Goal: Task Accomplishment & Management: Use online tool/utility

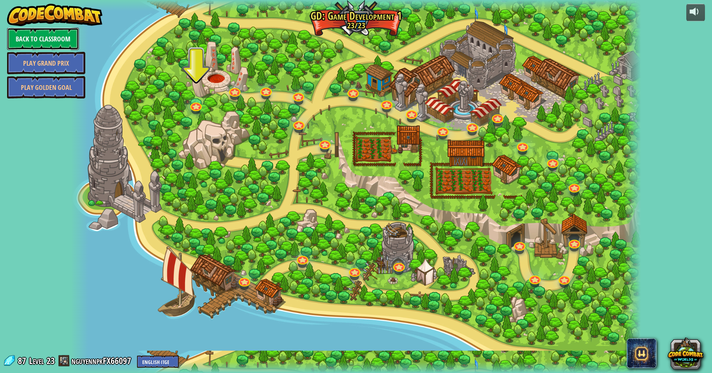
click at [50, 45] on link "Back to Classroom" at bounding box center [43, 39] width 72 height 22
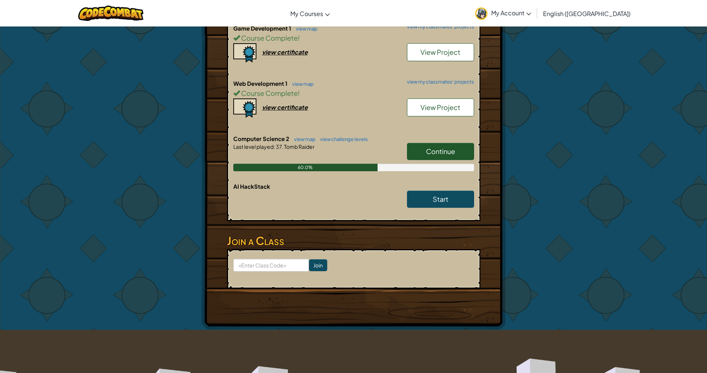
scroll to position [245, 0]
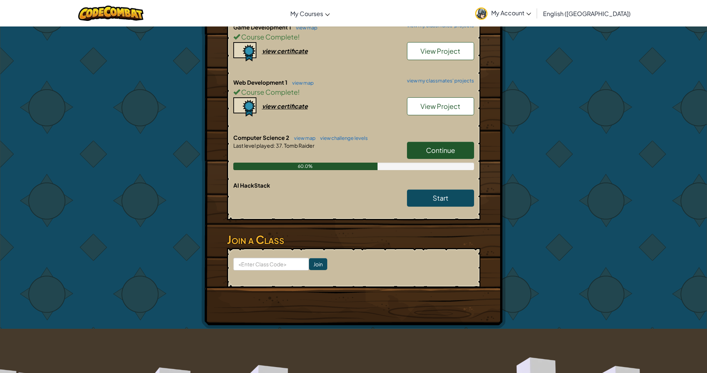
click at [445, 151] on span "Continue" at bounding box center [440, 150] width 29 height 9
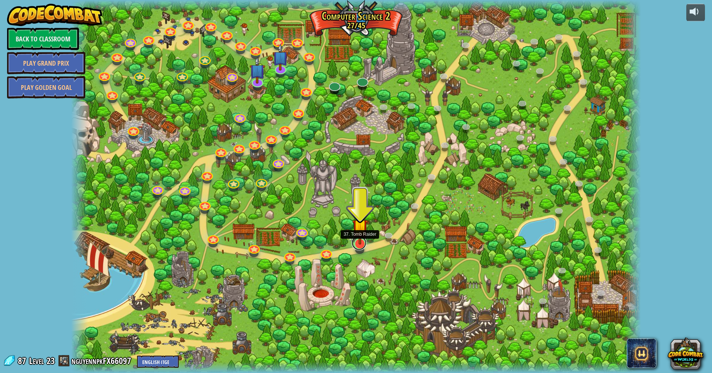
click at [358, 247] on link at bounding box center [359, 242] width 15 height 15
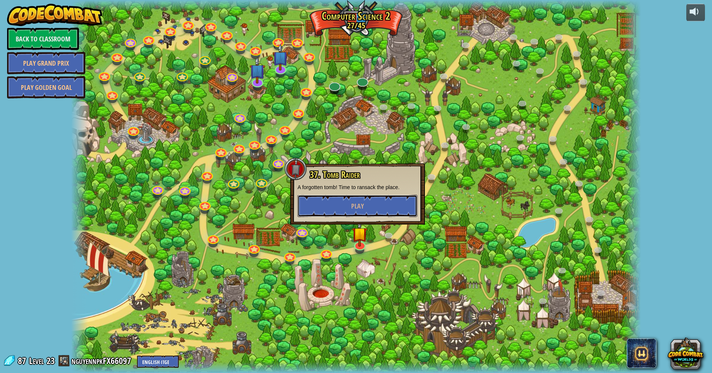
drag, startPoint x: 395, startPoint y: 199, endPoint x: 475, endPoint y: 258, distance: 98.9
click at [475, 258] on div "8. Picnic Buster Protect the picnickers from patrolling ogres. Play 9. If-strav…" at bounding box center [356, 186] width 570 height 373
click at [367, 209] on button "Play" at bounding box center [358, 205] width 120 height 22
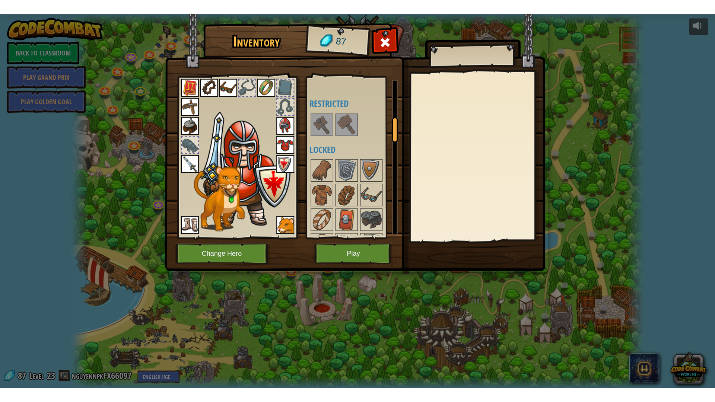
scroll to position [241, 0]
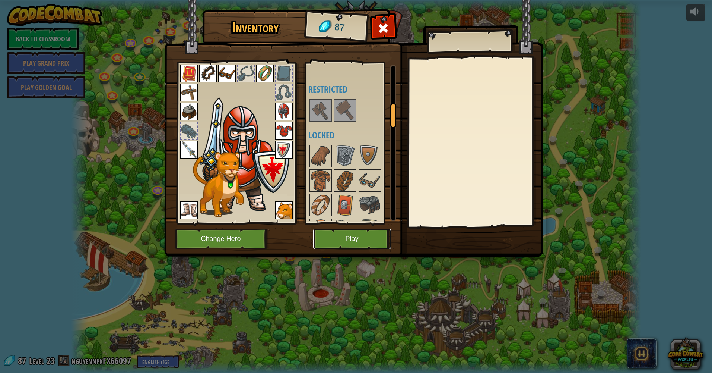
click at [364, 237] on button "Play" at bounding box center [352, 238] width 78 height 20
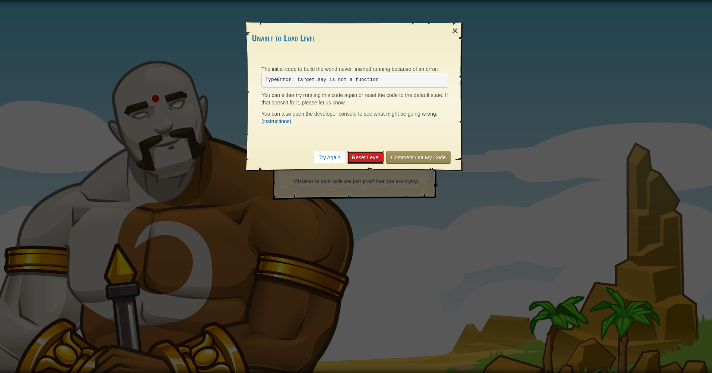
click at [367, 155] on link "Reset Level" at bounding box center [365, 157] width 37 height 13
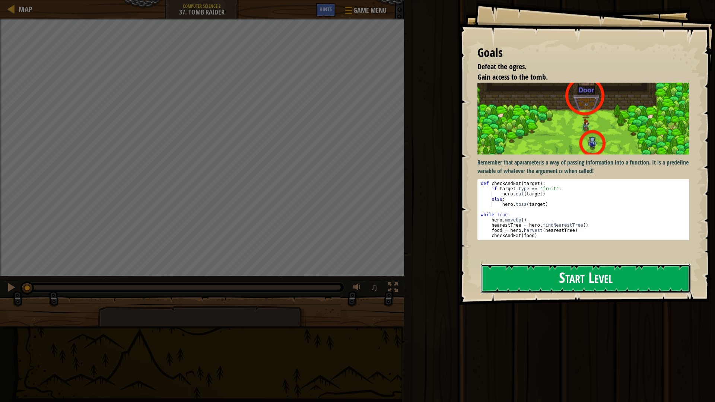
click at [650, 264] on button "Start Level" at bounding box center [586, 278] width 210 height 29
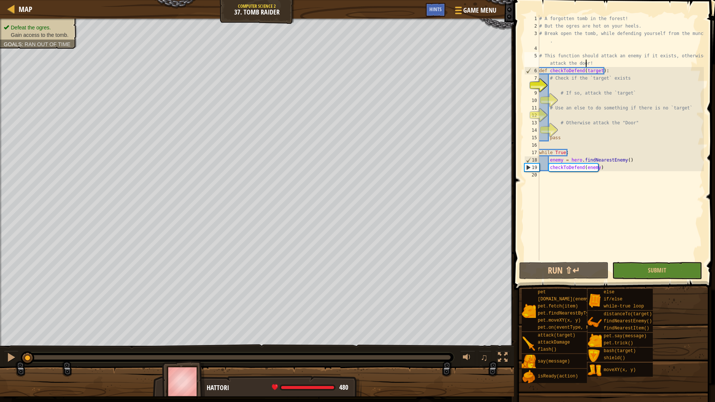
click at [586, 63] on div "# A forgotten tomb in the forest! # But the ogres are hot on your heels. # Brea…" at bounding box center [621, 145] width 166 height 261
type textarea "# This function should attack an enemy if it exists, otherwise attack the door!"
click at [579, 84] on div "# A forgotten tomb in the forest! # But the ogres are hot on your heels. # Brea…" at bounding box center [621, 145] width 166 height 261
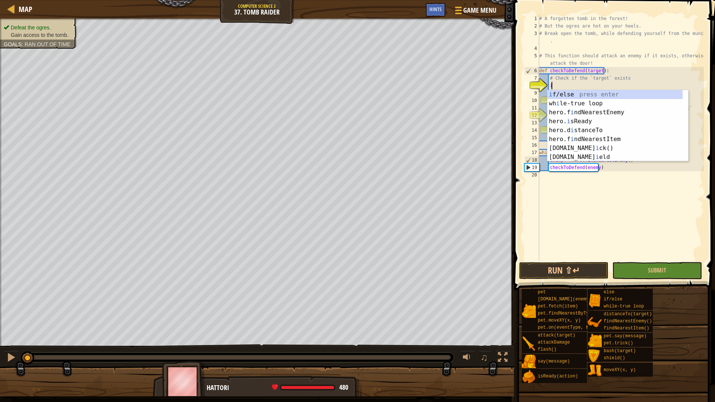
scroll to position [3, 1]
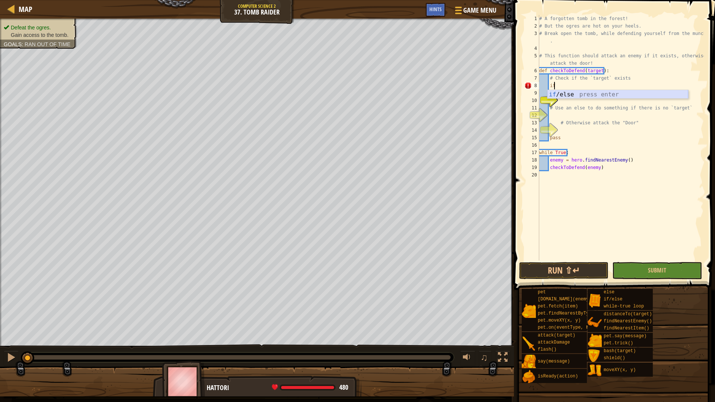
click at [606, 92] on div "if /else press enter" at bounding box center [618, 103] width 141 height 27
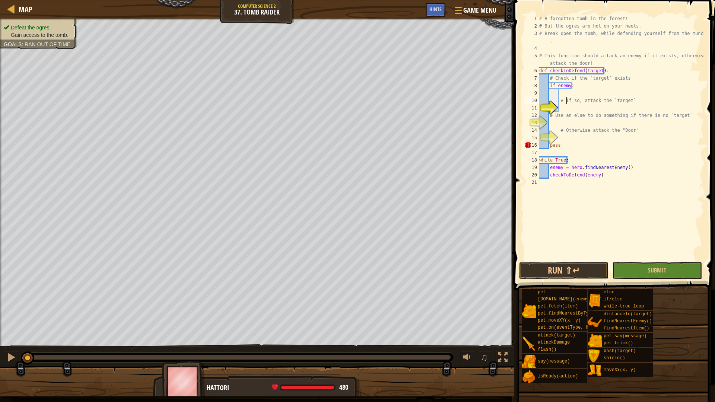
click at [566, 99] on div "# A forgotten tomb in the forest! # But the ogres are hot on your heels. # Brea…" at bounding box center [621, 145] width 166 height 261
type textarea "# If so, attack the `target`"
click at [566, 95] on div "# A forgotten tomb in the forest! # But the ogres are hot on your heels. # Brea…" at bounding box center [621, 145] width 166 height 261
drag, startPoint x: 561, startPoint y: 142, endPoint x: 550, endPoint y: 142, distance: 11.5
click at [550, 142] on div "1 2 3 4 5 6 7 8 9 10 11 12 13 14 15 16 17 18 19 20 21 # A forgotten tomb in the…" at bounding box center [613, 138] width 181 height 246
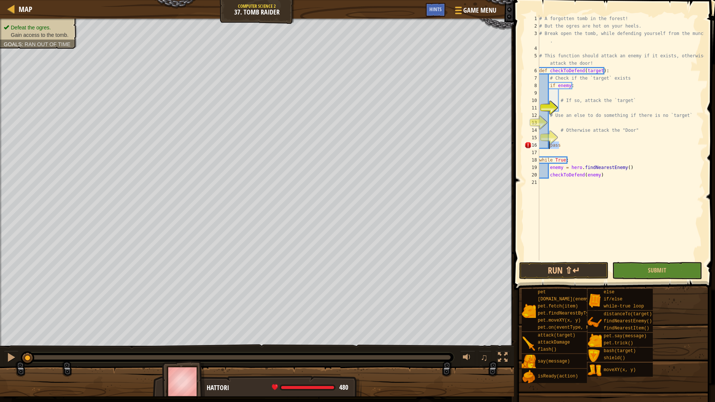
type textarea "pass"
click at [541, 148] on div "# A forgotten tomb in the forest! # But the ogres are hot on your heels. # Brea…" at bounding box center [621, 145] width 166 height 261
click at [541, 151] on div "# A forgotten tomb in the forest! # But the ogres are hot on your heels. # Brea…" at bounding box center [621, 145] width 166 height 261
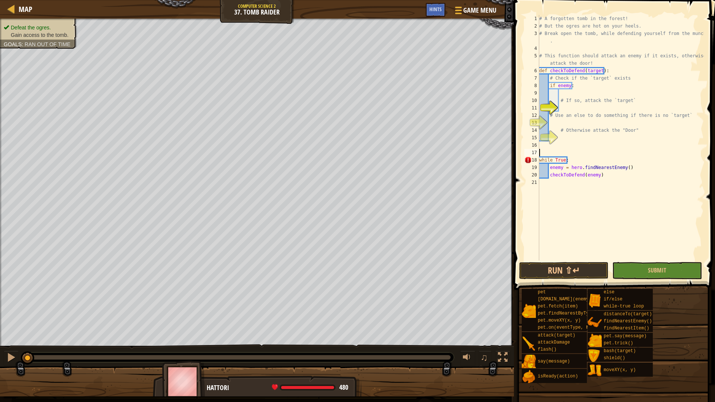
click at [566, 94] on div "# A forgotten tomb in the forest! # But the ogres are hot on your heels. # Brea…" at bounding box center [621, 145] width 166 height 261
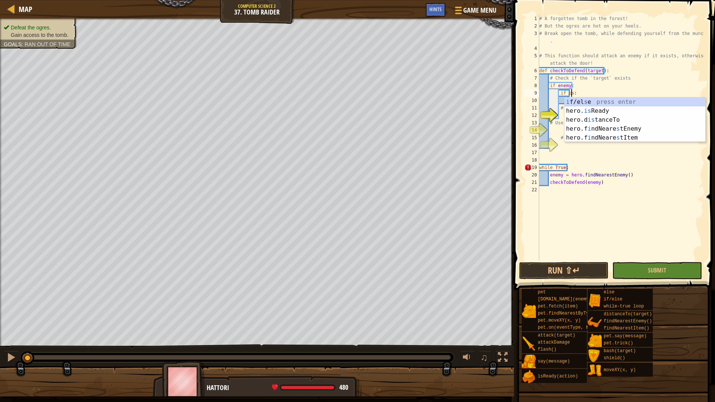
scroll to position [3, 3]
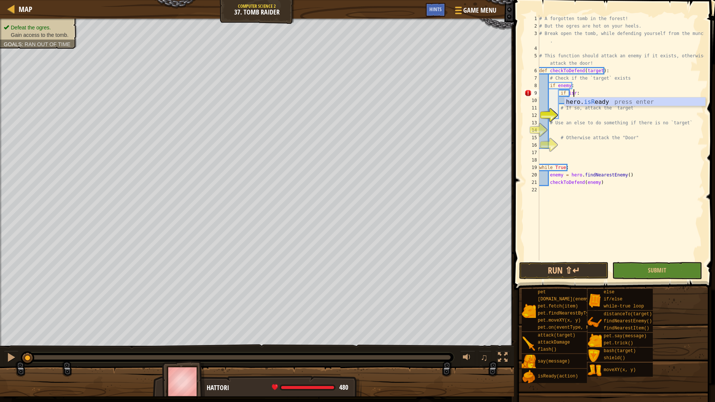
click at [577, 103] on div "hero. isR [PERSON_NAME] press enter" at bounding box center [635, 111] width 141 height 27
type textarea "if hero.isReady("flash"):"
click at [604, 103] on div "# A forgotten tomb in the forest! # But the ogres are hot on your heels. # Brea…" at bounding box center [621, 145] width 166 height 261
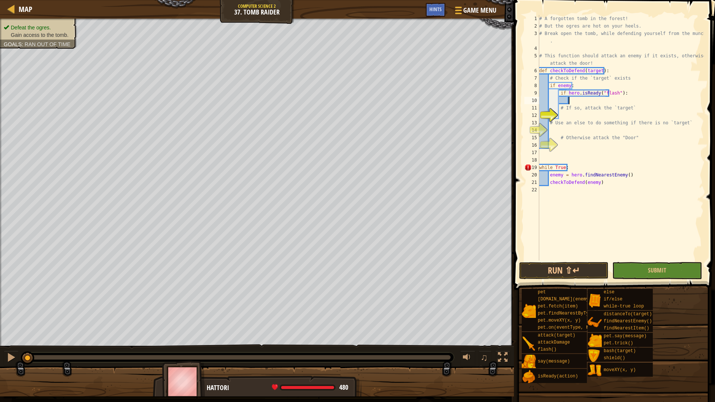
scroll to position [3, 2]
type textarea "f"
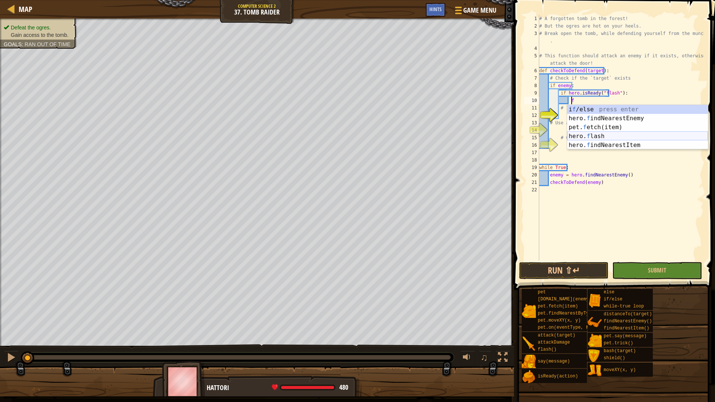
click at [593, 138] on div "i f /else press enter hero. f indNearestEnemy press enter pet. f etch(item) pre…" at bounding box center [637, 136] width 141 height 63
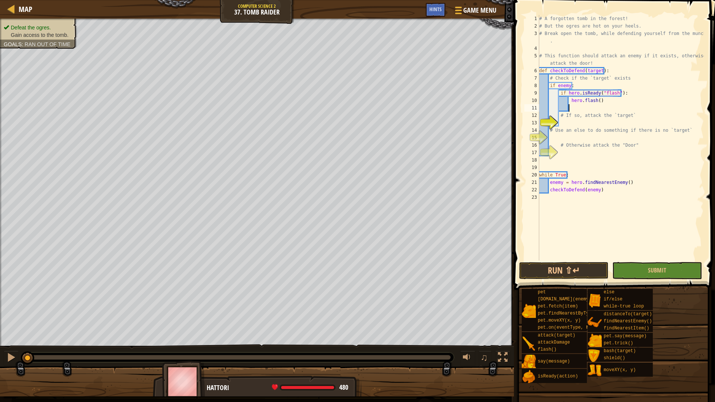
click at [570, 121] on div "# A forgotten tomb in the forest! # But the ogres are hot on your heels. # Brea…" at bounding box center [621, 145] width 166 height 261
type textarea "e"
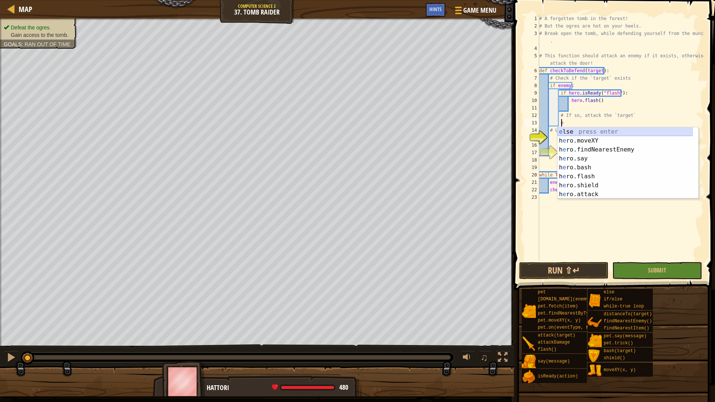
click at [581, 130] on div "e lse press enter h e ro.moveXY press enter h e ro.findNearestEnemy press enter…" at bounding box center [625, 171] width 135 height 89
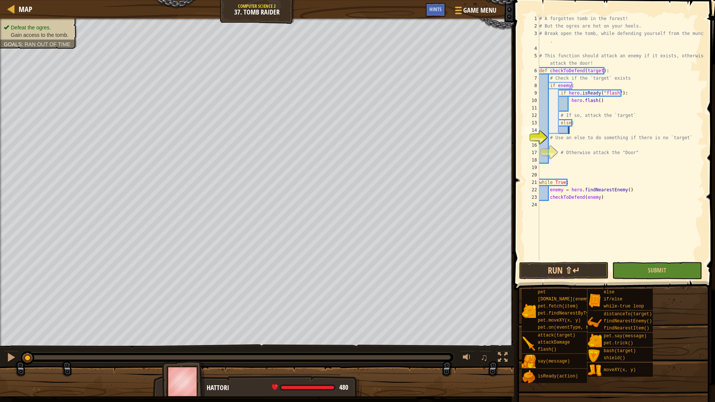
scroll to position [3, 2]
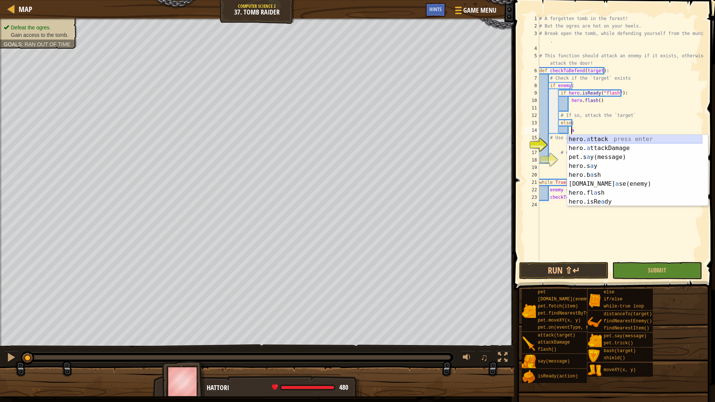
click at [602, 139] on div "hero. a ttack press enter hero. a ttackDamage press enter pet.s a y(message) pr…" at bounding box center [634, 179] width 135 height 89
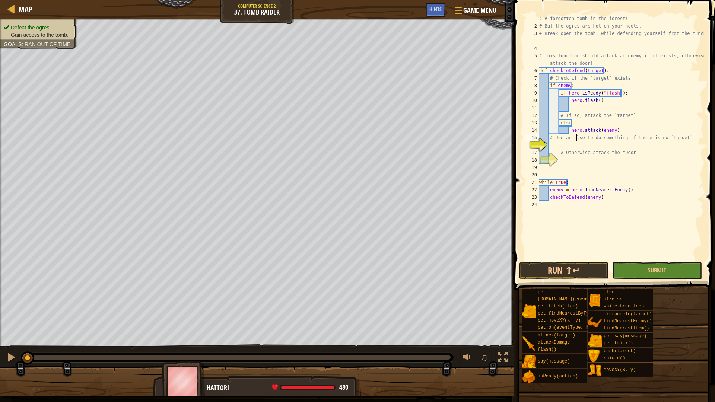
click at [576, 141] on div "# A forgotten tomb in the forest! # But the ogres are hot on your heels. # Brea…" at bounding box center [621, 145] width 166 height 261
type textarea "# Use an else to do something if there is no `target`"
click at [575, 146] on div "# A forgotten tomb in the forest! # But the ogres are hot on your heels. # Brea…" at bounding box center [621, 145] width 166 height 261
type textarea "e"
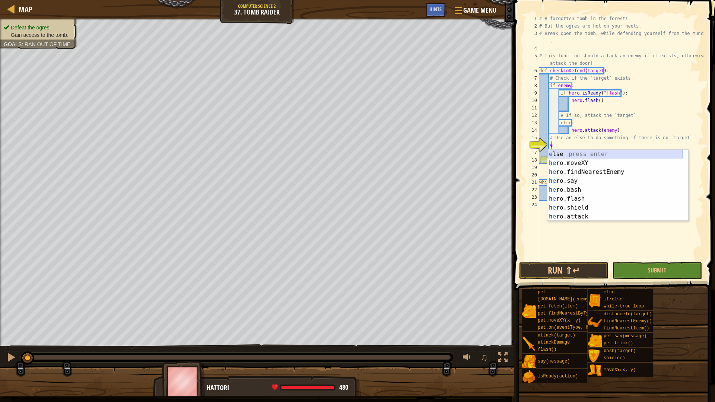
click at [572, 157] on div "e lse press enter h e ro.moveXY press enter h e ro.findNearestEnemy press enter…" at bounding box center [615, 194] width 135 height 89
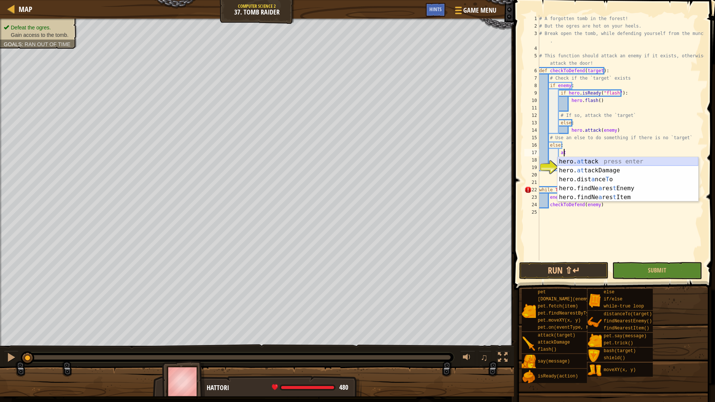
scroll to position [3, 1]
click at [579, 161] on div "hero. at tack press enter hero. at tackDamage press enter hero.dist a nce T o p…" at bounding box center [628, 188] width 141 height 63
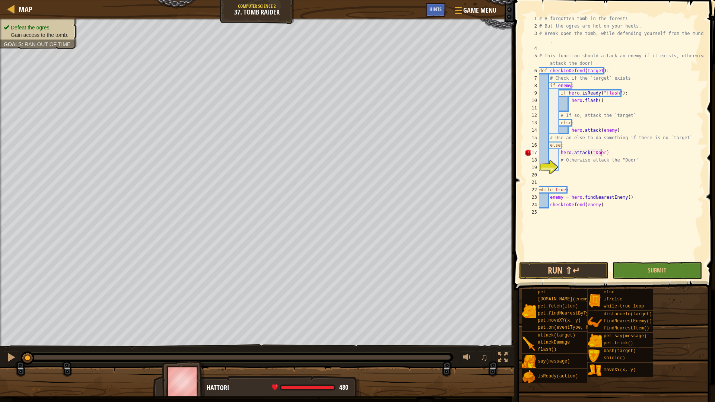
scroll to position [3, 5]
type textarea "hero.attack("Door")"
click at [578, 268] on button "Run ⇧↵" at bounding box center [563, 270] width 89 height 17
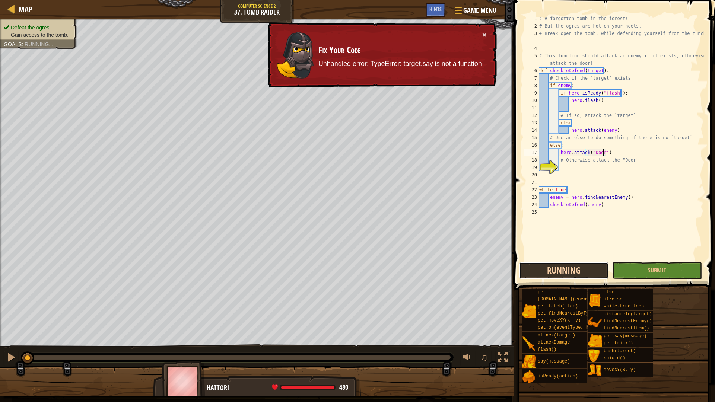
click at [570, 276] on button "Running" at bounding box center [563, 270] width 89 height 17
click at [572, 174] on div "# A forgotten tomb in the forest! # But the ogres are hot on your heels. # Brea…" at bounding box center [621, 145] width 166 height 261
click at [484, 36] on button "×" at bounding box center [484, 35] width 4 height 8
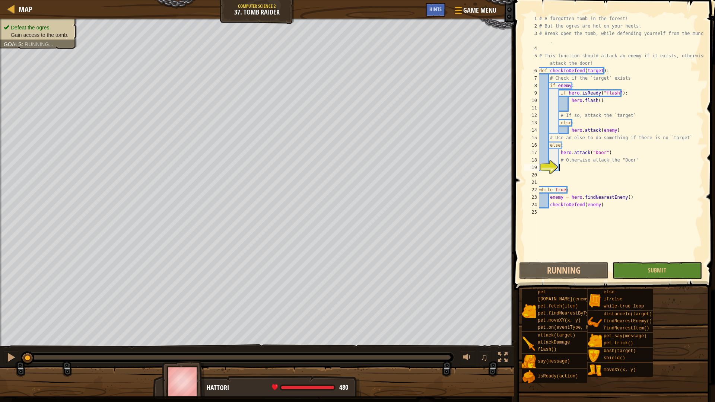
click at [580, 167] on div "# A forgotten tomb in the forest! # But the ogres are hot on your heels. # Brea…" at bounding box center [621, 145] width 166 height 261
click at [599, 70] on div "# A forgotten tomb in the forest! # But the ogres are hot on your heels. # Brea…" at bounding box center [621, 145] width 166 height 261
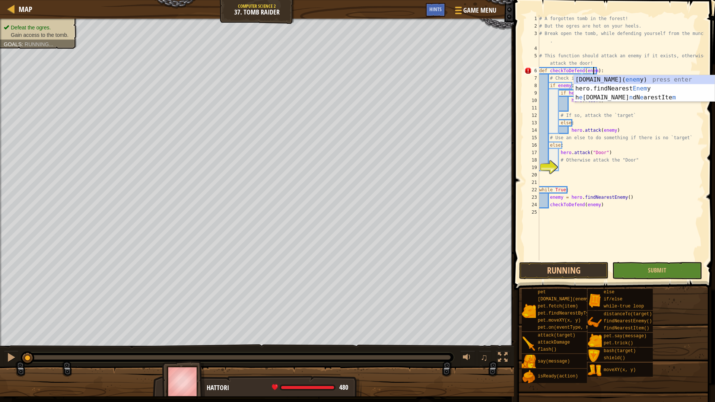
scroll to position [3, 4]
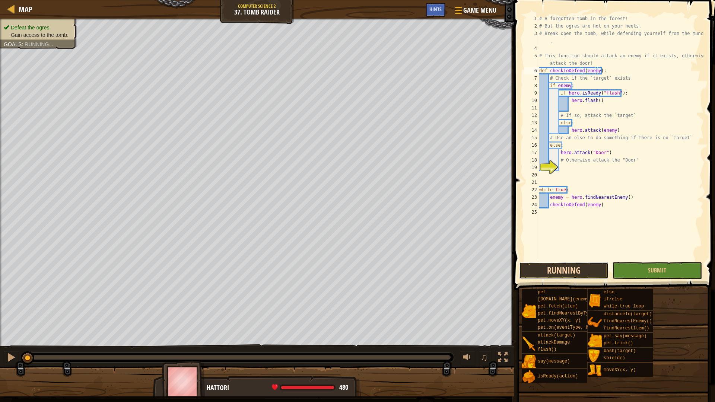
click at [579, 274] on button "Running" at bounding box center [563, 270] width 89 height 17
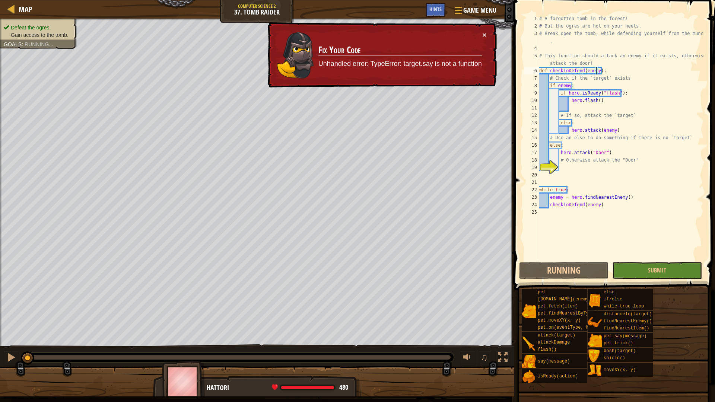
scroll to position [3, 3]
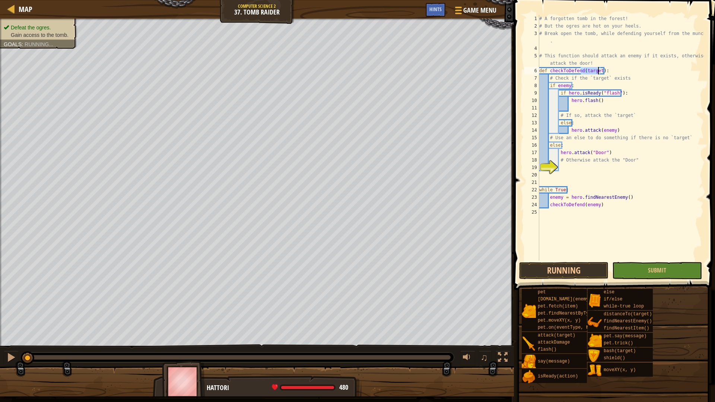
click at [625, 121] on div "# A forgotten tomb in the forest! # But the ogres are hot on your heels. # Brea…" at bounding box center [621, 145] width 166 height 261
click at [604, 132] on div "# A forgotten tomb in the forest! # But the ogres are hot on your heels. # Brea…" at bounding box center [621, 145] width 166 height 261
click at [653, 265] on button "Submit" at bounding box center [656, 270] width 89 height 17
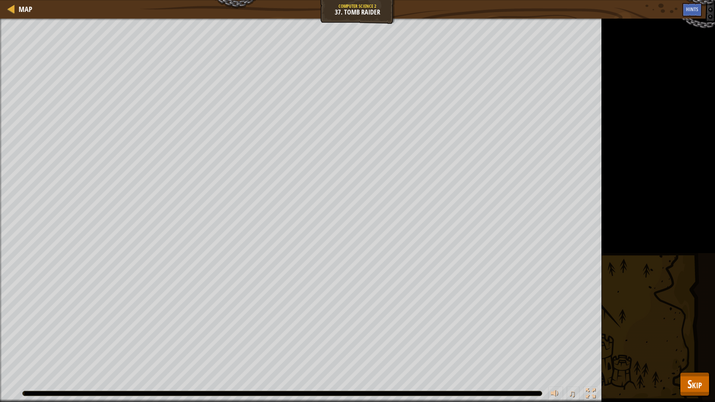
click at [482, 372] on div at bounding box center [282, 394] width 519 height 4
click at [688, 372] on span "Skip" at bounding box center [695, 384] width 15 height 15
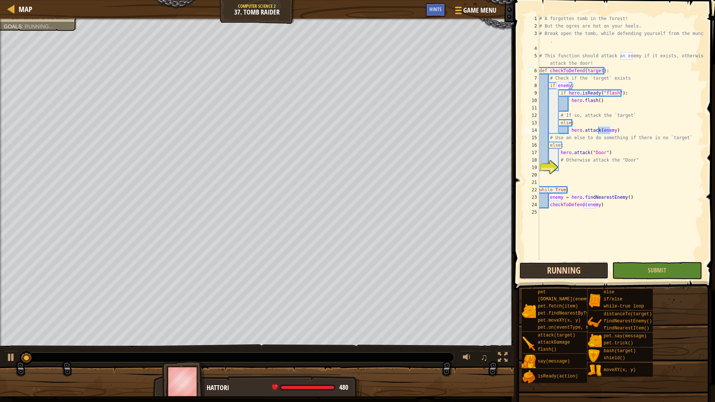
click at [534, 271] on button "Running" at bounding box center [563, 270] width 89 height 17
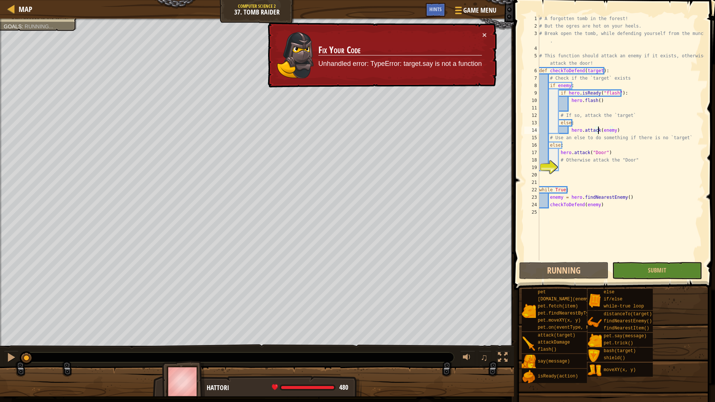
click at [602, 207] on div "# A forgotten tomb in the forest! # But the ogres are hot on your heels. # Brea…" at bounding box center [621, 145] width 166 height 261
type textarea "checkToDefend(enemy)"
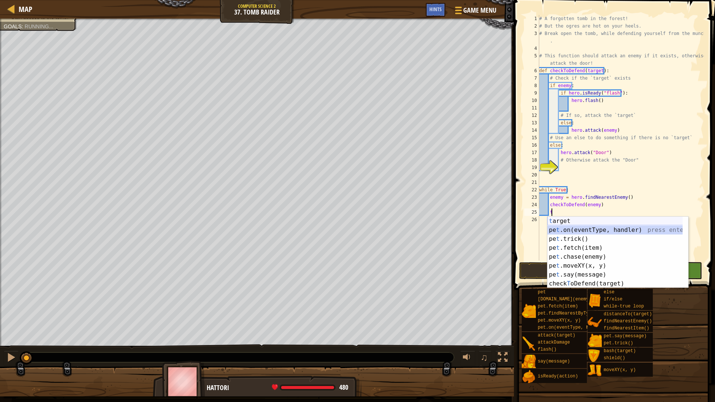
drag, startPoint x: 582, startPoint y: 226, endPoint x: 584, endPoint y: 223, distance: 3.8
click at [584, 223] on div "t arget press enter pe t .on(eventType, handler) press enter pe t .trick() pres…" at bounding box center [618, 261] width 141 height 89
type textarea "pet.on("spawn", onSpawn)"
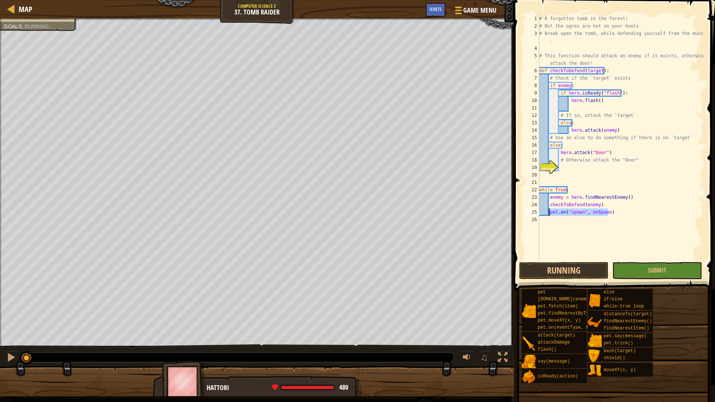
drag, startPoint x: 609, startPoint y: 217, endPoint x: 550, endPoint y: 214, distance: 59.3
click at [550, 214] on div "# A forgotten tomb in the forest! # But the ogres are hot on your heels. # Brea…" at bounding box center [621, 145] width 166 height 261
click at [567, 278] on button "Running" at bounding box center [563, 270] width 89 height 17
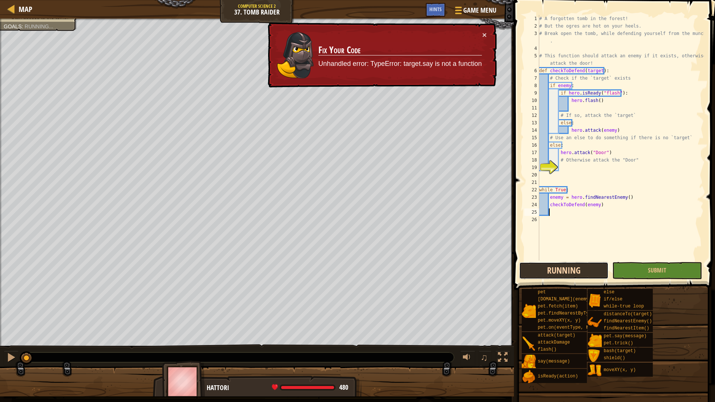
click at [567, 278] on button "Running" at bounding box center [563, 270] width 89 height 17
click at [566, 167] on div "# A forgotten tomb in the forest! # But the ogres are hot on your heels. # Brea…" at bounding box center [621, 145] width 166 height 261
drag, startPoint x: 605, startPoint y: 153, endPoint x: 560, endPoint y: 156, distance: 45.5
click at [560, 156] on div "# A forgotten tomb in the forest! # But the ogres are hot on your heels. # Brea…" at bounding box center [621, 145] width 166 height 261
type textarea "hero.attack("Door")"
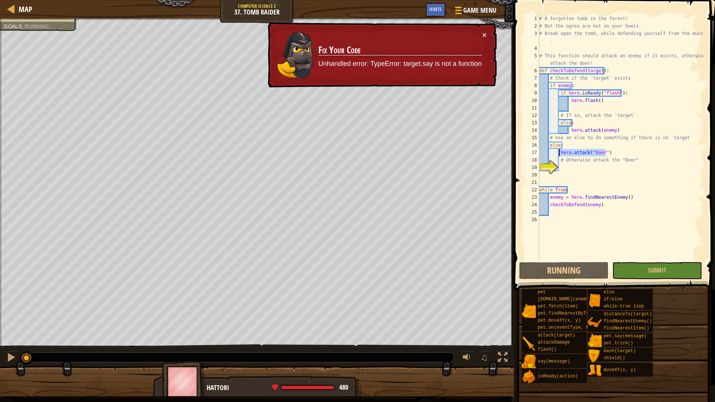
click at [615, 175] on div "# A forgotten tomb in the forest! # But the ogres are hot on your heels. # Brea…" at bounding box center [621, 145] width 166 height 261
drag, startPoint x: 607, startPoint y: 153, endPoint x: 560, endPoint y: 156, distance: 46.7
click at [560, 156] on div "# A forgotten tomb in the forest! # But the ogres are hot on your heels. # Brea…" at bounding box center [621, 145] width 166 height 261
type textarea "hero.attack("Door")"
click at [570, 167] on div "# A forgotten tomb in the forest! # But the ogres are hot on your heels. # Brea…" at bounding box center [621, 145] width 166 height 261
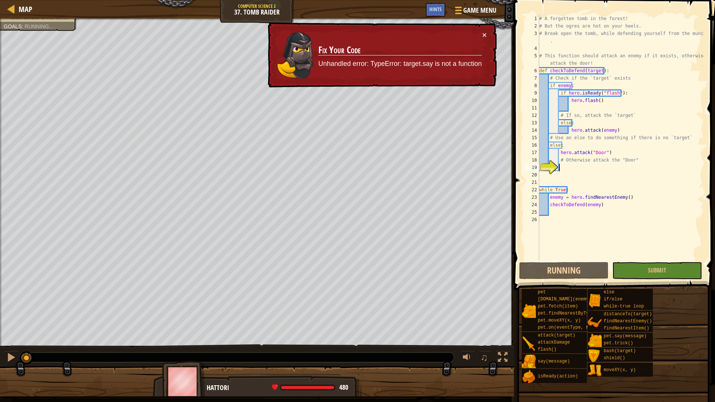
click at [288, 347] on div "Defeat the ogres. Gain access to the tomb. Goals : Running... ♫ Hattori 480 x: …" at bounding box center [357, 208] width 715 height 378
click at [559, 207] on div "# A forgotten tomb in the forest! # But the ogres are hot on your heels. # Brea…" at bounding box center [621, 145] width 166 height 261
drag, startPoint x: 567, startPoint y: 72, endPoint x: 573, endPoint y: 72, distance: 5.6
click at [573, 72] on div "# A forgotten tomb in the forest! # But the ogres are hot on your heels. # Brea…" at bounding box center [621, 145] width 166 height 261
click at [576, 72] on div "# A forgotten tomb in the forest! # But the ogres are hot on your heels. # Brea…" at bounding box center [621, 145] width 166 height 261
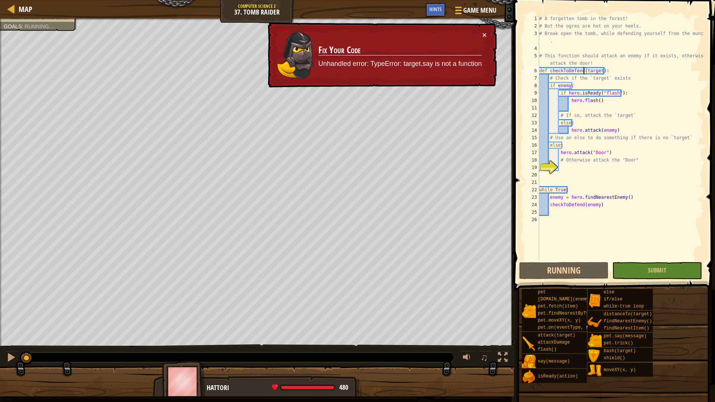
click at [584, 72] on div "# A forgotten tomb in the forest! # But the ogres are hot on your heels. # Brea…" at bounding box center [621, 145] width 166 height 261
click at [579, 72] on div "# A forgotten tomb in the forest! # But the ogres are hot on your heels. # Brea…" at bounding box center [621, 145] width 166 height 261
click at [573, 208] on div "# A forgotten tomb in the forest! # But the ogres are hot on your heels. # Brea…" at bounding box center [621, 145] width 166 height 261
type textarea "checkToDefend(enemy)"
click at [582, 208] on div "# A forgotten tomb in the forest! # But the ogres are hot on your heels. # Brea…" at bounding box center [621, 145] width 166 height 261
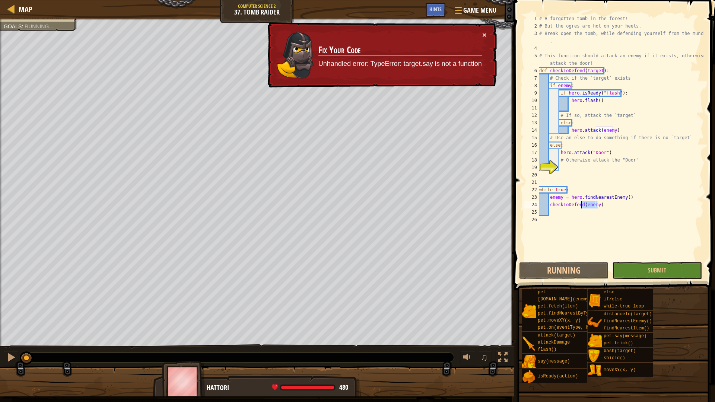
click at [582, 208] on div "# A forgotten tomb in the forest! # But the ogres are hot on your heels. # Brea…" at bounding box center [621, 145] width 166 height 261
click at [582, 209] on div "# A forgotten tomb in the forest! # But the ogres are hot on your heels. # Brea…" at bounding box center [621, 145] width 166 height 261
click at [582, 212] on div "# A forgotten tomb in the forest! # But the ogres are hot on your heels. # Brea…" at bounding box center [621, 138] width 166 height 246
click at [580, 207] on div "# A forgotten tomb in the forest! # But the ogres are hot on your heels. # Brea…" at bounding box center [621, 145] width 166 height 261
type textarea "checkToDefend(enemy)"
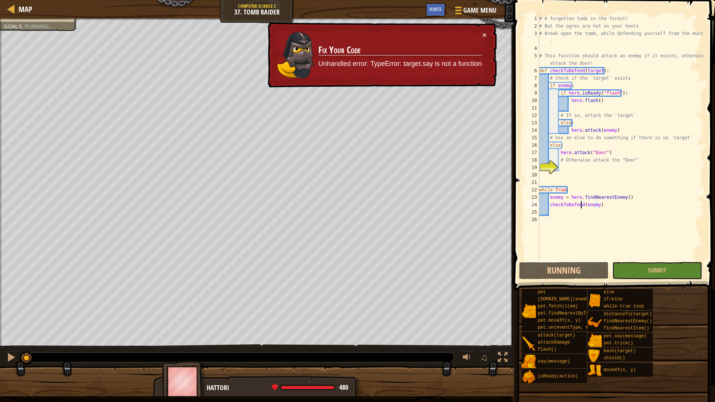
click at [586, 202] on div "# A forgotten tomb in the forest! # But the ogres are hot on your heels. # Brea…" at bounding box center [621, 145] width 166 height 261
click at [595, 204] on div "# A forgotten tomb in the forest! # But the ogres are hot on your heels. # Brea…" at bounding box center [621, 138] width 166 height 246
click at [593, 272] on button "Running" at bounding box center [563, 270] width 89 height 17
click at [566, 215] on div "# A forgotten tomb in the forest! # But the ogres are hot on your heels. # Brea…" at bounding box center [621, 145] width 166 height 261
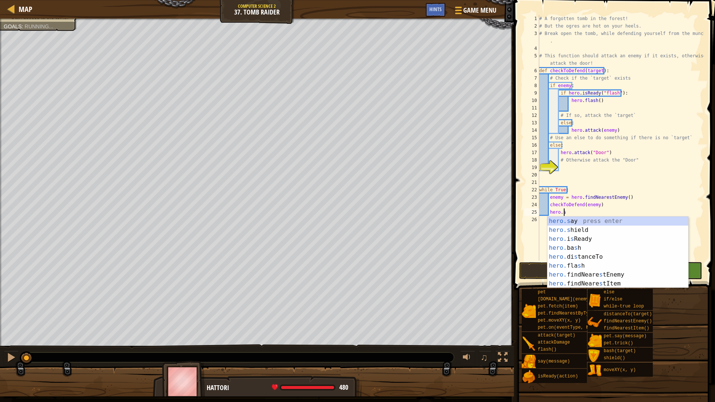
scroll to position [3, 1]
type textarea "hero.say("message")"
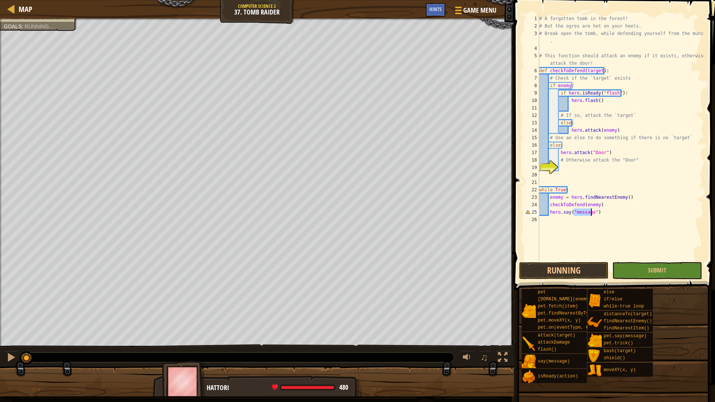
click at [632, 233] on div "# A forgotten tomb in the forest! # But the ogres are hot on your heels. # Brea…" at bounding box center [621, 145] width 166 height 261
click at [563, 274] on button "Running" at bounding box center [563, 270] width 89 height 17
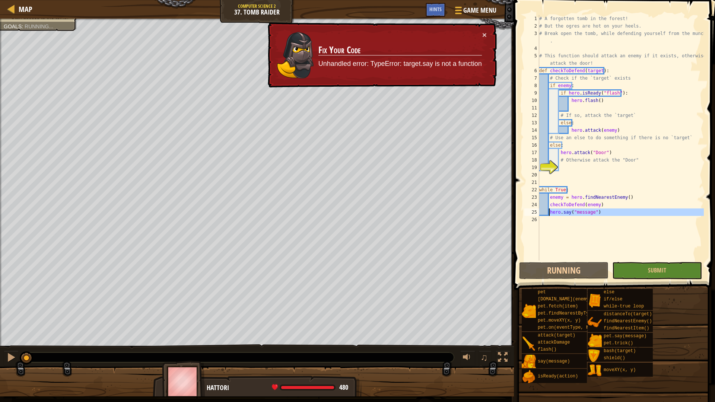
drag, startPoint x: 607, startPoint y: 222, endPoint x: 549, endPoint y: 209, distance: 59.0
click at [549, 209] on div "# A forgotten tomb in the forest! # But the ogres are hot on your heels. # Brea…" at bounding box center [621, 145] width 166 height 261
type textarea "hero.say("message")"
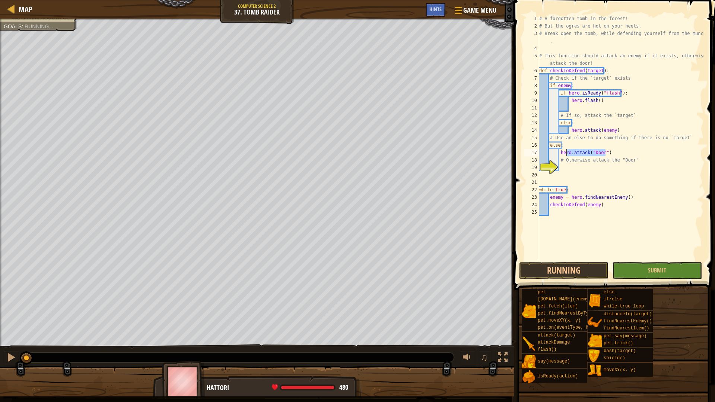
drag, startPoint x: 612, startPoint y: 151, endPoint x: 564, endPoint y: 150, distance: 47.7
click at [564, 150] on div "# A forgotten tomb in the forest! # But the ogres are hot on your heels. # Brea…" at bounding box center [621, 145] width 166 height 261
type textarea "hero.attack("Door")"
click at [564, 150] on div "# A forgotten tomb in the forest! # But the ogres are hot on your heels. # Brea…" at bounding box center [621, 138] width 166 height 246
click at [547, 259] on div "# A forgotten tomb in the forest! # But the ogres are hot on your heels. # Brea…" at bounding box center [621, 145] width 166 height 261
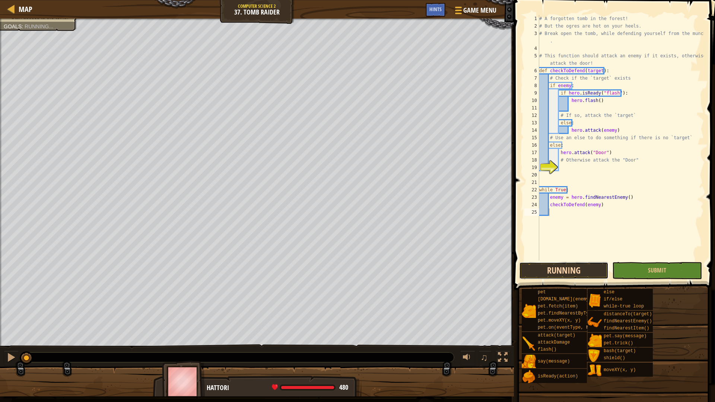
click at [550, 265] on button "Running" at bounding box center [563, 270] width 89 height 17
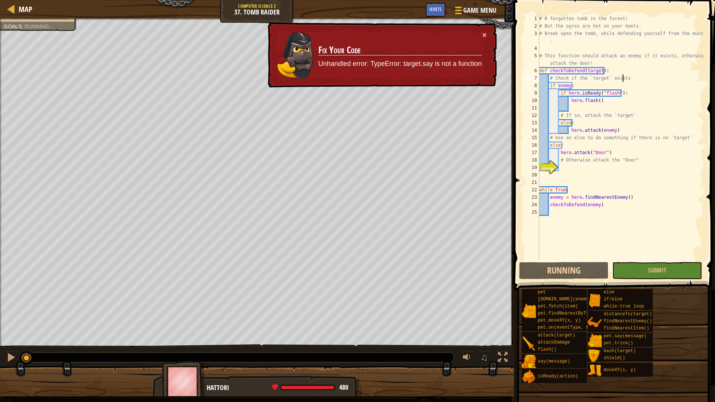
click at [629, 78] on div "# A forgotten tomb in the forest! # But the ogres are hot on your heels. # Brea…" at bounding box center [621, 145] width 166 height 261
click at [549, 84] on div "# A forgotten tomb in the forest! # But the ogres are hot on your heels. # Brea…" at bounding box center [621, 145] width 166 height 261
click at [567, 83] on div "# A forgotten tomb in the forest! # But the ogres are hot on your heels. # Brea…" at bounding box center [621, 145] width 166 height 261
click at [558, 87] on div "# A forgotten tomb in the forest! # But the ogres are hot on your heels. # Brea…" at bounding box center [621, 145] width 166 height 261
click at [566, 85] on div "# A forgotten tomb in the forest! # But the ogres are hot on your heels. # Brea…" at bounding box center [621, 145] width 166 height 261
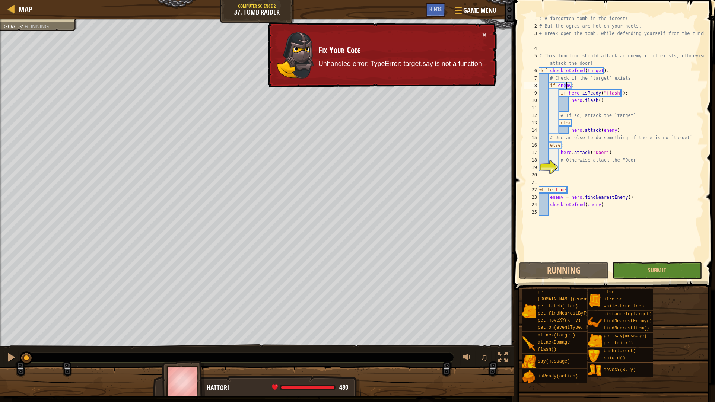
click at [566, 85] on div "# A forgotten tomb in the forest! # But the ogres are hot on your heels. # Brea…" at bounding box center [621, 145] width 166 height 261
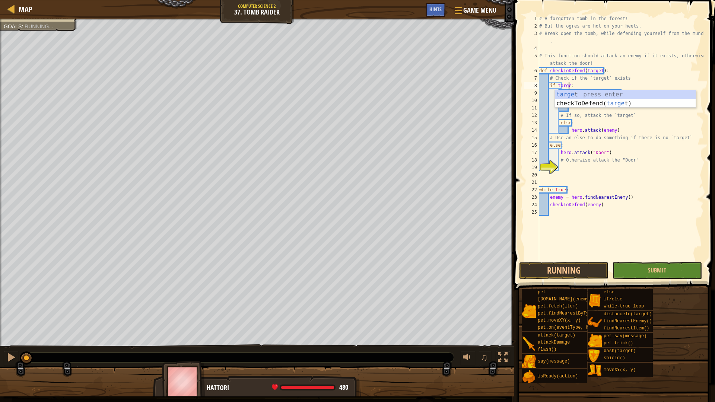
type textarea "if target:"
click at [678, 171] on div "# A forgotten tomb in the forest! # But the ogres are hot on your heels. # Brea…" at bounding box center [621, 145] width 166 height 261
click at [606, 129] on div "# A forgotten tomb in the forest! # But the ogres are hot on your heels. # Brea…" at bounding box center [621, 145] width 166 height 261
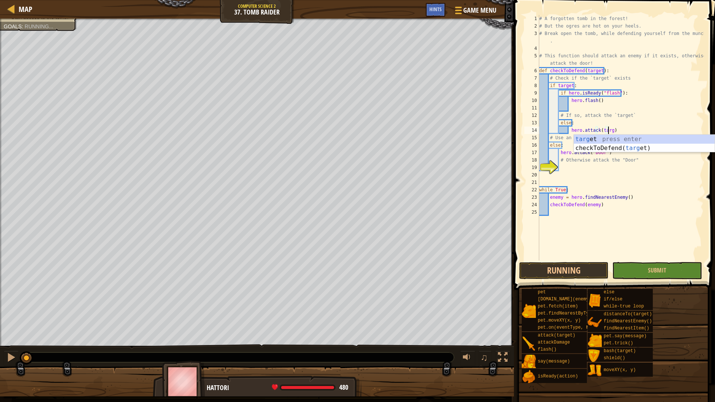
scroll to position [3, 6]
type textarea "hero.attack(target)"
click at [621, 176] on div "# A forgotten tomb in the forest! # But the ogres are hot on your heels. # Brea…" at bounding box center [621, 145] width 166 height 261
click at [582, 279] on button "Running" at bounding box center [563, 270] width 89 height 17
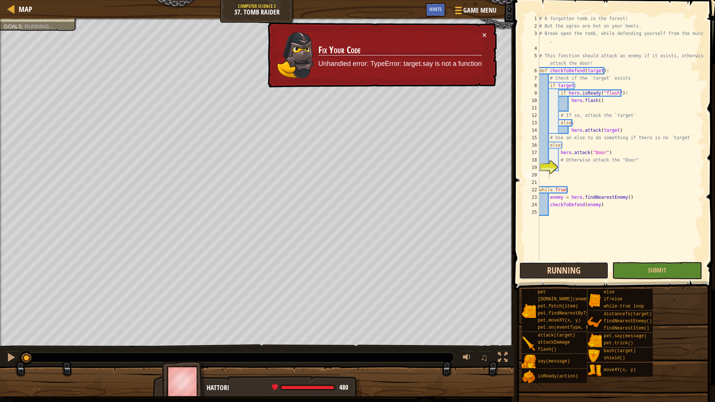
click at [581, 270] on button "Running" at bounding box center [563, 270] width 89 height 17
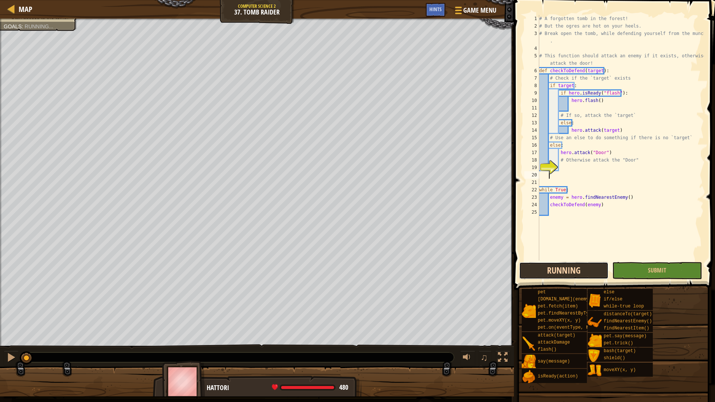
click at [581, 270] on button "Running" at bounding box center [563, 270] width 89 height 17
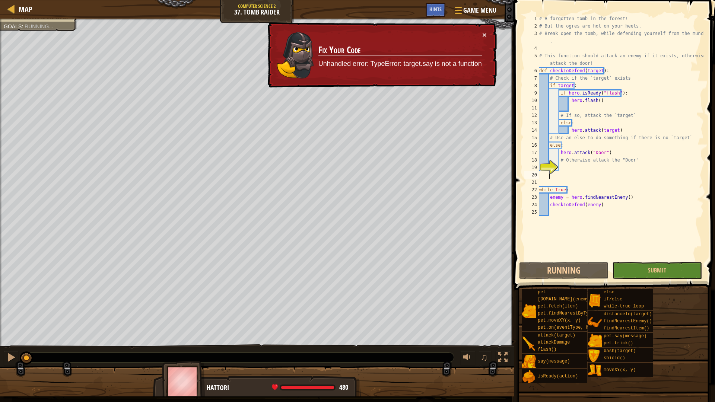
click at [571, 87] on div "# A forgotten tomb in the forest! # But the ogres are hot on your heels. # Brea…" at bounding box center [621, 145] width 166 height 261
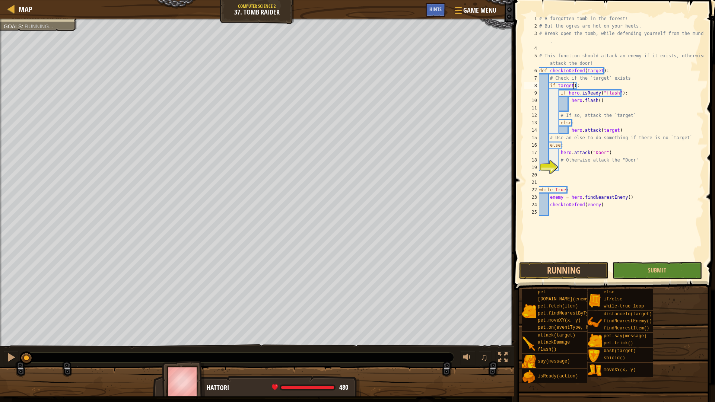
type textarea "if target():"
click at [580, 261] on div "if target(): 1 2 3 4 5 6 7 8 9 10 11 12 13 14 15 16 17 18 19 20 21 22 23 24 25 …" at bounding box center [613, 160] width 203 height 312
click at [578, 269] on button "Running" at bounding box center [563, 270] width 89 height 17
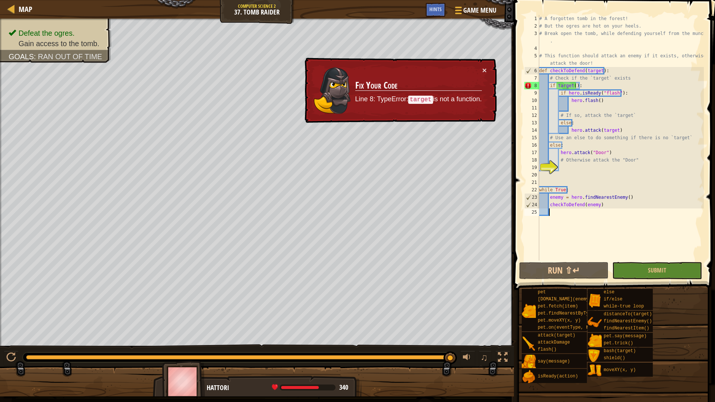
click at [574, 87] on div "# A forgotten tomb in the forest! # But the ogres are hot on your heels. # Brea…" at bounding box center [621, 145] width 166 height 261
click at [576, 86] on div "# A forgotten tomb in the forest! # But the ogres are hot on your heels. # Brea…" at bounding box center [621, 145] width 166 height 261
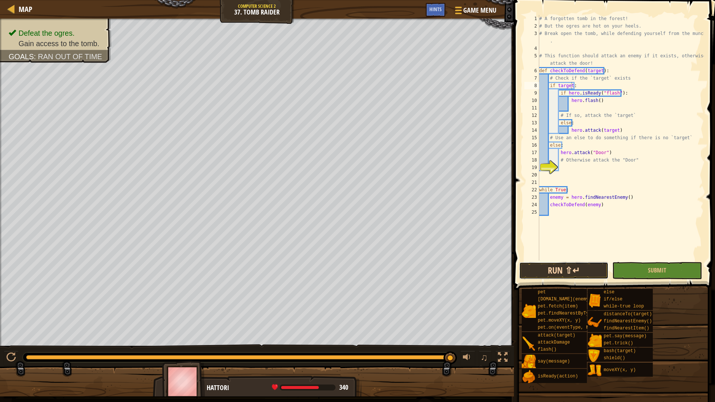
click at [575, 262] on button "Run ⇧↵" at bounding box center [563, 270] width 89 height 17
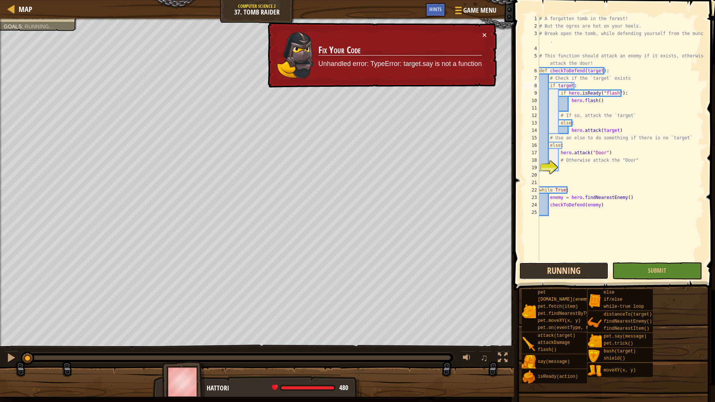
click at [577, 269] on button "Running" at bounding box center [563, 270] width 89 height 17
click at [394, 358] on div at bounding box center [238, 357] width 425 height 4
click at [630, 198] on div "# A forgotten tomb in the forest! # But the ogres are hot on your heels. # Brea…" at bounding box center [621, 145] width 166 height 261
type textarea "enemy = hero.findNearestEnemy()"
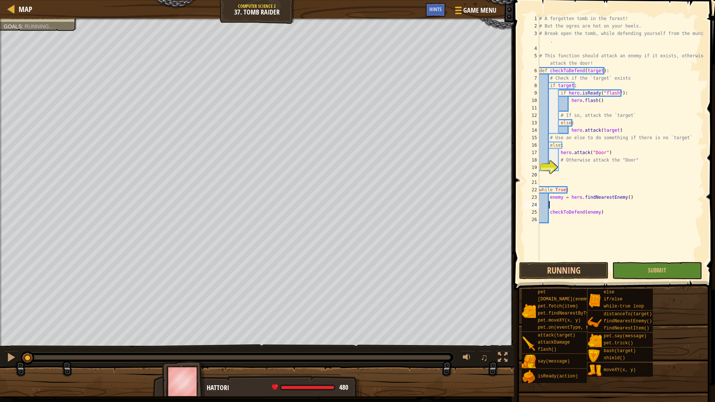
type textarea "o"
click at [552, 218] on div "# A forgotten tomb in the forest! # But the ogres are hot on your heels. # Brea…" at bounding box center [621, 145] width 166 height 261
click at [550, 218] on div "# A forgotten tomb in the forest! # But the ogres are hot on your heels. # Brea…" at bounding box center [621, 145] width 166 height 261
type textarea "checkToDefend(enemy)"
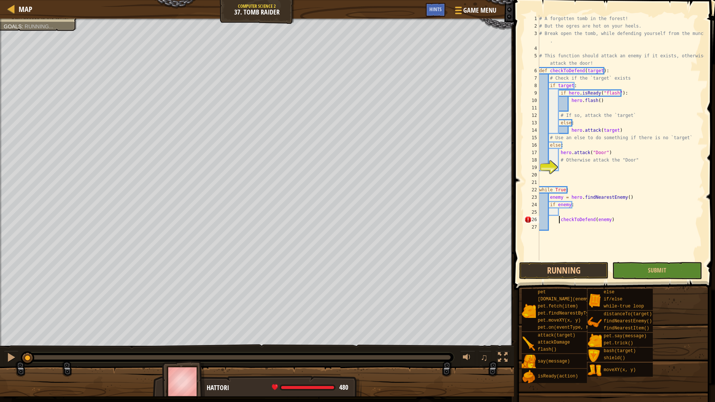
click at [640, 210] on div "# A forgotten tomb in the forest! # But the ogres are hot on your heels. # Brea…" at bounding box center [621, 145] width 166 height 261
click at [557, 261] on span at bounding box center [615, 134] width 207 height 312
click at [557, 272] on button "Running" at bounding box center [563, 270] width 89 height 17
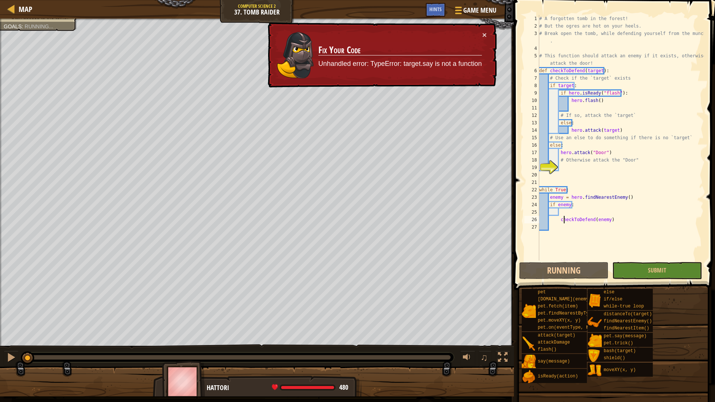
click at [564, 222] on div "# A forgotten tomb in the forest! # But the ogres are hot on your heels. # Brea…" at bounding box center [621, 145] width 166 height 261
click at [562, 219] on div "# A forgotten tomb in the forest! # But the ogres are hot on your heels. # Brea…" at bounding box center [621, 145] width 166 height 261
click at [561, 219] on div "# A forgotten tomb in the forest! # But the ogres are hot on your heels. # Brea…" at bounding box center [621, 145] width 166 height 261
click at [680, 206] on div "# A forgotten tomb in the forest! # But the ogres are hot on your heels. # Brea…" at bounding box center [621, 145] width 166 height 261
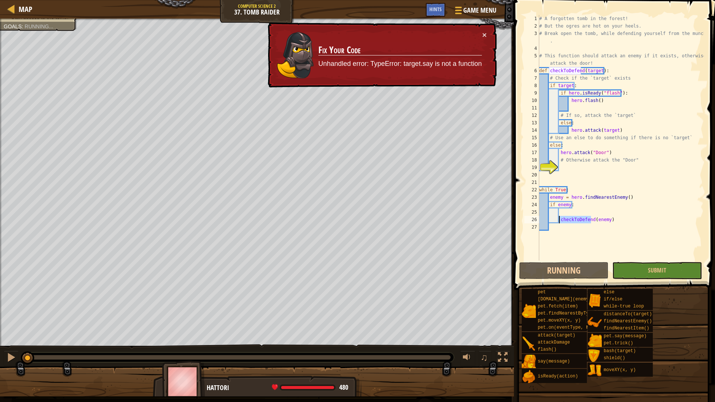
type textarea "if enemy:"
click at [577, 214] on div "# A forgotten tomb in the forest! # But the ogres are hot on your heels. # Brea…" at bounding box center [621, 145] width 166 height 261
click at [612, 94] on div "# A forgotten tomb in the forest! # But the ogres are hot on your heels. # Brea…" at bounding box center [621, 145] width 166 height 261
click at [609, 94] on div "# A forgotten tomb in the forest! # But the ogres are hot on your heels. # Brea…" at bounding box center [621, 145] width 166 height 261
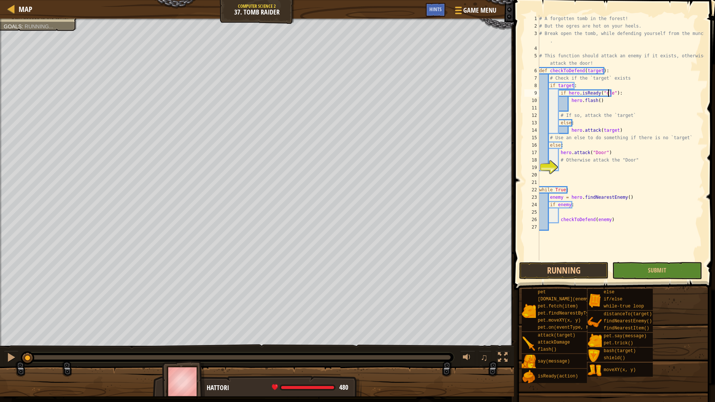
scroll to position [3, 6]
type textarea "if hero.isReady("cleave"):"
click at [604, 104] on div "# A forgotten tomb in the forest! # But the ogres are hot on your heels. # Brea…" at bounding box center [621, 145] width 166 height 261
click at [603, 103] on div "# A forgotten tomb in the forest! # But the ogres are hot on your heels. # Brea…" at bounding box center [621, 145] width 166 height 261
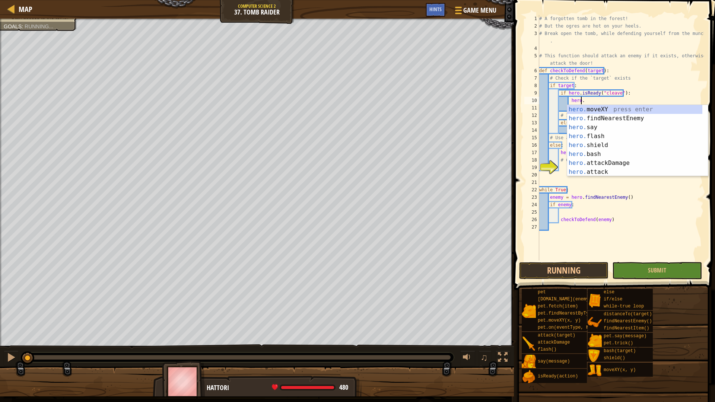
scroll to position [3, 3]
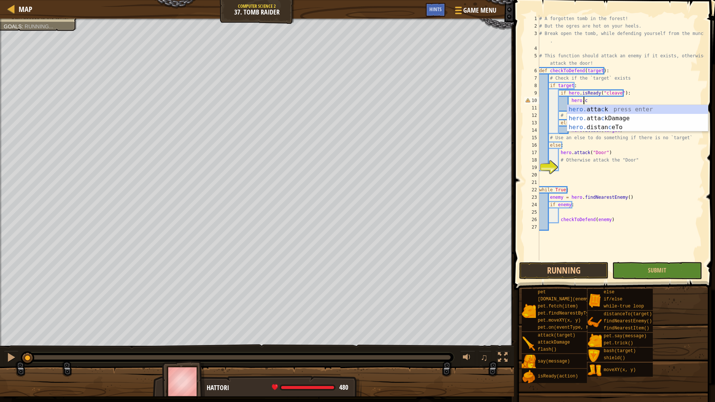
click at [609, 102] on div "# A forgotten tomb in the forest! # But the ogres are hot on your heels. # Brea…" at bounding box center [621, 145] width 166 height 261
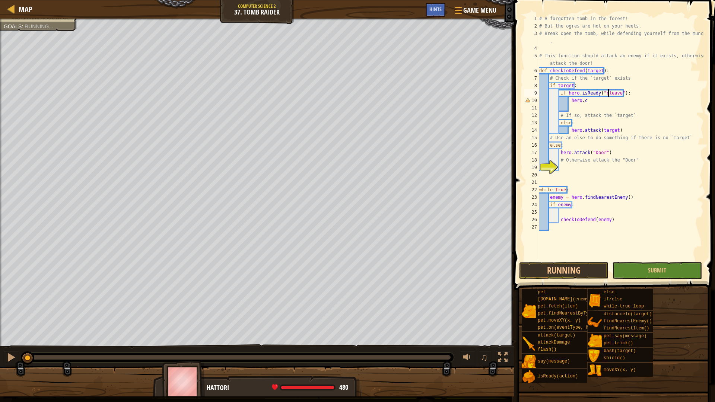
click at [609, 95] on div "# A forgotten tomb in the forest! # But the ogres are hot on your heels. # Brea…" at bounding box center [621, 145] width 166 height 261
type textarea "if hero.isReady("cleave"):"
click at [609, 95] on div "# A forgotten tomb in the forest! # But the ogres are hot on your heels. # Brea…" at bounding box center [621, 145] width 166 height 261
click at [585, 106] on div "# A forgotten tomb in the forest! # But the ogres are hot on your heels. # Brea…" at bounding box center [621, 145] width 166 height 261
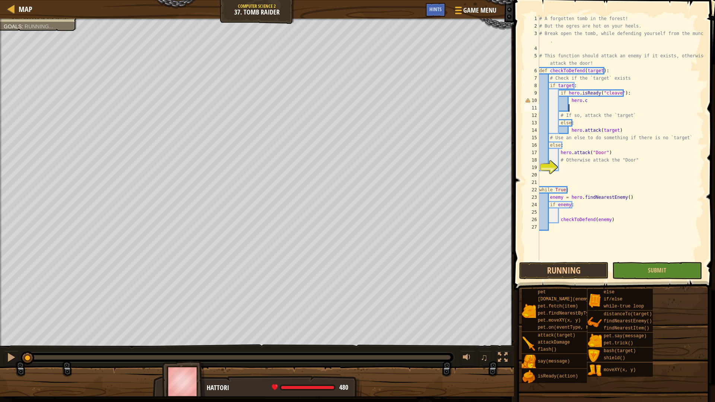
click at [585, 104] on div "# A forgotten tomb in the forest! # But the ogres are hot on your heels. # Brea…" at bounding box center [621, 145] width 166 height 261
click at [586, 98] on div "# A forgotten tomb in the forest! # But the ogres are hot on your heels. # Brea…" at bounding box center [621, 145] width 166 height 261
type textarea "hero.c"
click at [592, 100] on div "# A forgotten tomb in the forest! # But the ogres are hot on your heels. # Brea…" at bounding box center [621, 145] width 166 height 261
click at [23, 9] on span "Map" at bounding box center [26, 9] width 14 height 10
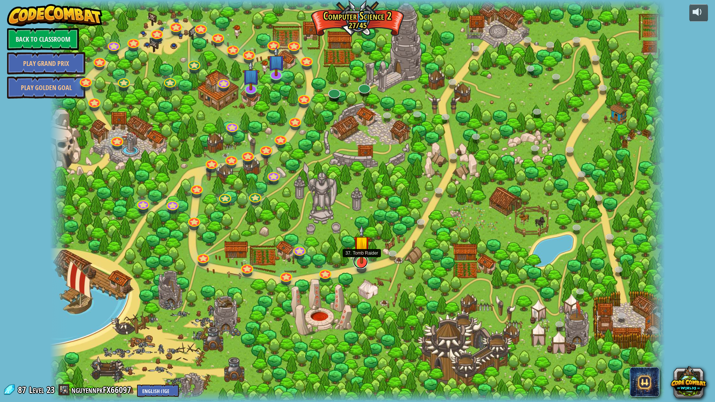
click at [361, 266] on link at bounding box center [360, 261] width 15 height 15
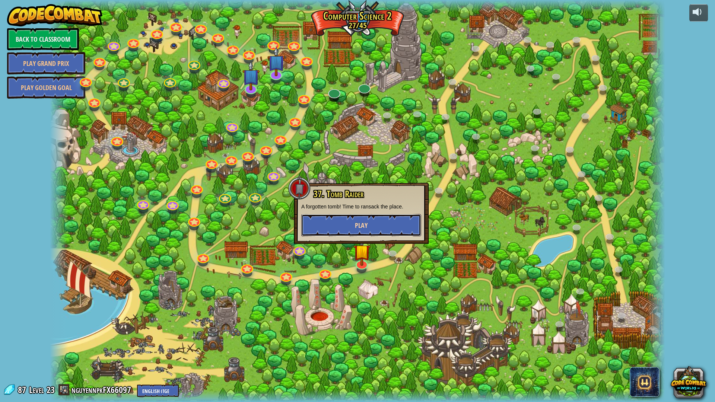
click at [374, 224] on button "Play" at bounding box center [361, 225] width 120 height 22
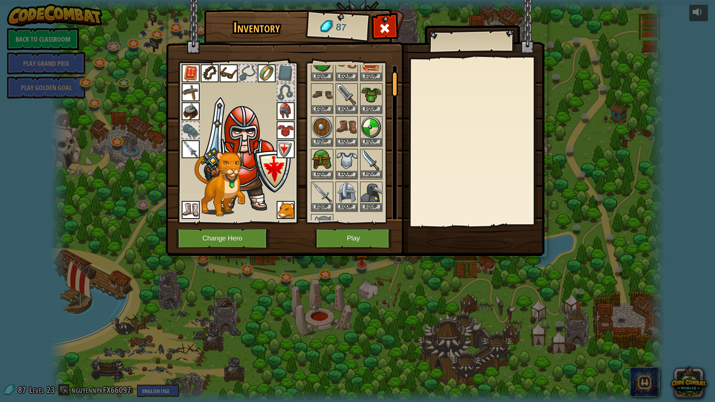
scroll to position [37, 0]
click at [327, 190] on img at bounding box center [322, 192] width 21 height 21
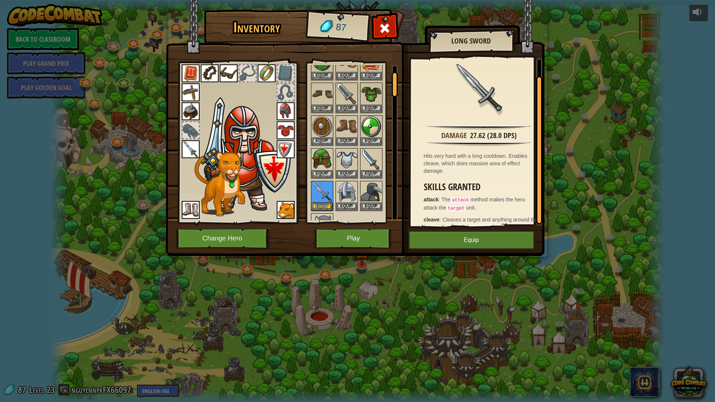
scroll to position [19, 0]
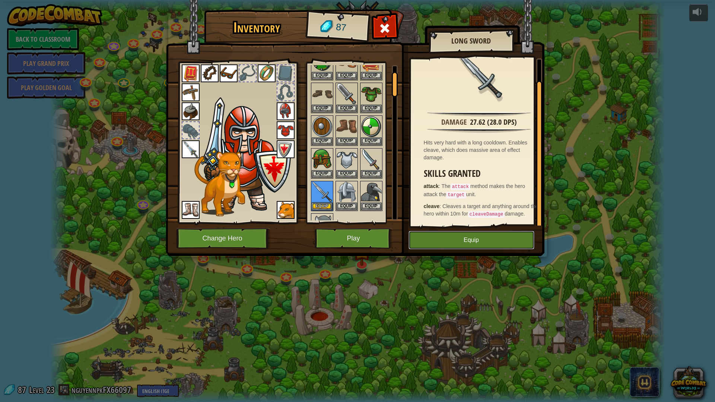
click at [453, 241] on button "Equip" at bounding box center [472, 240] width 126 height 19
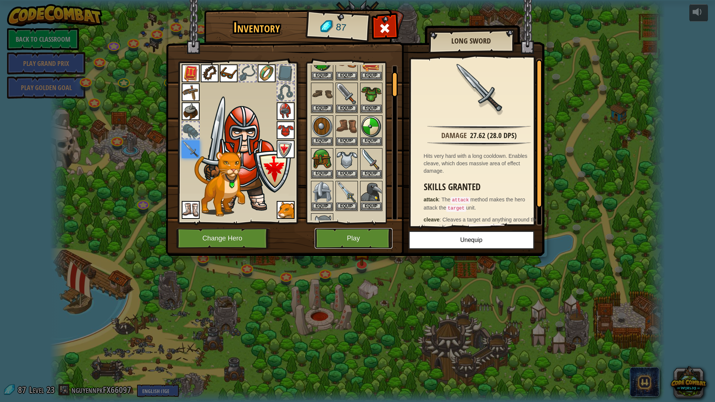
click at [367, 240] on button "Play" at bounding box center [354, 238] width 78 height 20
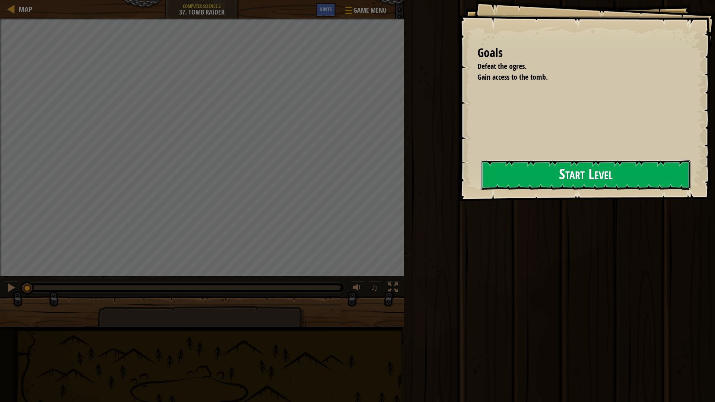
click at [513, 176] on button "Start Level" at bounding box center [586, 174] width 210 height 29
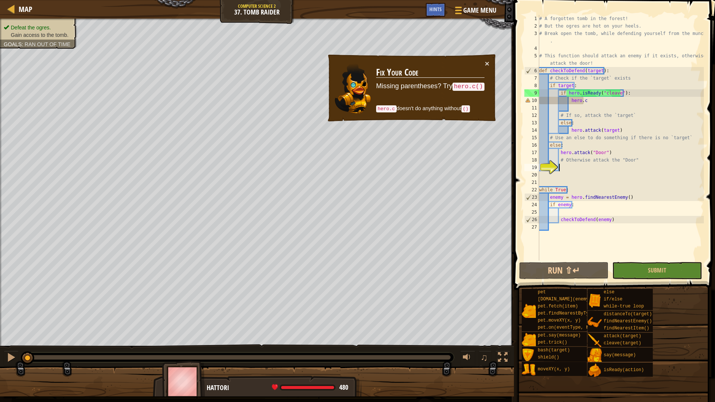
click at [594, 104] on div "# A forgotten tomb in the forest! # But the ogres are hot on your heels. # Brea…" at bounding box center [621, 145] width 166 height 261
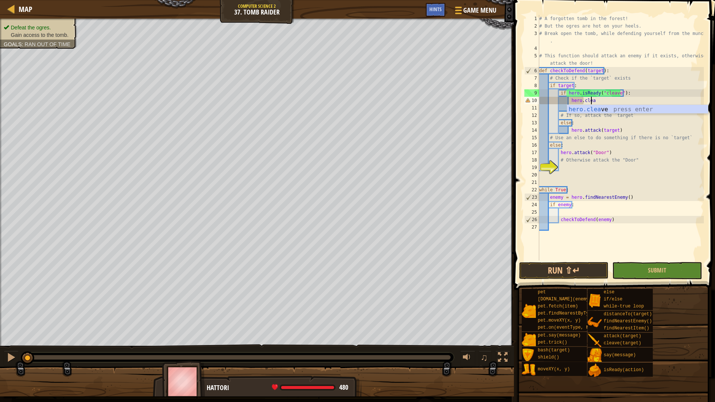
scroll to position [3, 4]
type textarea "hero.cleave(enemy)"
click at [628, 181] on div "# A forgotten tomb in the forest! # But the ogres are hot on your heels. # Brea…" at bounding box center [621, 145] width 166 height 261
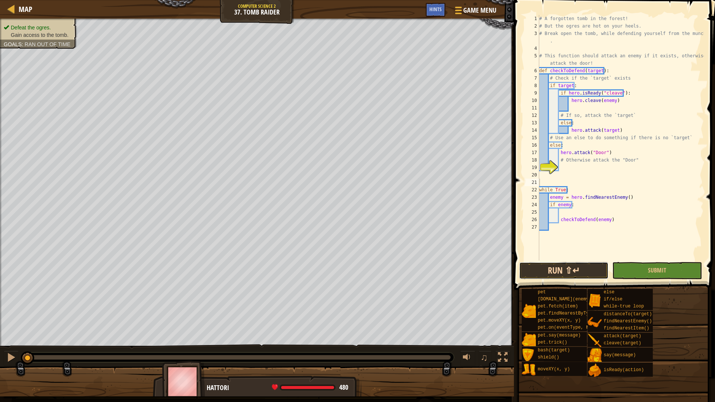
click at [570, 265] on button "Run ⇧↵" at bounding box center [563, 270] width 89 height 17
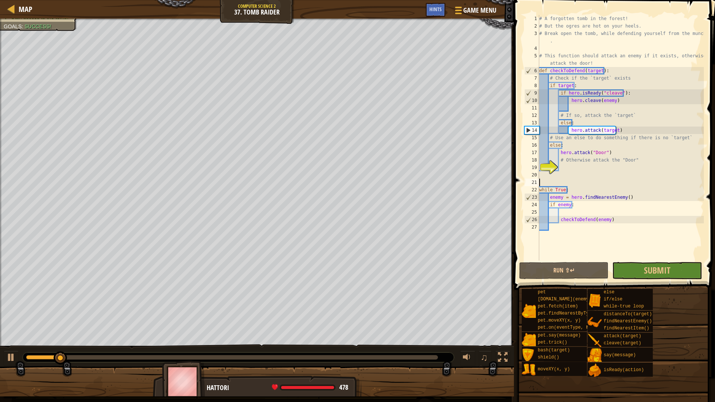
click at [607, 100] on div "# A forgotten tomb in the forest! # But the ogres are hot on your heels. # Brea…" at bounding box center [621, 145] width 166 height 261
click at [609, 97] on div "# A forgotten tomb in the forest! # But the ogres are hot on your heels. # Brea…" at bounding box center [621, 138] width 166 height 246
click at [608, 103] on div "# A forgotten tomb in the forest! # But the ogres are hot on your heels. # Brea…" at bounding box center [621, 145] width 166 height 261
click at [609, 101] on div "# A forgotten tomb in the forest! # But the ogres are hot on your heels. # Brea…" at bounding box center [621, 145] width 166 height 261
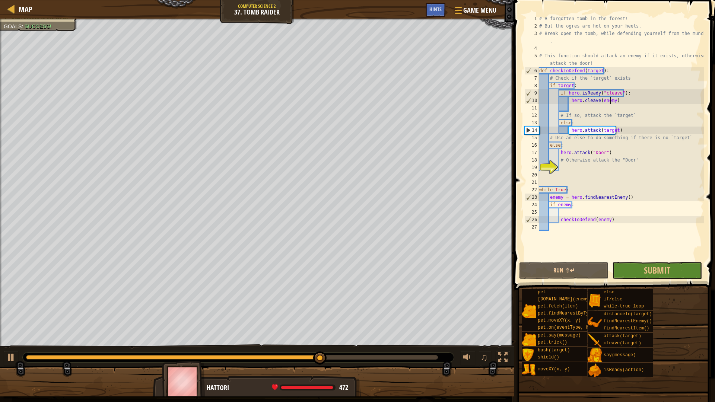
click at [611, 101] on div "# A forgotten tomb in the forest! # But the ogres are hot on your heels. # Brea…" at bounding box center [621, 145] width 166 height 261
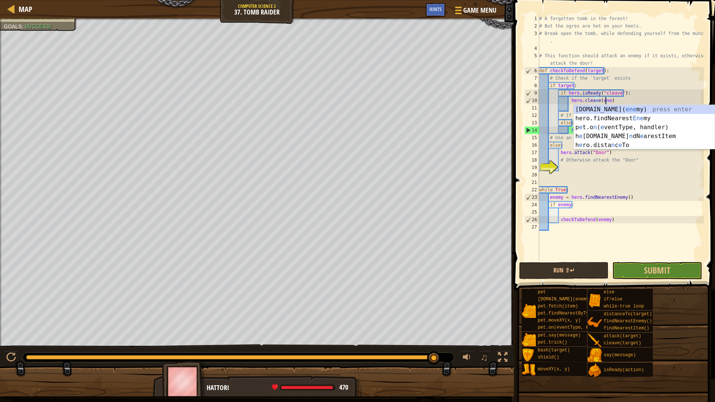
click at [434, 356] on div at bounding box center [232, 357] width 412 height 4
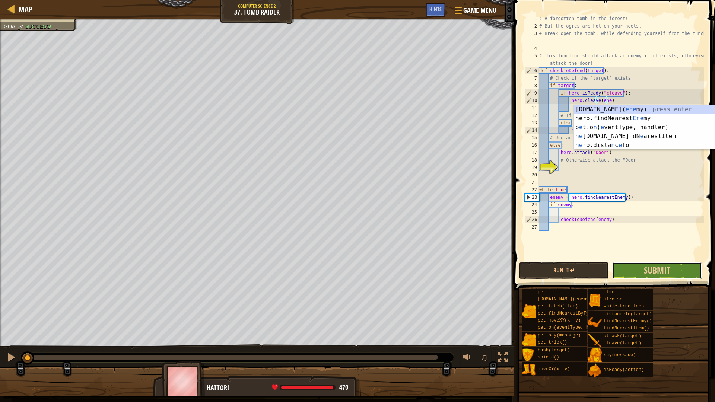
click at [674, 266] on button "Submit" at bounding box center [656, 270] width 89 height 17
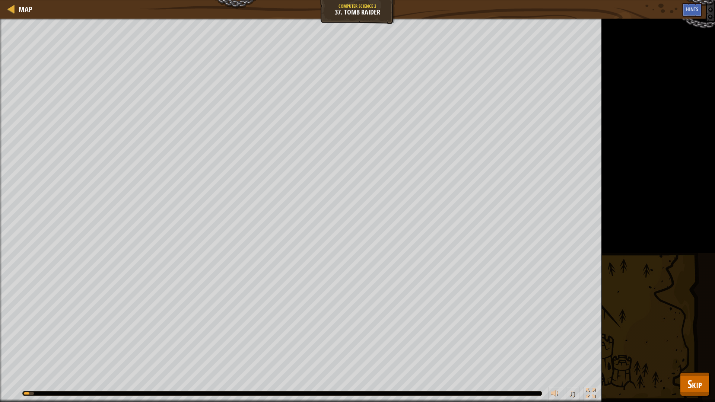
click at [701, 370] on div "Defeat the ogres. Gain access to the tomb. Goals : Running... ♫ Hattori 480 x: …" at bounding box center [357, 211] width 715 height 384
click at [699, 372] on span "Skip" at bounding box center [695, 384] width 15 height 15
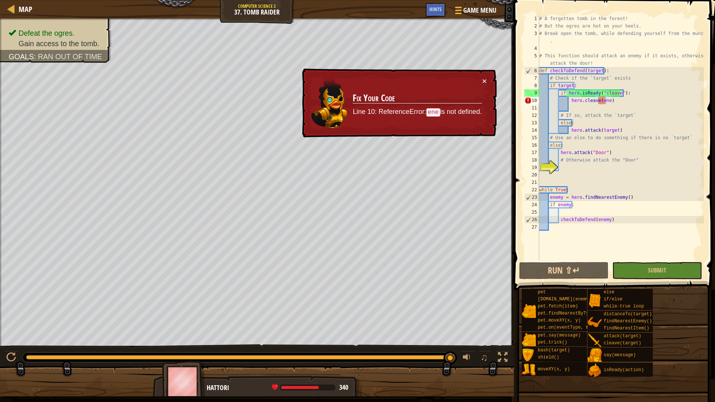
click at [606, 100] on div "# A forgotten tomb in the forest! # But the ogres are hot on your heels. # Brea…" at bounding box center [621, 145] width 166 height 261
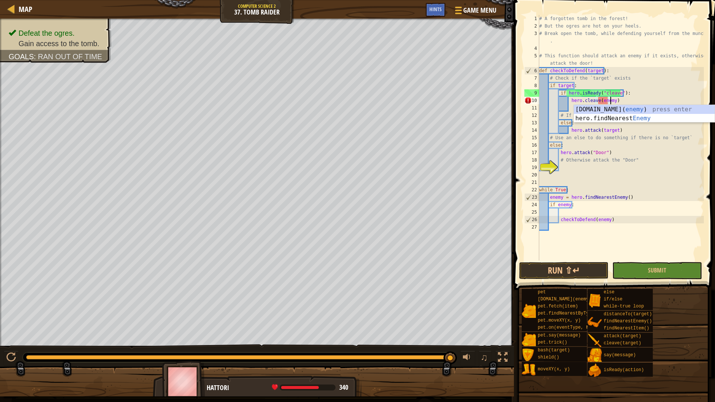
scroll to position [3, 6]
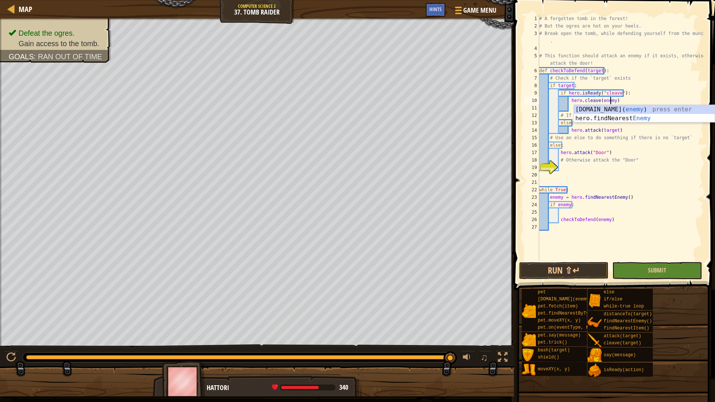
type textarea "hero.cleave(enemy)"
click at [652, 265] on button "Submit" at bounding box center [656, 270] width 89 height 17
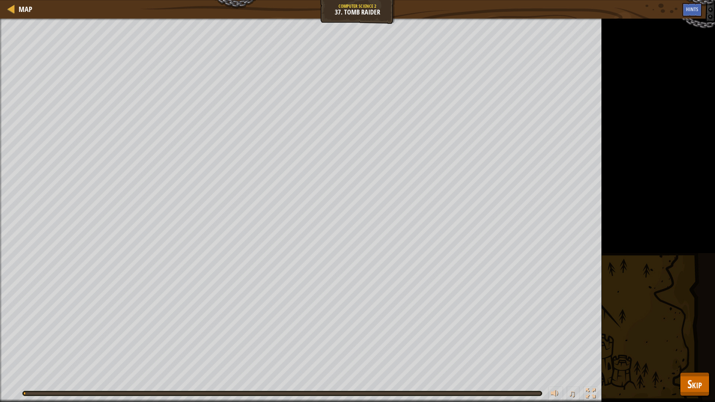
click at [653, 273] on div "Defeat the ogres. Gain access to the tomb. Goals : Running... ♫ Hattori 480 x: …" at bounding box center [357, 211] width 715 height 384
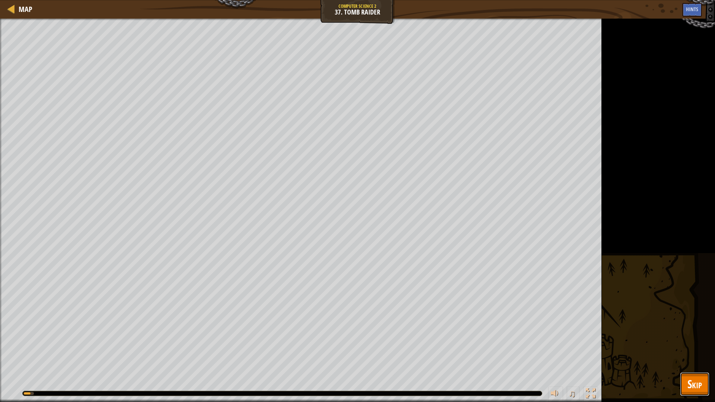
click at [682, 372] on button "Skip" at bounding box center [694, 385] width 29 height 24
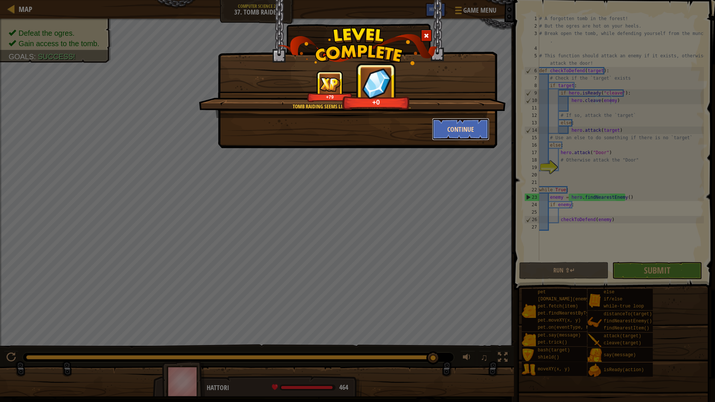
click at [461, 129] on button "Continue" at bounding box center [461, 129] width 58 height 22
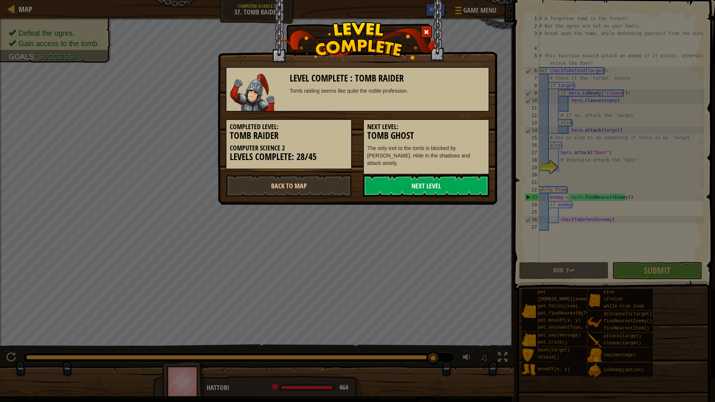
click at [456, 182] on link "Next Level" at bounding box center [426, 186] width 126 height 22
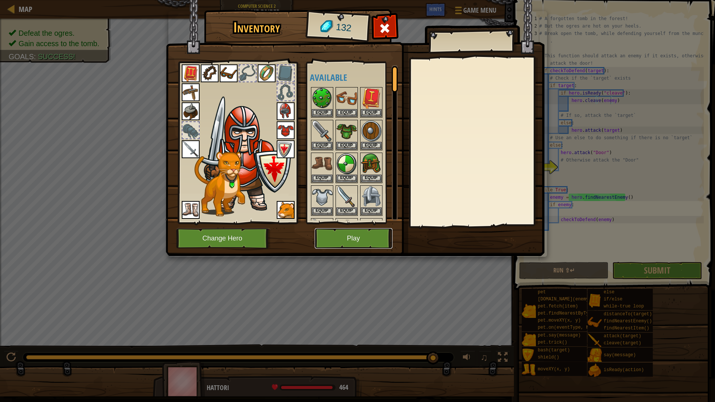
click at [364, 237] on button "Play" at bounding box center [354, 238] width 78 height 20
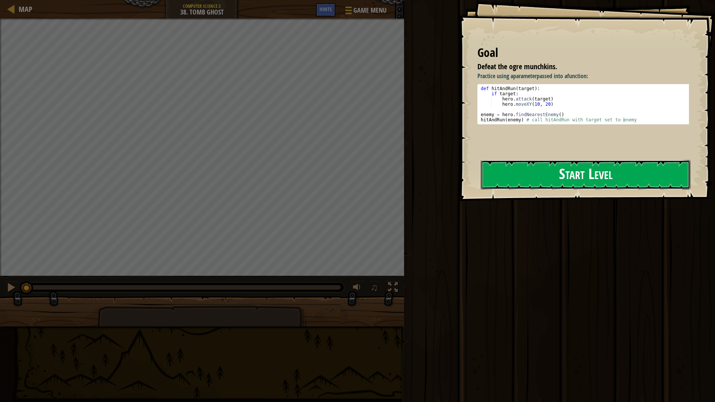
click at [614, 178] on button "Start Level" at bounding box center [586, 174] width 210 height 29
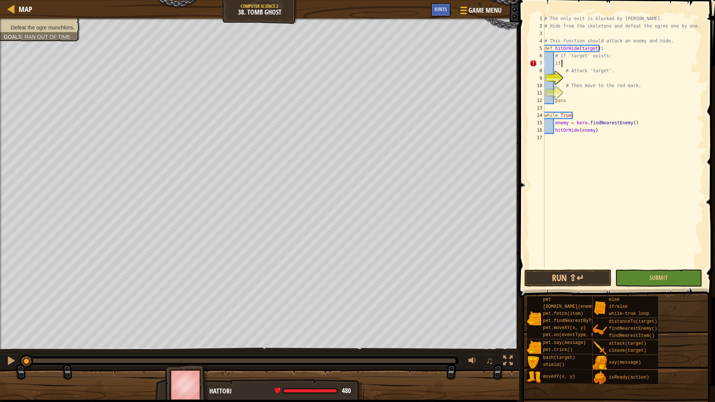
scroll to position [3, 1]
type textarea "if target"
click at [587, 80] on div "# The only exit is blocked by [PERSON_NAME]. # Hide from the skeletons and defe…" at bounding box center [623, 149] width 161 height 268
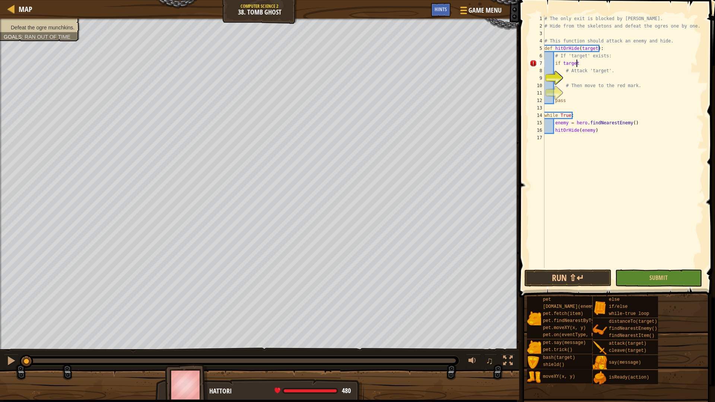
click at [587, 65] on div "# The only exit is blocked by [PERSON_NAME]. # Hide from the skeletons and defe…" at bounding box center [623, 149] width 161 height 268
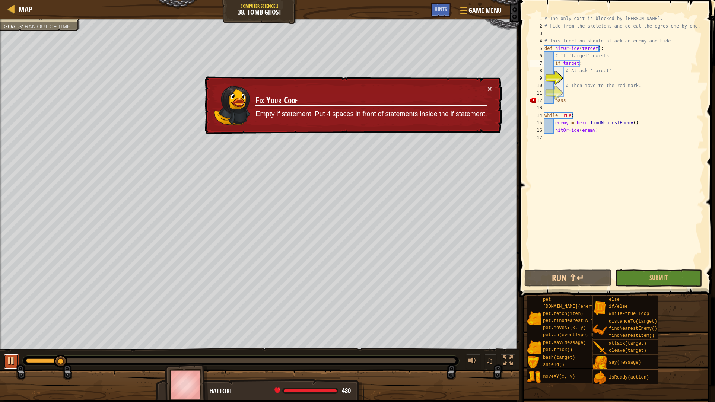
drag, startPoint x: 5, startPoint y: 355, endPoint x: 4, endPoint y: 360, distance: 4.9
click at [4, 360] on button at bounding box center [11, 361] width 15 height 15
click at [599, 58] on div "# The only exit is blocked by [PERSON_NAME]. # Hide from the skeletons and defe…" at bounding box center [623, 149] width 161 height 268
click at [596, 63] on div "# The only exit is blocked by [PERSON_NAME]. # Hide from the skeletons and defe…" at bounding box center [623, 149] width 161 height 268
type textarea "if target:"
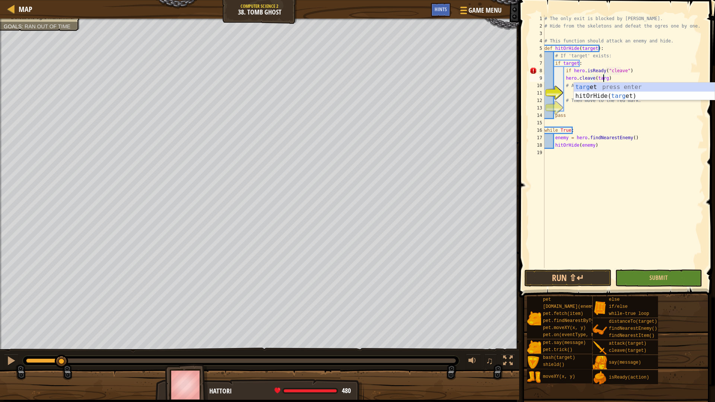
scroll to position [3, 5]
click at [617, 72] on div "# The only exit is blocked by [PERSON_NAME]. # Hide from the skeletons and defe…" at bounding box center [623, 149] width 161 height 268
click at [617, 76] on div "# The only exit is blocked by [PERSON_NAME]. # Hide from the skeletons and defe…" at bounding box center [623, 149] width 161 height 268
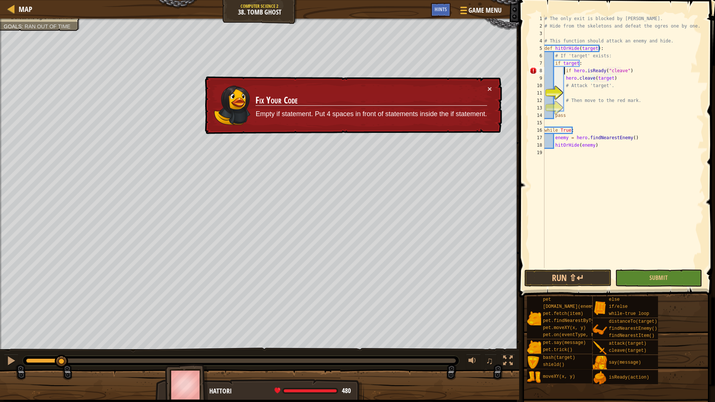
click at [566, 72] on div "# The only exit is blocked by [PERSON_NAME]. # Hide from the skeletons and defe…" at bounding box center [623, 149] width 161 height 268
click at [564, 78] on div "# The only exit is blocked by [PERSON_NAME]. # Hide from the skeletons and defe…" at bounding box center [623, 149] width 161 height 268
type textarea "hero.cleave(target)"
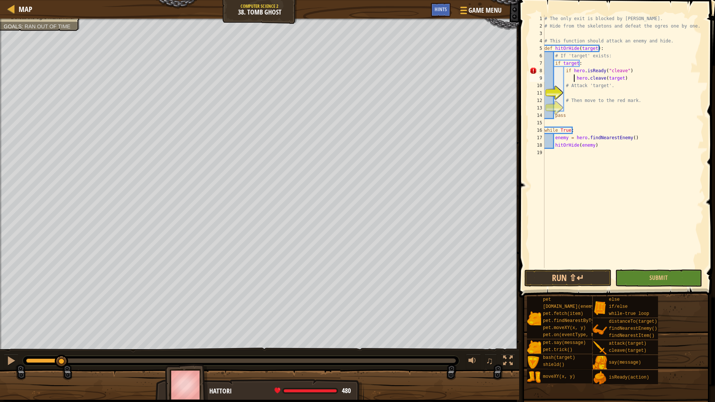
click at [659, 95] on div "# The only exit is blocked by [PERSON_NAME]. # Hide from the skeletons and defe…" at bounding box center [623, 149] width 161 height 268
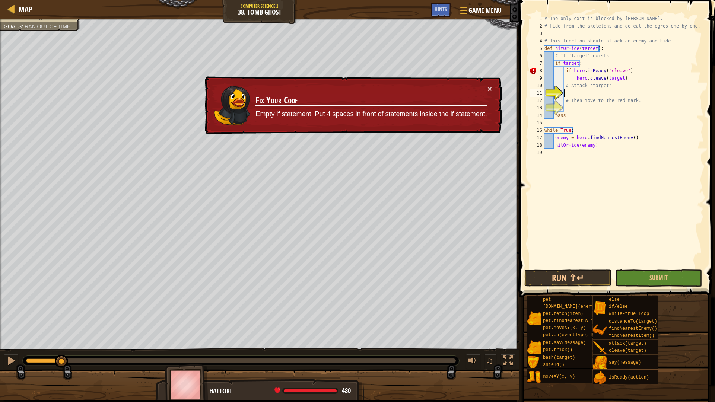
click at [574, 79] on div "# The only exit is blocked by [PERSON_NAME]. # Hide from the skeletons and defe…" at bounding box center [623, 149] width 161 height 268
click at [629, 69] on div "# The only exit is blocked by [PERSON_NAME]. # Hide from the skeletons and defe…" at bounding box center [623, 149] width 161 height 268
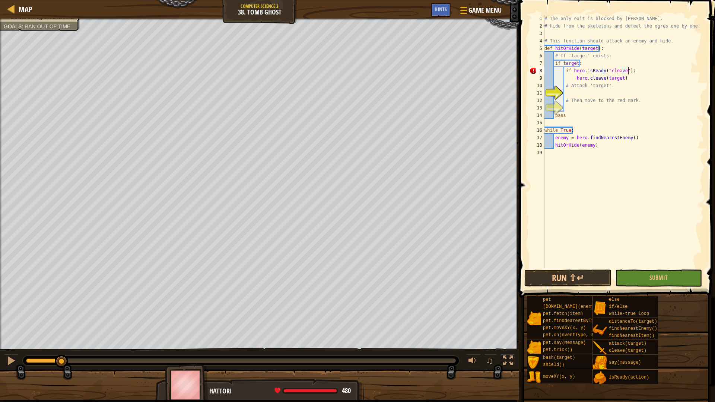
scroll to position [3, 7]
click at [617, 89] on div "# The only exit is blocked by [PERSON_NAME]. # Hide from the skeletons and defe…" at bounding box center [623, 149] width 161 height 268
click at [636, 79] on div "# The only exit is blocked by [PERSON_NAME]. # Hide from the skeletons and defe…" at bounding box center [623, 149] width 161 height 268
type textarea "hero.cleave(target)"
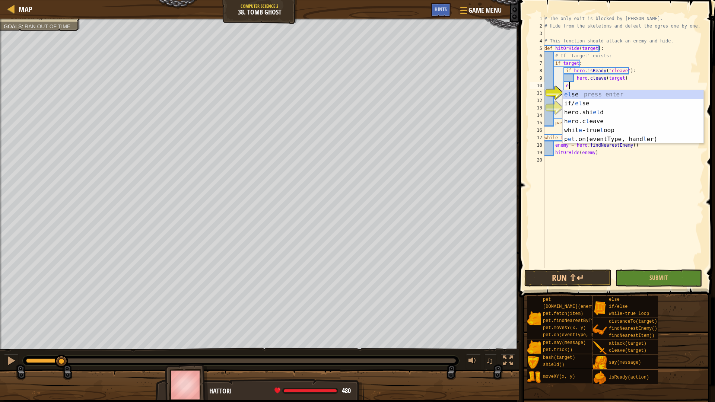
type textarea "else"
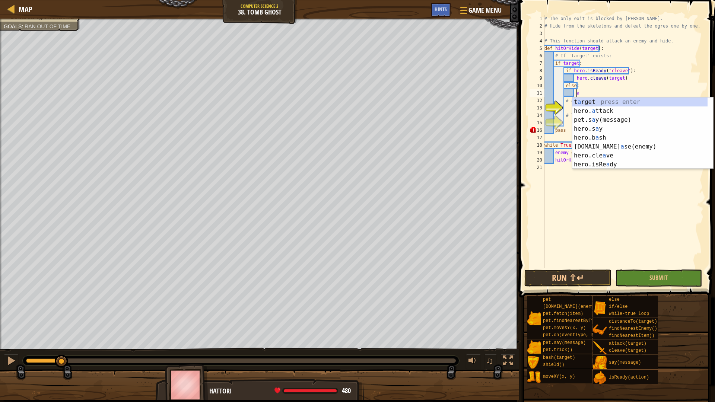
scroll to position [3, 3]
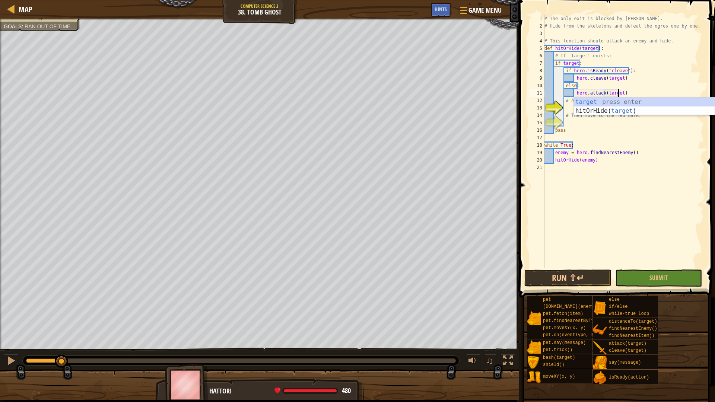
click at [628, 97] on div "# The only exit is blocked by [PERSON_NAME]. # Hide from the skeletons and defe…" at bounding box center [623, 149] width 161 height 268
click at [639, 80] on div "# The only exit is blocked by [PERSON_NAME]. # Hide from the skeletons and defe…" at bounding box center [623, 149] width 161 height 268
click at [636, 85] on div "# The only exit is blocked by [PERSON_NAME]. # Hide from the skeletons and defe…" at bounding box center [623, 149] width 161 height 268
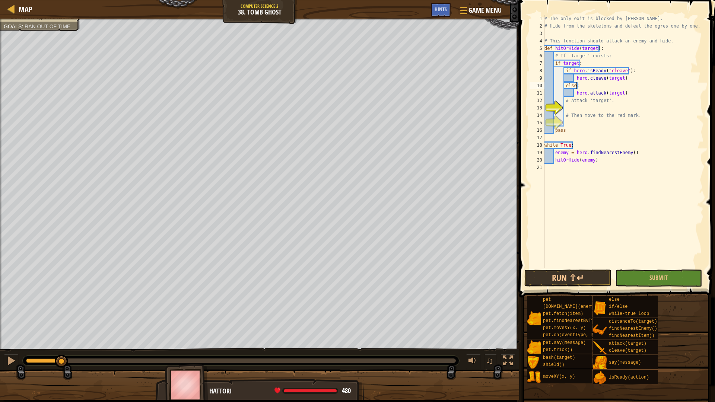
click at [631, 90] on div "# The only exit is blocked by [PERSON_NAME]. # Hide from the skeletons and defe…" at bounding box center [623, 149] width 161 height 268
type textarea "hero.attack(target)"
click at [588, 110] on div "# The only exit is blocked by [PERSON_NAME]. # Hide from the skeletons and defe…" at bounding box center [623, 149] width 161 height 268
type textarea "# Attack 'target'."
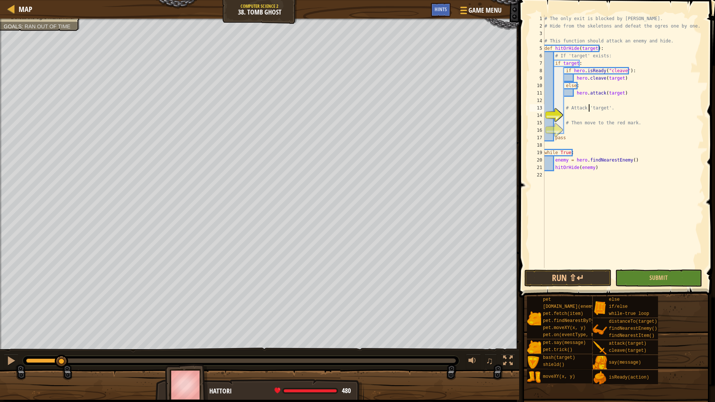
click at [585, 115] on div "# The only exit is blocked by [PERSON_NAME]. # Hide from the skeletons and defe…" at bounding box center [623, 149] width 161 height 268
click at [525, 223] on div "Map Computer Science 2 38. Tomb Ghost Game Menu Done Hints 1 הההההההההההההההההה…" at bounding box center [357, 201] width 715 height 402
click at [516, 129] on div "Map Computer Science 2 38. Tomb Ghost Game Menu Done Hints 1 הההההההההההההההההה…" at bounding box center [357, 201] width 715 height 402
click at [548, 281] on button "Run ⇧↵" at bounding box center [568, 278] width 87 height 17
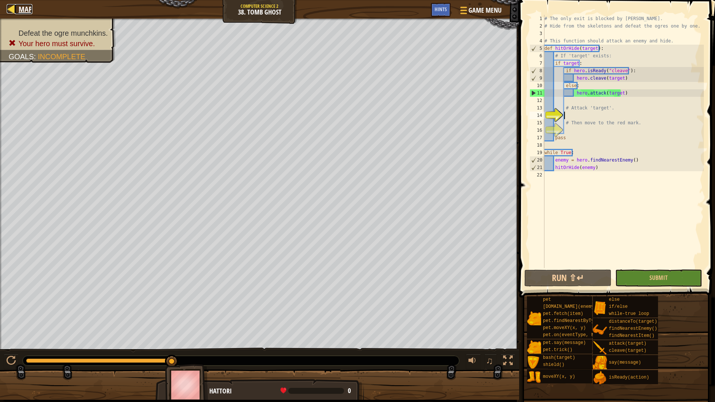
click at [26, 10] on span "Map" at bounding box center [26, 9] width 14 height 10
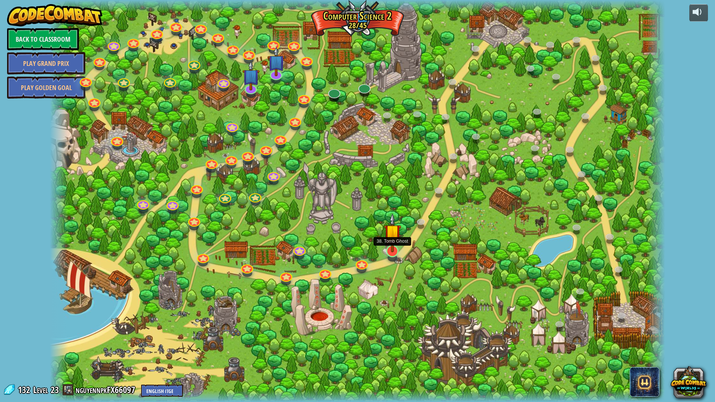
click at [397, 252] on img at bounding box center [392, 232] width 17 height 39
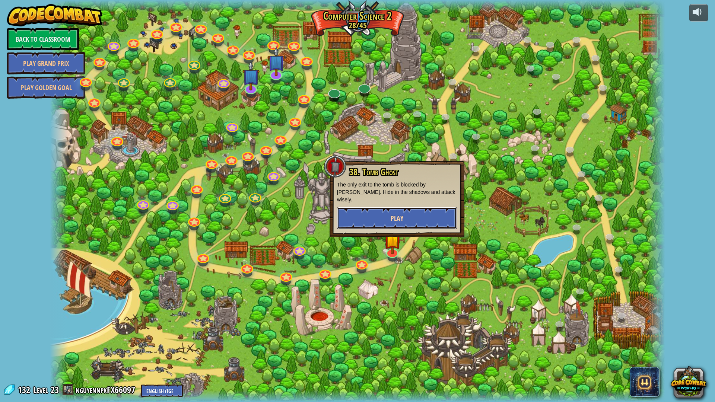
click at [404, 216] on button "Play" at bounding box center [397, 218] width 120 height 22
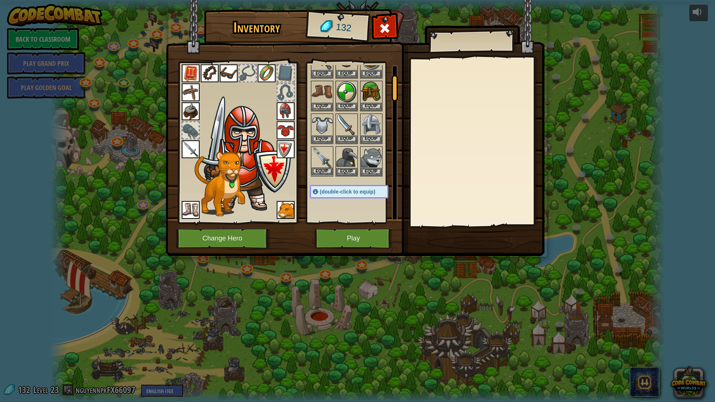
scroll to position [75, 0]
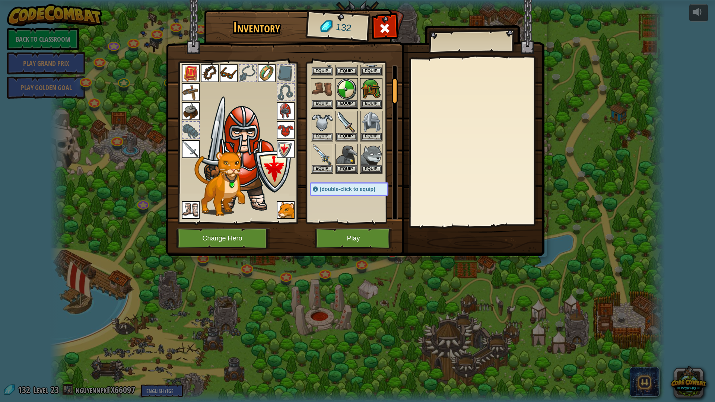
click at [322, 163] on img at bounding box center [322, 155] width 21 height 21
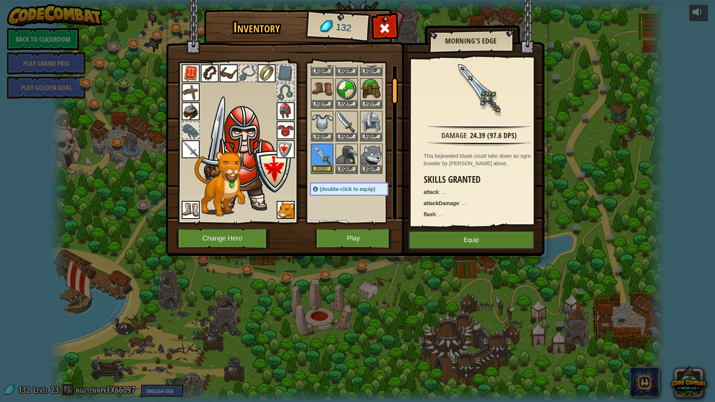
click at [323, 168] on button "Equip" at bounding box center [322, 169] width 21 height 8
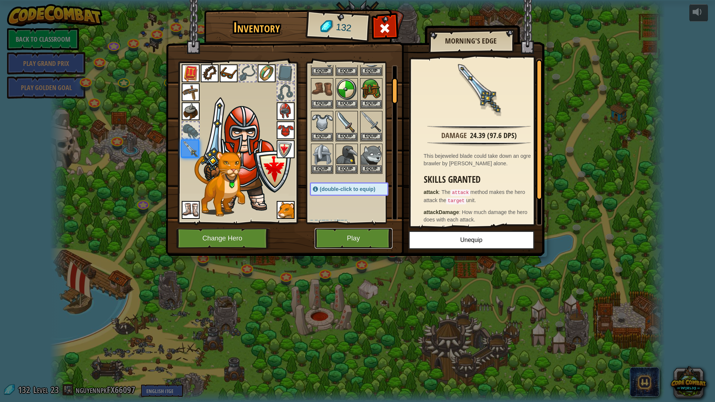
click at [373, 237] on button "Play" at bounding box center [354, 238] width 78 height 20
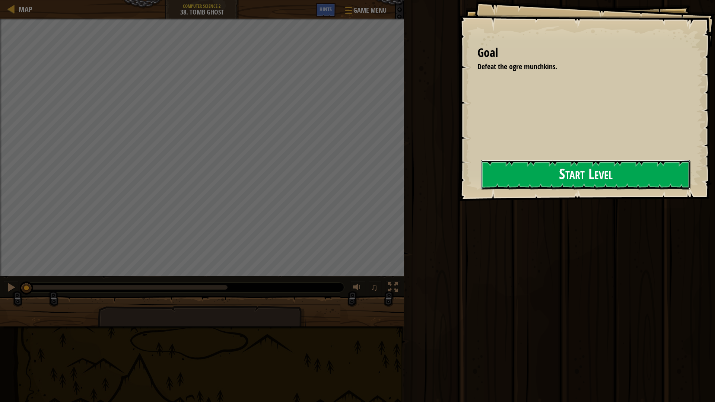
click at [546, 164] on button "Start Level" at bounding box center [586, 174] width 210 height 29
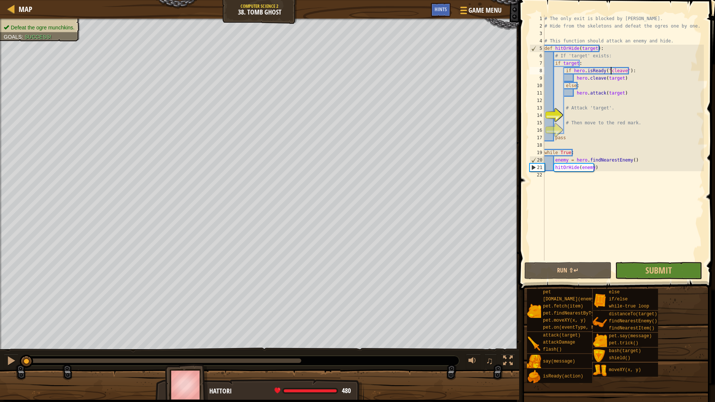
click at [612, 73] on div "# The only exit is blocked by [PERSON_NAME]. # Hide from the skeletons and defe…" at bounding box center [623, 145] width 161 height 261
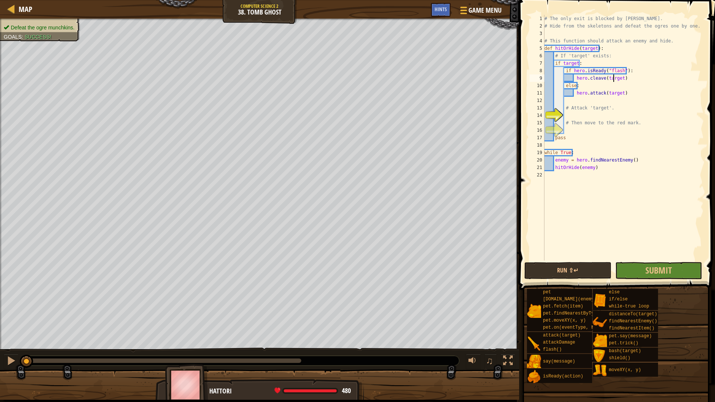
click at [613, 76] on div "# The only exit is blocked by [PERSON_NAME]. # Hide from the skeletons and defe…" at bounding box center [623, 145] width 161 height 261
drag, startPoint x: 620, startPoint y: 77, endPoint x: 576, endPoint y: 78, distance: 44.7
click at [576, 78] on div "# The only exit is blocked by [PERSON_NAME]. # Hide from the skeletons and defe…" at bounding box center [623, 145] width 161 height 261
type textarea "h"
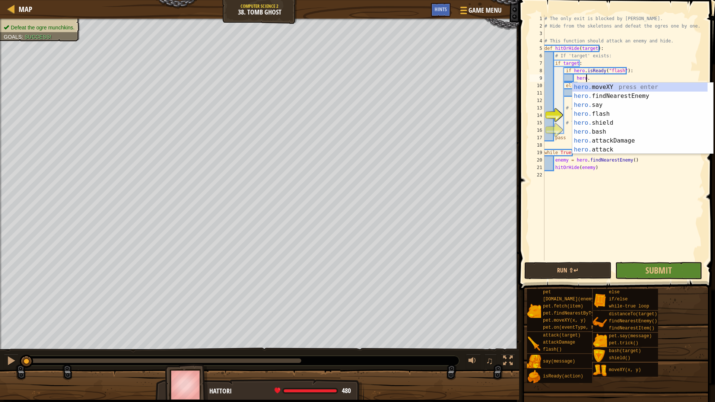
type textarea "hero.f"
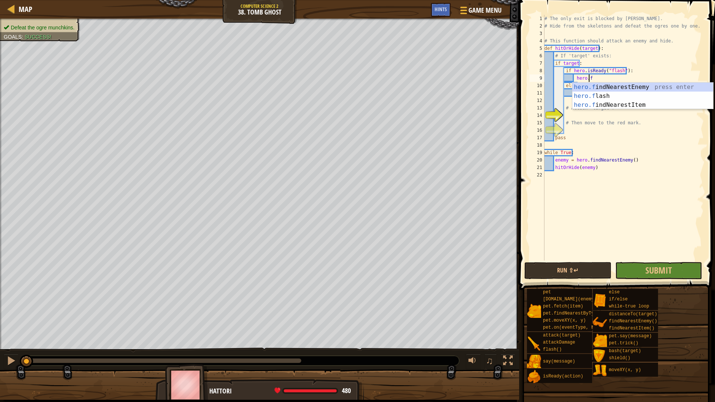
scroll to position [3, 3]
click at [593, 93] on div "hero.f indNearestEnemy press enter hero.f lash press enter hero.f indNearestIte…" at bounding box center [643, 105] width 141 height 45
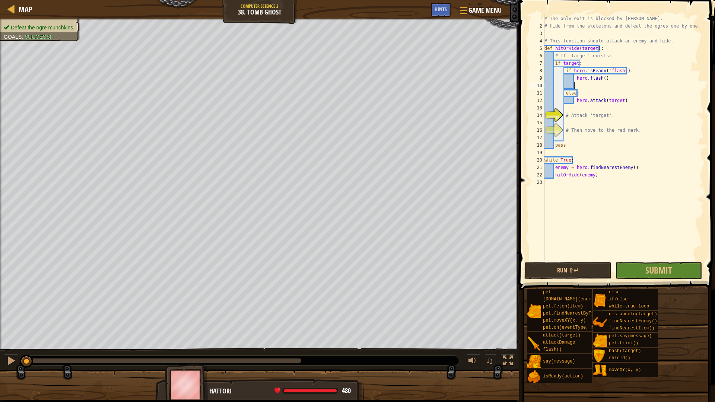
scroll to position [3, 2]
click at [582, 109] on div "# The only exit is blocked by [PERSON_NAME]. # Hide from the skeletons and defe…" at bounding box center [623, 145] width 161 height 261
click at [584, 119] on div "# The only exit is blocked by [PERSON_NAME]. # Hide from the skeletons and defe…" at bounding box center [623, 145] width 161 height 261
type textarea "# Attack 'target'."
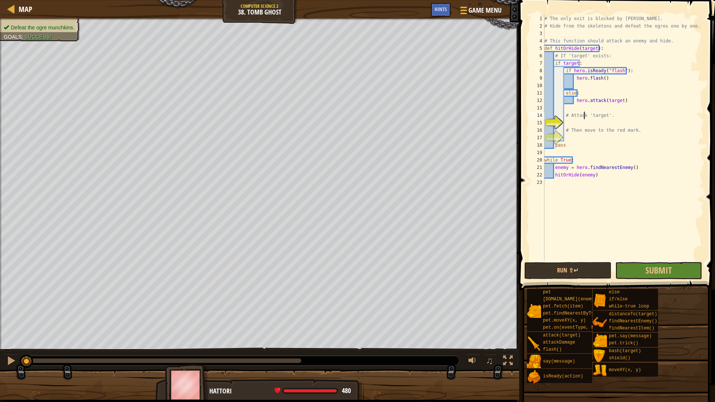
click at [584, 119] on div "# The only exit is blocked by [PERSON_NAME]. # Hide from the skeletons and defe…" at bounding box center [623, 145] width 161 height 261
click at [584, 121] on div "# The only exit is blocked by [PERSON_NAME]. # Hide from the skeletons and defe…" at bounding box center [623, 145] width 161 height 261
click at [597, 145] on div "# The only exit is blocked by [PERSON_NAME]. # Hide from the skeletons and defe…" at bounding box center [623, 145] width 161 height 261
type textarea "pass"
click at [574, 135] on div "# The only exit is blocked by [PERSON_NAME]. # Hide from the skeletons and defe…" at bounding box center [623, 145] width 161 height 261
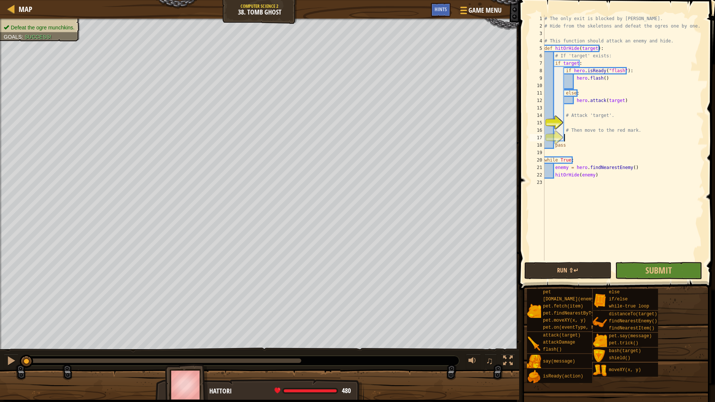
scroll to position [3, 1]
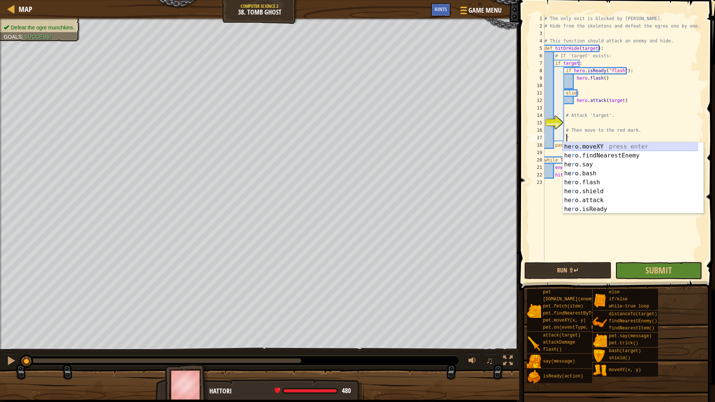
click at [589, 147] on div "he r o.moveXY press enter he r o.findNearestEnemy press enter he r o.say press …" at bounding box center [630, 186] width 135 height 89
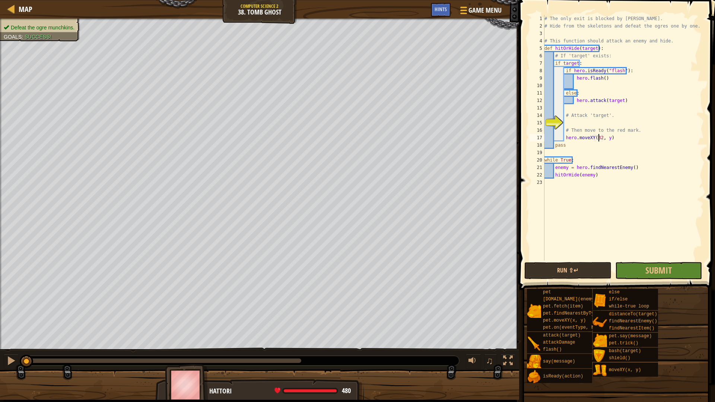
scroll to position [3, 5]
click at [605, 137] on div "# The only exit is blocked by [PERSON_NAME]. # Hide from the skeletons and defe…" at bounding box center [623, 145] width 161 height 261
type textarea "hero.moveXY(32, 17)"
click at [578, 261] on div "hero.moveXY(32, 17) 1 2 3 4 5 6 7 8 9 10 11 12 13 14 15 16 17 18 19 20 21 22 23…" at bounding box center [616, 160] width 198 height 312
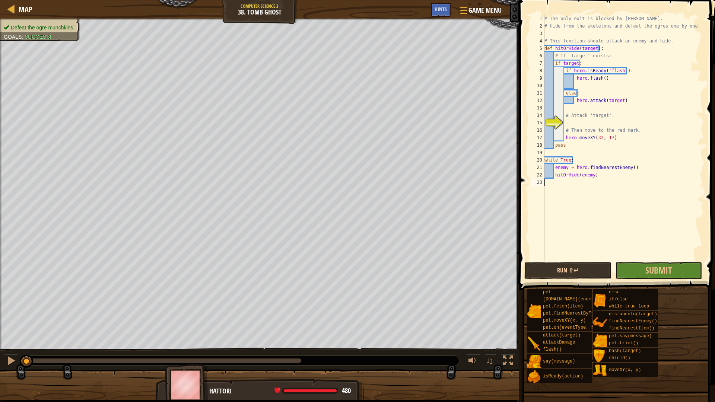
scroll to position [3, 0]
click at [573, 273] on button "Run ⇧↵" at bounding box center [568, 270] width 87 height 17
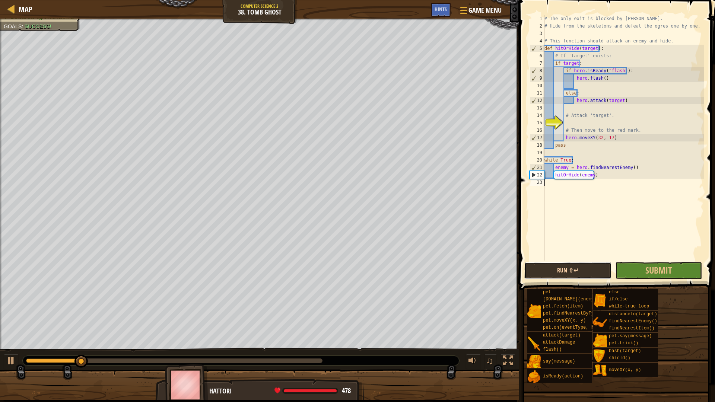
click at [588, 271] on button "Run ⇧↵" at bounding box center [568, 270] width 87 height 17
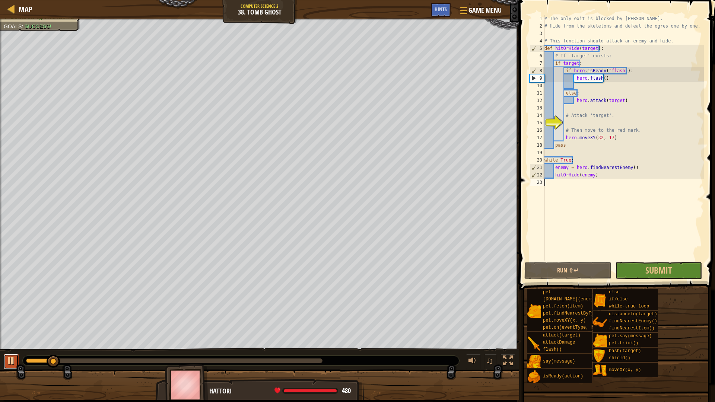
click at [16, 355] on button at bounding box center [11, 361] width 15 height 15
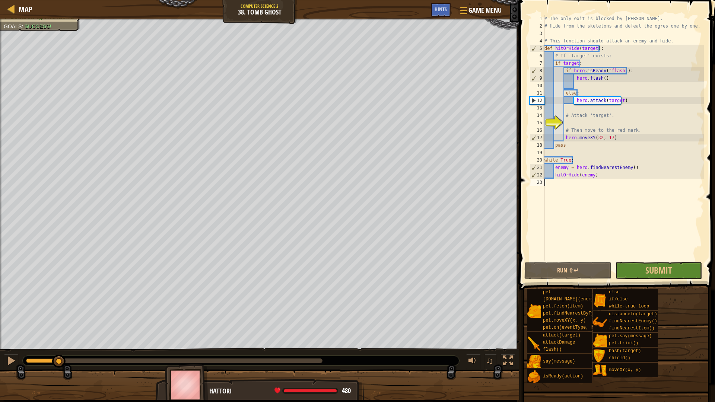
click at [586, 65] on div "# The only exit is blocked by [PERSON_NAME]. # Hide from the skeletons and defe…" at bounding box center [623, 145] width 161 height 261
click at [629, 71] on div "# The only exit is blocked by [PERSON_NAME]. # Hide from the skeletons and defe…" at bounding box center [623, 145] width 161 height 261
type textarea "if hero.isReady("flash"):"
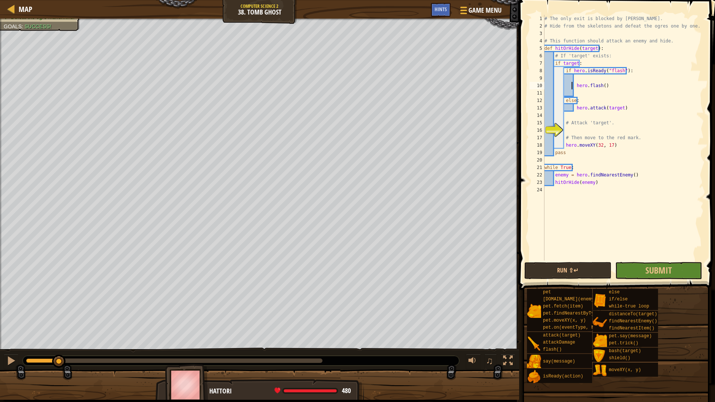
click at [571, 87] on div "# The only exit is blocked by [PERSON_NAME]. # Hide from the skeletons and defe…" at bounding box center [623, 145] width 161 height 261
click at [573, 88] on div "# The only exit is blocked by [PERSON_NAME]. # Hide from the skeletons and defe…" at bounding box center [623, 145] width 161 height 261
click at [573, 87] on div "# The only exit is blocked by [PERSON_NAME]. # Hide from the skeletons and defe…" at bounding box center [623, 145] width 161 height 261
type textarea "hero.flash()"
click at [580, 76] on div "# The only exit is blocked by [PERSON_NAME]. # Hide from the skeletons and defe…" at bounding box center [623, 145] width 161 height 261
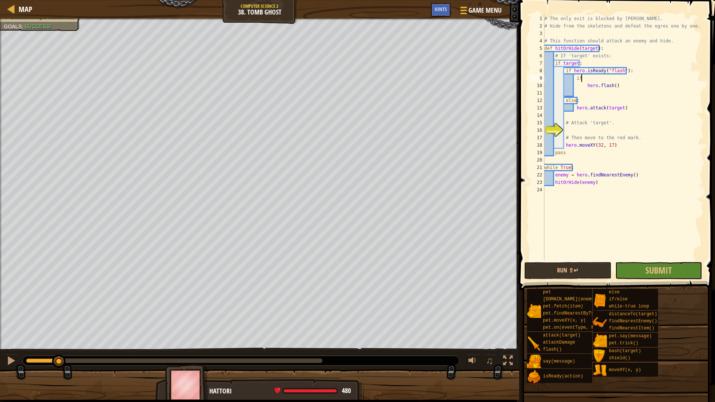
scroll to position [3, 3]
drag, startPoint x: 647, startPoint y: 77, endPoint x: 582, endPoint y: 79, distance: 65.6
click at [582, 79] on div "# The only exit is blocked by [PERSON_NAME]. # Hide from the skeletons and defe…" at bounding box center [623, 145] width 161 height 261
click at [611, 50] on div "# The only exit is blocked by [PERSON_NAME]. # Hide from the skeletons and defe…" at bounding box center [623, 145] width 161 height 261
type textarea "def hitOrHide(target):"
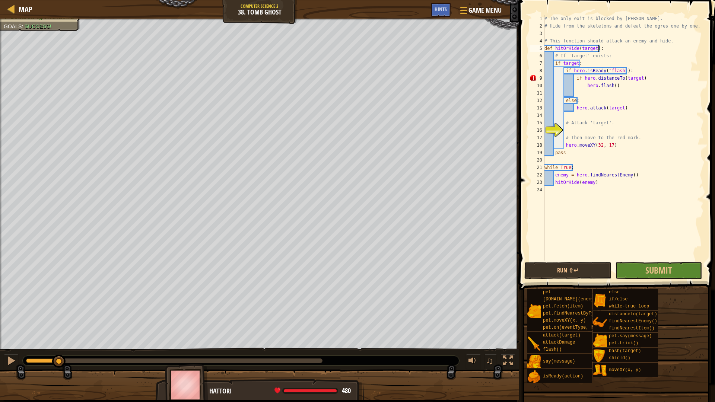
click at [611, 50] on div "# The only exit is blocked by [PERSON_NAME]. # Hide from the skeletons and defe…" at bounding box center [623, 145] width 161 height 261
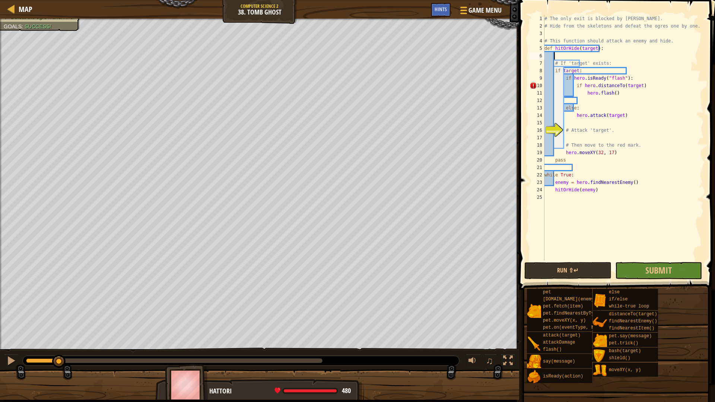
scroll to position [3, 0]
paste textarea "hero.distanceTo(target)"
drag, startPoint x: 643, startPoint y: 88, endPoint x: 581, endPoint y: 83, distance: 62.1
click at [581, 83] on div "# The only exit is blocked by [PERSON_NAME]. # Hide from the skeletons and defe…" at bounding box center [623, 145] width 161 height 261
click at [555, 58] on div "# The only exit is blocked by [PERSON_NAME]. # Hide from the skeletons and defe…" at bounding box center [623, 145] width 161 height 261
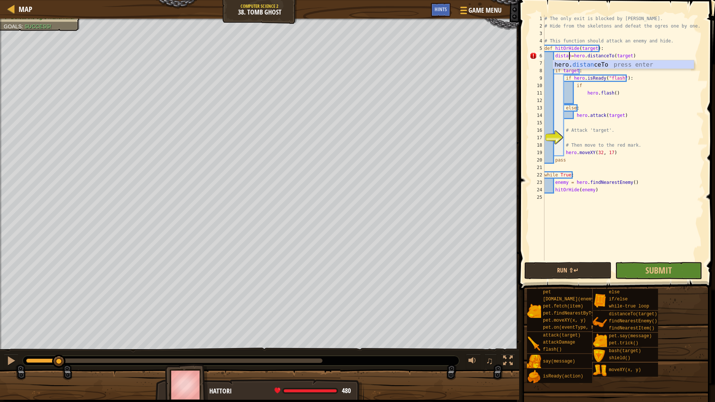
scroll to position [3, 3]
click at [660, 132] on div "# The only exit is blocked by [PERSON_NAME]. # Hide from the skeletons and defe…" at bounding box center [623, 145] width 161 height 261
click at [592, 86] on div "# The only exit is blocked by [PERSON_NAME]. # Hide from the skeletons and defe…" at bounding box center [623, 145] width 161 height 261
click at [589, 90] on div "# The only exit is blocked by [PERSON_NAME]. # Hide from the skeletons and defe…" at bounding box center [623, 145] width 161 height 261
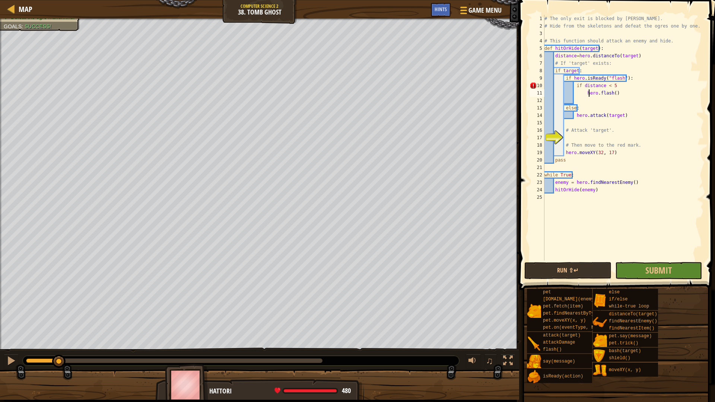
click at [627, 85] on div "# The only exit is blocked by [PERSON_NAME]. # Hide from the skeletons and defe…" at bounding box center [623, 145] width 161 height 261
type textarea "if distance < 5:"
click at [621, 125] on div "# The only exit is blocked by [PERSON_NAME]. # Hide from the skeletons and defe…" at bounding box center [623, 145] width 161 height 261
click at [582, 95] on div "# The only exit is blocked by [PERSON_NAME]. # Hide from the skeletons and defe…" at bounding box center [623, 145] width 161 height 261
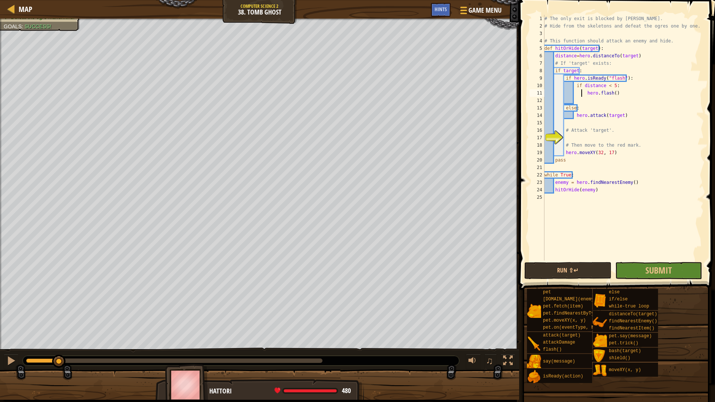
click at [582, 95] on div "# The only exit is blocked by [PERSON_NAME]. # Hide from the skeletons and defe…" at bounding box center [623, 145] width 161 height 261
click at [610, 115] on div "# The only exit is blocked by [PERSON_NAME]. # Hide from the skeletons and defe…" at bounding box center [623, 145] width 161 height 261
click at [582, 270] on button "Run ⇧↵" at bounding box center [568, 270] width 87 height 17
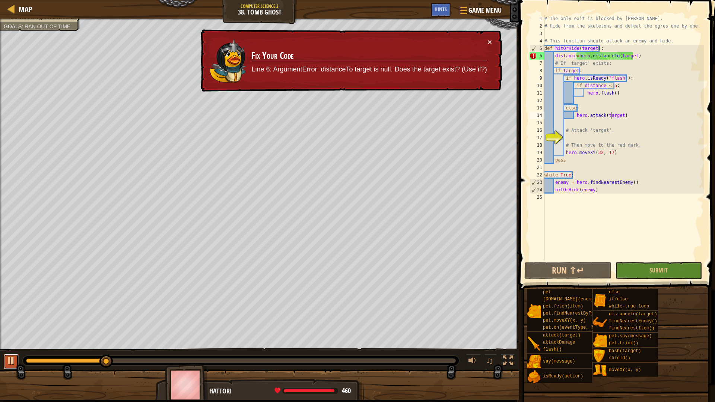
click at [14, 365] on div at bounding box center [11, 361] width 10 height 10
drag, startPoint x: 642, startPoint y: 56, endPoint x: 554, endPoint y: 57, distance: 88.3
click at [554, 57] on div "# The only exit is blocked by [PERSON_NAME]. # Hide from the skeletons and defe…" at bounding box center [623, 145] width 161 height 261
type textarea "distance=hero.distanceTo(target)"
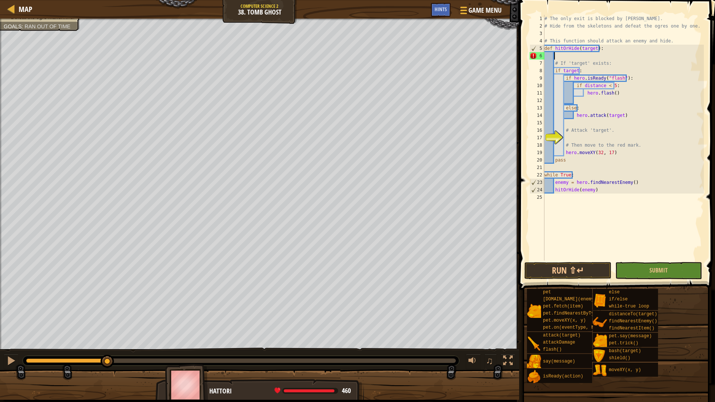
scroll to position [3, 0]
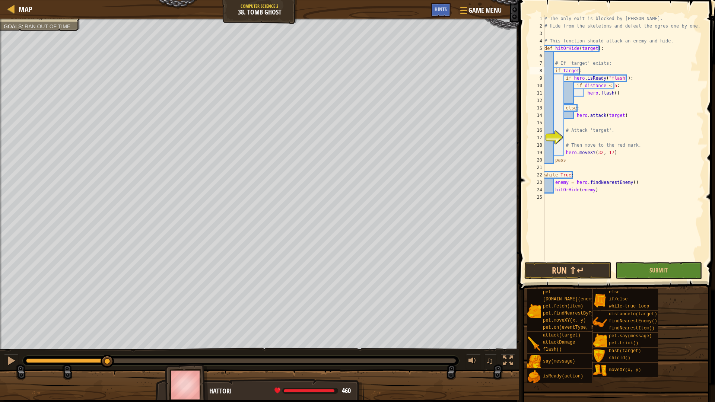
click at [596, 73] on div "# The only exit is blocked by [PERSON_NAME]. # Hide from the skeletons and defe…" at bounding box center [623, 145] width 161 height 261
type textarea "if target:"
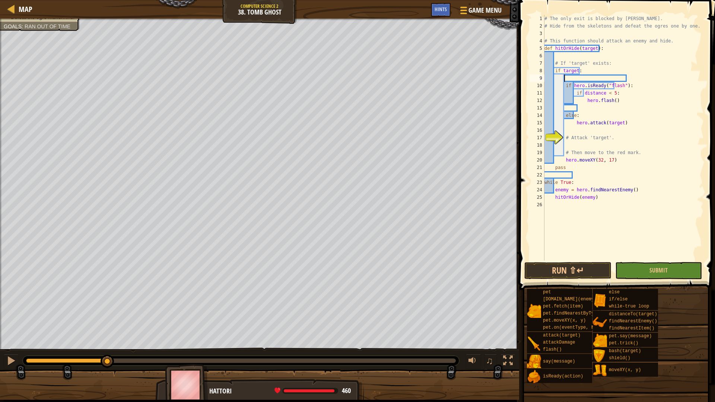
paste textarea "distance=hero.distanceTo(target)"
type textarea "distance=hero.distanceTo(target)"
click at [577, 271] on button "Run ⇧↵" at bounding box center [568, 270] width 87 height 17
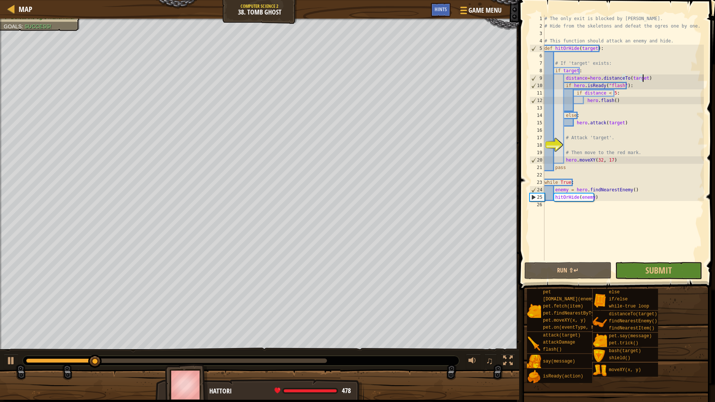
click at [318, 359] on div at bounding box center [176, 361] width 301 height 4
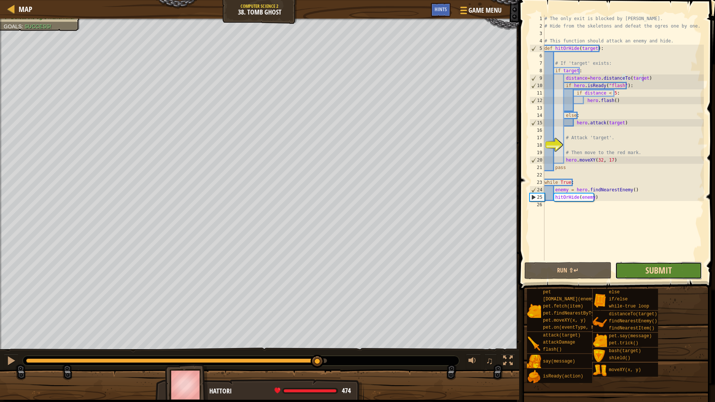
click at [670, 271] on span "Submit" at bounding box center [659, 271] width 26 height 12
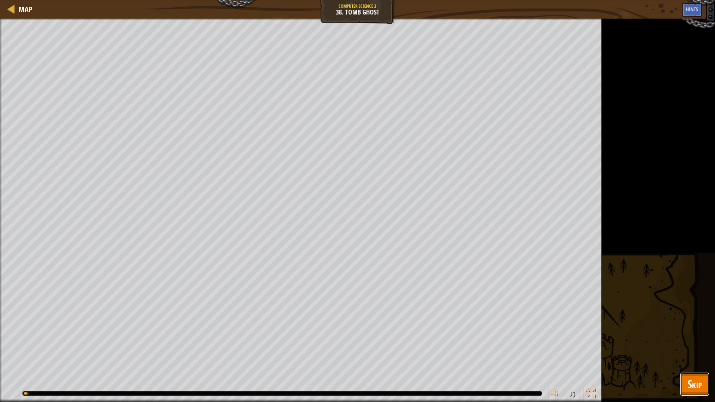
click at [684, 372] on button "Skip" at bounding box center [694, 385] width 29 height 24
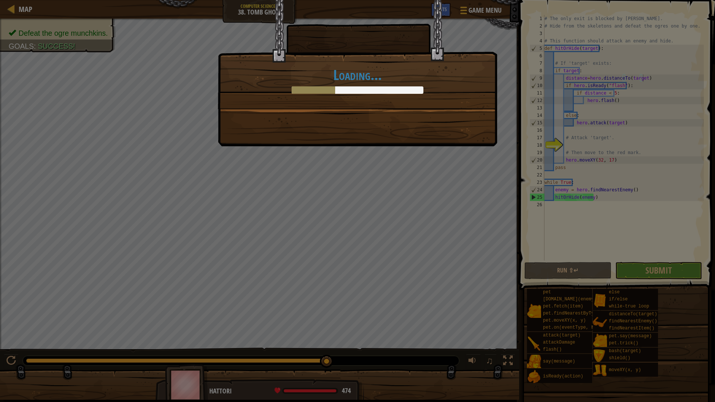
drag, startPoint x: 287, startPoint y: 239, endPoint x: 228, endPoint y: 290, distance: 78.4
click at [228, 290] on div "Loading..." at bounding box center [357, 201] width 715 height 402
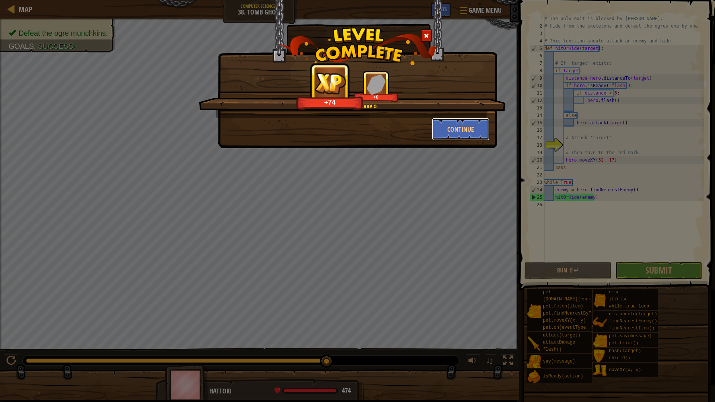
drag, startPoint x: 449, startPoint y: 127, endPoint x: 481, endPoint y: 196, distance: 76.7
click at [481, 196] on div "OoOo! OoOoooo Ooo! o. +74 +0 Continue" at bounding box center [357, 201] width 715 height 402
click at [458, 128] on button "Continue" at bounding box center [461, 129] width 58 height 22
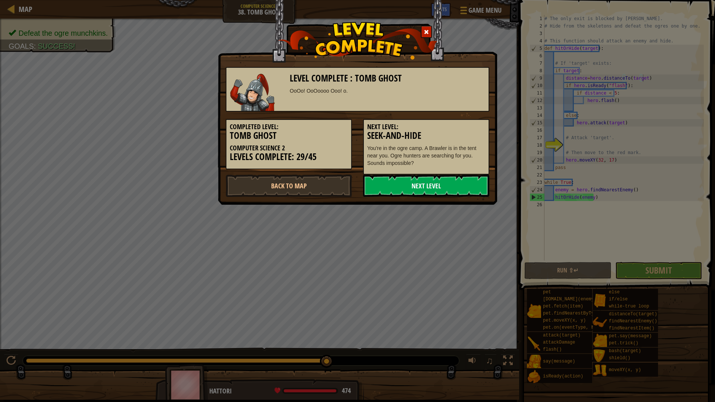
click at [434, 187] on link "Next Level" at bounding box center [426, 186] width 126 height 22
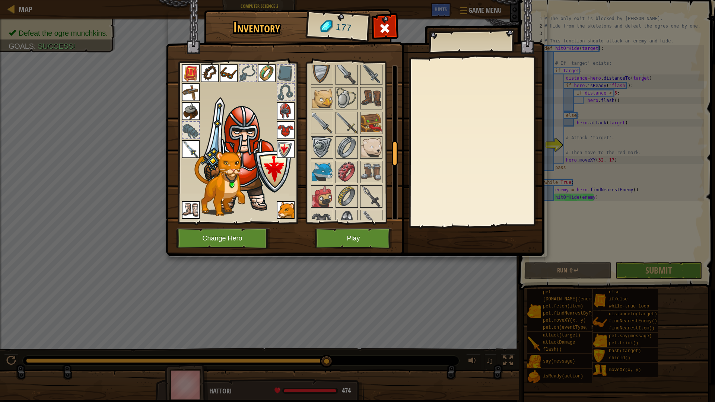
scroll to position [497, 0]
click at [356, 243] on button "Play" at bounding box center [354, 238] width 78 height 20
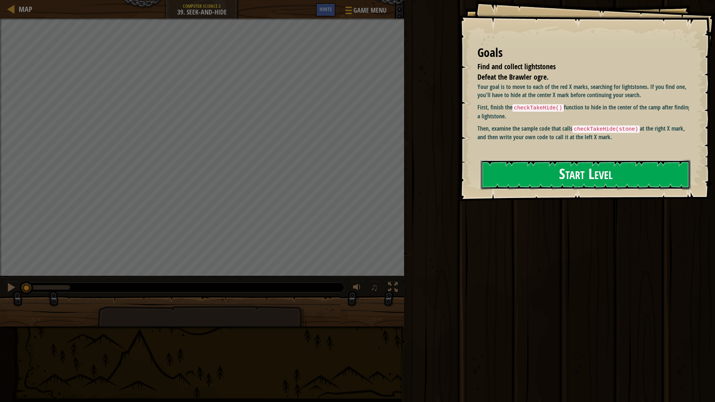
click at [554, 182] on button "Start Level" at bounding box center [586, 174] width 210 height 29
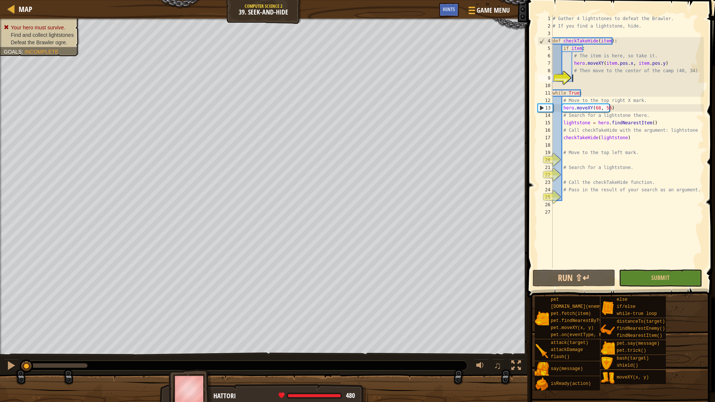
click at [588, 47] on div "# Gather 4 lightstones to defeat the Brawler. # If you find a lightstone, hide.…" at bounding box center [627, 149] width 153 height 268
click at [594, 48] on div "# Gather 4 lightstones to defeat the Brawler. # If you find a lightstone, hide.…" at bounding box center [627, 149] width 153 height 268
click at [628, 63] on div "# Gather 4 lightstones to defeat the Brawler. # If you find a lightstone, hide.…" at bounding box center [627, 149] width 153 height 268
click at [657, 60] on div "# Gather 4 lightstones to defeat the Brawler. # If you find a lightstone, hide.…" at bounding box center [627, 149] width 153 height 268
click at [664, 67] on div "# Gather 4 lightstones to defeat the Brawler. # If you find a lightstone, hide.…" at bounding box center [627, 149] width 153 height 268
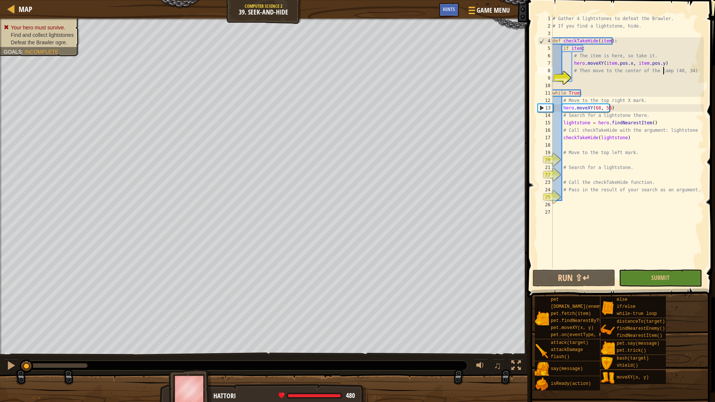
click at [662, 63] on div "# Gather 4 lightstones to defeat the Brawler. # If you find a lightstone, hide.…" at bounding box center [627, 149] width 153 height 268
click at [654, 68] on div "# Gather 4 lightstones to defeat the Brawler. # If you find a lightstone, hide.…" at bounding box center [627, 149] width 153 height 268
type textarea "# Then move to the center of the camp (40, 34)"
click at [631, 77] on div "# Gather 4 lightstones to defeat the Brawler. # If you find a lightstone, hide.…" at bounding box center [627, 149] width 153 height 268
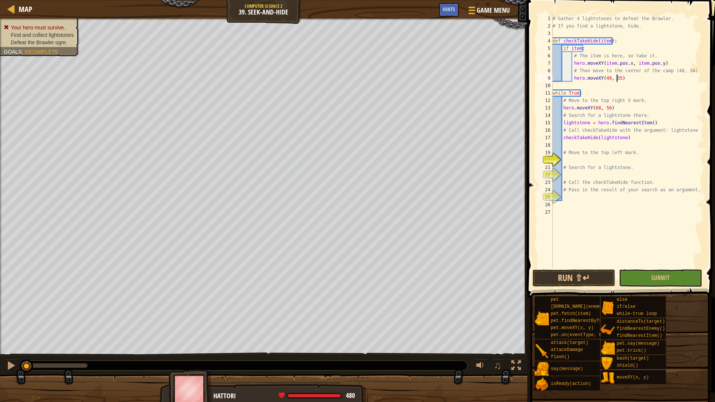
scroll to position [3, 5]
click at [561, 168] on div "# Gather 4 lightstones to defeat the Brawler. # If you find a lightstone, hide.…" at bounding box center [627, 149] width 153 height 268
click at [580, 156] on div "# Gather 4 lightstones to defeat the Brawler. # If you find a lightstone, hide.…" at bounding box center [627, 149] width 153 height 268
type textarea "# Move to the top left mark."
click at [580, 160] on div "# Gather 4 lightstones to defeat the Brawler. # If you find a lightstone, hide.…" at bounding box center [627, 149] width 153 height 268
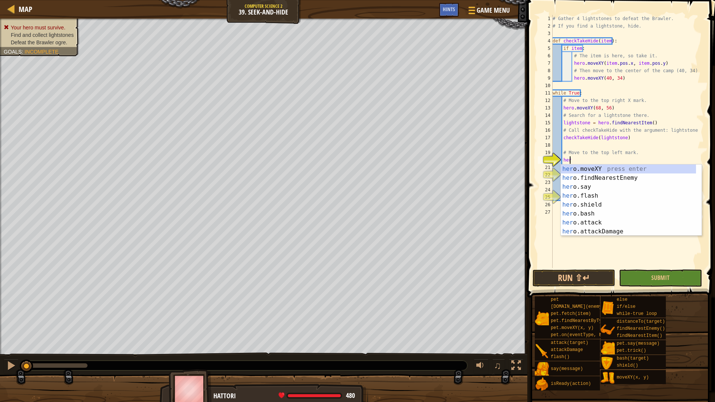
scroll to position [3, 1]
click at [581, 170] on div "hero. moveXY press enter hero. findNearestEnemy press enter hero. say press ent…" at bounding box center [628, 209] width 135 height 89
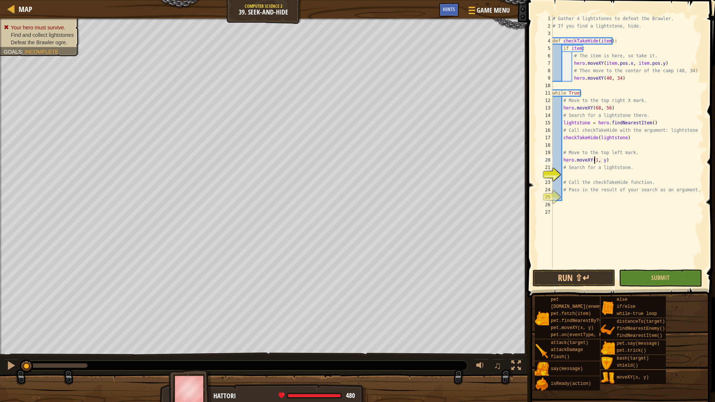
scroll to position [3, 3]
click at [604, 160] on div "# Gather 4 lightstones to defeat the Brawler. # If you find a lightstone, hide.…" at bounding box center [627, 149] width 153 height 268
type textarea "hero.moveXY(12, 56)"
click at [583, 177] on div "# Gather 4 lightstones to defeat the Brawler. # If you find a lightstone, hide.…" at bounding box center [627, 149] width 153 height 268
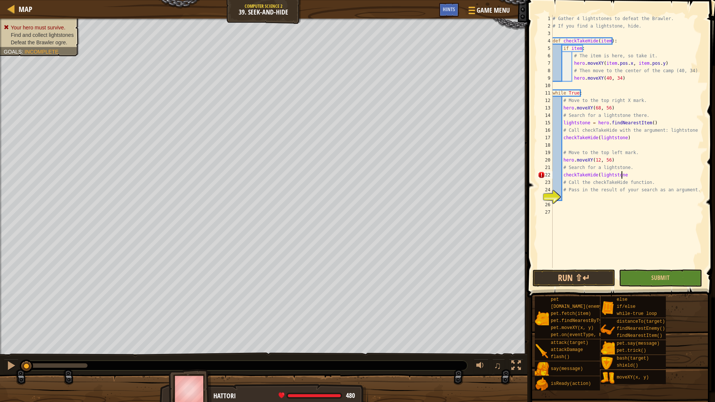
scroll to position [3, 5]
click at [597, 193] on div "# Gather 4 lightstones to defeat the Brawler. # If you find a lightstone, hide.…" at bounding box center [627, 149] width 153 height 268
type textarea "# Pass in the result of your search as an argument."
click at [568, 195] on div "# Gather 4 lightstones to defeat the Brawler. # If you find a lightstone, hide.…" at bounding box center [627, 149] width 153 height 268
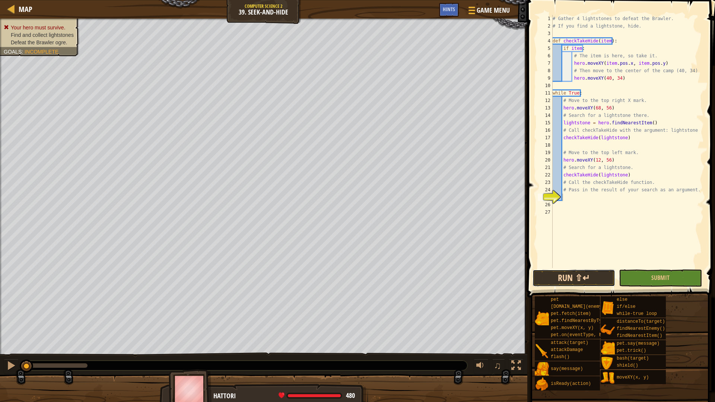
click at [590, 275] on button "Run ⇧↵" at bounding box center [574, 278] width 83 height 17
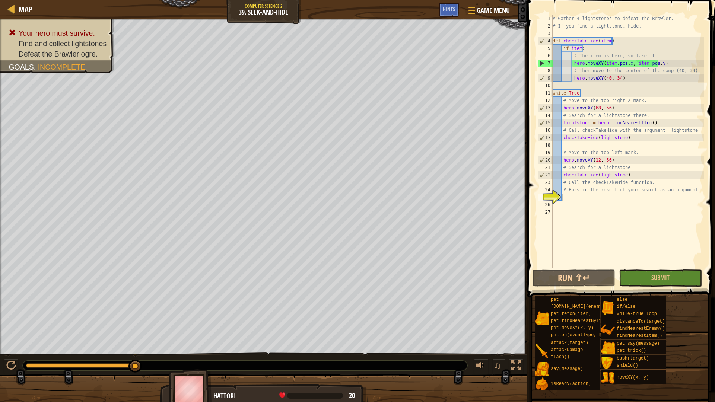
click at [576, 269] on span at bounding box center [622, 138] width 194 height 320
click at [573, 277] on button "Run ⇧↵" at bounding box center [574, 278] width 83 height 17
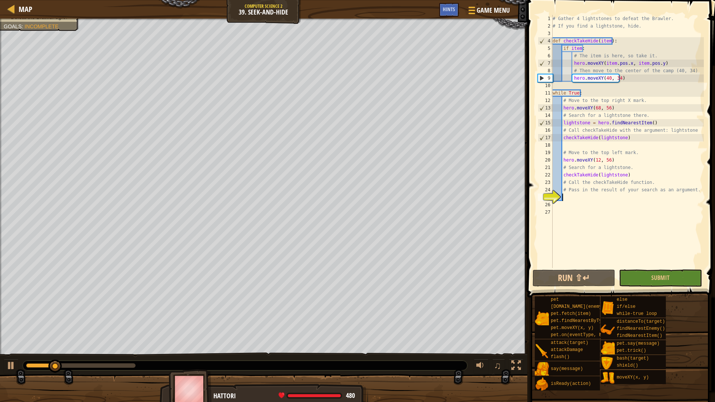
click at [122, 363] on div at bounding box center [245, 366] width 445 height 10
click at [111, 368] on div "0:16.7 Now: 0:05.8 Max: 0:19.0" at bounding box center [245, 366] width 445 height 10
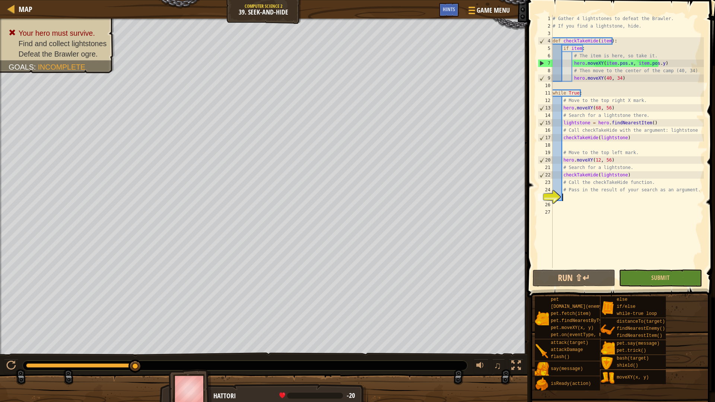
click at [622, 195] on div "# Gather 4 lightstones to defeat the Brawler. # If you find a lightstone, hide.…" at bounding box center [627, 149] width 153 height 268
click at [585, 190] on div "# Gather 4 lightstones to defeat the Brawler. # If you find a lightstone, hide.…" at bounding box center [627, 149] width 153 height 268
type textarea "# Pass in the result of your search as an argument."
click at [578, 198] on div "# Gather 4 lightstones to defeat the Brawler. # If you find a lightstone, hide.…" at bounding box center [627, 149] width 153 height 268
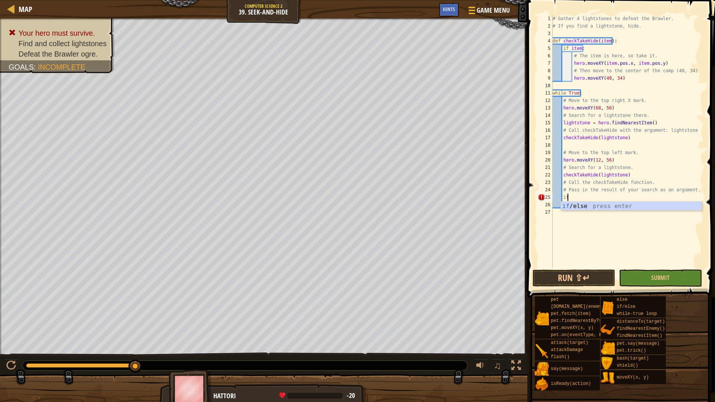
click at [592, 194] on div "# Gather 4 lightstones to defeat the Brawler. # If you find a lightstone, hide.…" at bounding box center [627, 149] width 153 height 268
type textarea "i"
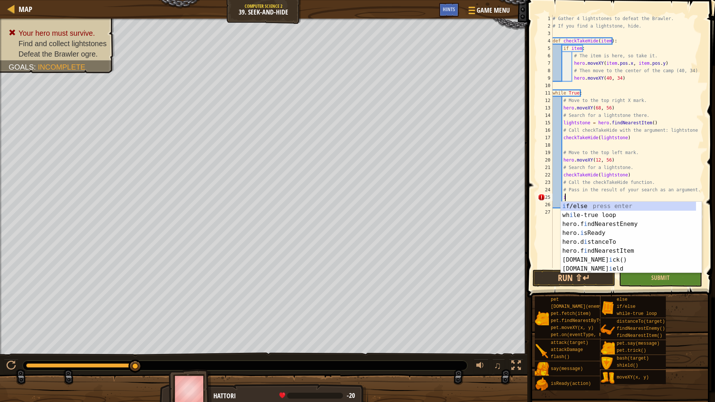
scroll to position [3, 0]
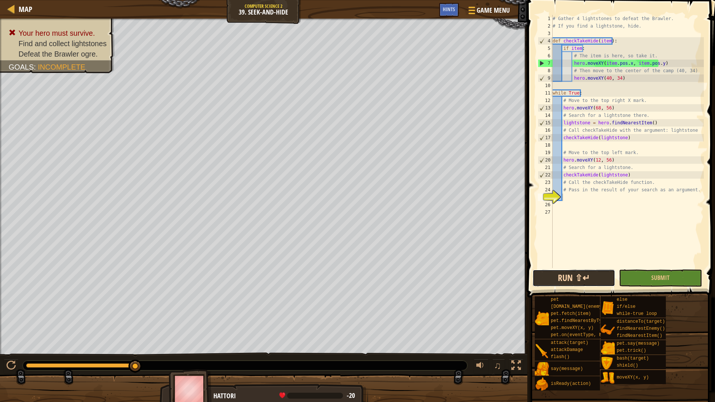
click at [570, 282] on button "Run ⇧↵" at bounding box center [574, 278] width 83 height 17
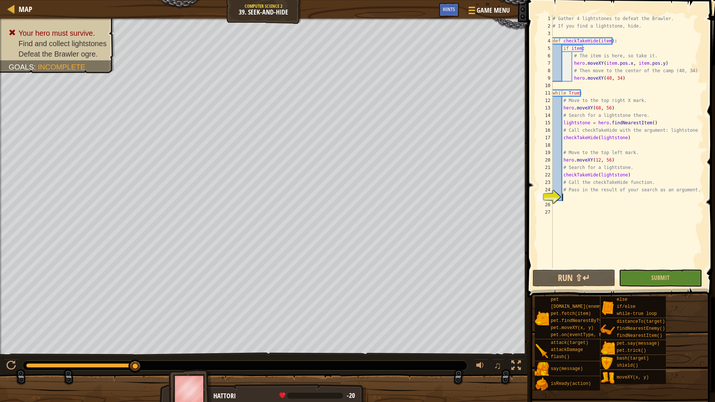
click at [616, 67] on div "# Gather 4 lightstones to defeat the Brawler. # If you find a lightstone, hide.…" at bounding box center [627, 149] width 153 height 268
click at [614, 65] on div "# Gather 4 lightstones to defeat the Brawler. # If you find a lightstone, hide.…" at bounding box center [627, 149] width 153 height 268
type textarea "hero.moveXY(item.pos.x, item.pos.y)"
click at [636, 63] on div "# Gather 4 lightstones to defeat the Brawler. # If you find a lightstone, hide.…" at bounding box center [627, 149] width 153 height 268
click at [575, 197] on div "# Gather 4 lightstones to defeat the Brawler. # If you find a lightstone, hide.…" at bounding box center [627, 149] width 153 height 268
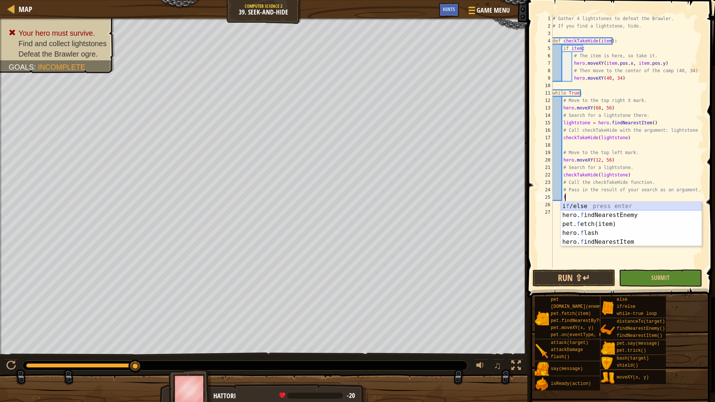
click at [588, 206] on div "i f /else press enter hero. f indNearestEnemy press enter pet. f etch(item) pre…" at bounding box center [631, 233] width 141 height 63
type textarea "if enemy:"
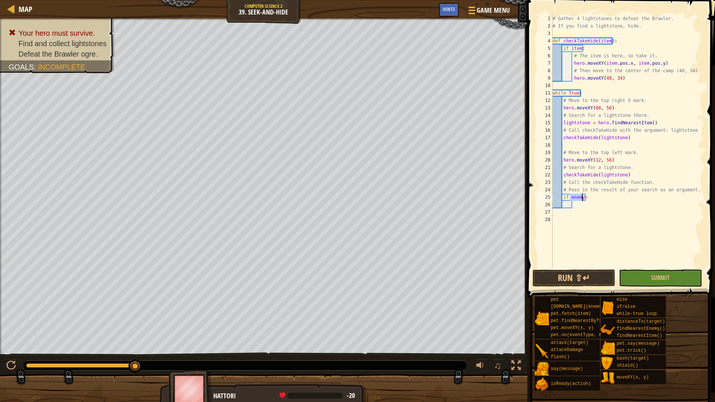
click at [593, 208] on div "# Gather 4 lightstones to defeat the Brawler. # If you find a lightstone, hide.…" at bounding box center [627, 149] width 153 height 268
drag, startPoint x: 596, startPoint y: 194, endPoint x: 563, endPoint y: 195, distance: 33.2
click at [563, 195] on div "# Gather 4 lightstones to defeat the Brawler. # If you find a lightstone, hide.…" at bounding box center [627, 149] width 153 height 268
click at [591, 200] on div "# Gather 4 lightstones to defeat the Brawler. # If you find a lightstone, hide.…" at bounding box center [627, 141] width 153 height 253
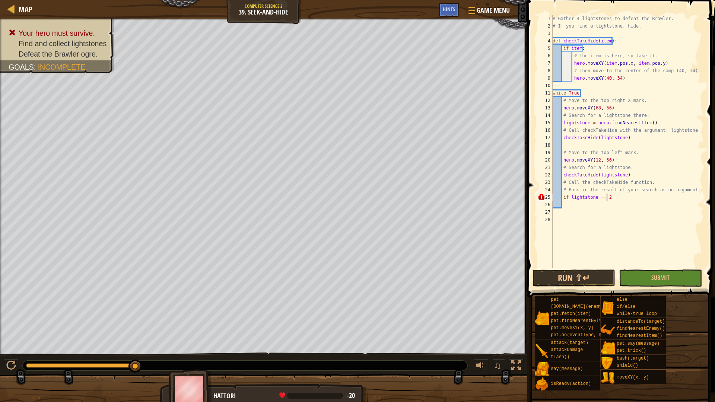
type textarea "if lightstone == 2:"
click at [584, 203] on div "# Gather 4 lightstones to defeat the Brawler. # If you find a lightstone, hide.…" at bounding box center [627, 149] width 153 height 268
click at [576, 203] on div "# Gather 4 lightstones to defeat the Brawler. # If you find a lightstone, hide.…" at bounding box center [627, 149] width 153 height 268
drag, startPoint x: 613, startPoint y: 159, endPoint x: 601, endPoint y: 162, distance: 12.7
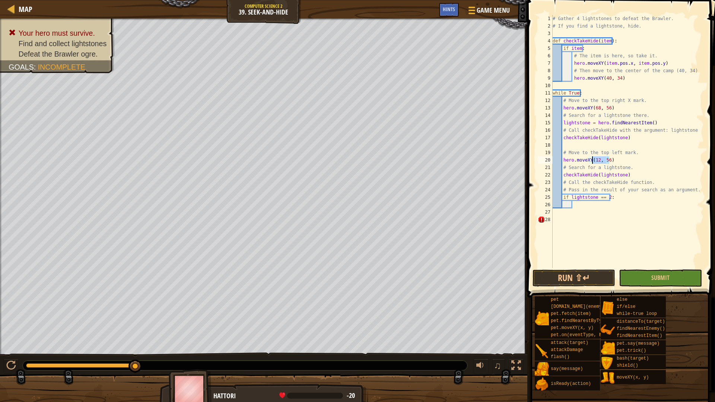
click at [601, 162] on div "# Gather 4 lightstones to defeat the Brawler. # If you find a lightstone, hide.…" at bounding box center [627, 149] width 153 height 268
drag, startPoint x: 625, startPoint y: 75, endPoint x: 572, endPoint y: 79, distance: 53.1
click at [572, 79] on div "# Gather 4 lightstones to defeat the Brawler. # If you find a lightstone, hide.…" at bounding box center [627, 149] width 153 height 268
type textarea "hero.moveXY(40, 34)"
click at [584, 202] on div "# Gather 4 lightstones to defeat the Brawler. # If you find a lightstone, hide.…" at bounding box center [627, 149] width 153 height 268
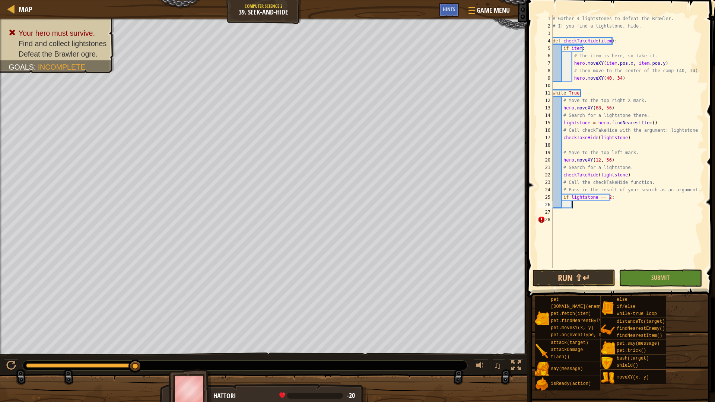
paste textarea "hero.moveXY(40, 34)"
type textarea "hero.moveXY(40, 34)"
click at [580, 283] on button "Run ⇧↵" at bounding box center [574, 278] width 83 height 17
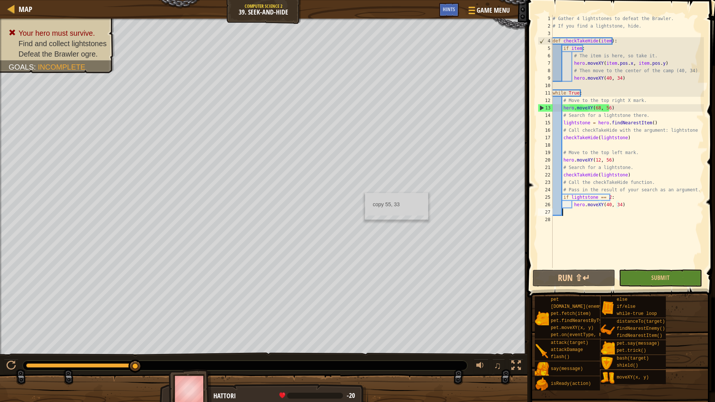
click at [615, 213] on div "# Gather 4 lightstones to defeat the Brawler. # If you find a lightstone, hide.…" at bounding box center [627, 149] width 153 height 268
click at [621, 206] on div "# Gather 4 lightstones to defeat the Brawler. # If you find a lightstone, hide.…" at bounding box center [627, 149] width 153 height 268
click at [550, 279] on button "Run ⇧↵" at bounding box center [574, 278] width 83 height 17
drag, startPoint x: 626, startPoint y: 203, endPoint x: 563, endPoint y: 195, distance: 63.8
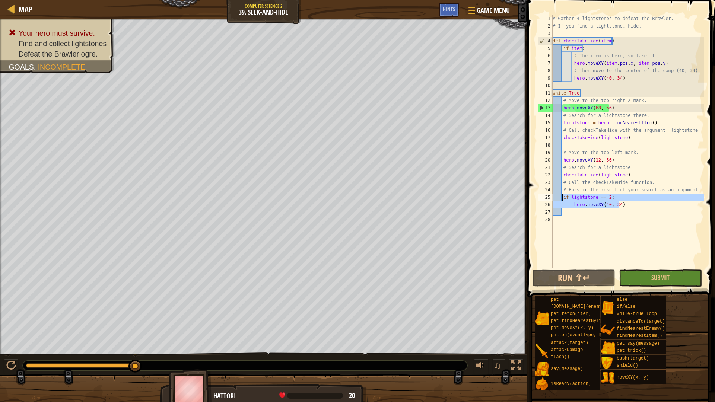
click at [563, 195] on div "# Gather 4 lightstones to defeat the Brawler. # If you find a lightstone, hide.…" at bounding box center [627, 149] width 153 height 268
type textarea "if lightstone == 2: hero.moveXY(40, 34)"
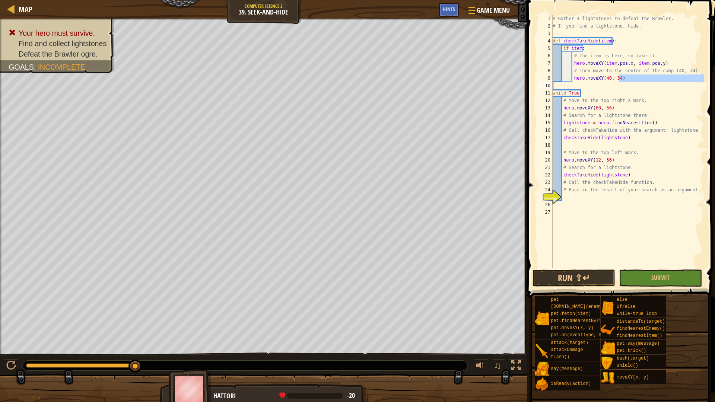
drag, startPoint x: 628, startPoint y: 78, endPoint x: 622, endPoint y: 83, distance: 8.0
click at [622, 83] on div "# Gather 4 lightstones to defeat the Brawler. # If you find a lightstone, hide.…" at bounding box center [627, 149] width 153 height 268
type textarea "hero.moveXY(40, 34)"
click at [622, 83] on div "# Gather 4 lightstones to defeat the Brawler. # If you find a lightstone, hide.…" at bounding box center [627, 141] width 153 height 253
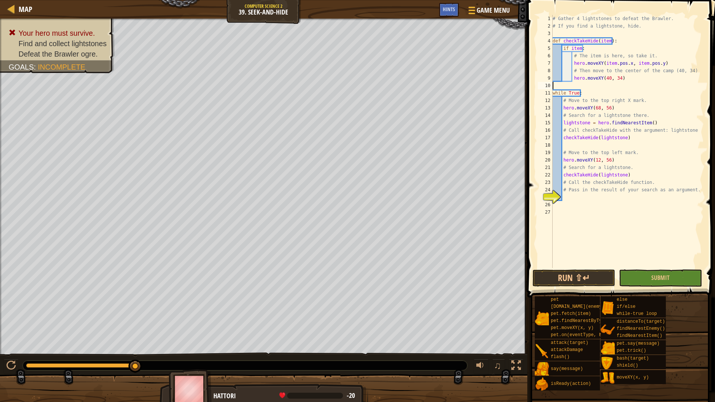
click at [628, 166] on div "# Gather 4 lightstones to defeat the Brawler. # If you find a lightstone, hide.…" at bounding box center [627, 149] width 153 height 268
click at [632, 153] on div "# Gather 4 lightstones to defeat the Brawler. # If you find a lightstone, hide.…" at bounding box center [627, 149] width 153 height 268
type textarea "# Move to the top left mark."
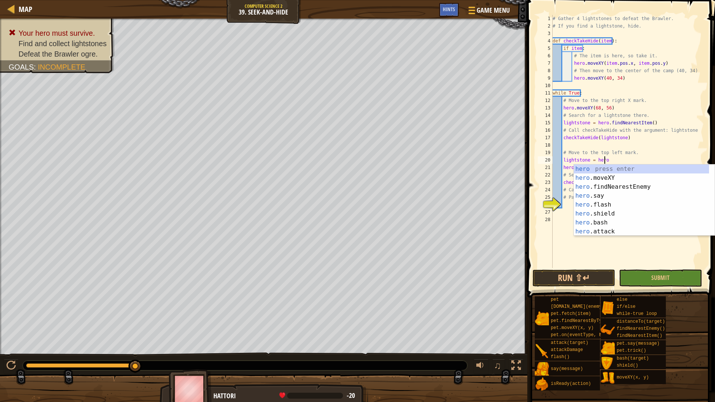
scroll to position [3, 4]
type textarea "lightstone = hero.f"
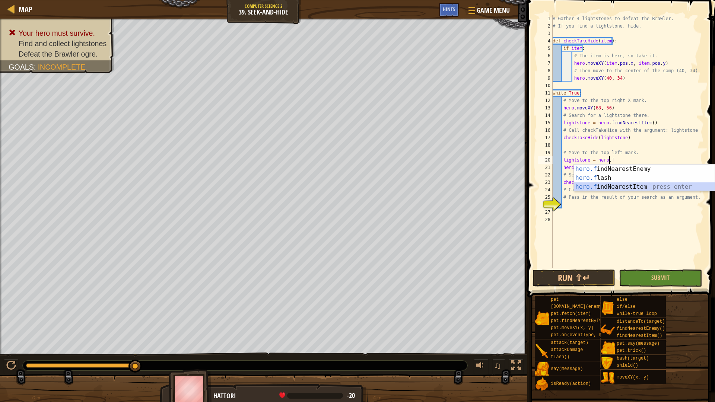
click at [622, 189] on div "hero.f indNearestEnemy press enter hero.f lash press enter hero.f indNearestIte…" at bounding box center [644, 187] width 141 height 45
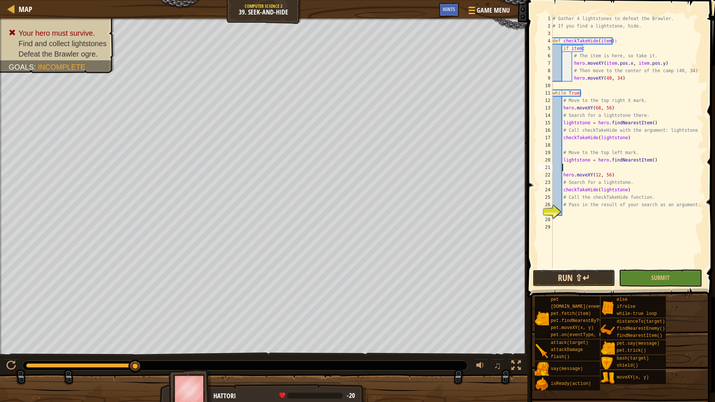
click at [586, 270] on button "Run ⇧↵" at bounding box center [574, 278] width 83 height 17
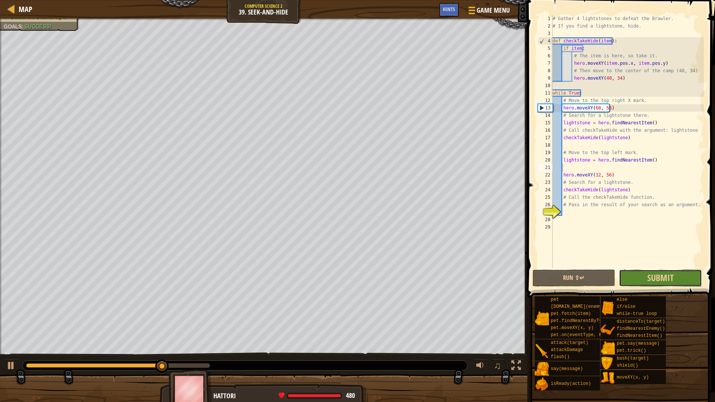
click at [643, 278] on button "Submit" at bounding box center [660, 278] width 83 height 17
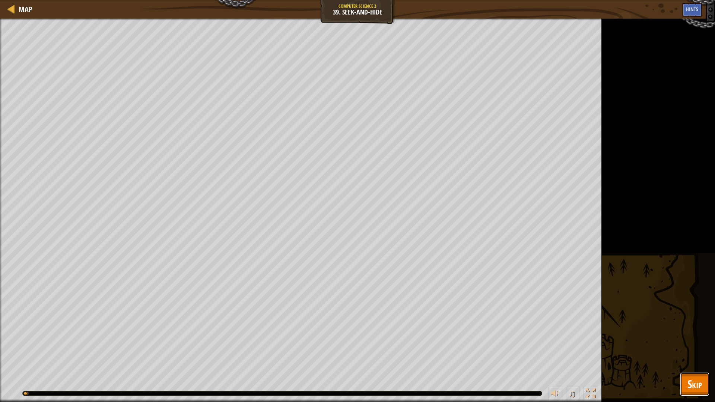
click at [690, 372] on span "Skip" at bounding box center [695, 384] width 15 height 15
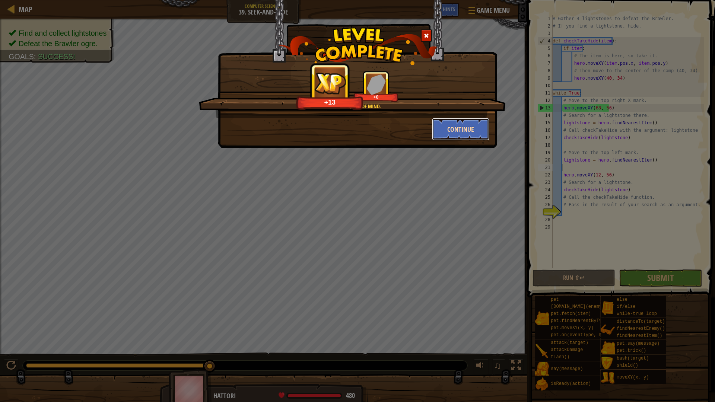
click at [460, 127] on button "Continue" at bounding box center [461, 129] width 58 height 22
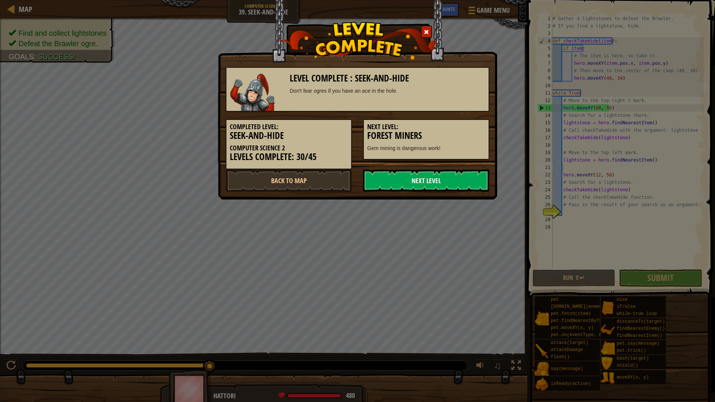
click at [424, 178] on link "Next Level" at bounding box center [426, 181] width 126 height 22
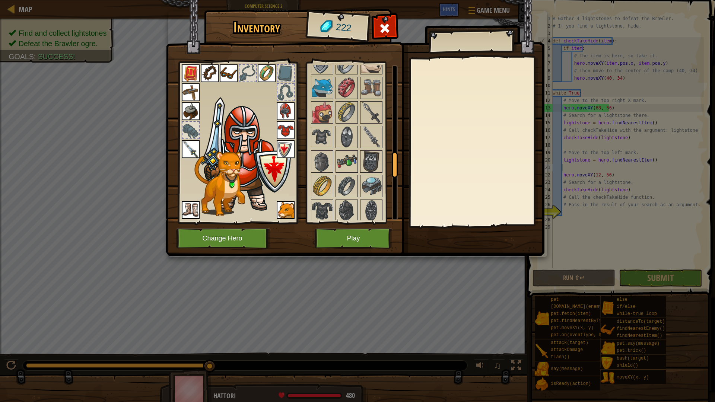
scroll to position [550, 0]
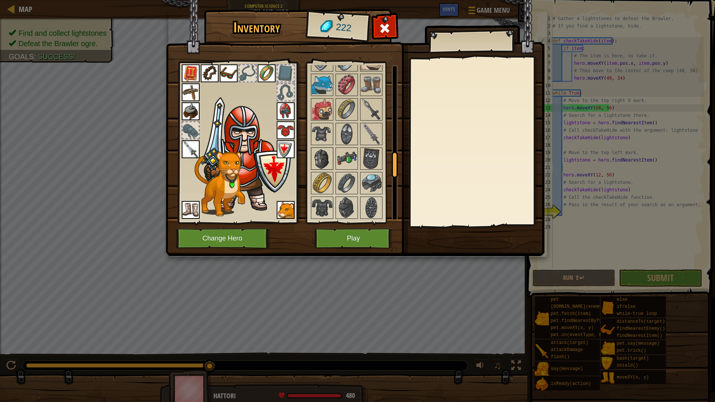
click at [325, 158] on img at bounding box center [322, 158] width 21 height 21
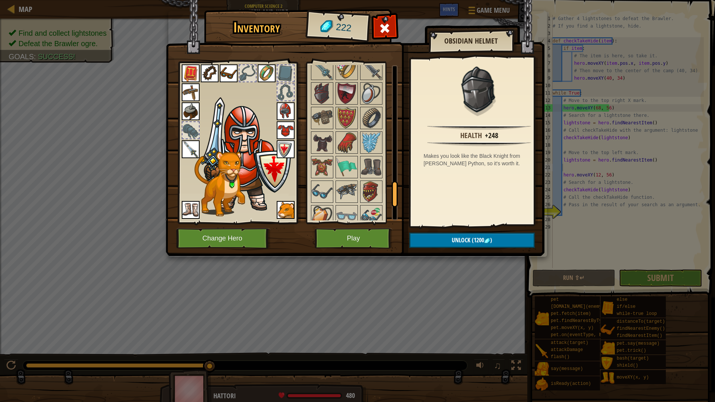
scroll to position [845, 0]
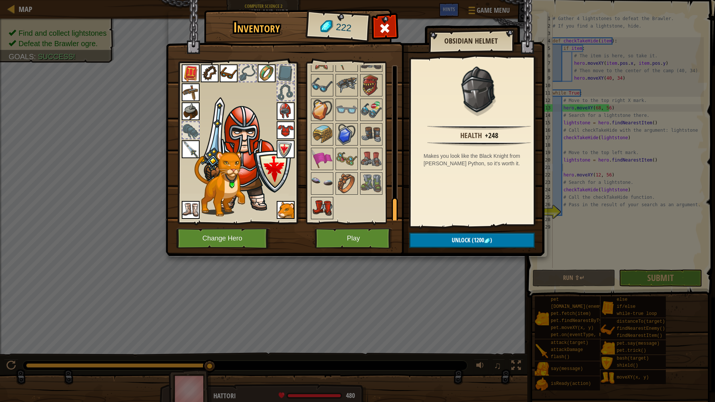
click at [320, 207] on img at bounding box center [322, 208] width 21 height 21
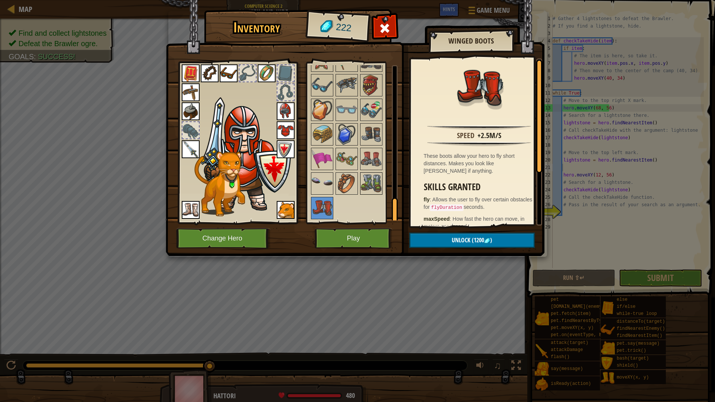
click at [371, 188] on img at bounding box center [371, 183] width 21 height 21
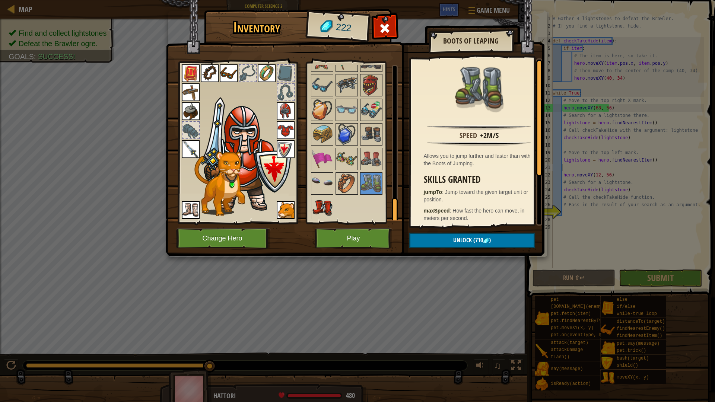
click at [323, 215] on img at bounding box center [322, 208] width 21 height 21
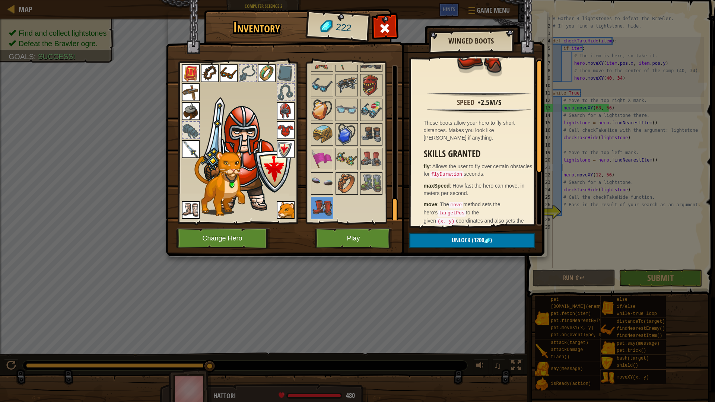
scroll to position [0, 0]
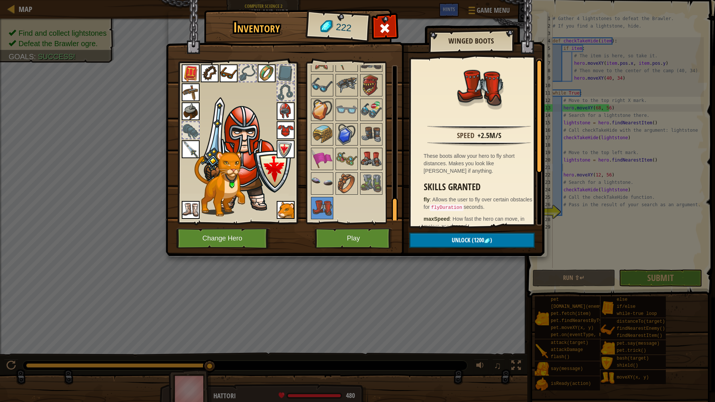
click at [369, 154] on img at bounding box center [371, 159] width 21 height 21
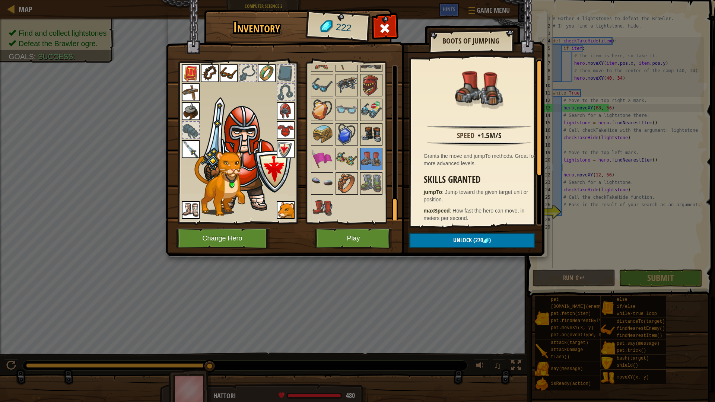
click at [367, 139] on img at bounding box center [371, 134] width 21 height 21
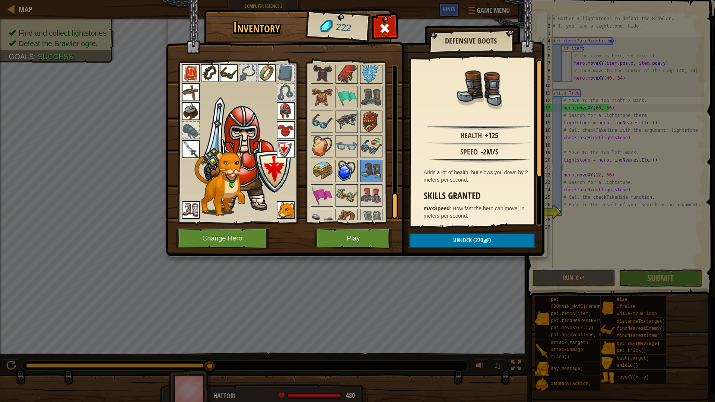
scroll to position [808, 0]
click at [332, 212] on img at bounding box center [322, 220] width 21 height 21
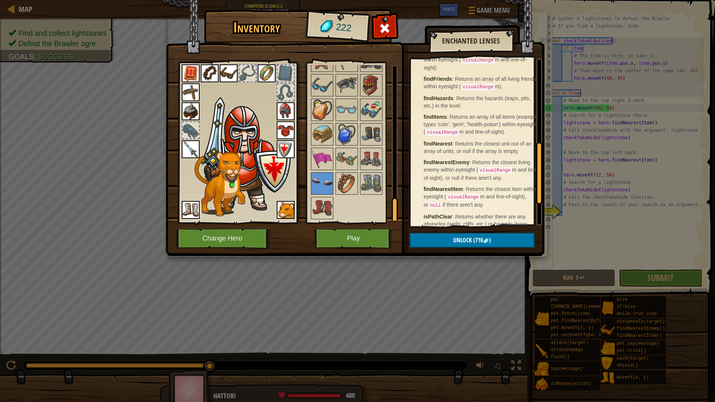
scroll to position [294, 0]
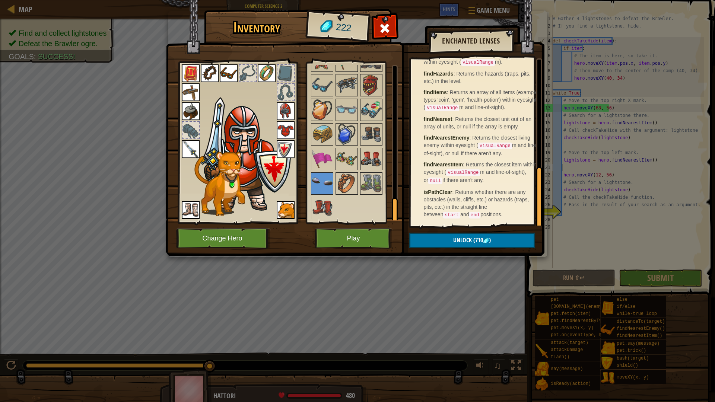
click at [377, 148] on div at bounding box center [371, 159] width 22 height 22
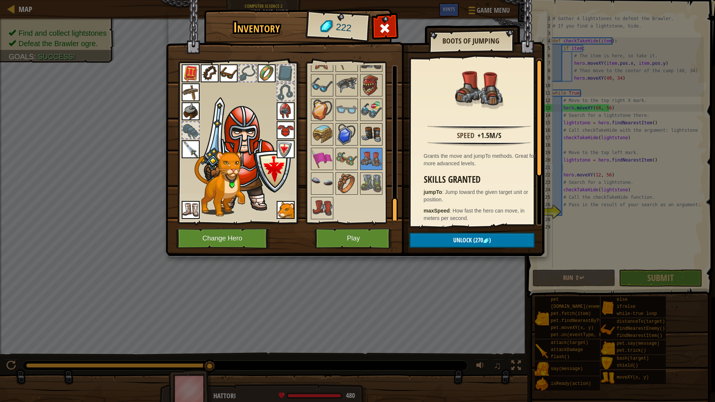
click at [374, 133] on img at bounding box center [371, 134] width 21 height 21
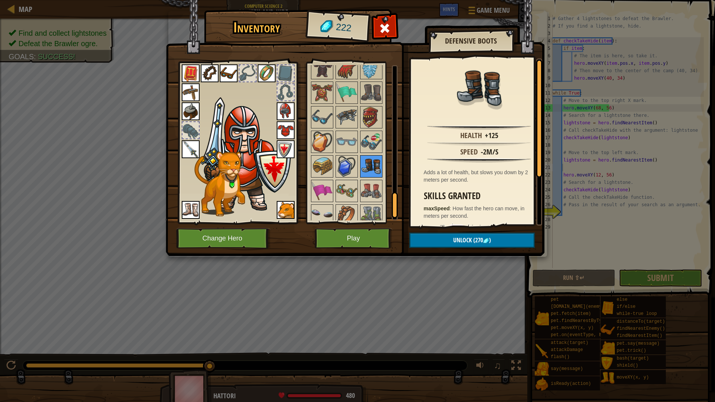
scroll to position [808, 0]
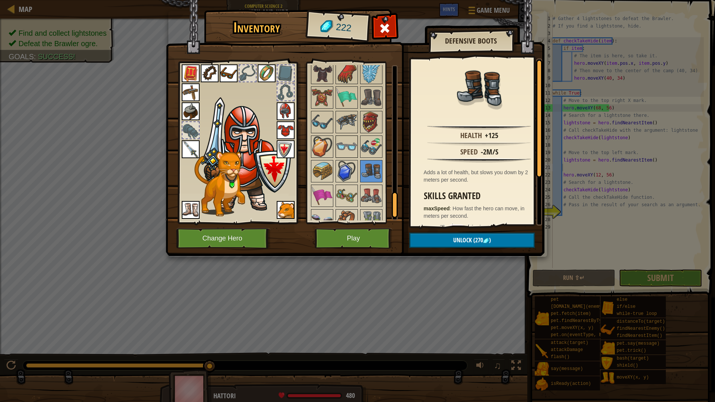
click at [348, 146] on img at bounding box center [346, 146] width 21 height 21
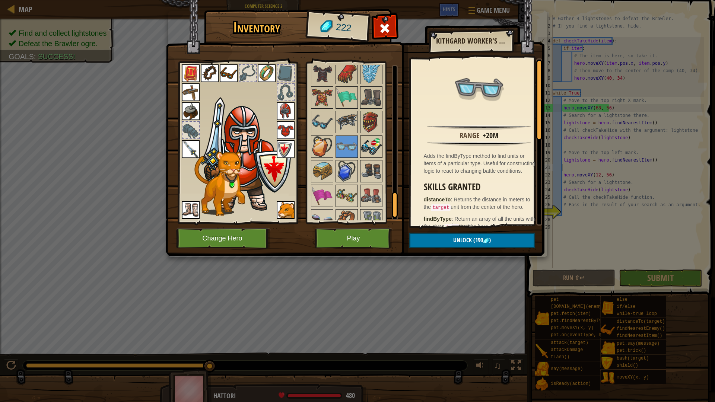
click at [371, 146] on img at bounding box center [371, 146] width 21 height 21
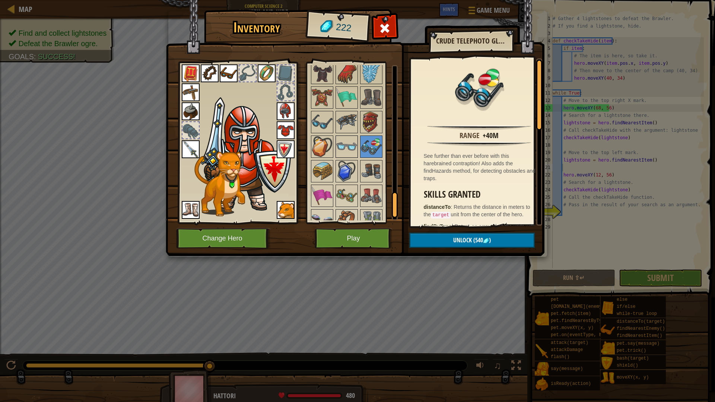
click at [349, 145] on img at bounding box center [346, 146] width 21 height 21
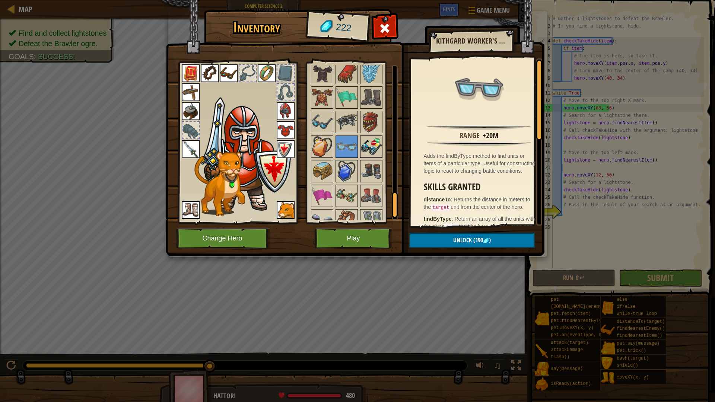
click at [369, 145] on img at bounding box center [371, 146] width 21 height 21
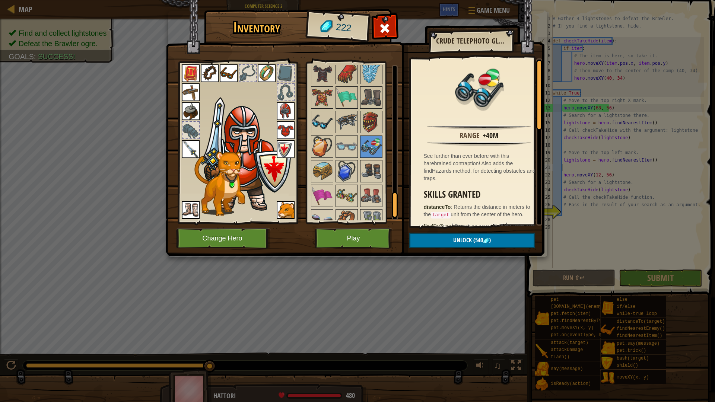
click at [327, 129] on img at bounding box center [322, 122] width 21 height 21
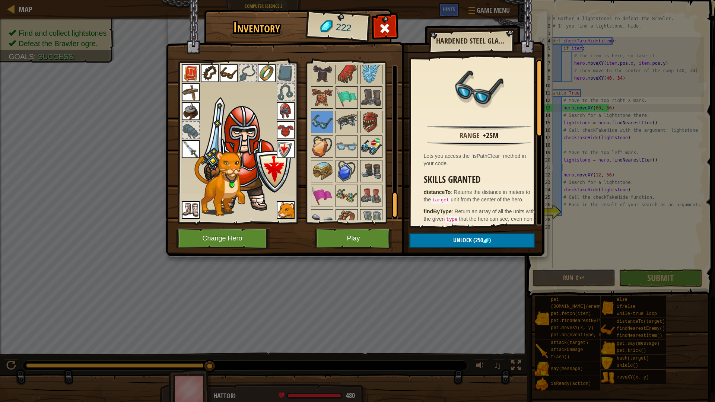
click at [368, 157] on img at bounding box center [371, 146] width 21 height 21
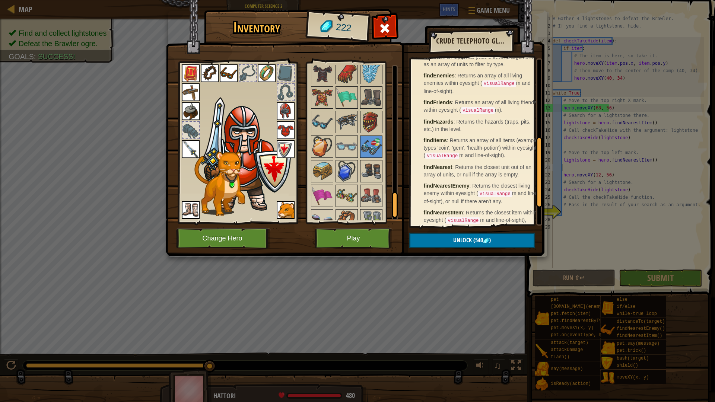
scroll to position [235, 0]
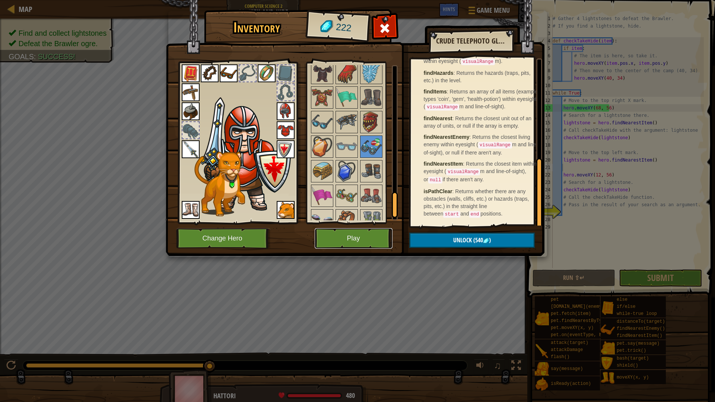
click at [370, 242] on button "Play" at bounding box center [354, 238] width 78 height 20
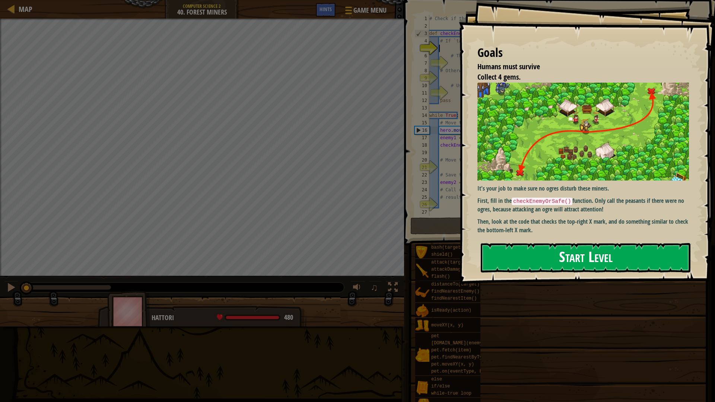
drag, startPoint x: 450, startPoint y: 175, endPoint x: 585, endPoint y: 167, distance: 135.1
click at [575, 243] on button "Start Level" at bounding box center [586, 257] width 210 height 29
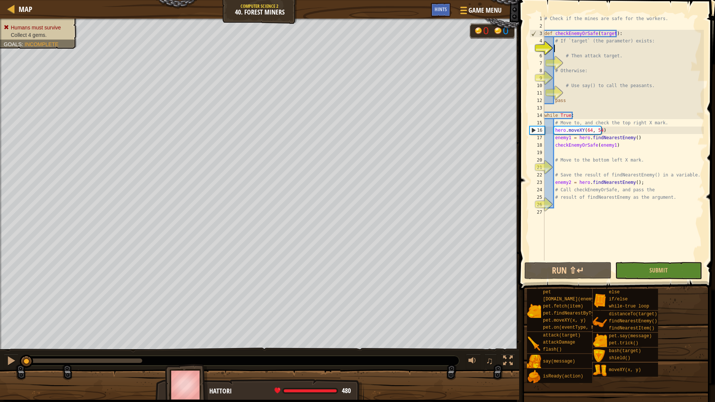
click at [595, 47] on div "# Check if the mines are safe for the workers. def checkEnemyOrSafe ( target ) …" at bounding box center [623, 145] width 161 height 261
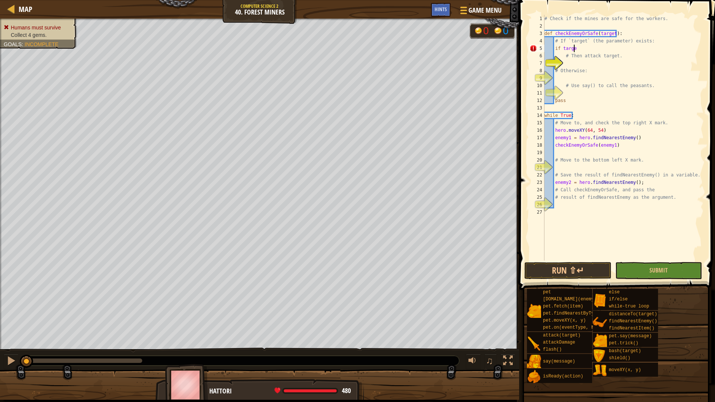
scroll to position [3, 2]
type textarea "if target:"
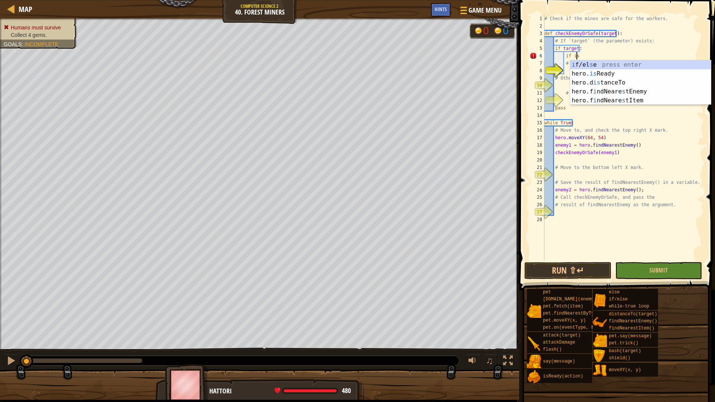
scroll to position [3, 3]
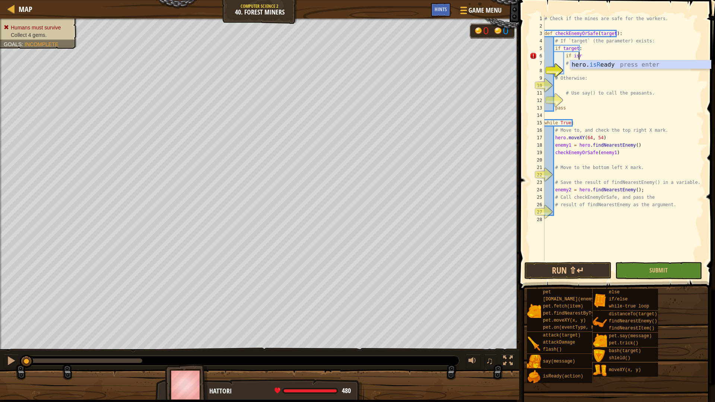
click at [598, 0] on body "Map Computer Science 2 40. Forest Miners Game Menu Done Hints 1 ההההההההההההההה…" at bounding box center [357, 0] width 715 height 0
click at [591, 54] on div "# Check if the mines are safe for the workers. def checkEnemyOrSafe ( target ) …" at bounding box center [623, 145] width 161 height 261
click at [591, 60] on div "# Check if the mines are safe for the workers. def checkEnemyOrSafe ( target ) …" at bounding box center [623, 145] width 161 height 261
click at [594, 54] on div "# Check if the mines are safe for the workers. def checkEnemyOrSafe ( target ) …" at bounding box center [623, 145] width 161 height 261
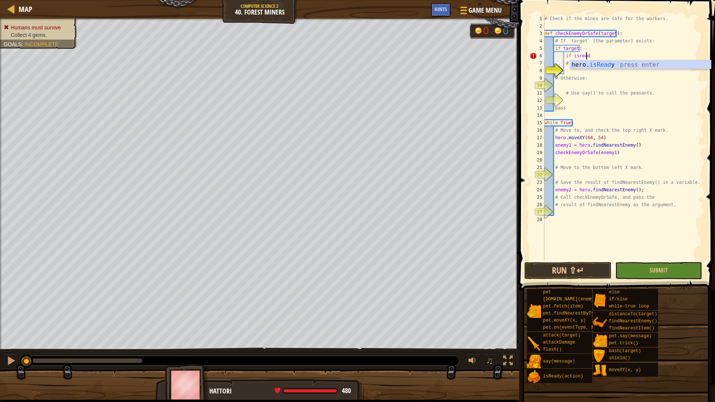
click at [596, 65] on div "hero. isRead y press enter" at bounding box center [640, 73] width 141 height 27
type textarea "if hero.isReady("flash")"
click at [627, 57] on div "# Check if the mines are safe for the workers. def checkEnemyOrSafe ( target ) …" at bounding box center [623, 145] width 161 height 261
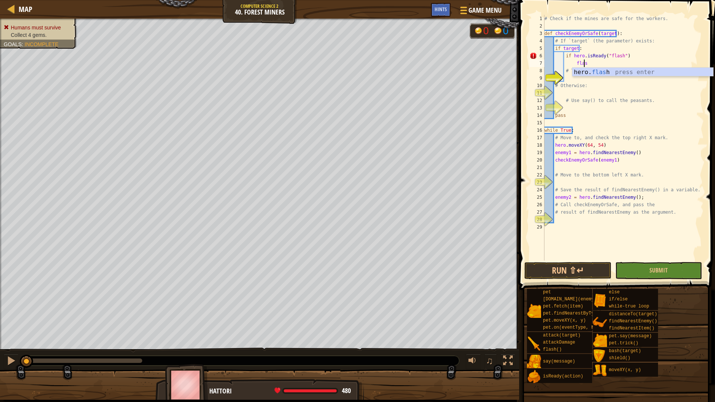
scroll to position [3, 3]
click at [627, 57] on div "# Check if the mines are safe for the workers. def checkEnemyOrSafe ( target ) …" at bounding box center [623, 145] width 161 height 261
click at [591, 67] on div "# Check if the mines are safe for the workers. def checkEnemyOrSafe ( target ) …" at bounding box center [623, 145] width 161 height 261
type textarea "flas"
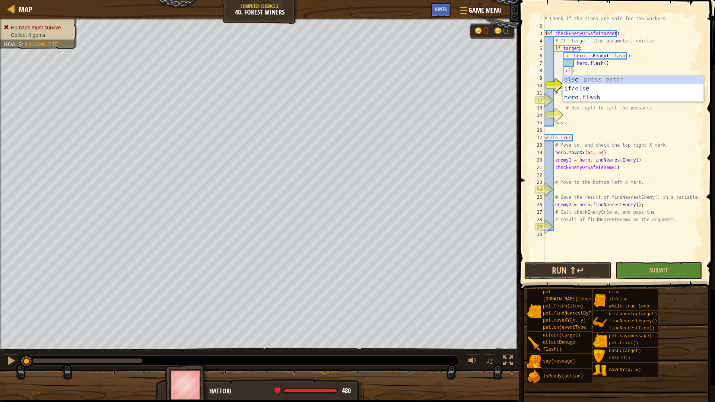
type textarea "else"
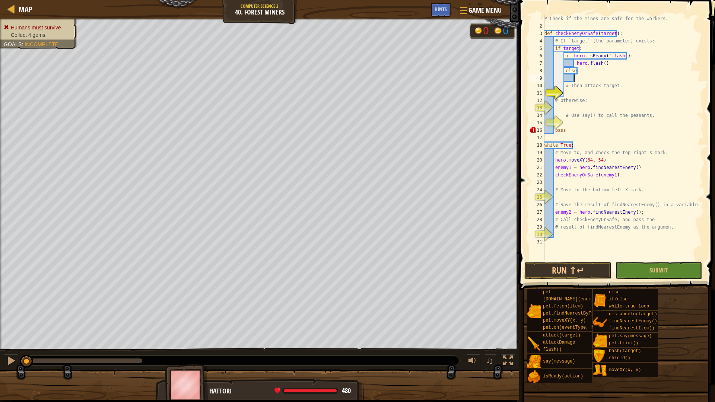
type textarea "t"
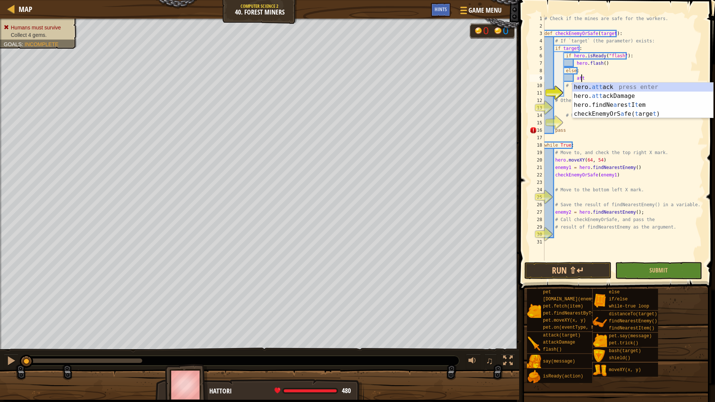
scroll to position [3, 3]
click at [615, 84] on div "hero. [PERSON_NAME] press enter hero. atta ckDamage press enter" at bounding box center [643, 101] width 141 height 36
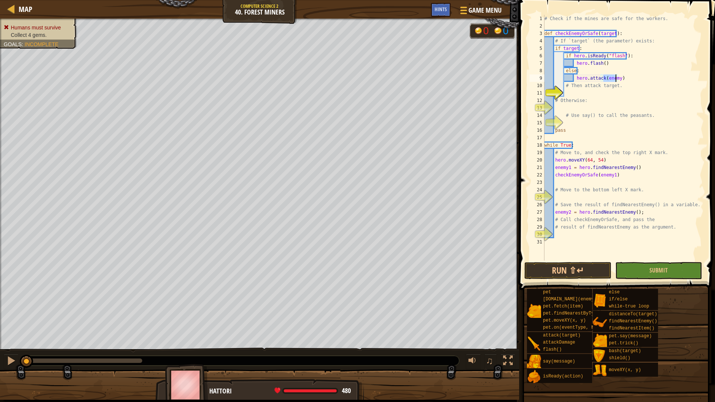
click at [620, 104] on div "# Check if the mines are safe for the workers. def checkEnemyOrSafe ( target ) …" at bounding box center [623, 145] width 161 height 261
type textarea "# Otherwise:"
click at [604, 97] on div "# Check if the mines are safe for the workers. def checkEnemyOrSafe ( target ) …" at bounding box center [623, 145] width 161 height 261
click at [596, 92] on div "# Check if the mines are safe for the workers. def checkEnemyOrSafe ( target ) …" at bounding box center [623, 145] width 161 height 261
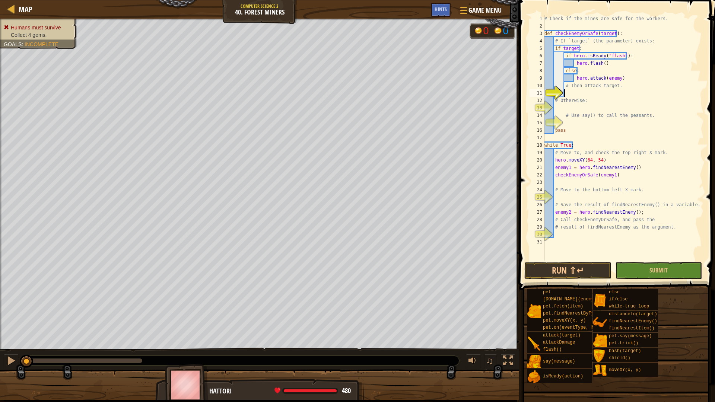
click at [580, 96] on div "# Check if the mines are safe for the workers. def checkEnemyOrSafe ( target ) …" at bounding box center [623, 145] width 161 height 261
click at [643, 85] on div "# Check if the mines are safe for the workers. def checkEnemyOrSafe ( target ) …" at bounding box center [623, 145] width 161 height 261
click at [627, 80] on div "# Check if the mines are safe for the workers. def checkEnemyOrSafe ( target ) …" at bounding box center [623, 145] width 161 height 261
type textarea "hero.attack(enemy)"
click at [596, 94] on div "# Check if the mines are safe for the workers. def checkEnemyOrSafe ( target ) …" at bounding box center [623, 145] width 161 height 261
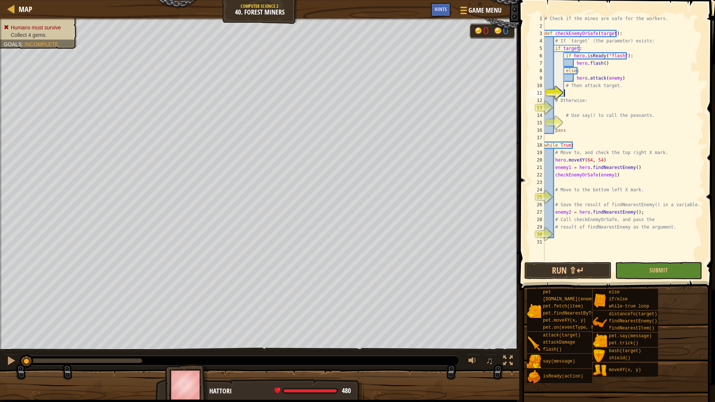
click at [584, 104] on div "# Check if the mines are safe for the workers. def checkEnemyOrSafe ( target ) …" at bounding box center [623, 145] width 161 height 261
type textarea "# Otherwise:"
click at [582, 107] on div "# Check if the mines are safe for the workers. def checkEnemyOrSafe ( target ) …" at bounding box center [623, 145] width 161 height 261
click at [586, 117] on div "# Check if the mines are safe for the workers. def checkEnemyOrSafe ( target ) …" at bounding box center [623, 145] width 161 height 261
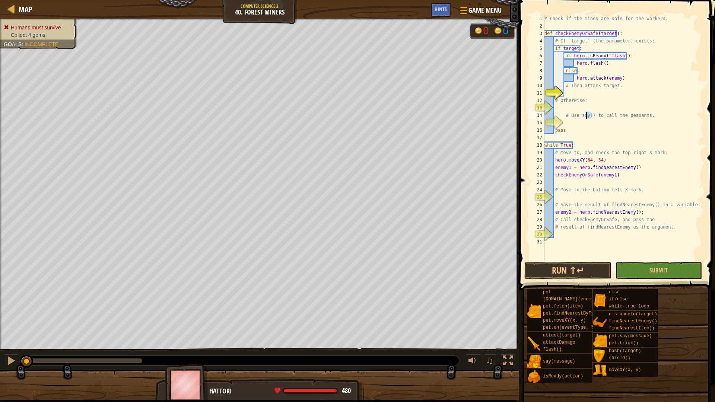
click at [586, 118] on div "# Check if the mines are safe for the workers. def checkEnemyOrSafe ( target ) …" at bounding box center [623, 145] width 161 height 261
click at [590, 112] on div "# Check if the mines are safe for the workers. def checkEnemyOrSafe ( target ) …" at bounding box center [623, 138] width 161 height 246
click at [571, 103] on div "# Check if the mines are safe for the workers. def checkEnemyOrSafe ( target ) …" at bounding box center [623, 145] width 161 height 261
type textarea "# Otherwise:"
click at [569, 108] on div "# Check if the mines are safe for the workers. def checkEnemyOrSafe ( target ) …" at bounding box center [623, 145] width 161 height 261
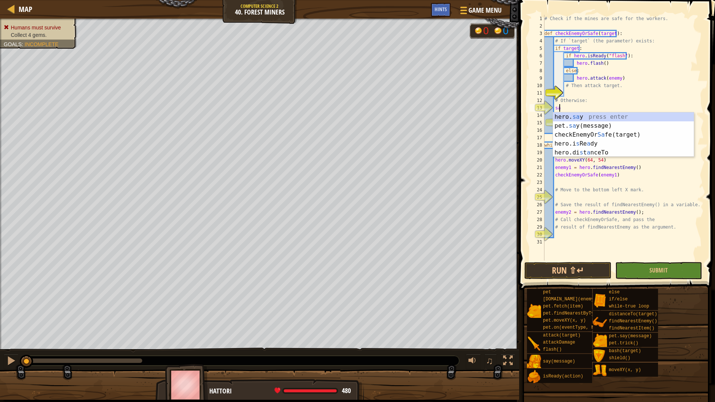
scroll to position [3, 1]
click at [586, 107] on div "# Check if the mines are safe for the workers. def checkEnemyOrSafe ( target ) …" at bounding box center [623, 145] width 161 height 261
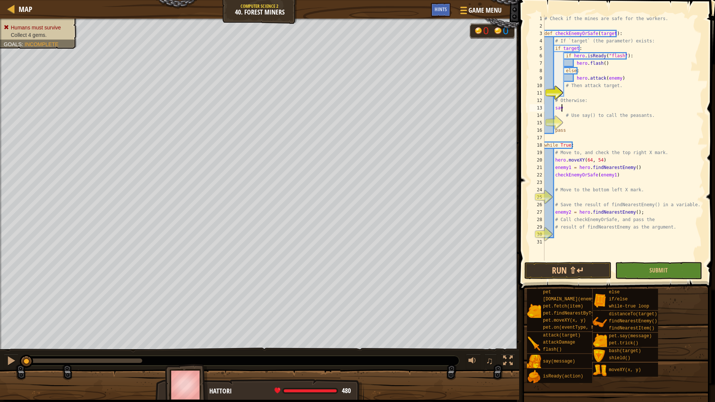
click at [571, 110] on div "# Check if the mines are safe for the workers. def checkEnemyOrSafe ( target ) …" at bounding box center [623, 145] width 161 height 261
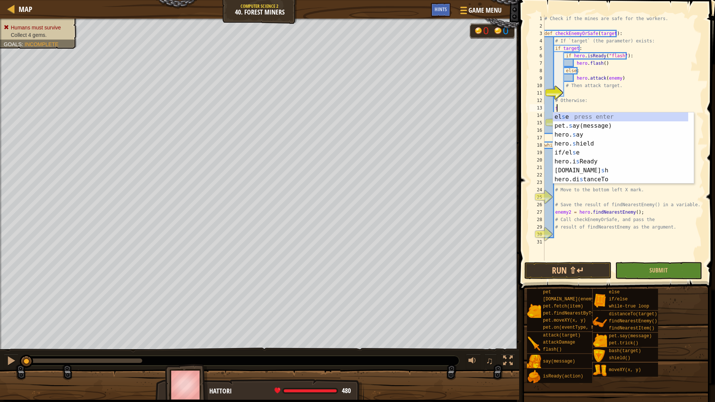
type textarea "s"
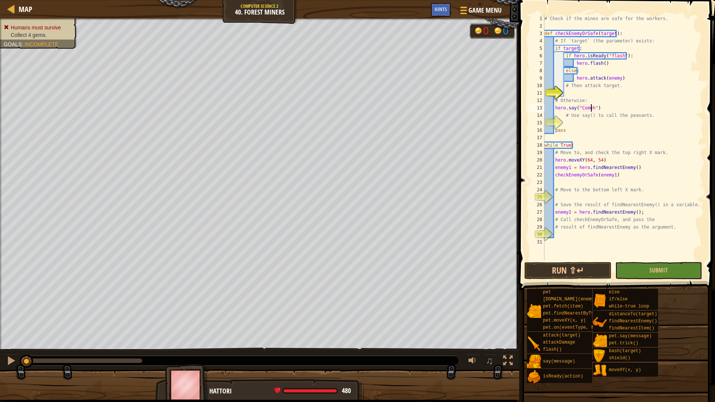
scroll to position [3, 4]
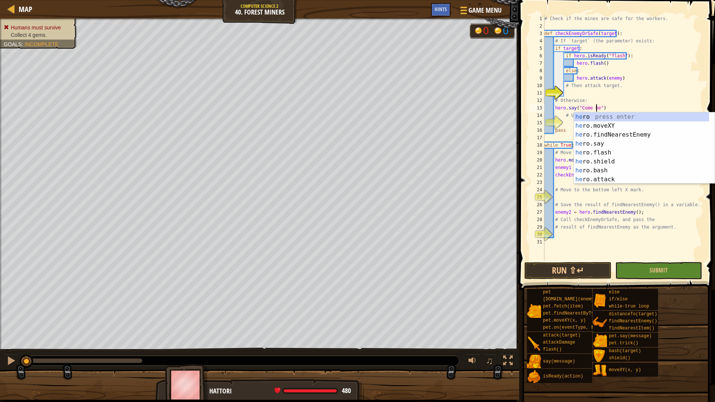
type textarea "hero.say("Come here")"
click at [631, 91] on div "# Check if the mines are safe for the workers. def checkEnemyOrSafe ( target ) …" at bounding box center [623, 145] width 161 height 261
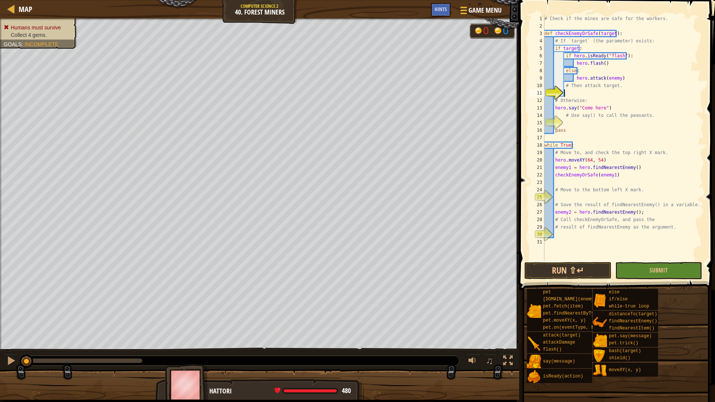
scroll to position [3, 1]
click at [594, 200] on div "# Check if the mines are safe for the workers. def checkEnemyOrSafe ( target ) …" at bounding box center [623, 145] width 161 height 261
click at [125, 292] on div "copy 16, 14" at bounding box center [133, 291] width 63 height 15
click at [597, 186] on div "# Check if the mines are safe for the workers. def checkEnemyOrSafe ( target ) …" at bounding box center [623, 145] width 161 height 261
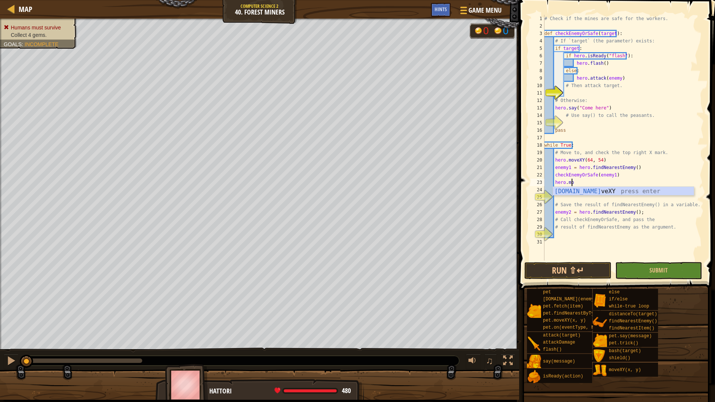
scroll to position [3, 2]
drag, startPoint x: 595, startPoint y: 182, endPoint x: 585, endPoint y: 183, distance: 10.1
click at [585, 183] on div "# Check if the mines are safe for the workers. def checkEnemyOrSafe ( target ) …" at bounding box center [623, 145] width 161 height 261
paste textarea "x"
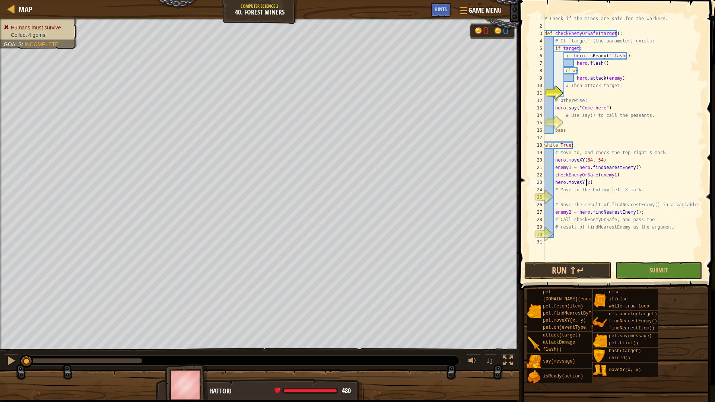
paste textarea "x"
click at [102, 279] on div "copy 16, 14" at bounding box center [133, 292] width 63 height 27
click at [117, 289] on div "copy 16, 14" at bounding box center [133, 291] width 63 height 15
click at [583, 183] on div "# Check if the mines are safe for the workers. def checkEnemyOrSafe ( target ) …" at bounding box center [623, 145] width 161 height 261
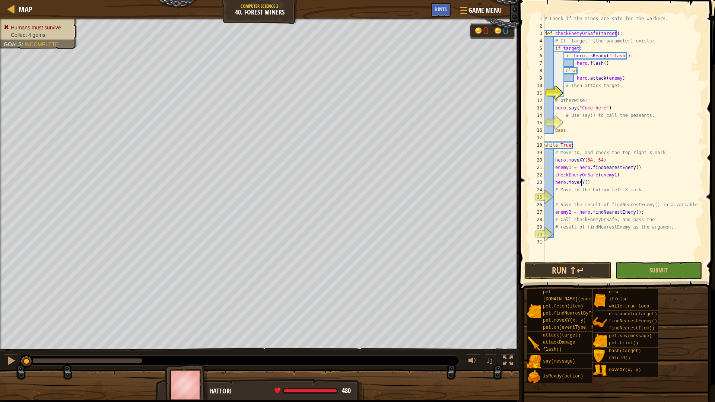
click at [586, 183] on div "# Check if the mines are safe for the workers. def checkEnemyOrSafe ( target ) …" at bounding box center [623, 145] width 161 height 261
click at [582, 183] on div "# Check if the mines are safe for the workers. def checkEnemyOrSafe ( target ) …" at bounding box center [623, 145] width 161 height 261
click at [584, 183] on div "# Check if the mines are safe for the workers. def checkEnemyOrSafe ( target ) …" at bounding box center [623, 138] width 161 height 246
click at [584, 183] on div "# Check if the mines are safe for the workers. def checkEnemyOrSafe ( target ) …" at bounding box center [623, 145] width 161 height 261
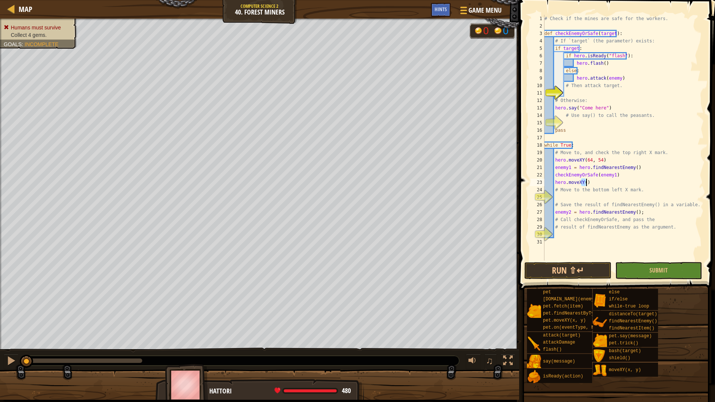
click at [585, 185] on div "# Check if the mines are safe for the workers. def checkEnemyOrSafe ( target ) …" at bounding box center [623, 138] width 161 height 246
click at [583, 184] on div "# Check if the mines are safe for the workers. def checkEnemyOrSafe ( target ) …" at bounding box center [623, 145] width 161 height 261
click at [584, 184] on div "# Check if the mines are safe for the workers. def checkEnemyOrSafe ( target ) …" at bounding box center [623, 145] width 161 height 261
paste textarea "16, 14"
type textarea "hero.moveXY(16, 14)"
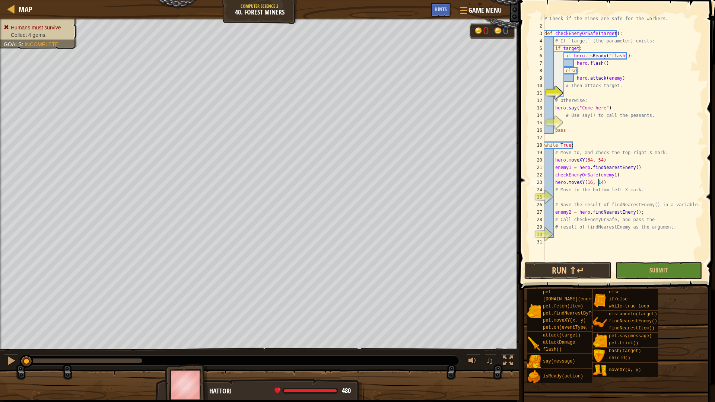
click at [631, 195] on div "# Check if the mines are safe for the workers. def checkEnemyOrSafe ( target ) …" at bounding box center [623, 145] width 161 height 261
click at [692, 202] on div "# Check if the mines are safe for the workers. def checkEnemyOrSafe ( target ) …" at bounding box center [623, 145] width 161 height 261
type textarea "# Save the result of findNearestEnemy() in a variable."
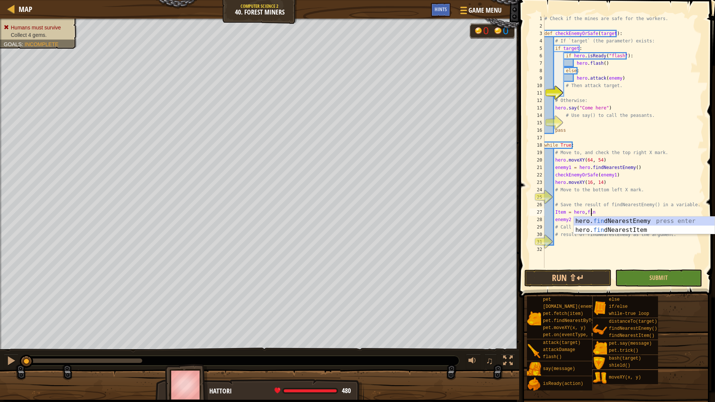
scroll to position [3, 4]
click at [645, 230] on div "hero. fin dN e arestEnemy press enter hero. fin dN e arestItem press enter" at bounding box center [644, 235] width 141 height 36
type textarea "Item = hero.findNearestItem()"
click at [598, 241] on div "# Check if the mines are safe for the workers. def checkEnemyOrSafe ( target ) …" at bounding box center [623, 149] width 161 height 268
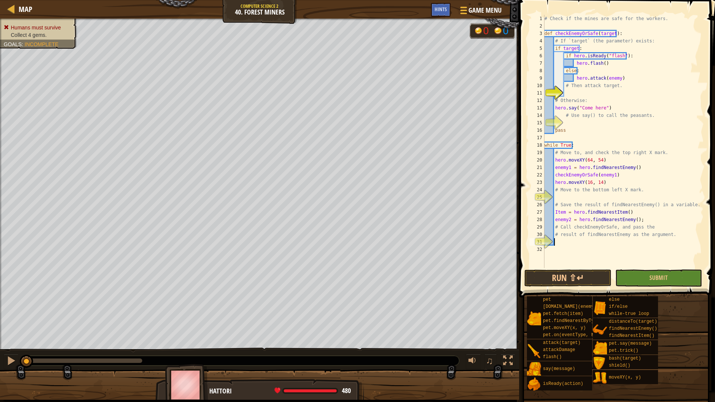
click at [596, 244] on div "# Check if the mines are safe for the workers. def checkEnemyOrSafe ( target ) …" at bounding box center [623, 149] width 161 height 268
click at [595, 244] on div "# Check if the mines are safe for the workers. def checkEnemyOrSafe ( target ) …" at bounding box center [623, 149] width 161 height 268
click at [552, 282] on button "Run ⇧↵" at bounding box center [568, 278] width 87 height 17
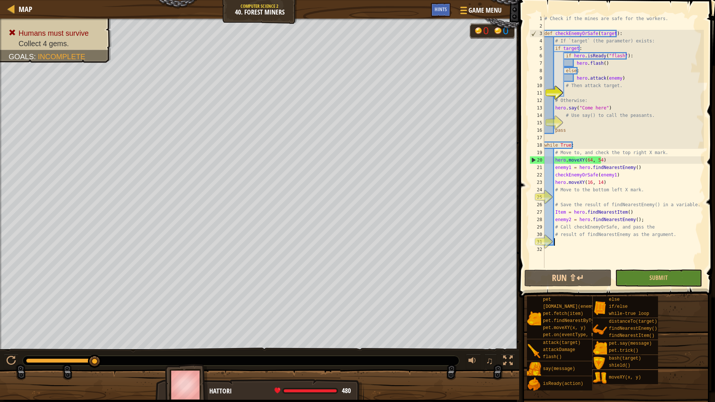
click at [617, 108] on div "# Check if the mines are safe for the workers. def checkEnemyOrSafe ( target ) …" at bounding box center [623, 149] width 161 height 268
click at [618, 149] on div "# Check if the mines are safe for the workers. def checkEnemyOrSafe ( target ) …" at bounding box center [623, 149] width 161 height 268
click at [615, 168] on div "# Check if the mines are safe for the workers. def checkEnemyOrSafe ( target ) …" at bounding box center [623, 149] width 161 height 268
click at [612, 177] on div "# Check if the mines are safe for the workers. def checkEnemyOrSafe ( target ) …" at bounding box center [623, 149] width 161 height 268
click at [607, 185] on div "# Check if the mines are safe for the workers. def checkEnemyOrSafe ( target ) …" at bounding box center [623, 149] width 161 height 268
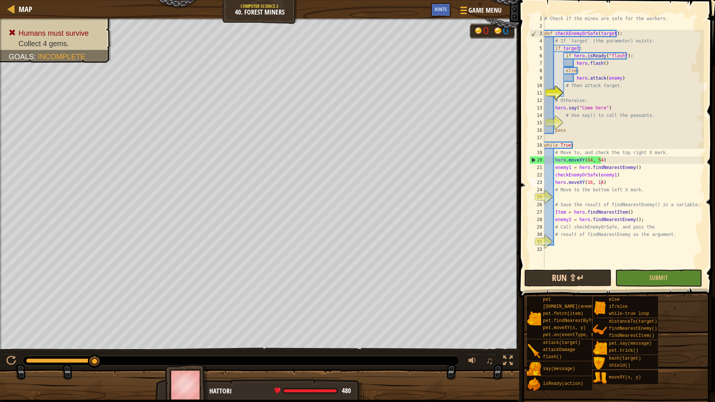
click at [565, 271] on div "hero.moveXY(16, 14) 1 2 3 4 5 6 7 8 9 10 11 12 13 14 15 16 17 18 19 20 21 22 23…" at bounding box center [616, 164] width 198 height 320
click at [564, 279] on button "Run ⇧↵" at bounding box center [568, 278] width 87 height 17
click at [603, 183] on div "# Check if the mines are safe for the workers. def checkEnemyOrSafe ( target ) …" at bounding box center [623, 149] width 161 height 268
drag, startPoint x: 603, startPoint y: 183, endPoint x: 555, endPoint y: 184, distance: 48.1
click at [555, 184] on div "# Check if the mines are safe for the workers. def checkEnemyOrSafe ( target ) …" at bounding box center [623, 149] width 161 height 268
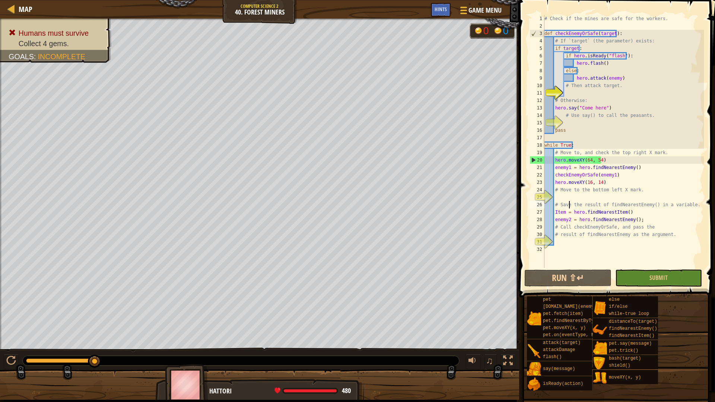
click at [570, 206] on div "# Check if the mines are safe for the workers. def checkEnemyOrSafe ( target ) …" at bounding box center [623, 149] width 161 height 268
type textarea "# Save the result of findNearestEnemy() in a variable."
click at [573, 201] on div "# Check if the mines are safe for the workers. def checkEnemyOrSafe ( target ) …" at bounding box center [623, 149] width 161 height 268
click at [573, 198] on div "# Check if the mines are safe for the workers. def checkEnemyOrSafe ( target ) …" at bounding box center [623, 149] width 161 height 268
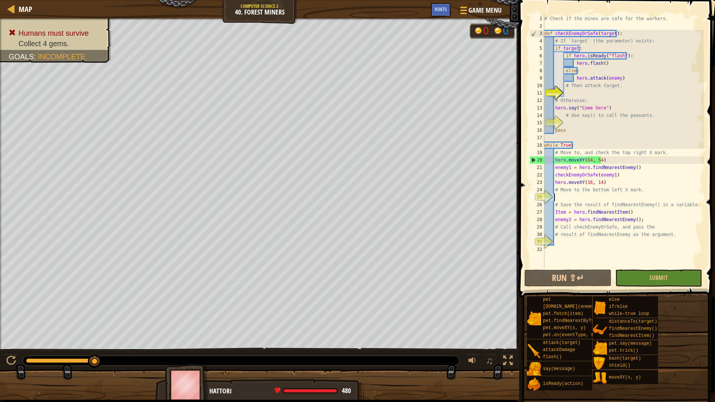
paste textarea "hero.moveXY(16, 14)"
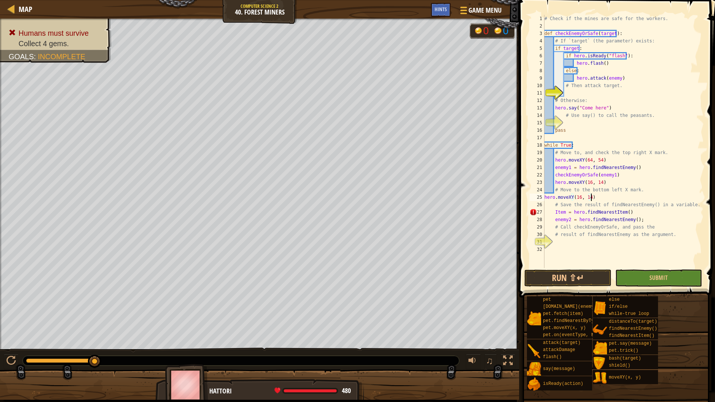
click at [543, 198] on div "25" at bounding box center [537, 197] width 15 height 7
type textarea "hero.moveXY(16, 14)"
click at [628, 198] on div "# Check if the mines are safe for the workers. def checkEnemyOrSafe ( target ) …" at bounding box center [623, 149] width 161 height 268
drag, startPoint x: 604, startPoint y: 183, endPoint x: 554, endPoint y: 181, distance: 49.6
click at [554, 181] on div "# Check if the mines are safe for the workers. def checkEnemyOrSafe ( target ) …" at bounding box center [623, 149] width 161 height 268
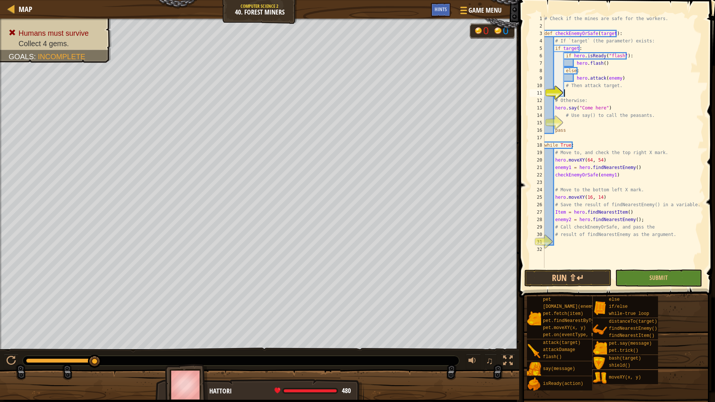
click at [600, 94] on div "# Check if the mines are safe for the workers. def checkEnemyOrSafe ( target ) …" at bounding box center [623, 149] width 161 height 268
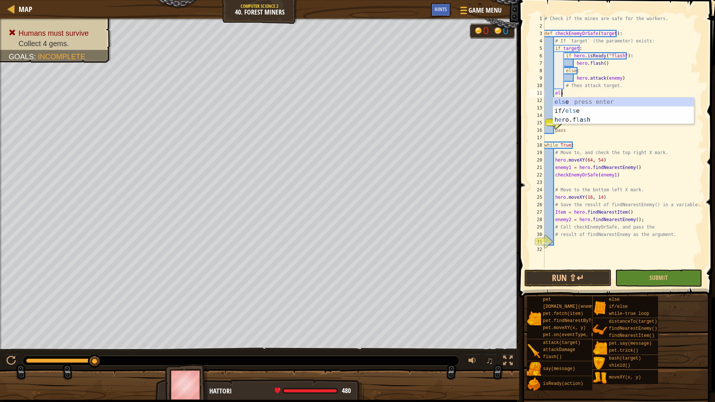
scroll to position [3, 1]
type textarea "else"
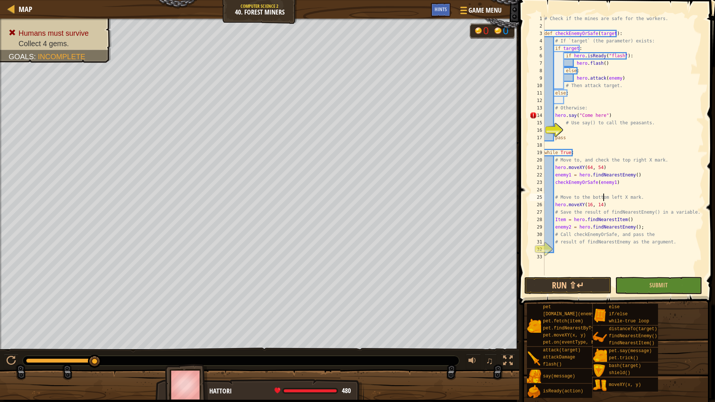
click at [603, 201] on div "# Check if the mines are safe for the workers. def checkEnemyOrSafe ( target ) …" at bounding box center [623, 153] width 161 height 276
click at [605, 202] on div "# Check if the mines are safe for the workers. def checkEnemyOrSafe ( target ) …" at bounding box center [623, 153] width 161 height 276
type textarea "hero.moveXY(16, 14)"
drag, startPoint x: 605, startPoint y: 205, endPoint x: 593, endPoint y: 180, distance: 27.7
click at [589, 202] on div "# Check if the mines are safe for the workers. def checkEnemyOrSafe ( target ) …" at bounding box center [623, 153] width 161 height 276
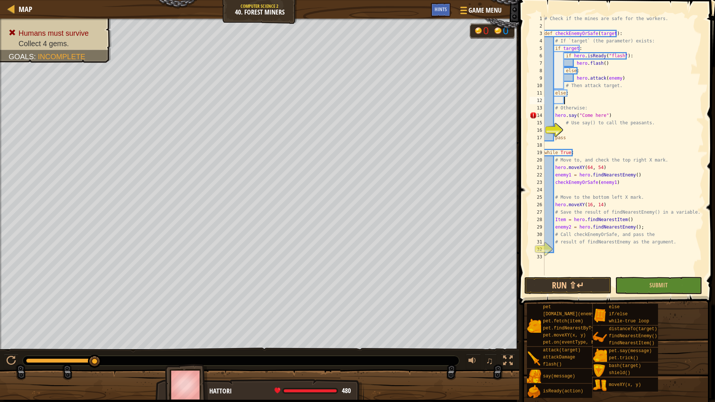
click at [577, 102] on div "# Check if the mines are safe for the workers. def checkEnemyOrSafe ( target ) …" at bounding box center [623, 153] width 161 height 276
drag, startPoint x: 604, startPoint y: 207, endPoint x: 554, endPoint y: 203, distance: 49.7
click at [554, 203] on div "# Check if the mines are safe for the workers. def checkEnemyOrSafe ( target ) …" at bounding box center [623, 153] width 161 height 276
type textarea "hero.moveXY(16, 14)"
click at [571, 99] on div "# Check if the mines are safe for the workers. def checkEnemyOrSafe ( target ) …" at bounding box center [623, 153] width 161 height 276
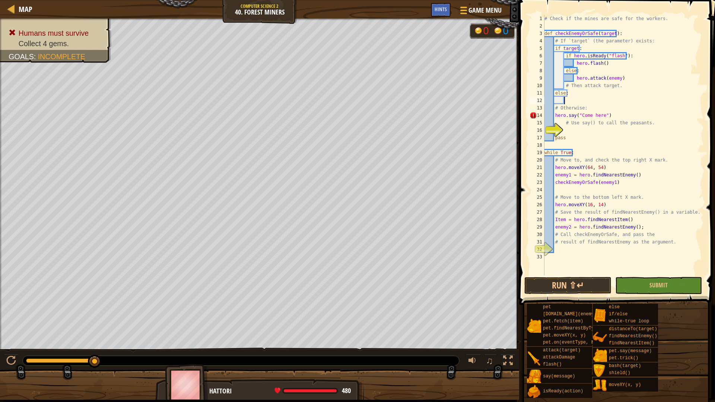
paste textarea "hero.moveXY(16, 14)"
type textarea "hero.moveXY(16, 14)"
click at [573, 292] on button "Run ⇧↵" at bounding box center [568, 285] width 87 height 17
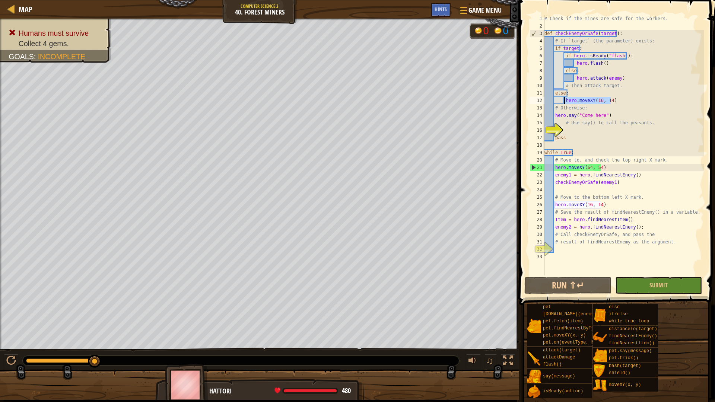
drag, startPoint x: 613, startPoint y: 98, endPoint x: 564, endPoint y: 101, distance: 49.3
click at [564, 101] on div "# Check if the mines are safe for the workers. def checkEnemyOrSafe ( target ) …" at bounding box center [623, 153] width 161 height 276
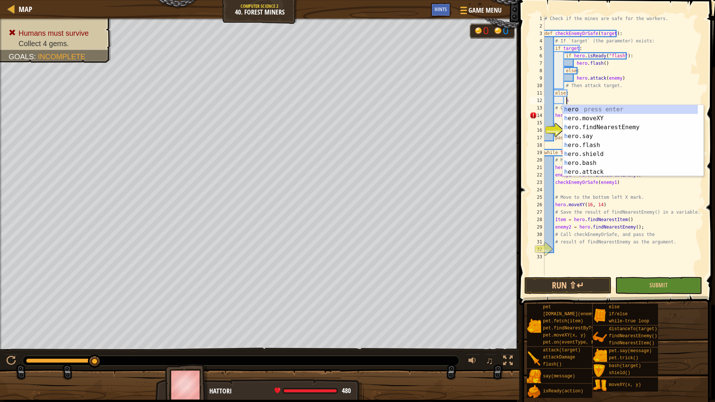
scroll to position [3, 2]
click at [564, 101] on div "# Check if the mines are safe for the workers. def checkEnemyOrSafe ( target ) …" at bounding box center [623, 153] width 161 height 276
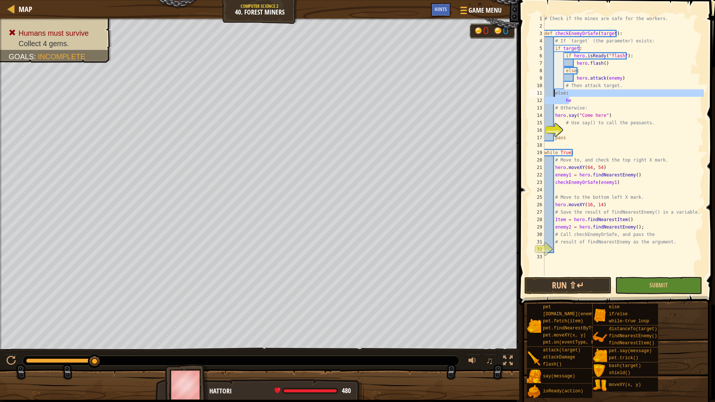
drag, startPoint x: 577, startPoint y: 98, endPoint x: 555, endPoint y: 93, distance: 22.3
click at [555, 93] on div "# Check if the mines are safe for the workers. def checkEnemyOrSafe ( target ) …" at bounding box center [623, 153] width 161 height 276
type textarea "else: he"
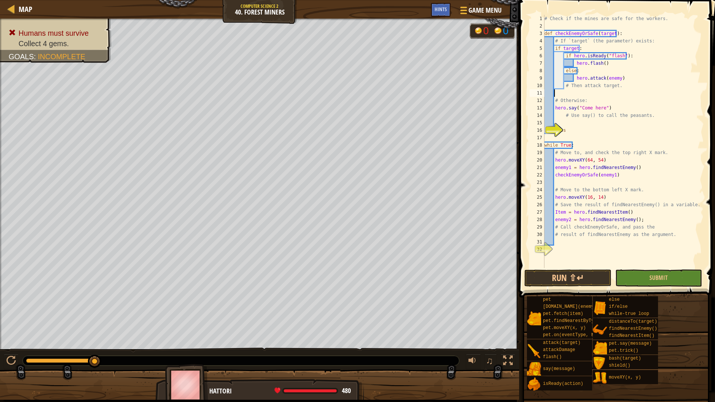
scroll to position [3, 0]
click at [620, 121] on div "# Check if the mines are safe for the workers. def checkEnemyOrSafe ( target ) …" at bounding box center [623, 149] width 161 height 268
drag, startPoint x: 611, startPoint y: 107, endPoint x: 555, endPoint y: 108, distance: 55.5
click at [555, 108] on div "# Check if the mines are safe for the workers. def checkEnemyOrSafe ( target ) …" at bounding box center [623, 149] width 161 height 268
click at [574, 118] on div "# Check if the mines are safe for the workers. def checkEnemyOrSafe ( target ) …" at bounding box center [623, 149] width 161 height 268
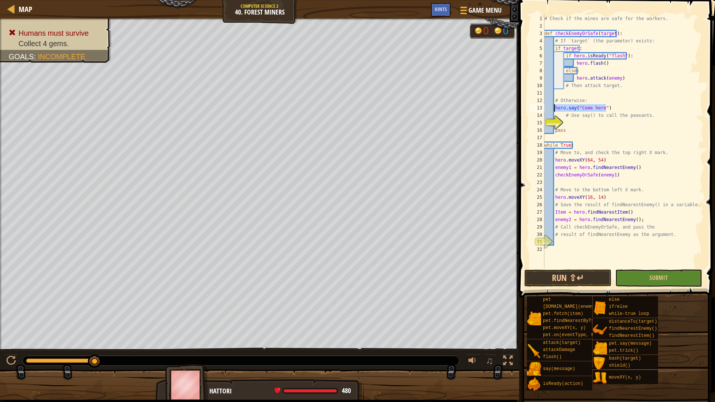
type textarea "# Use say() to call the peasants."
click at [574, 121] on div "# Check if the mines are safe for the workers. def checkEnemyOrSafe ( target ) …" at bounding box center [623, 149] width 161 height 268
paste textarea "hero.say("Come here")"
drag, startPoint x: 611, startPoint y: 113, endPoint x: 578, endPoint y: 109, distance: 32.7
click at [574, 110] on div "# Check if the mines are safe for the workers. def checkEnemyOrSafe ( target ) …" at bounding box center [623, 149] width 161 height 268
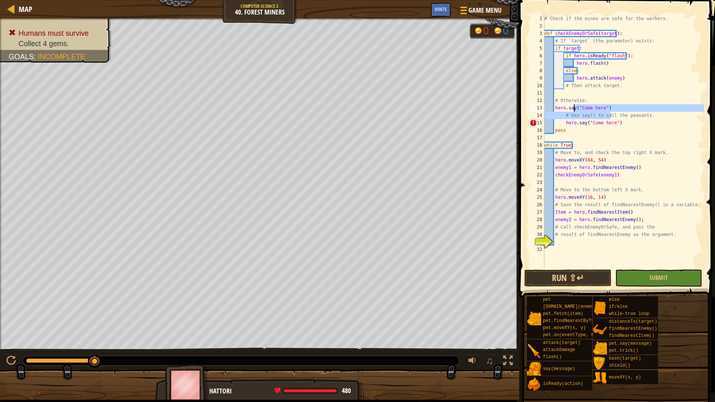
click at [602, 105] on div "# Check if the mines are safe for the workers. def checkEnemyOrSafe ( target ) …" at bounding box center [623, 141] width 161 height 253
drag, startPoint x: 609, startPoint y: 107, endPoint x: 558, endPoint y: 107, distance: 51.4
click at [557, 107] on div "# Check if the mines are safe for the workers. def checkEnemyOrSafe ( target ) …" at bounding box center [623, 149] width 161 height 268
type textarea "h"
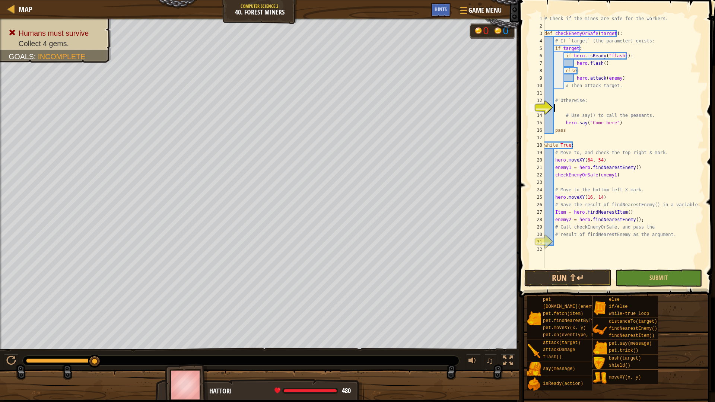
click at [564, 121] on div "# Check if the mines are safe for the workers. def checkEnemyOrSafe ( target ) …" at bounding box center [623, 149] width 161 height 268
type textarea "hero.say("Come here")"
click at [576, 111] on div "# Check if the mines are safe for the workers. def checkEnemyOrSafe ( target ) …" at bounding box center [623, 149] width 161 height 268
type textarea "e"
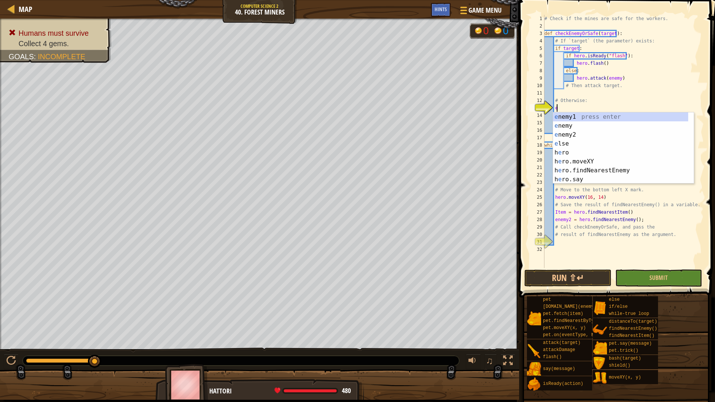
scroll to position [3, 1]
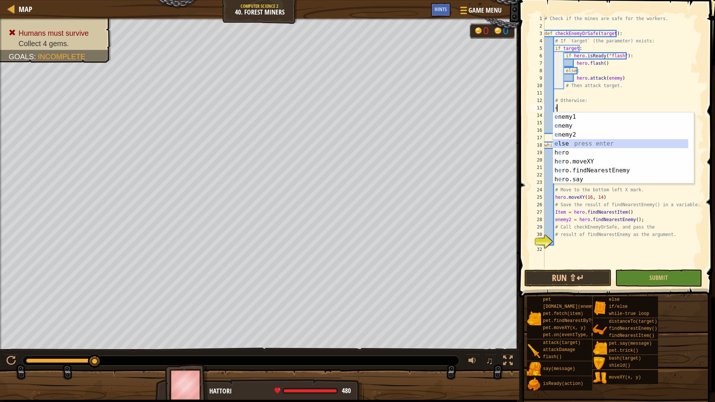
click at [573, 142] on div "e nemy1 press enter e nemy press enter e nemy2 press enter e lse press enter h …" at bounding box center [620, 157] width 135 height 89
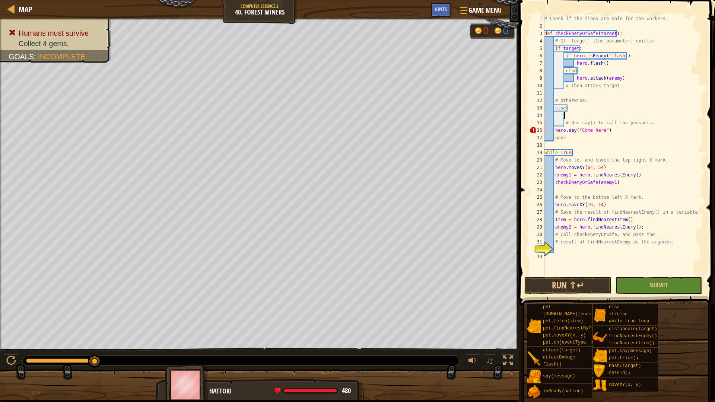
click at [564, 121] on div "# Check if the mines are safe for the workers. def checkEnemyOrSafe ( target ) …" at bounding box center [623, 153] width 161 height 276
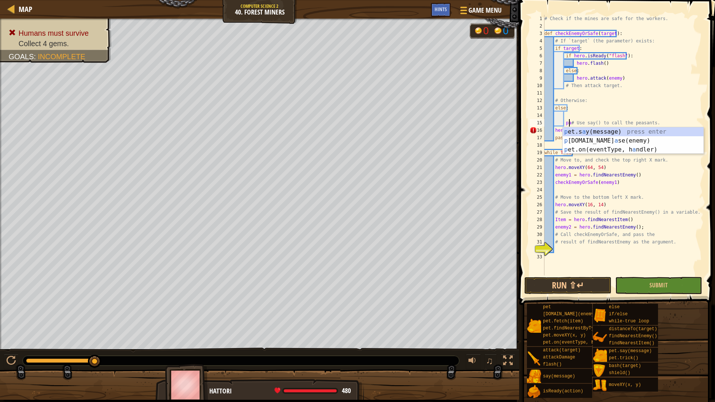
type textarea "pass# Use say() to call the peasants."
click at [595, 115] on div "# Check if the mines are safe for the workers. def checkEnemyOrSafe ( target ) …" at bounding box center [623, 153] width 161 height 276
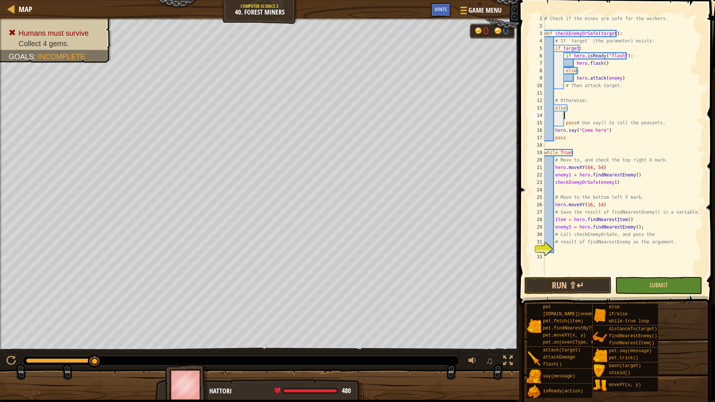
scroll to position [3, 1]
click at [589, 49] on div "# Check if the mines are safe for the workers. def checkEnemyOrSafe ( target ) …" at bounding box center [623, 153] width 161 height 276
type textarea "if target:"
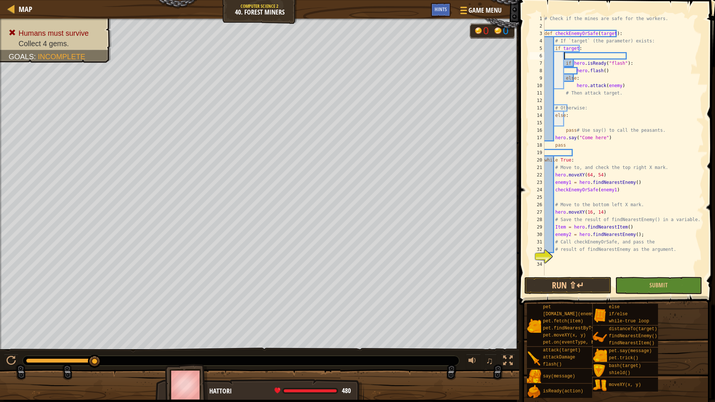
type textarea "i"
click at [632, 61] on div "# Check if the mines are safe for the workers. def checkEnemyOrSafe ( target ) …" at bounding box center [623, 153] width 161 height 276
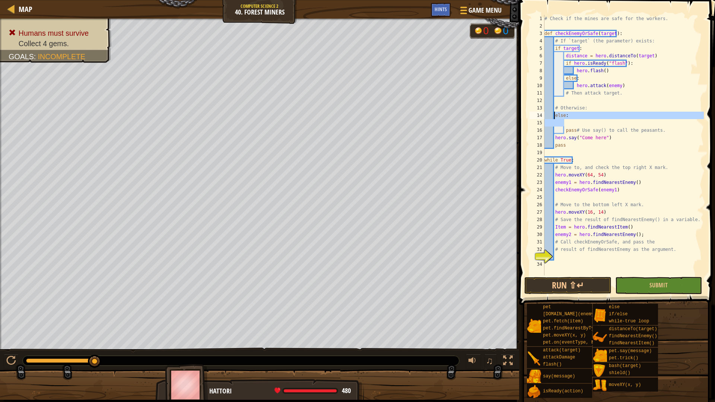
drag, startPoint x: 566, startPoint y: 124, endPoint x: 554, endPoint y: 114, distance: 15.4
click at [554, 114] on div "# Check if the mines are safe for the workers. def checkEnemyOrSafe ( target ) …" at bounding box center [623, 153] width 161 height 276
type textarea "else:"
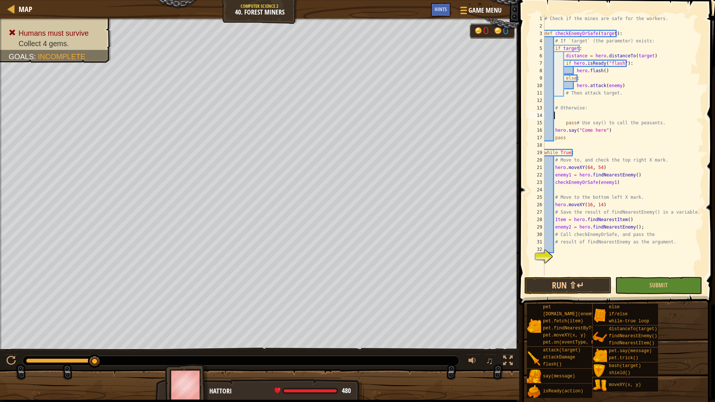
scroll to position [3, 0]
click at [652, 57] on div "# Check if the mines are safe for the workers. def checkEnemyOrSafe ( target ) …" at bounding box center [623, 153] width 161 height 276
type textarea "distance = hero.distanceTo(target)"
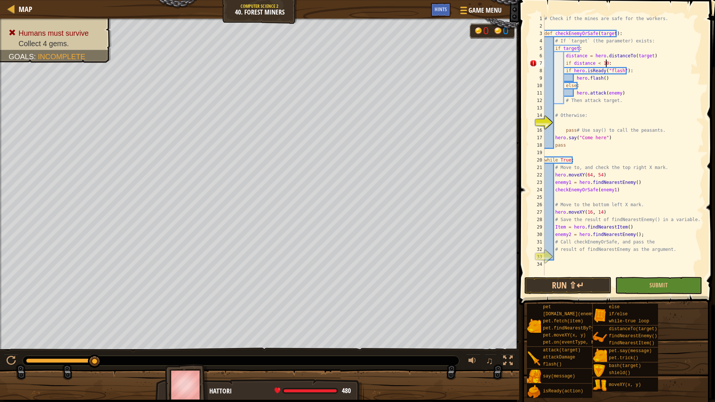
scroll to position [3, 5]
click at [563, 74] on div "# Check if the mines are safe for the workers. def checkEnemyOrSafe ( target ) …" at bounding box center [623, 153] width 161 height 276
click at [565, 68] on div "# Check if the mines are safe for the workers. def checkEnemyOrSafe ( target ) …" at bounding box center [623, 153] width 161 height 276
click at [574, 77] on div "# Check if the mines are safe for the workers. def checkEnemyOrSafe ( target ) …" at bounding box center [623, 153] width 161 height 276
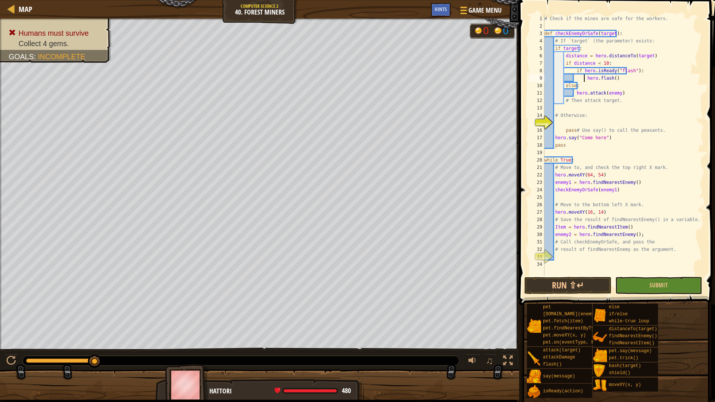
click at [564, 85] on div "# Check if the mines are safe for the workers. def checkEnemyOrSafe ( target ) …" at bounding box center [623, 153] width 161 height 276
click at [572, 95] on div "# Check if the mines are safe for the workers. def checkEnemyOrSafe ( target ) …" at bounding box center [623, 153] width 161 height 276
click at [576, 92] on div "# Check if the mines are safe for the workers. def checkEnemyOrSafe ( target ) …" at bounding box center [623, 153] width 161 height 276
click at [585, 88] on div "# Check if the mines are safe for the workers. def checkEnemyOrSafe ( target ) …" at bounding box center [623, 153] width 161 height 276
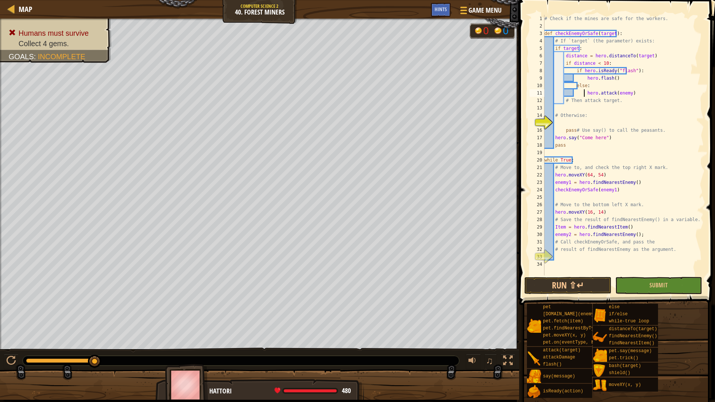
type textarea "else:"
click at [624, 108] on div "# Check if the mines are safe for the workers. def checkEnemyOrSafe ( target ) …" at bounding box center [623, 153] width 161 height 276
click at [576, 285] on button "Run ⇧↵" at bounding box center [568, 285] width 87 height 17
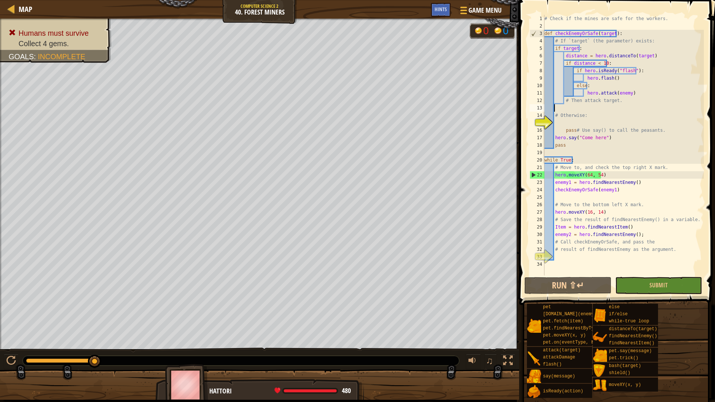
click at [644, 236] on div "# Check if the mines are safe for the workers. def checkEnemyOrSafe ( target ) …" at bounding box center [623, 153] width 161 height 276
type textarea "enemy2 = hero.findNearestEnemy();"
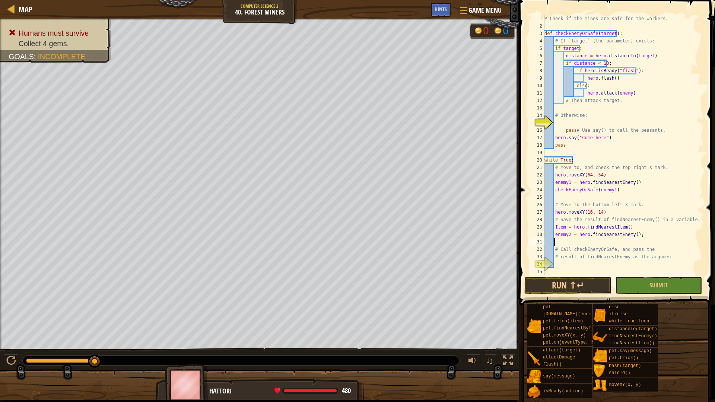
type textarea "C"
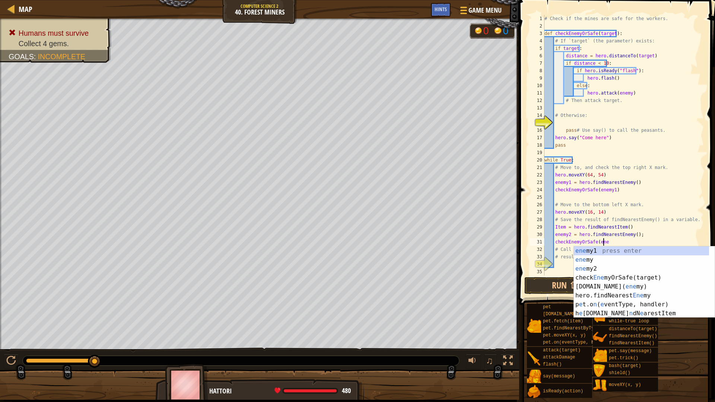
scroll to position [3, 5]
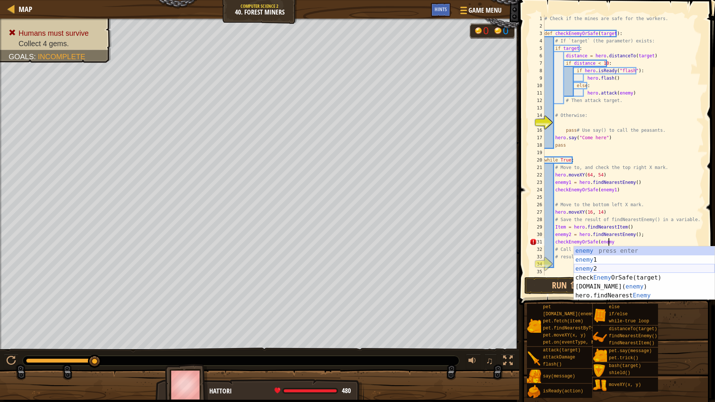
click at [612, 271] on div "enemy press enter enemy 1 press enter enemy 2 press enter check Enemy OrSafe(ta…" at bounding box center [644, 283] width 141 height 72
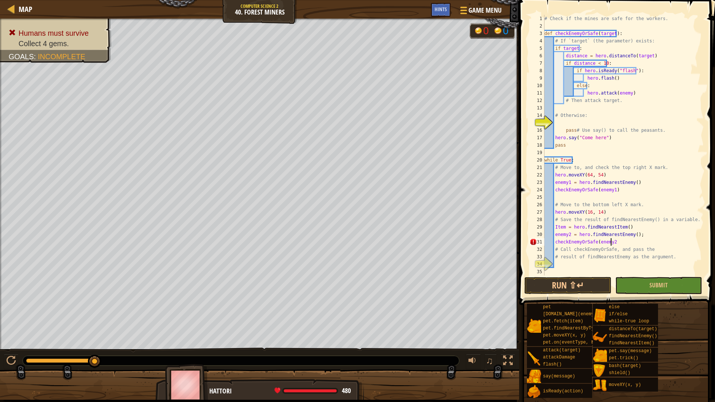
type textarea "checkEnemyOrSafe(enemy2)"
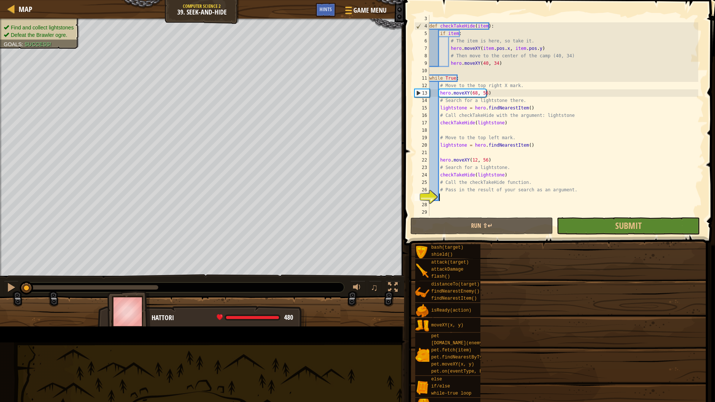
scroll to position [15, 0]
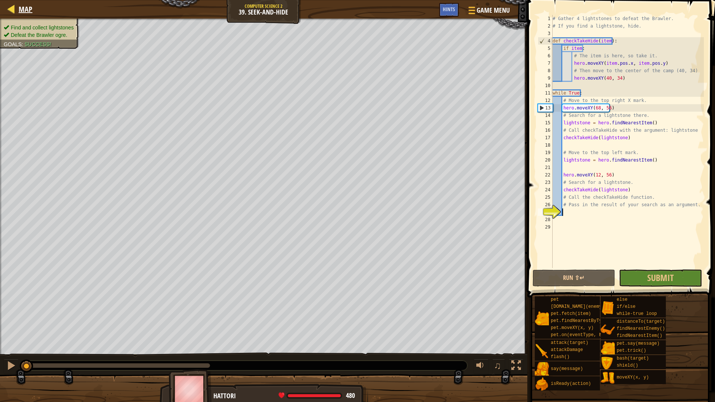
click at [32, 15] on div "Map" at bounding box center [24, 9] width 18 height 19
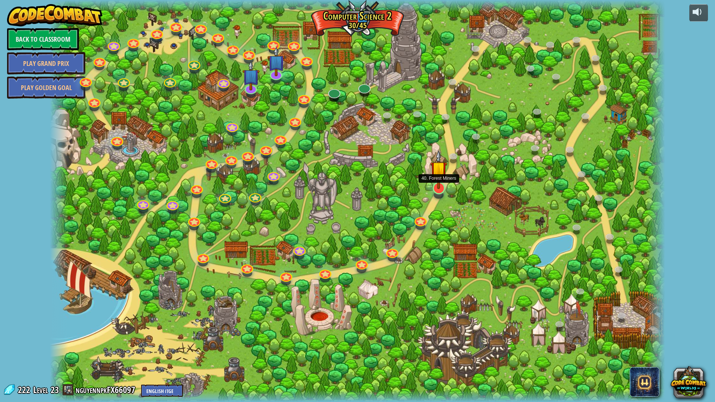
click at [442, 186] on img at bounding box center [438, 169] width 17 height 39
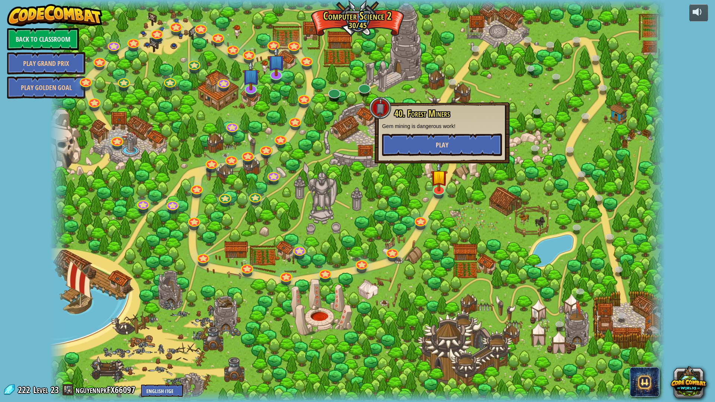
drag, startPoint x: 443, startPoint y: 162, endPoint x: 452, endPoint y: 146, distance: 18.5
click at [451, 146] on div "40. Forest Miners Gem mining is dangerous work! Play" at bounding box center [442, 132] width 135 height 61
click at [455, 142] on button "Play" at bounding box center [442, 145] width 120 height 22
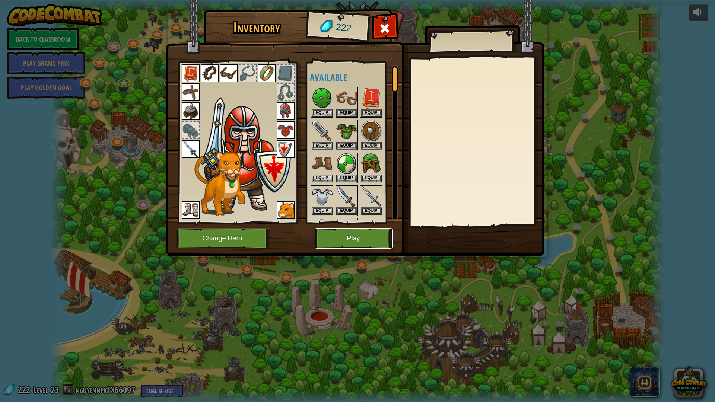
click at [358, 230] on button "Play" at bounding box center [354, 238] width 78 height 20
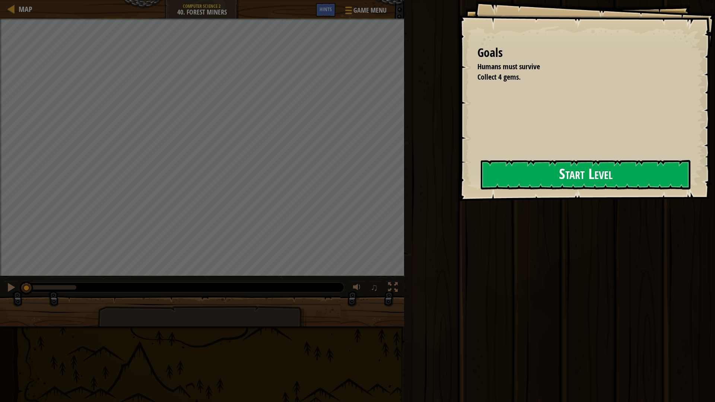
click at [550, 181] on button "Start Level" at bounding box center [586, 174] width 210 height 29
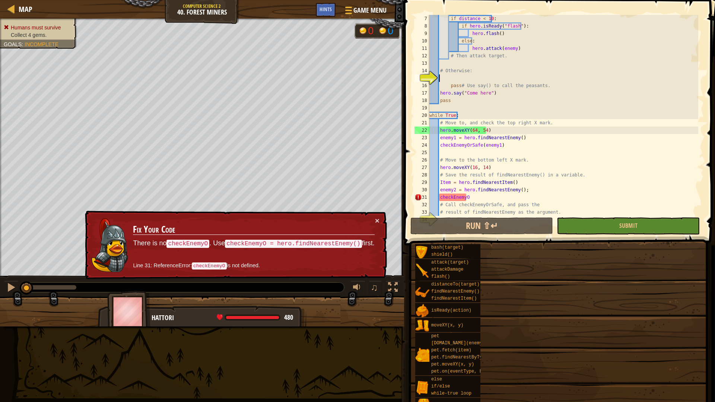
scroll to position [60, 0]
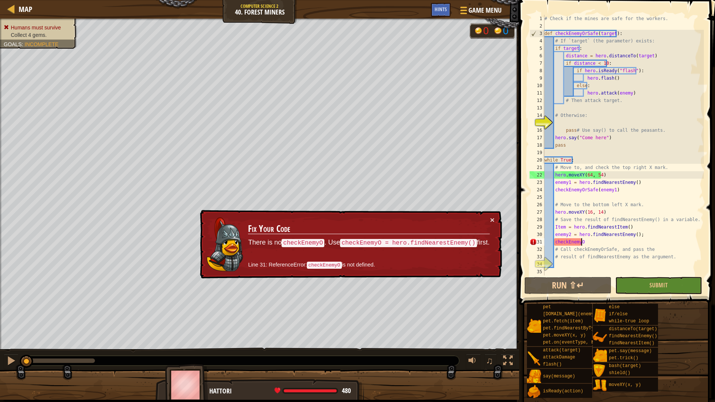
click at [590, 244] on div "# Check if the mines are safe for the workers. def checkEnemyOrSafe ( target ) …" at bounding box center [623, 153] width 161 height 276
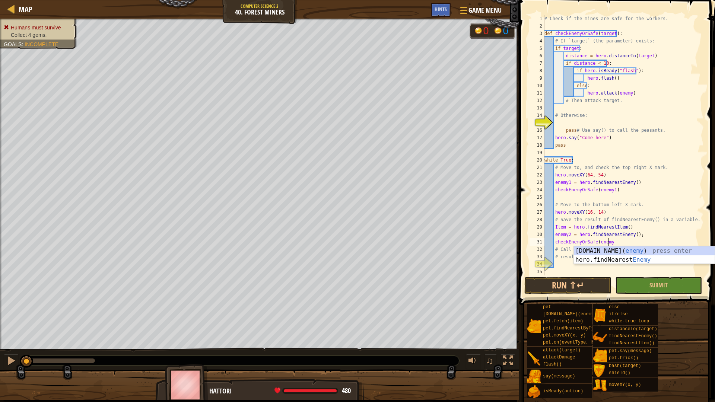
scroll to position [3, 5]
type textarea "checkEnemyOrSafe(enemy2)"
click at [584, 267] on div "# Check if the mines are safe for the workers. def checkEnemyOrSafe ( target ) …" at bounding box center [623, 153] width 161 height 276
click at [566, 280] on button "Run ⇧↵" at bounding box center [568, 285] width 87 height 17
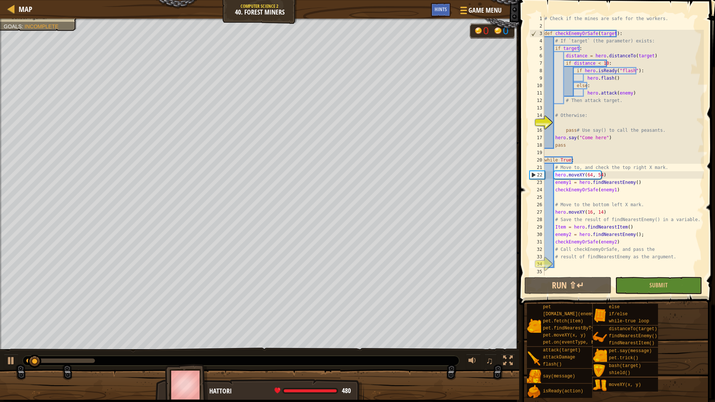
drag, startPoint x: 83, startPoint y: 364, endPoint x: 88, endPoint y: 364, distance: 4.5
click at [88, 364] on div at bounding box center [241, 361] width 437 height 10
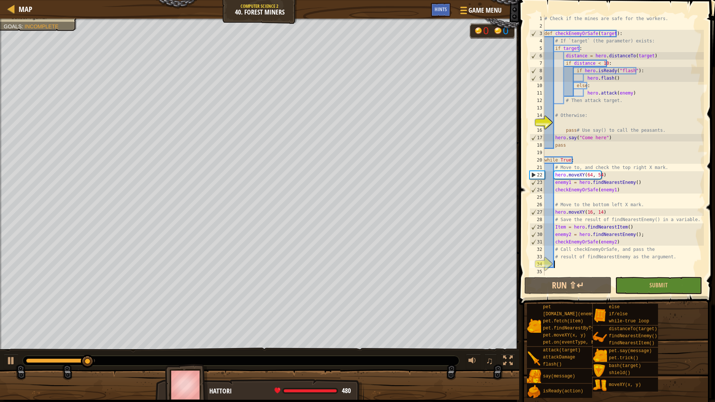
click at [35, 7] on div "Map Computer Science 2 40. Forest Miners Game Menu Done Hints" at bounding box center [259, 9] width 519 height 19
click at [28, 7] on span "Map" at bounding box center [26, 9] width 14 height 10
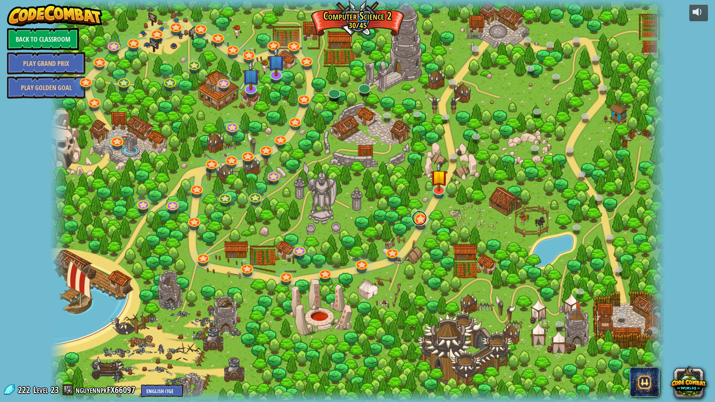
click at [418, 219] on link at bounding box center [419, 218] width 15 height 15
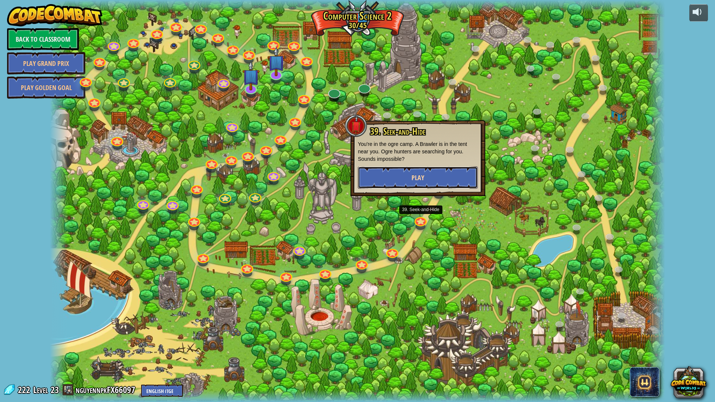
click at [449, 180] on button "Play" at bounding box center [418, 178] width 120 height 22
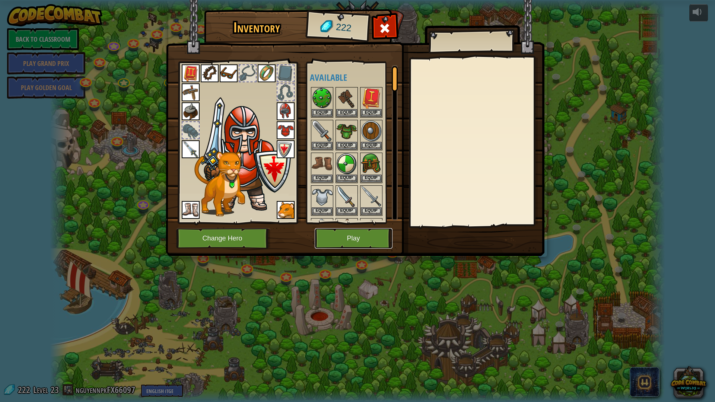
click at [360, 229] on button "Play" at bounding box center [354, 238] width 78 height 20
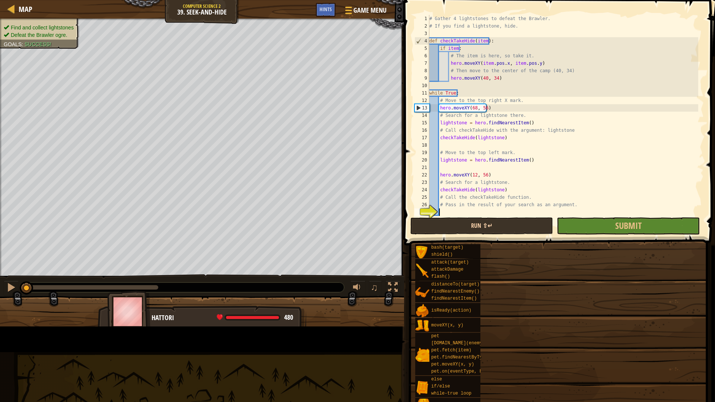
scroll to position [15, 0]
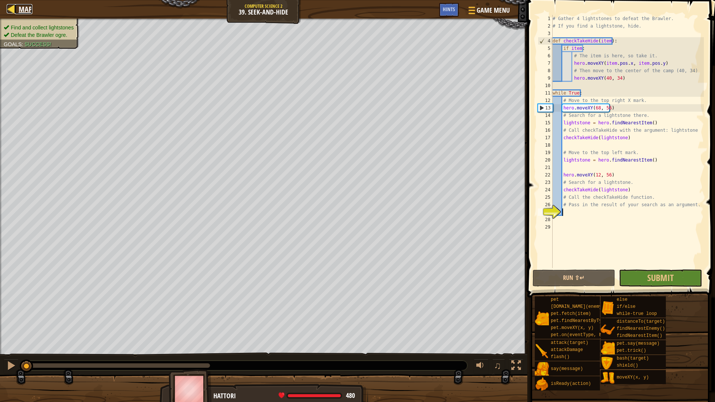
click at [31, 7] on span "Map" at bounding box center [26, 9] width 14 height 10
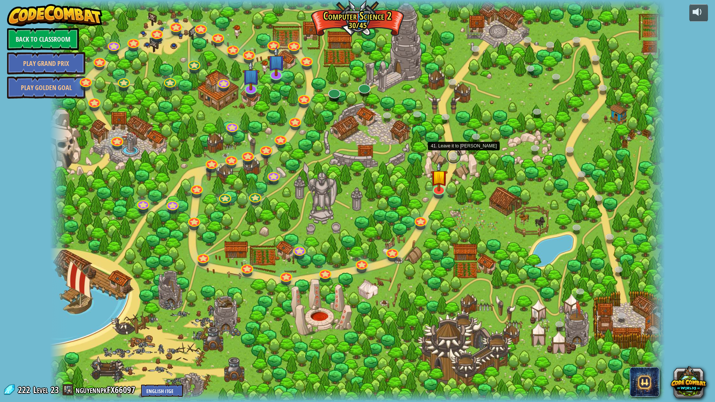
click at [453, 155] on link at bounding box center [453, 156] width 15 height 15
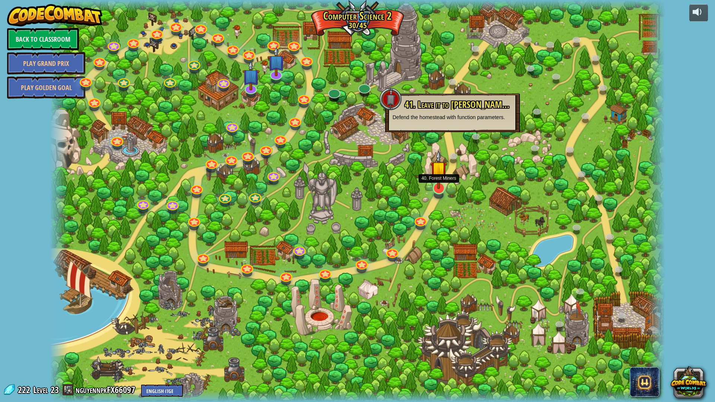
click at [438, 186] on img at bounding box center [438, 169] width 17 height 39
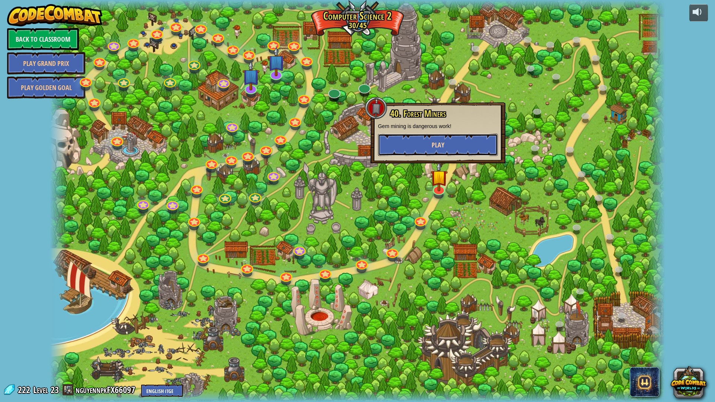
click at [456, 145] on button "Play" at bounding box center [438, 145] width 120 height 22
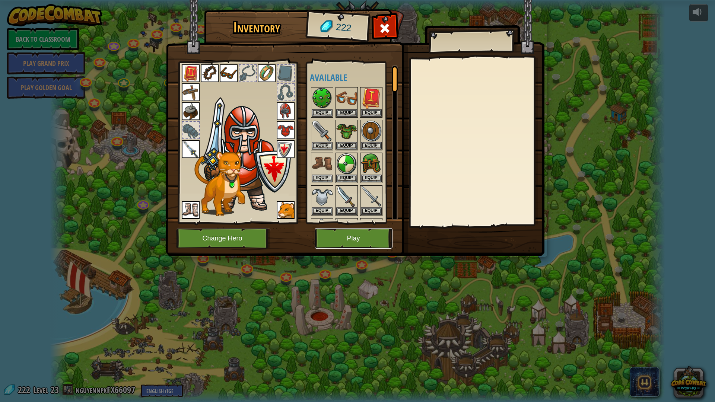
click at [378, 230] on button "Play" at bounding box center [354, 238] width 78 height 20
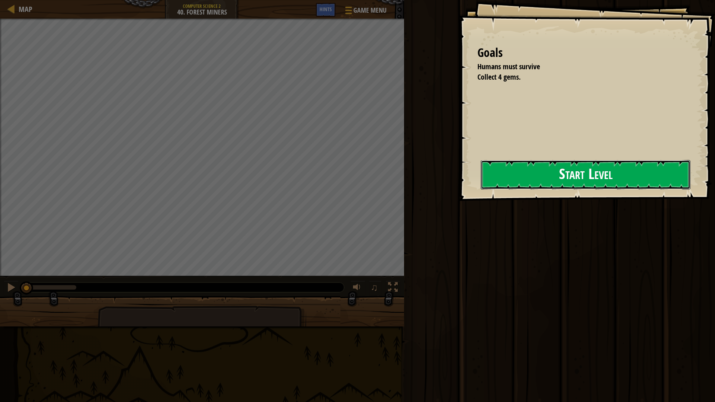
click at [614, 166] on button "Start Level" at bounding box center [586, 174] width 210 height 29
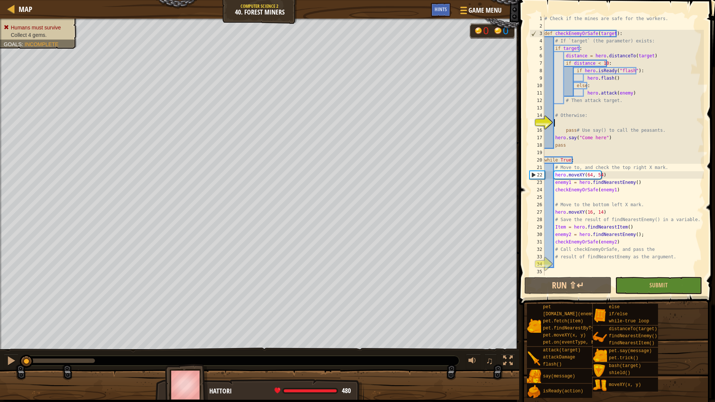
click at [587, 267] on div "# Check if the mines are safe for the workers. def checkEnemyOrSafe ( target ) …" at bounding box center [623, 153] width 161 height 276
drag, startPoint x: 574, startPoint y: 131, endPoint x: 567, endPoint y: 131, distance: 7.5
click at [567, 131] on div "# Check if the mines are safe for the workers. def checkEnemyOrSafe ( target ) …" at bounding box center [623, 153] width 161 height 276
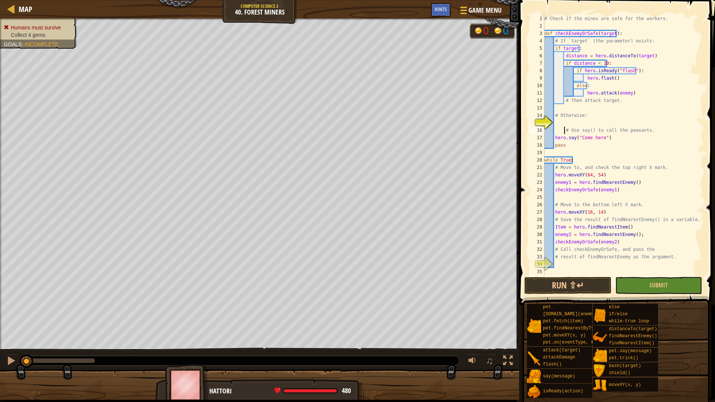
type textarea "# Use say() to call the peasants."
click at [574, 123] on div "# Check if the mines are safe for the workers. def checkEnemyOrSafe ( target ) …" at bounding box center [623, 153] width 161 height 276
click at [575, 264] on div "# Check if the mines are safe for the workers. def checkEnemyOrSafe ( target ) …" at bounding box center [623, 153] width 161 height 276
click at [532, 282] on button "Run ⇧↵" at bounding box center [568, 285] width 87 height 17
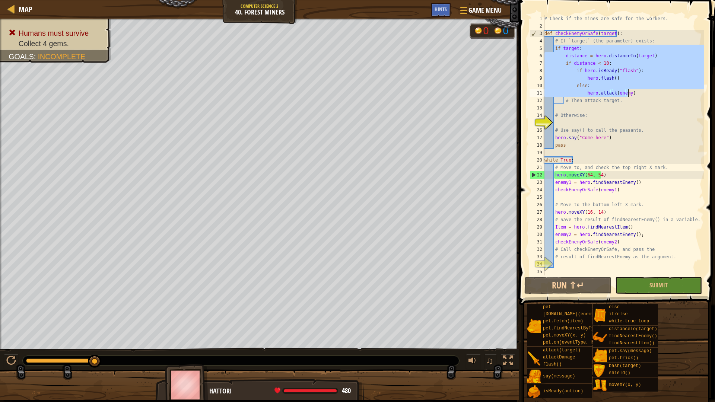
drag, startPoint x: 554, startPoint y: 47, endPoint x: 629, endPoint y: 93, distance: 87.8
click at [629, 93] on div "# Check if the mines are safe for the workers. def checkEnemyOrSafe ( target ) …" at bounding box center [623, 153] width 161 height 276
click at [623, 92] on div "# Check if the mines are safe for the workers. def checkEnemyOrSafe ( target ) …" at bounding box center [623, 145] width 161 height 261
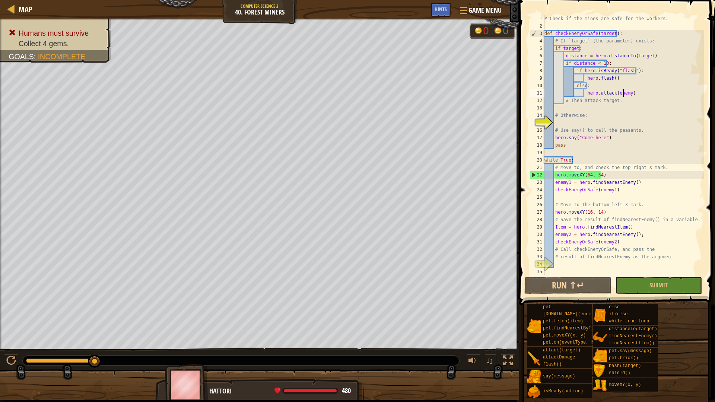
click at [623, 92] on div "# Check if the mines are safe for the workers. def checkEnemyOrSafe ( target ) …" at bounding box center [623, 153] width 161 height 276
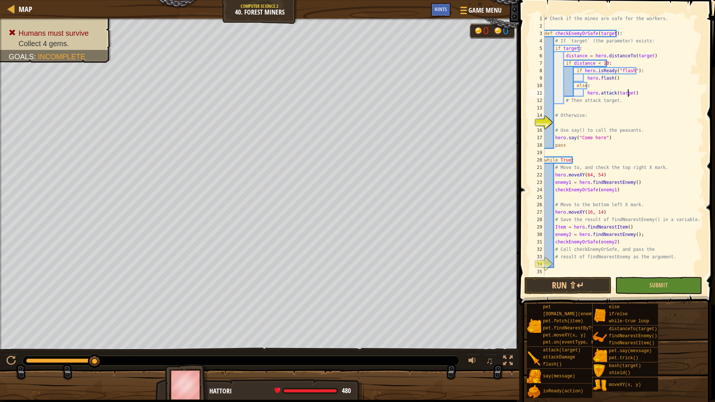
click at [668, 117] on div "# Check if the mines are safe for the workers. def checkEnemyOrSafe ( target ) …" at bounding box center [623, 153] width 161 height 276
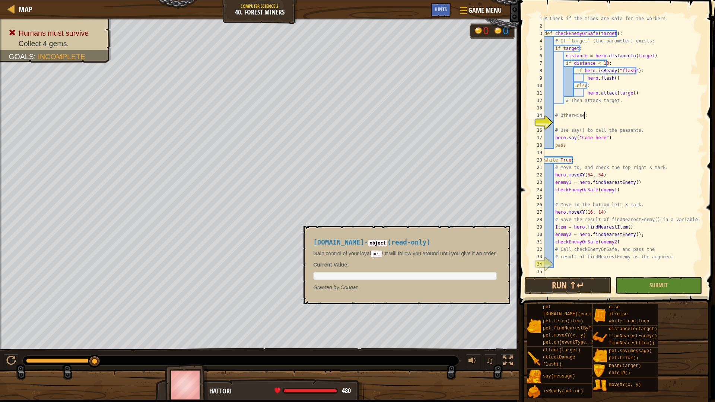
click at [562, 302] on span at bounding box center [616, 406] width 191 height 221
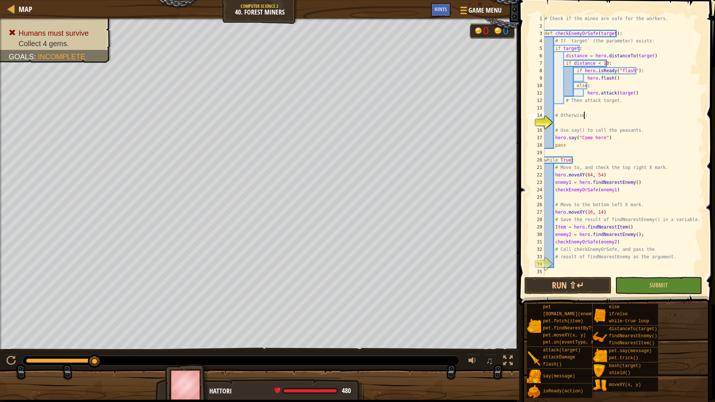
click at [564, 294] on span at bounding box center [618, 141] width 202 height 327
click at [565, 288] on button "Run ⇧↵" at bounding box center [568, 285] width 87 height 17
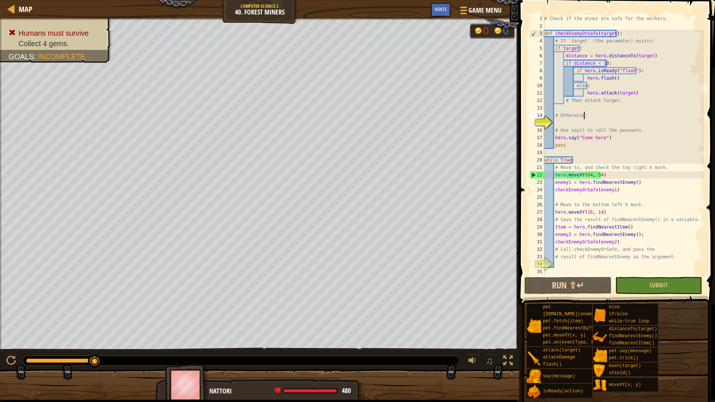
click at [621, 93] on div "# Check if the mines are safe for the workers. def checkEnemyOrSafe ( target ) …" at bounding box center [623, 153] width 161 height 276
click at [606, 138] on div "# Check if the mines are safe for the workers. def checkEnemyOrSafe ( target ) …" at bounding box center [623, 153] width 161 height 276
type textarea "hero.say("Come here")"
click at [586, 109] on div "# Check if the mines are safe for the workers. def checkEnemyOrSafe ( target ) …" at bounding box center [623, 153] width 161 height 276
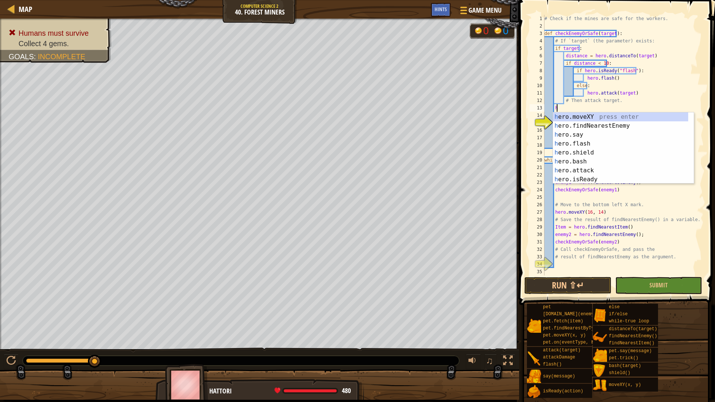
click at [569, 213] on div "# Check if the mines are safe for the workers. def checkEnemyOrSafe ( target ) …" at bounding box center [623, 153] width 161 height 276
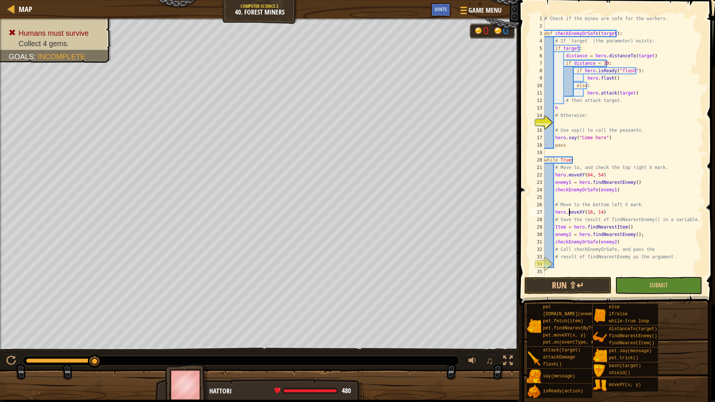
click at [569, 213] on div "# Check if the mines are safe for the workers. def checkEnemyOrSafe ( target ) …" at bounding box center [623, 153] width 161 height 276
click at [594, 212] on div "# Check if the mines are safe for the workers. def checkEnemyOrSafe ( target ) …" at bounding box center [623, 145] width 161 height 261
type textarea "hero.moveXY(16, 14)"
drag, startPoint x: 601, startPoint y: 212, endPoint x: 555, endPoint y: 211, distance: 45.5
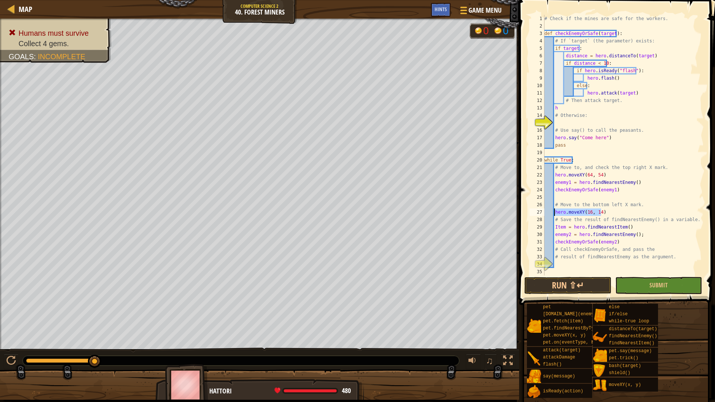
click at [555, 211] on div "# Check if the mines are safe for the workers. def checkEnemyOrSafe ( target ) …" at bounding box center [623, 153] width 161 height 276
click at [565, 120] on div "# Check if the mines are safe for the workers. def checkEnemyOrSafe ( target ) …" at bounding box center [623, 153] width 161 height 276
click at [565, 113] on div "# Check if the mines are safe for the workers. def checkEnemyOrSafe ( target ) …" at bounding box center [623, 153] width 161 height 276
click at [565, 109] on div "# Check if the mines are safe for the workers. def checkEnemyOrSafe ( target ) …" at bounding box center [623, 153] width 161 height 276
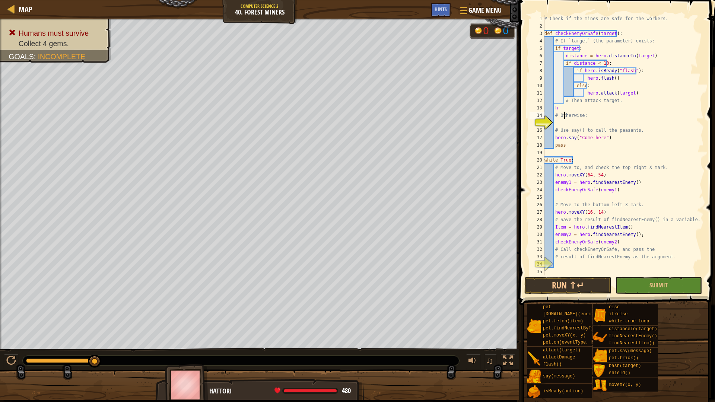
type textarea "h"
paste textarea "hero.moveXY(16, 14)"
type textarea "hero.moveXY(16, 14)"
click at [588, 280] on button "Run ⇧↵" at bounding box center [568, 285] width 87 height 17
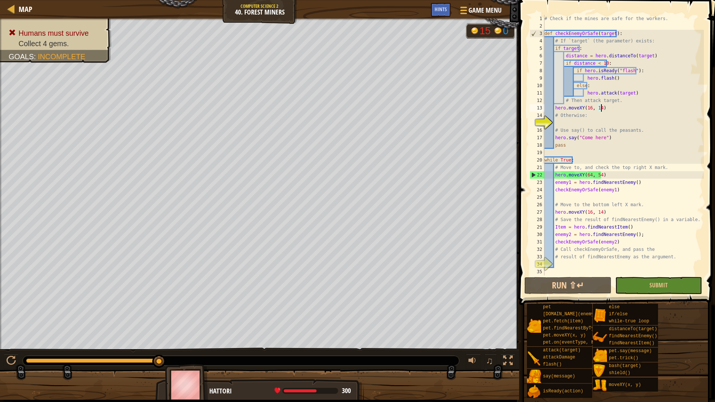
drag, startPoint x: 601, startPoint y: 104, endPoint x: 607, endPoint y: 107, distance: 6.2
click at [606, 107] on div "# Check if the mines are safe for the workers. def checkEnemyOrSafe ( target ) …" at bounding box center [623, 153] width 161 height 276
drag, startPoint x: 607, startPoint y: 107, endPoint x: 555, endPoint y: 107, distance: 51.8
click at [555, 107] on div "# Check if the mines are safe for the workers. def checkEnemyOrSafe ( target ) …" at bounding box center [623, 153] width 161 height 276
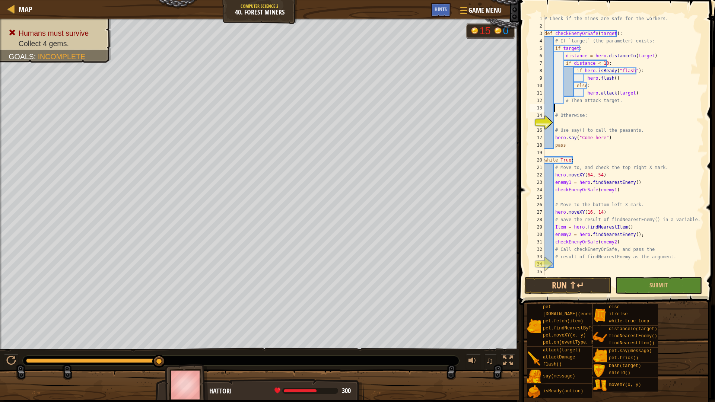
click at [605, 261] on div "# Check if the mines are safe for the workers. def checkEnemyOrSafe ( target ) …" at bounding box center [623, 153] width 161 height 276
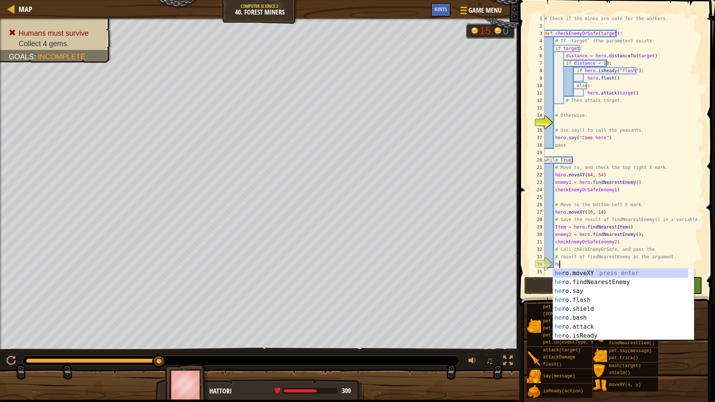
type textarea "her"
click at [601, 282] on div "her o.moveXY press enter her o.findNearestEnemy press enter her o.say press ent…" at bounding box center [620, 313] width 135 height 89
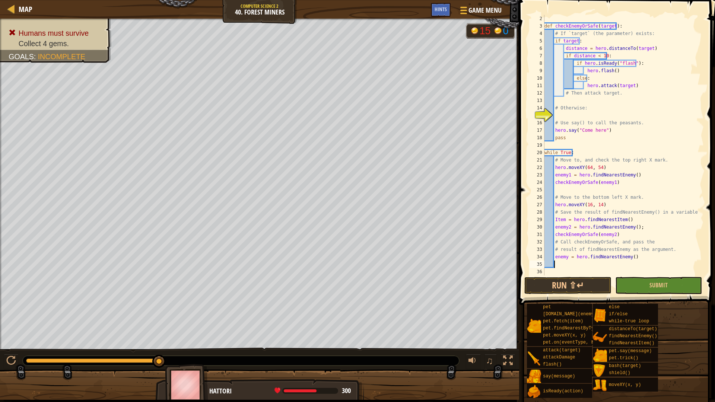
scroll to position [7, 0]
click at [590, 295] on span at bounding box center [618, 141] width 202 height 327
click at [589, 287] on button "Run ⇧↵" at bounding box center [568, 285] width 87 height 17
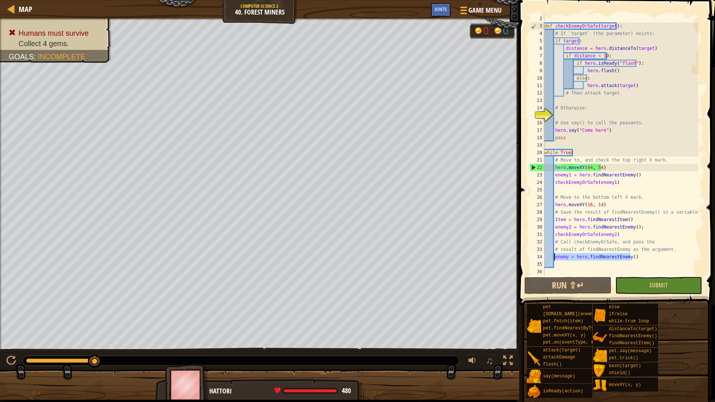
drag, startPoint x: 643, startPoint y: 255, endPoint x: 555, endPoint y: 254, distance: 87.6
click at [555, 254] on div "def checkEnemyOrSafe ( target ) : # If `target` (the parameter) exists: if targ…" at bounding box center [620, 153] width 155 height 276
type textarea "enemy = hero.findNearestEnemy()"
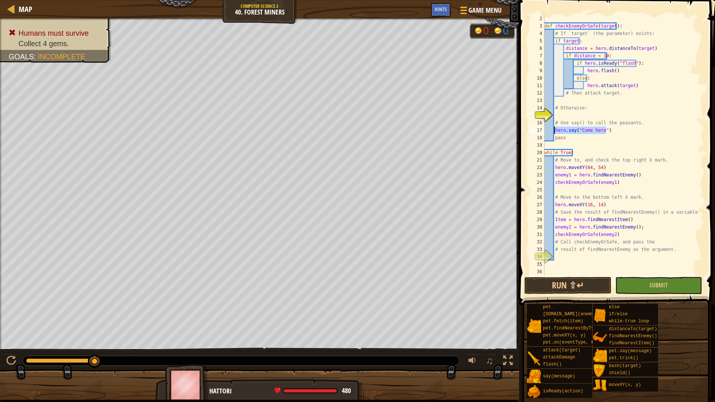
drag, startPoint x: 618, startPoint y: 130, endPoint x: 554, endPoint y: 132, distance: 64.1
click at [554, 132] on div "def checkEnemyOrSafe ( target ) : # If `target` (the parameter) exists: if targ…" at bounding box center [620, 153] width 155 height 276
type textarea "hero.say("Come here")"
click at [633, 171] on div "def checkEnemyOrSafe ( target ) : # If `target` (the parameter) exists: if targ…" at bounding box center [620, 153] width 155 height 276
click at [614, 186] on div "def checkEnemyOrSafe ( target ) : # If `target` (the parameter) exists: if targ…" at bounding box center [620, 153] width 155 height 276
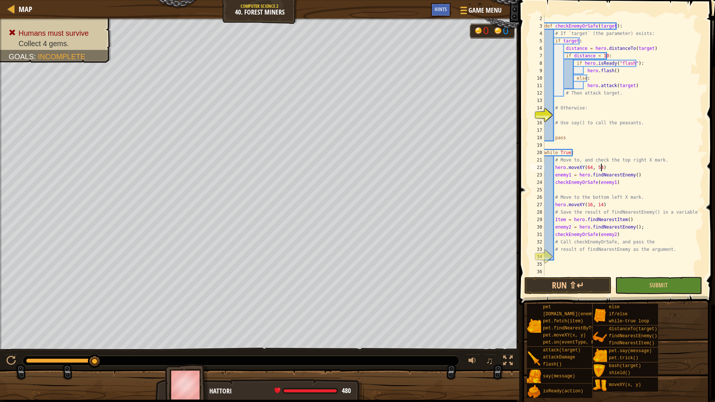
type textarea "checkEnemyOrSafe(enemy1)"
click at [609, 187] on div "def checkEnemyOrSafe ( target ) : # If `target` (the parameter) exists: if targ…" at bounding box center [620, 153] width 155 height 276
click at [571, 195] on div "def checkEnemyOrSafe ( target ) : # If `target` (the parameter) exists: if targ…" at bounding box center [620, 153] width 155 height 276
type textarea "# Move to the bottom left X mark."
click at [571, 193] on div "def checkEnemyOrSafe ( target ) : # If `target` (the parameter) exists: if targ…" at bounding box center [620, 153] width 155 height 276
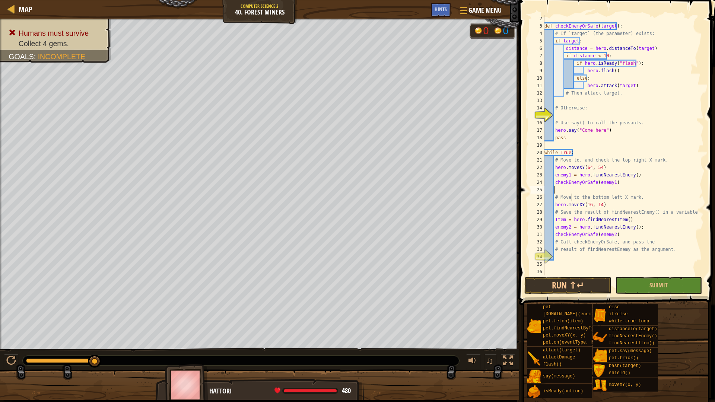
click at [571, 193] on div "def checkEnemyOrSafe ( target ) : # If `target` (the parameter) exists: if targ…" at bounding box center [620, 153] width 155 height 276
paste textarea "hero.say("Come here")"
click at [544, 191] on div "25" at bounding box center [537, 189] width 15 height 7
click at [546, 191] on div "def checkEnemyOrSafe ( target ) : # If `target` (the parameter) exists: if targ…" at bounding box center [620, 153] width 155 height 276
type textarea "hero.say("Come here")"
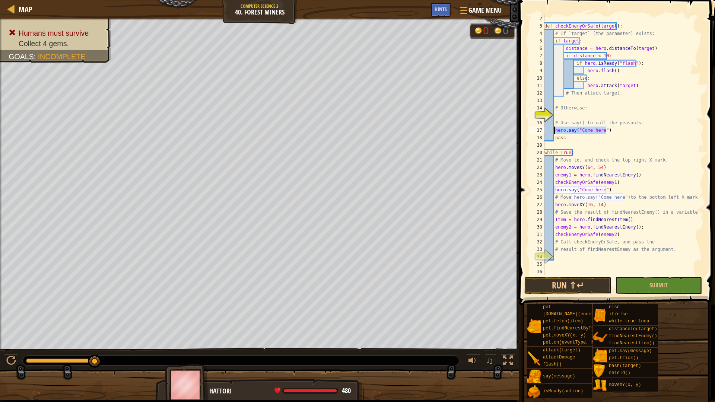
drag, startPoint x: 610, startPoint y: 130, endPoint x: 554, endPoint y: 130, distance: 55.5
click at [554, 130] on div "def checkEnemyOrSafe ( target ) : # If `target` (the parameter) exists: if targ…" at bounding box center [620, 153] width 155 height 276
click at [561, 285] on button "Run ⇧↵" at bounding box center [568, 285] width 87 height 17
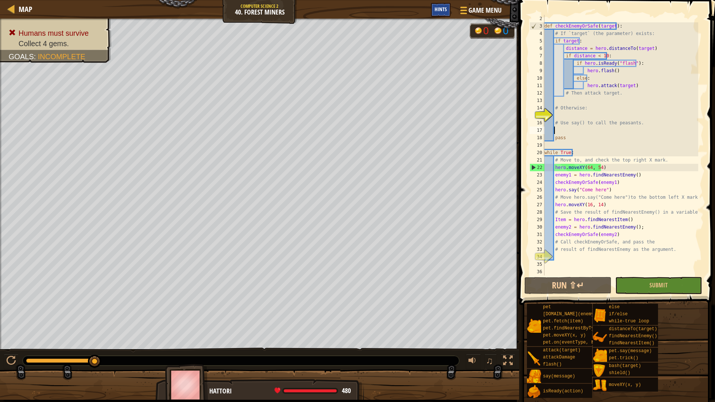
click at [437, 9] on span "Hints" at bounding box center [441, 9] width 12 height 7
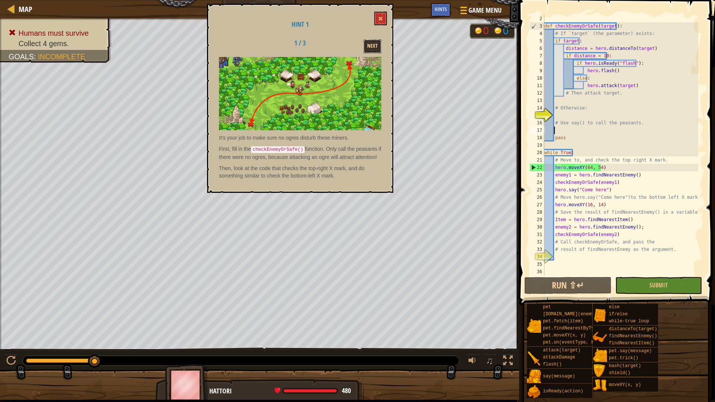
click at [370, 52] on button "Next" at bounding box center [373, 46] width 18 height 14
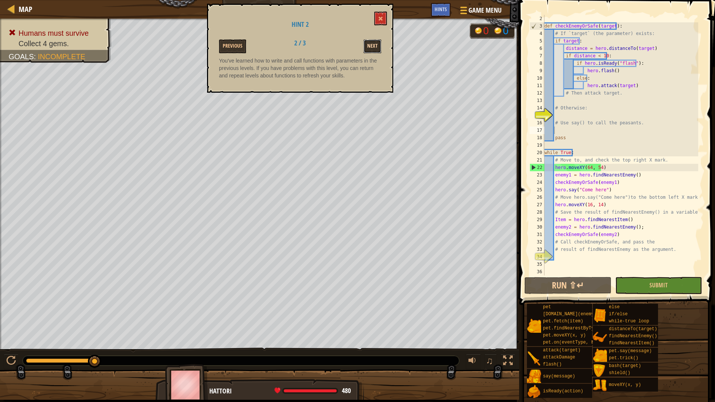
click at [377, 46] on button "Next" at bounding box center [373, 46] width 18 height 14
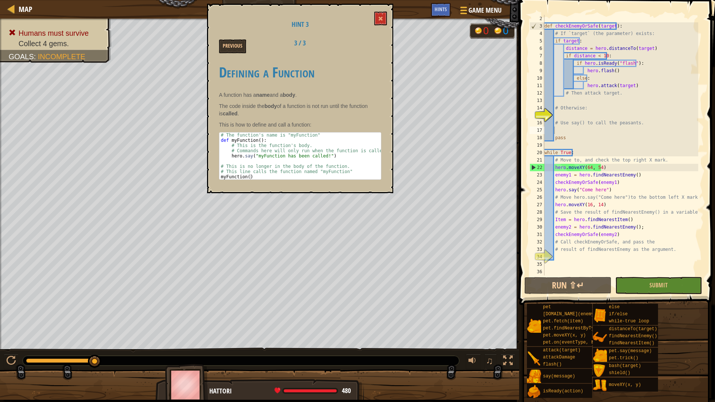
click at [240, 54] on div "Hint 3 Previous 3 / 3 Defining a Function A function has a name and a body . Th…" at bounding box center [300, 99] width 186 height 190
drag, startPoint x: 236, startPoint y: 54, endPoint x: 234, endPoint y: 47, distance: 7.0
click at [235, 54] on div "Hint 3 Previous 3 / 3 Defining a Function A function has a name and a body . Th…" at bounding box center [300, 99] width 186 height 190
click at [234, 46] on button "Previous" at bounding box center [232, 46] width 27 height 14
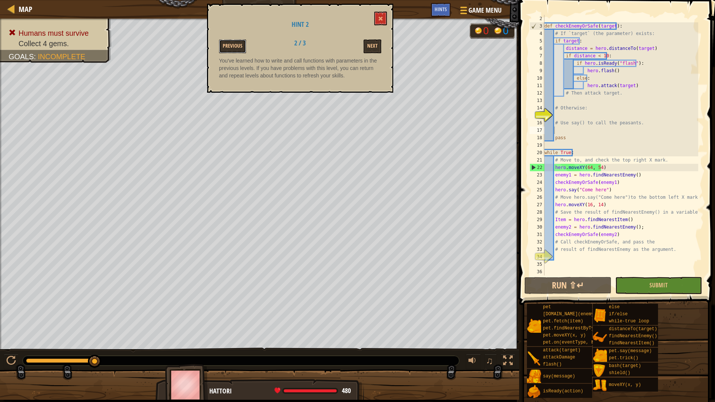
click at [234, 46] on button "Previous" at bounding box center [232, 46] width 27 height 14
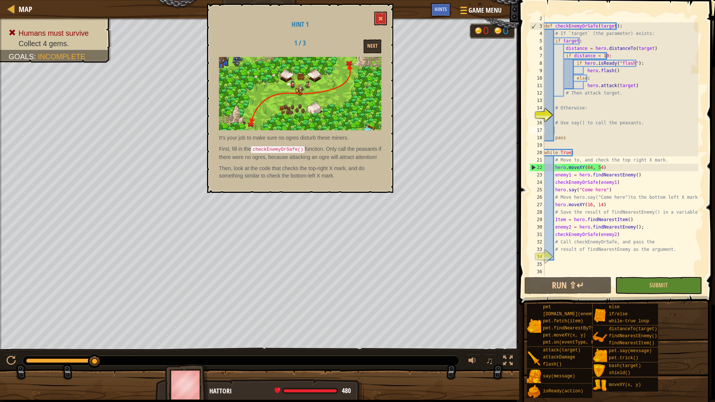
click at [234, 46] on div "1 / 3 Next" at bounding box center [300, 46] width 174 height 14
click at [383, 18] on span at bounding box center [380, 18] width 5 height 5
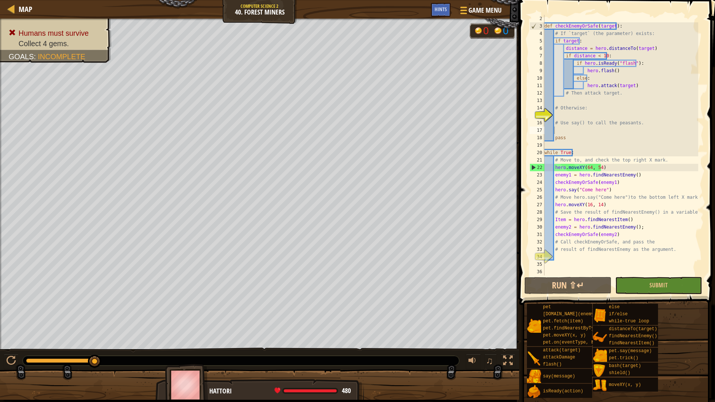
type textarea "hero.say("Come here")"
click at [623, 187] on div "def checkEnemyOrSafe ( target ) : # If `target` (the parameter) exists: if targ…" at bounding box center [620, 153] width 155 height 276
drag, startPoint x: 609, startPoint y: 190, endPoint x: 552, endPoint y: 190, distance: 56.6
click at [552, 190] on div "def checkEnemyOrSafe ( target ) : # If `target` (the parameter) exists: if targ…" at bounding box center [620, 153] width 155 height 276
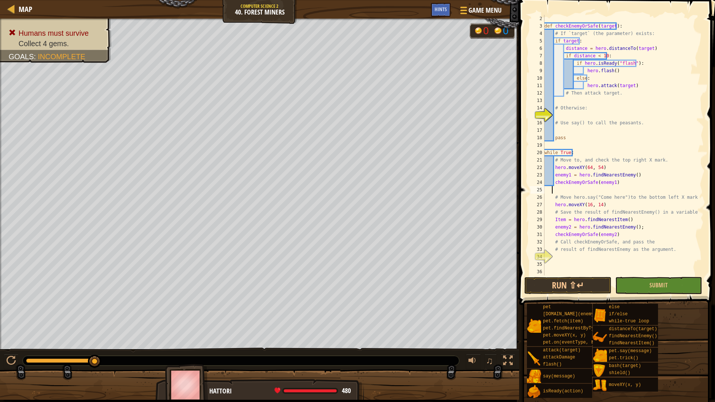
click at [555, 190] on div "def checkEnemyOrSafe ( target ) : # If `target` (the parameter) exists: if targ…" at bounding box center [620, 153] width 155 height 276
click at [612, 200] on div "def checkEnemyOrSafe ( target ) : # If `target` (the parameter) exists: if targ…" at bounding box center [620, 153] width 155 height 276
click at [617, 183] on div "def checkEnemyOrSafe ( target ) : # If `target` (the parameter) exists: if targ…" at bounding box center [620, 153] width 155 height 276
click at [616, 183] on div "def checkEnemyOrSafe ( target ) : # If `target` (the parameter) exists: if targ…" at bounding box center [620, 153] width 155 height 276
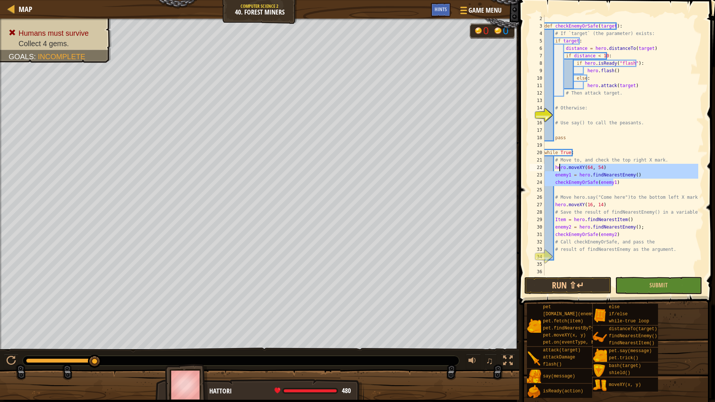
drag, startPoint x: 617, startPoint y: 183, endPoint x: 560, endPoint y: 170, distance: 58.2
click at [560, 170] on div "def checkEnemyOrSafe ( target ) : # If `target` (the parameter) exists: if targ…" at bounding box center [620, 153] width 155 height 276
type textarea "hero.moveXY(64, 54) enemy1 = hero.findNearestEnemy()"
click at [579, 187] on div "def checkEnemyOrSafe ( target ) : # If `target` (the parameter) exists: if targ…" at bounding box center [620, 153] width 155 height 276
click at [605, 214] on div "def checkEnemyOrSafe ( target ) : # If `target` (the parameter) exists: if targ…" at bounding box center [620, 153] width 155 height 276
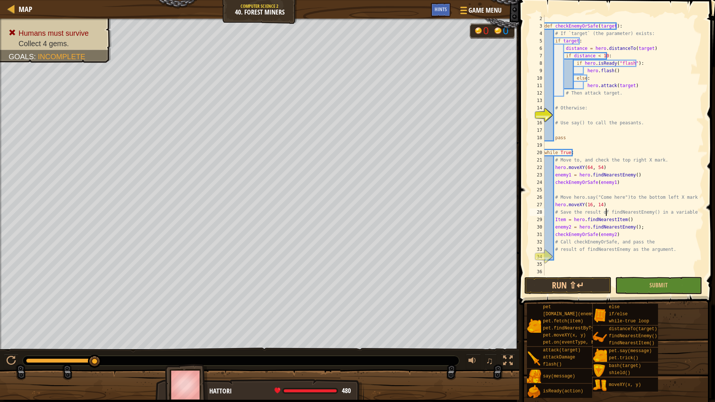
click at [608, 228] on div "def checkEnemyOrSafe ( target ) : # If `target` (the parameter) exists: if targ…" at bounding box center [620, 153] width 155 height 276
click at [617, 240] on div "def checkEnemyOrSafe ( target ) : # If `target` (the parameter) exists: if targ…" at bounding box center [620, 153] width 155 height 276
click at [618, 238] on div "def checkEnemyOrSafe ( target ) : # If `target` (the parameter) exists: if targ…" at bounding box center [620, 153] width 155 height 276
click at [624, 231] on div "def checkEnemyOrSafe ( target ) : # If `target` (the parameter) exists: if targ…" at bounding box center [620, 153] width 155 height 276
click at [630, 228] on div "def checkEnemyOrSafe ( target ) : # If `target` (the parameter) exists: if targ…" at bounding box center [620, 153] width 155 height 276
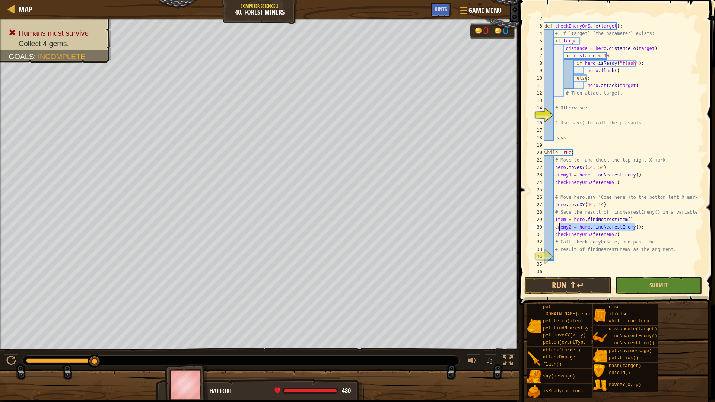
drag, startPoint x: 640, startPoint y: 225, endPoint x: 560, endPoint y: 228, distance: 79.4
click at [560, 228] on div "def checkEnemyOrSafe ( target ) : # If `target` (the parameter) exists: if targ…" at bounding box center [620, 153] width 155 height 276
click at [636, 229] on div "def checkEnemyOrSafe ( target ) : # If `target` (the parameter) exists: if targ…" at bounding box center [620, 145] width 155 height 261
click at [634, 218] on div "def checkEnemyOrSafe ( target ) : # If `target` (the parameter) exists: if targ…" at bounding box center [620, 153] width 155 height 276
type textarea "Item = hero.findNearestItem()"
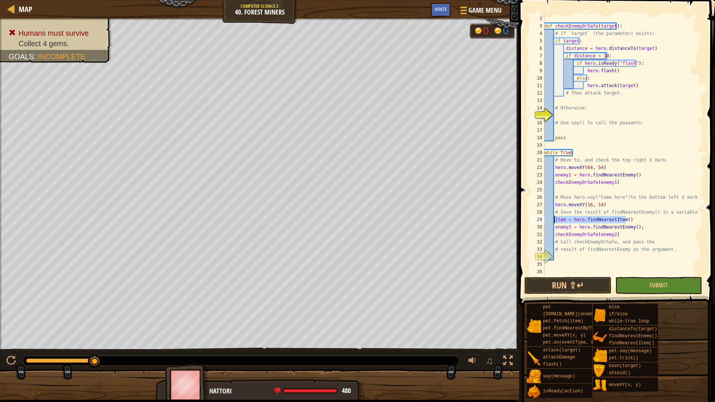
drag, startPoint x: 627, startPoint y: 218, endPoint x: 554, endPoint y: 221, distance: 73.1
click at [554, 221] on div "def checkEnemyOrSafe ( target ) : # If `target` (the parameter) exists: if targ…" at bounding box center [620, 153] width 155 height 276
click at [616, 235] on div "def checkEnemyOrSafe ( target ) : # If `target` (the parameter) exists: if targ…" at bounding box center [620, 153] width 155 height 276
type textarea "checkEnemyOrSafe(enemy2)"
paste textarea "Item = hero.findNearestItem()"
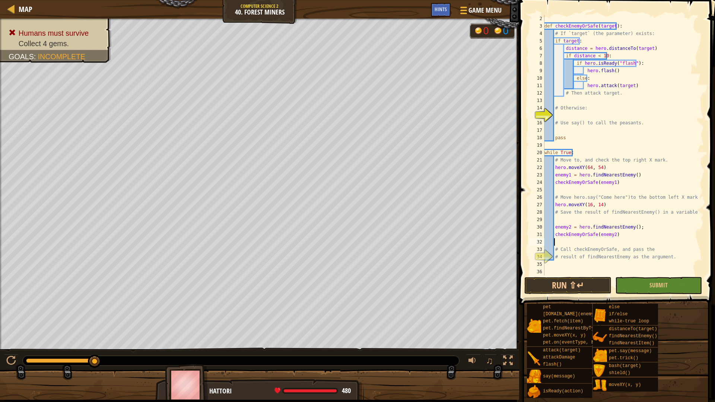
type textarea "Item = hero.findNearestItem()"
click at [601, 282] on button "Run ⇧↵" at bounding box center [568, 285] width 87 height 17
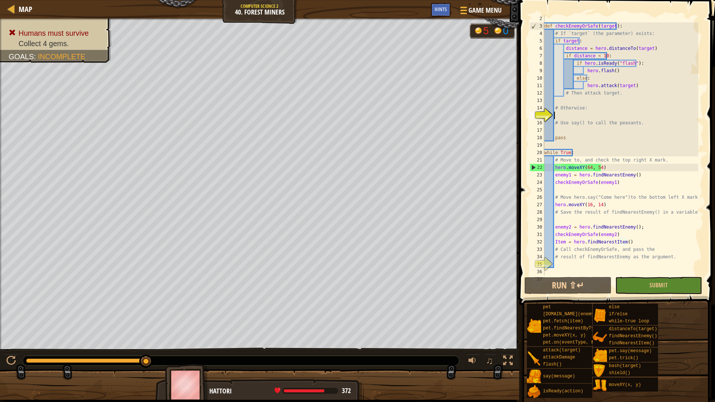
click at [576, 112] on div "def checkEnemyOrSafe ( target ) : # If `target` (the parameter) exists: if targ…" at bounding box center [620, 153] width 155 height 276
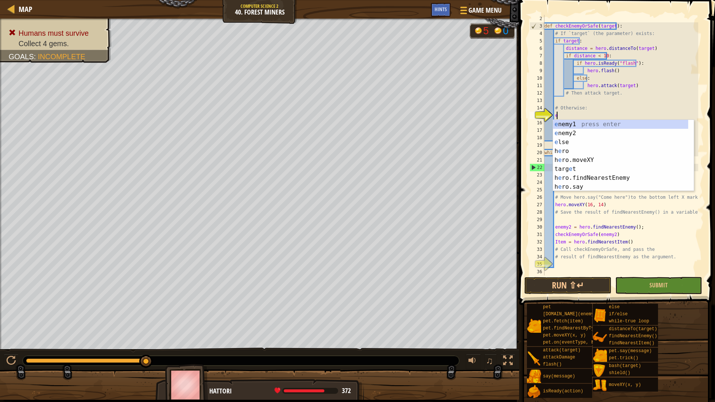
scroll to position [3, 1]
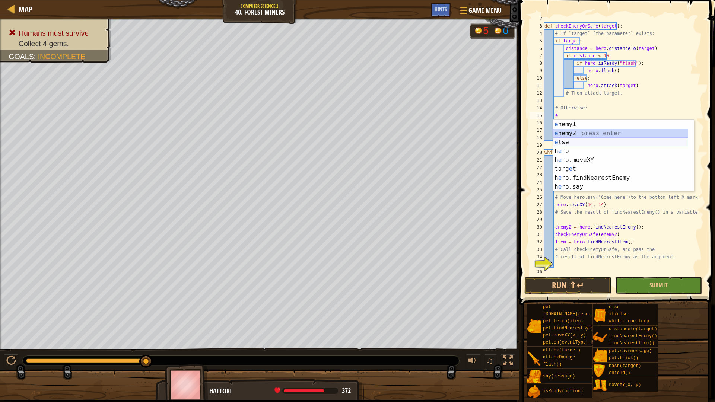
drag, startPoint x: 559, startPoint y: 137, endPoint x: 558, endPoint y: 143, distance: 6.4
click at [558, 143] on div "e nemy1 press enter e nemy2 press enter e lse press enter h e ro press enter h …" at bounding box center [620, 164] width 135 height 89
type textarea "enemy2"
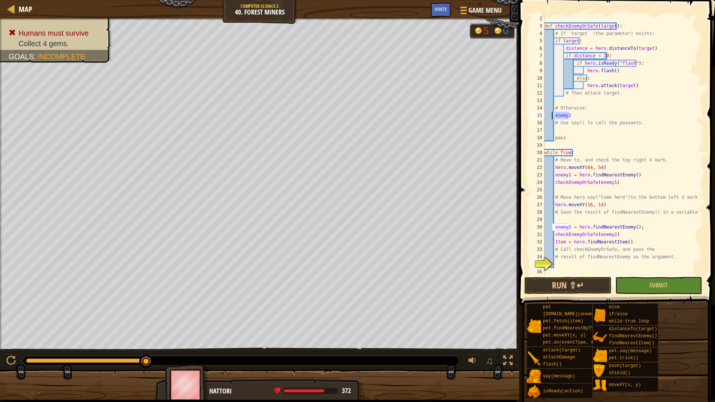
drag, startPoint x: 577, startPoint y: 115, endPoint x: 553, endPoint y: 114, distance: 24.2
click at [553, 114] on div "def checkEnemyOrSafe ( target ) : # If `target` (the parameter) exists: if targ…" at bounding box center [620, 153] width 155 height 276
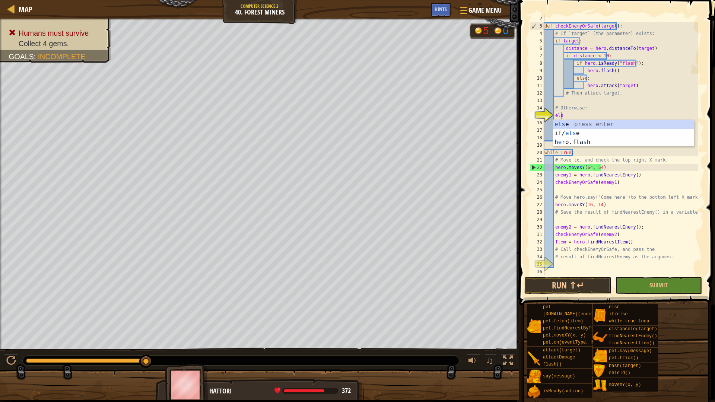
scroll to position [3, 1]
type textarea "else"
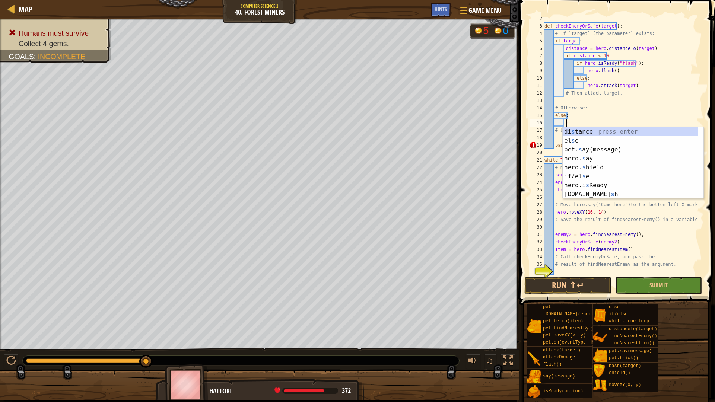
type textarea "sh"
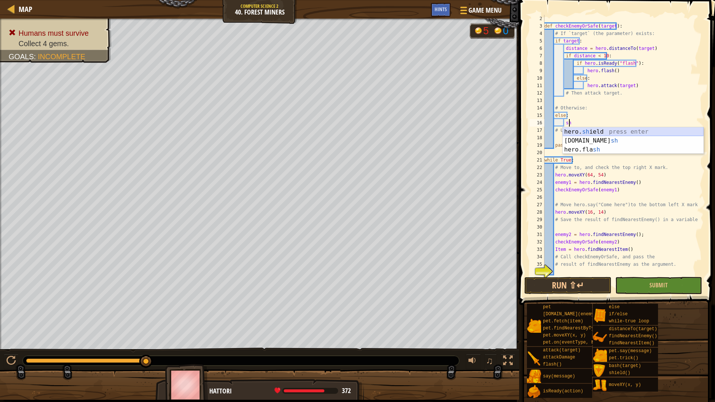
click at [604, 131] on div "hero. sh ield press enter [DOMAIN_NAME] sh press enter hero.fla sh press enter" at bounding box center [633, 149] width 141 height 45
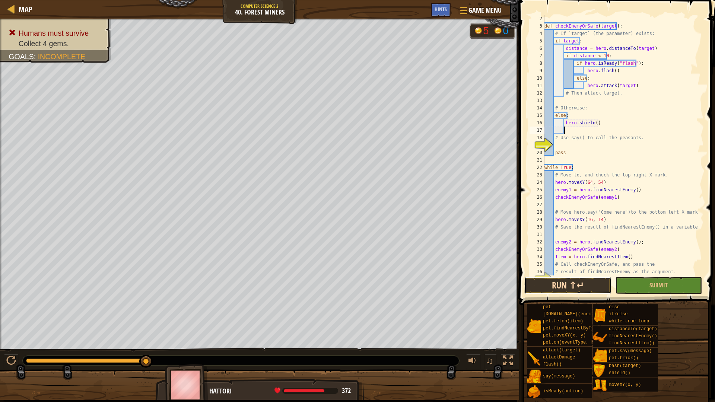
click at [578, 291] on button "Run ⇧↵" at bounding box center [568, 285] width 87 height 17
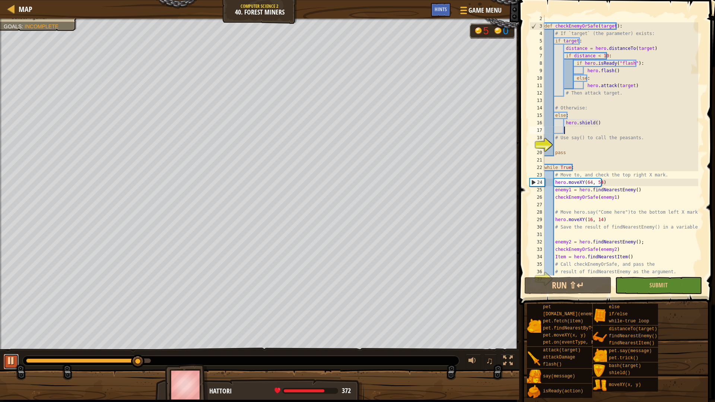
click at [11, 362] on div at bounding box center [11, 361] width 10 height 10
drag, startPoint x: 582, startPoint y: 127, endPoint x: 565, endPoint y: 123, distance: 18.2
click at [565, 123] on div "def checkEnemyOrSafe ( target ) : # If `target` (the parameter) exists: if targ…" at bounding box center [620, 153] width 155 height 276
type textarea "hero.shield()"
click at [599, 127] on div "def checkEnemyOrSafe ( target ) : # If `target` (the parameter) exists: if targ…" at bounding box center [620, 153] width 155 height 276
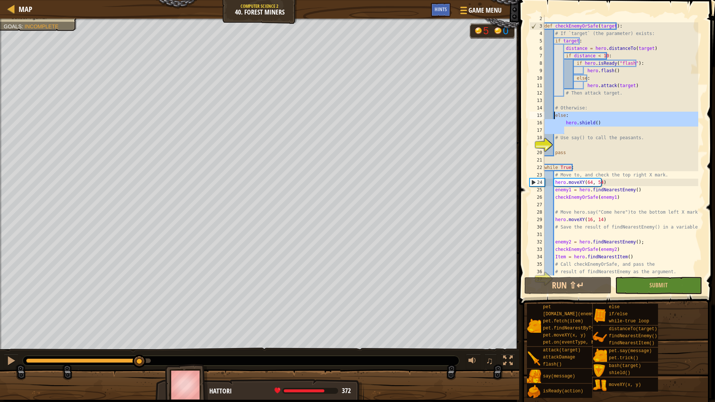
drag, startPoint x: 599, startPoint y: 127, endPoint x: 557, endPoint y: 118, distance: 43.4
click at [557, 118] on div "def checkEnemyOrSafe ( target ) : # If `target` (the parameter) exists: if targ…" at bounding box center [620, 153] width 155 height 276
type textarea "else: hero.shield()"
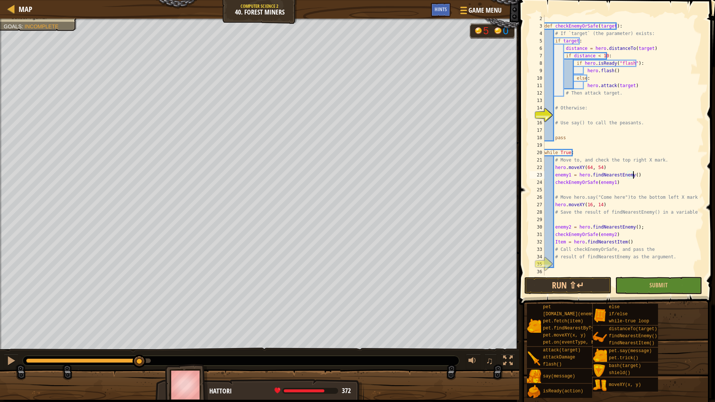
click at [642, 175] on div "def checkEnemyOrSafe ( target ) : # If `target` (the parameter) exists: if targ…" at bounding box center [620, 153] width 155 height 276
type textarea "enemy1 = hero.findNearestEnemy()"
drag, startPoint x: 597, startPoint y: 175, endPoint x: 555, endPoint y: 172, distance: 41.9
click at [555, 172] on div "def checkEnemyOrSafe ( target ) : # If `target` (the parameter) exists: if targ…" at bounding box center [620, 153] width 155 height 276
click at [647, 172] on div "def checkEnemyOrSafe ( target ) : # If `target` (the parameter) exists: if targ…" at bounding box center [620, 145] width 155 height 261
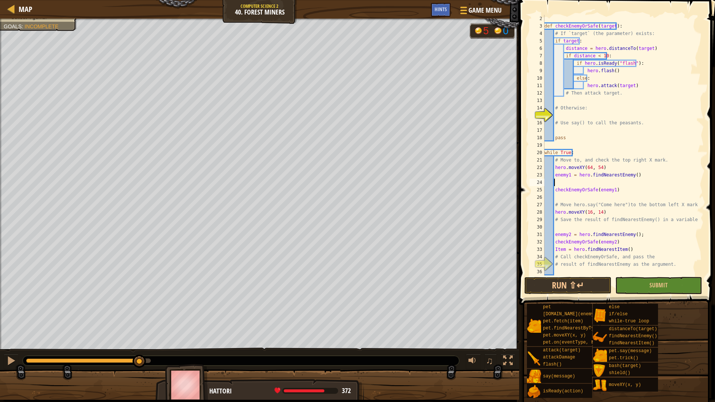
paste textarea "enemy1 = hero.findNearestEnemy()"
type textarea "enemy1 = hero.findNearestEnemy()"
click at [580, 289] on button "Run ⇧↵" at bounding box center [568, 285] width 87 height 17
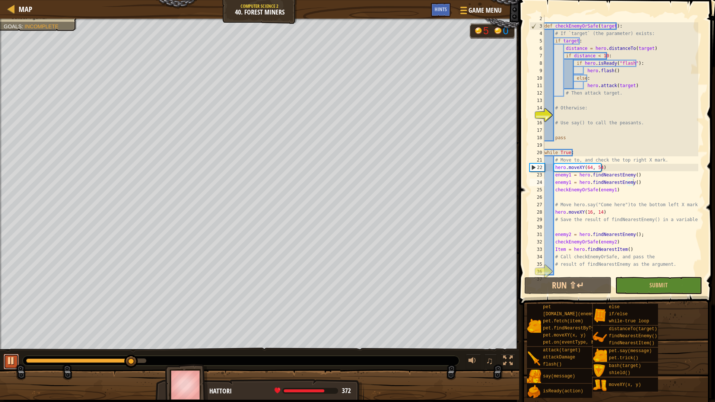
click at [11, 361] on div at bounding box center [11, 361] width 10 height 10
drag, startPoint x: 615, startPoint y: 184, endPoint x: 555, endPoint y: 184, distance: 60.0
click at [555, 184] on div "def checkEnemyOrSafe ( target ) : # If `target` (the parameter) exists: if targ…" at bounding box center [620, 153] width 155 height 276
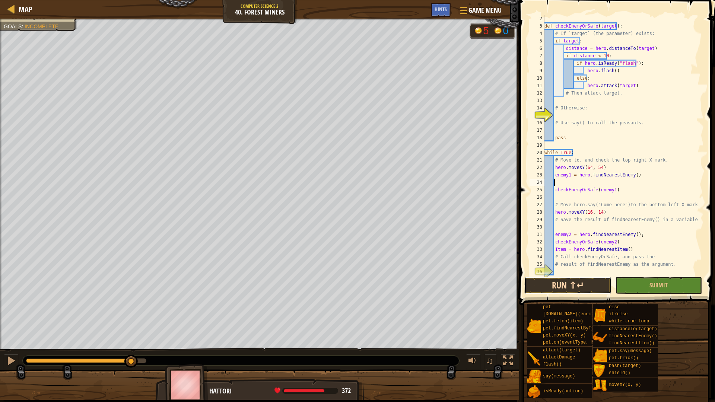
click at [580, 293] on button "Run ⇧↵" at bounding box center [568, 285] width 87 height 17
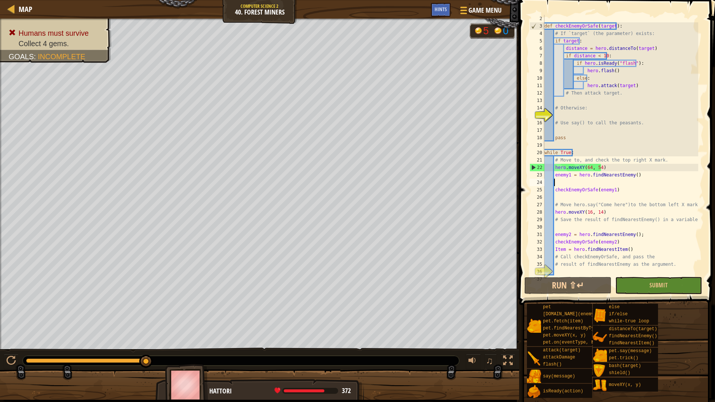
click at [624, 76] on div "def checkEnemyOrSafe ( target ) : # If `target` (the parameter) exists: if targ…" at bounding box center [620, 153] width 155 height 276
click at [614, 71] on div "def checkEnemyOrSafe ( target ) : # If `target` (the parameter) exists: if targ…" at bounding box center [620, 153] width 155 height 276
drag, startPoint x: 615, startPoint y: 71, endPoint x: 592, endPoint y: 68, distance: 23.2
click at [592, 68] on div "def checkEnemyOrSafe ( target ) : # If `target` (the parameter) exists: if targ…" at bounding box center [620, 153] width 155 height 276
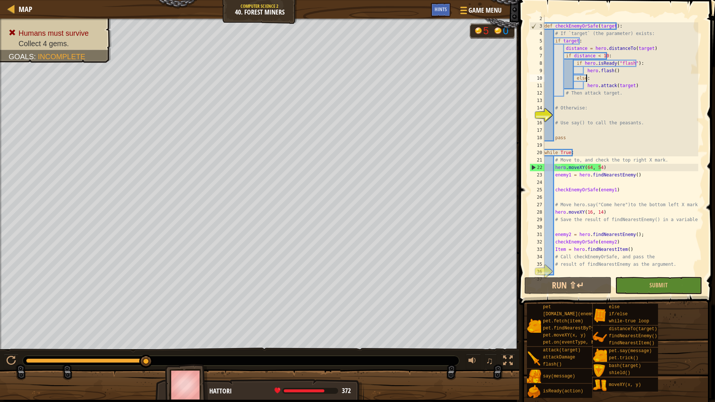
click at [630, 78] on div "def checkEnemyOrSafe ( target ) : # If `target` (the parameter) exists: if targ…" at bounding box center [620, 153] width 155 height 276
drag, startPoint x: 631, startPoint y: 71, endPoint x: 574, endPoint y: 60, distance: 57.6
click at [574, 60] on div "def checkEnemyOrSafe ( target ) : # If `target` (the parameter) exists: if targ…" at bounding box center [620, 153] width 155 height 276
type textarea "if hero.isReady("flash"): hero.flash()"
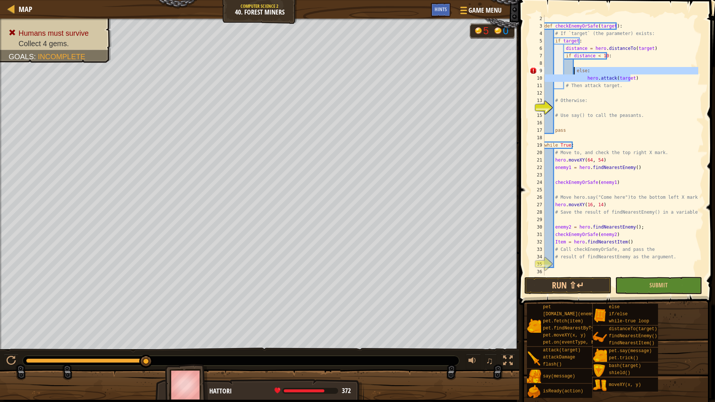
drag, startPoint x: 631, startPoint y: 79, endPoint x: 574, endPoint y: 71, distance: 57.6
click at [574, 71] on div "def checkEnemyOrSafe ( target ) : # If `target` (the parameter) exists: if targ…" at bounding box center [620, 153] width 155 height 276
type textarea "else: hero.attack(target)"
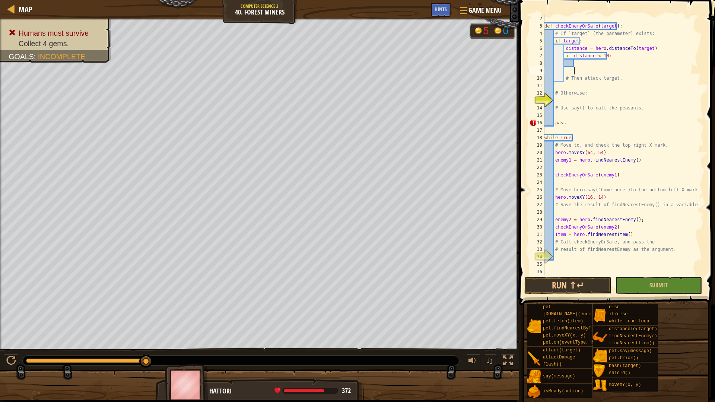
click at [602, 69] on div "def checkEnemyOrSafe ( target ) : # If `target` (the parameter) exists: if targ…" at bounding box center [620, 153] width 155 height 276
click at [583, 63] on div "def checkEnemyOrSafe ( target ) : # If `target` (the parameter) exists: if targ…" at bounding box center [620, 153] width 155 height 276
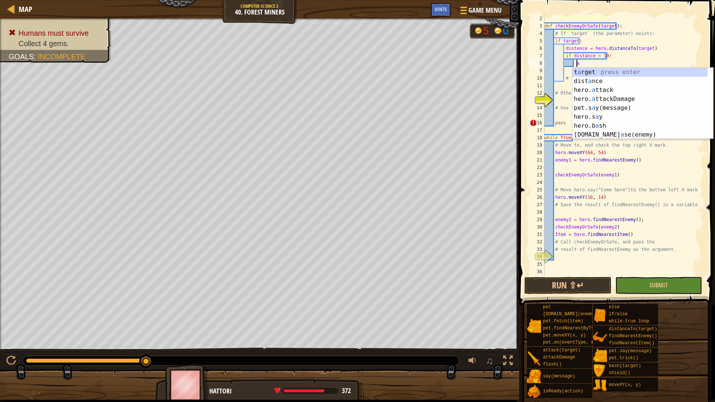
scroll to position [3, 3]
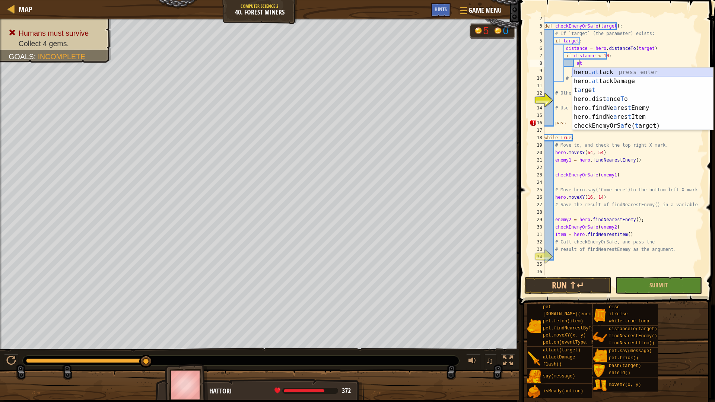
click at [595, 71] on div "hero. at tack press enter hero. at tackDamage press enter t a rge t press enter…" at bounding box center [643, 108] width 141 height 80
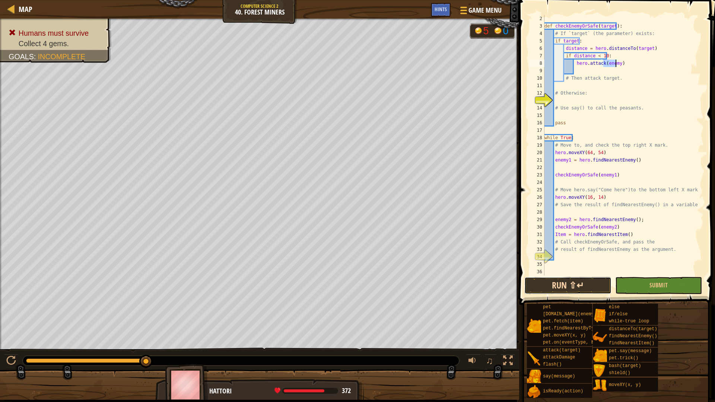
click at [570, 289] on button "Run ⇧↵" at bounding box center [568, 285] width 87 height 17
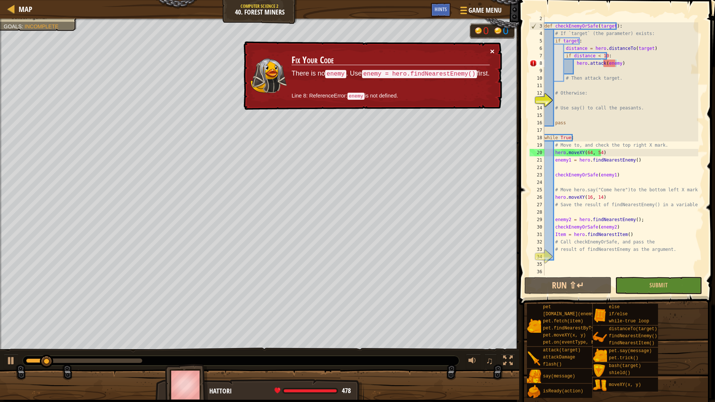
click at [494, 50] on button "×" at bounding box center [492, 51] width 4 height 8
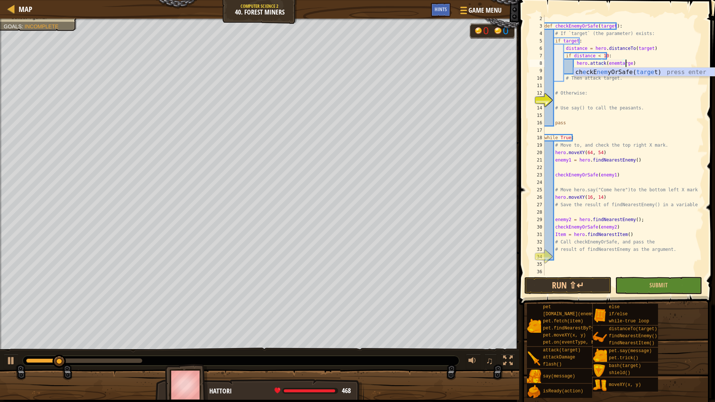
scroll to position [3, 7]
drag, startPoint x: 615, startPoint y: 67, endPoint x: 604, endPoint y: 66, distance: 11.2
click at [604, 66] on div "def checkEnemyOrSafe ( target ) : # If `target` (the parameter) exists: if targ…" at bounding box center [620, 153] width 155 height 276
click at [572, 294] on span at bounding box center [618, 141] width 202 height 327
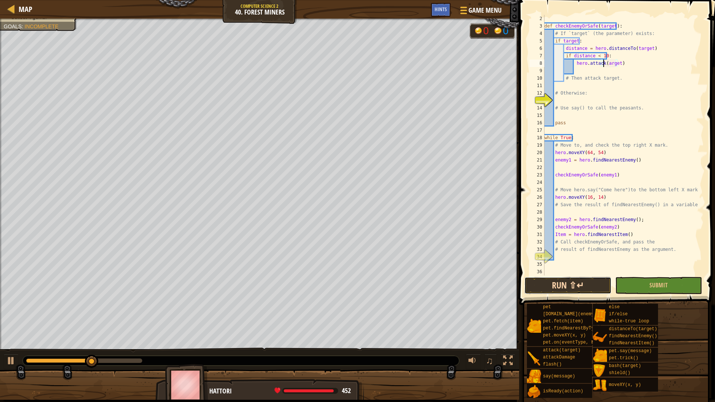
click at [594, 286] on button "Run ⇧↵" at bounding box center [568, 285] width 87 height 17
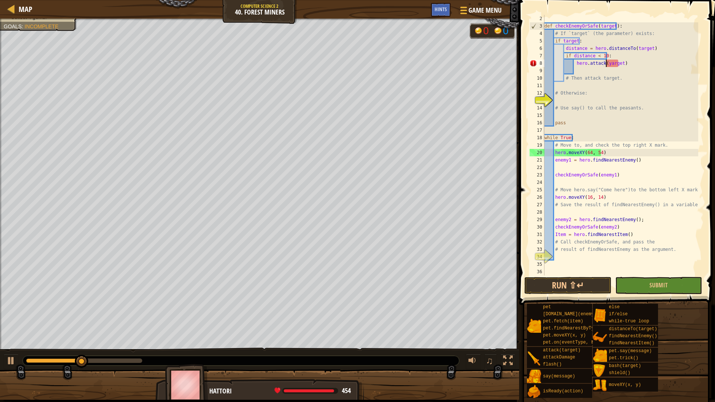
scroll to position [3, 5]
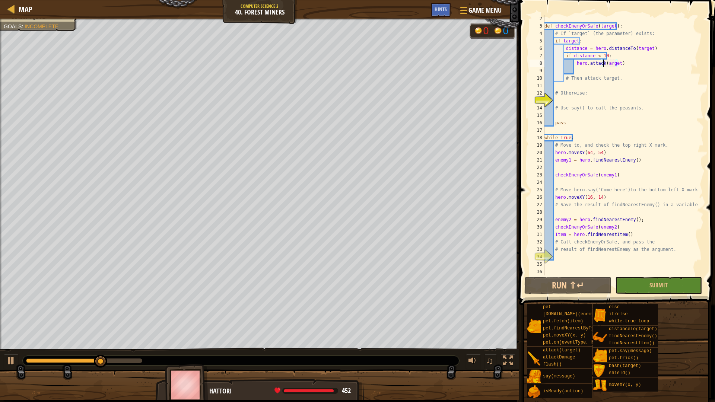
type textarea "hero.attack(target)"
click at [574, 272] on div "def checkEnemyOrSafe ( target ) : # If `target` (the parameter) exists: if targ…" at bounding box center [620, 153] width 155 height 276
click at [571, 295] on span at bounding box center [618, 141] width 202 height 327
click at [572, 291] on button "Run ⇧↵" at bounding box center [568, 285] width 87 height 17
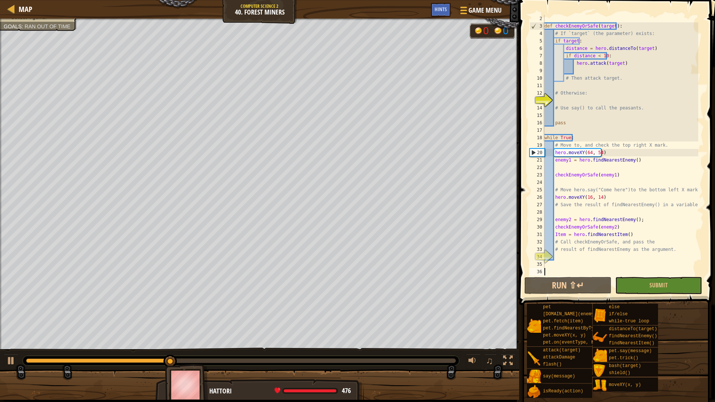
click at [576, 116] on div "def checkEnemyOrSafe ( target ) : # If `target` (the parameter) exists: if targ…" at bounding box center [620, 153] width 155 height 276
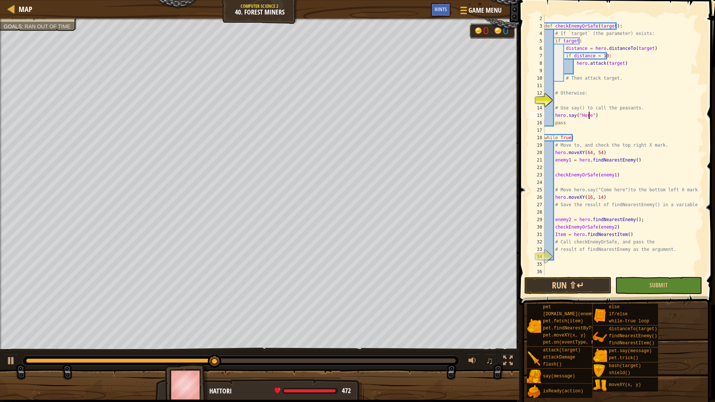
scroll to position [3, 4]
type textarea "hero.say("Here")"
click at [580, 285] on button "Run ⇧↵" at bounding box center [568, 285] width 87 height 17
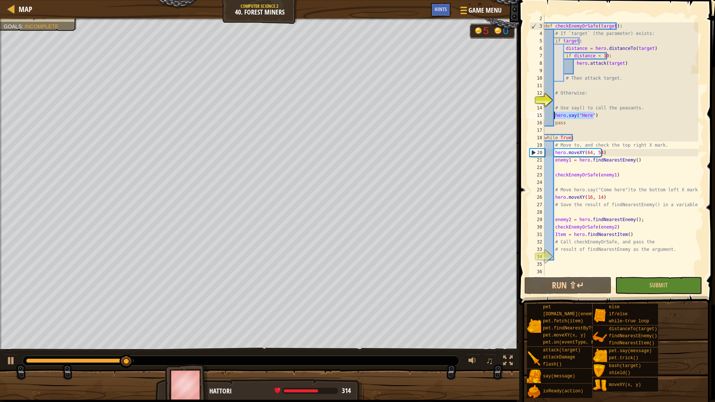
drag, startPoint x: 604, startPoint y: 113, endPoint x: 554, endPoint y: 115, distance: 49.6
click at [554, 115] on div "def checkEnemyOrSafe ( target ) : # If `target` (the parameter) exists: if targ…" at bounding box center [620, 153] width 155 height 276
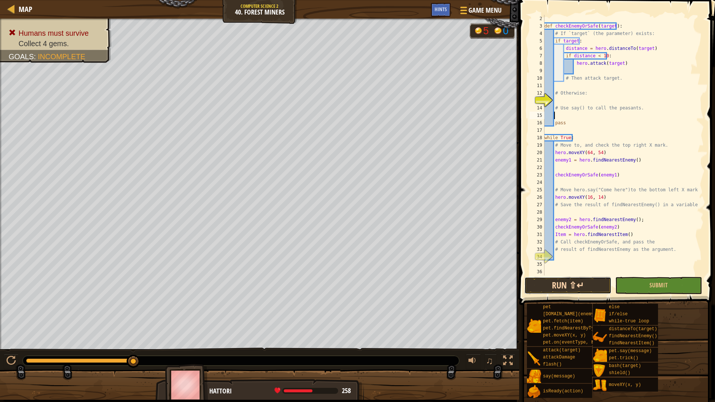
click at [596, 279] on button "Run ⇧↵" at bounding box center [568, 285] width 87 height 17
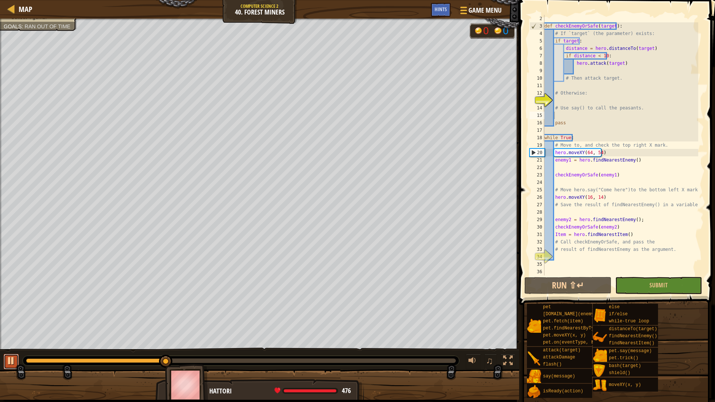
click at [12, 357] on div at bounding box center [11, 361] width 10 height 10
click at [633, 149] on div "def checkEnemyOrSafe ( target ) : # If `target` (the parameter) exists: if targ…" at bounding box center [620, 153] width 155 height 276
click at [623, 178] on div "def checkEnemyOrSafe ( target ) : # If `target` (the parameter) exists: if targ…" at bounding box center [620, 153] width 155 height 276
click at [622, 197] on div "def checkEnemyOrSafe ( target ) : # If `target` (the parameter) exists: if targ…" at bounding box center [620, 153] width 155 height 276
click at [610, 195] on div "def checkEnemyOrSafe ( target ) : # If `target` (the parameter) exists: if targ…" at bounding box center [620, 153] width 155 height 276
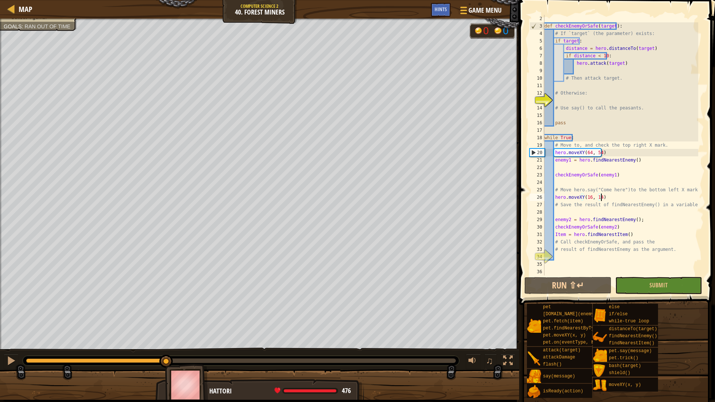
click at [627, 235] on div "def checkEnemyOrSafe ( target ) : # If `target` (the parameter) exists: if targ…" at bounding box center [620, 153] width 155 height 276
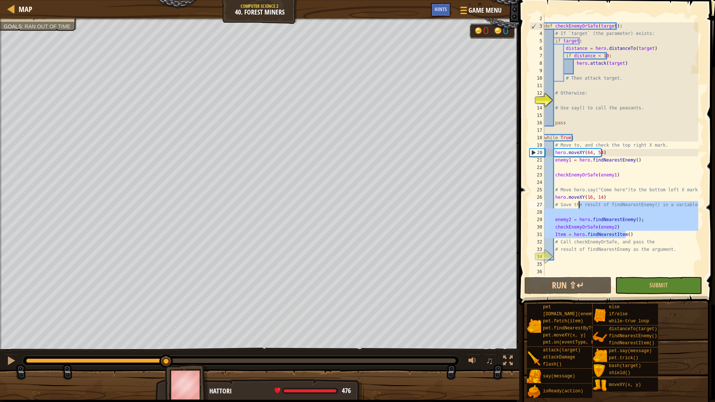
drag, startPoint x: 627, startPoint y: 235, endPoint x: 597, endPoint y: 199, distance: 47.1
click at [589, 201] on div "def checkEnemyOrSafe ( target ) : # If `target` (the parameter) exists: if targ…" at bounding box center [620, 153] width 155 height 276
click at [604, 197] on div "def checkEnemyOrSafe ( target ) : # If `target` (the parameter) exists: if targ…" at bounding box center [620, 153] width 155 height 276
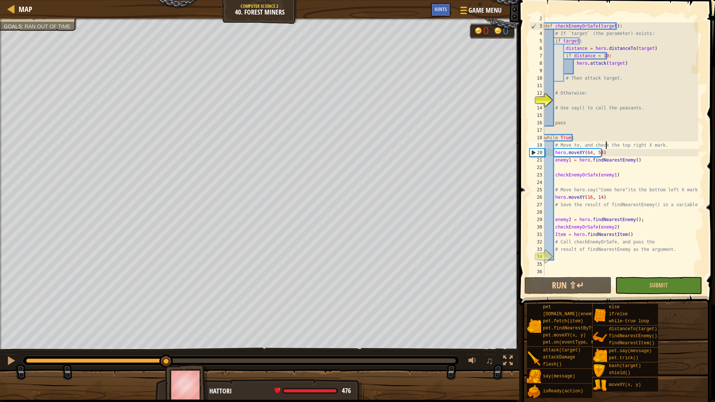
click at [606, 148] on div "def checkEnemyOrSafe ( target ) : # If `target` (the parameter) exists: if targ…" at bounding box center [620, 153] width 155 height 276
click at [604, 150] on div "def checkEnemyOrSafe ( target ) : # If `target` (the parameter) exists: if targ…" at bounding box center [620, 153] width 155 height 276
click at [598, 149] on div "def checkEnemyOrSafe ( target ) : # If `target` (the parameter) exists: if targ…" at bounding box center [620, 153] width 155 height 276
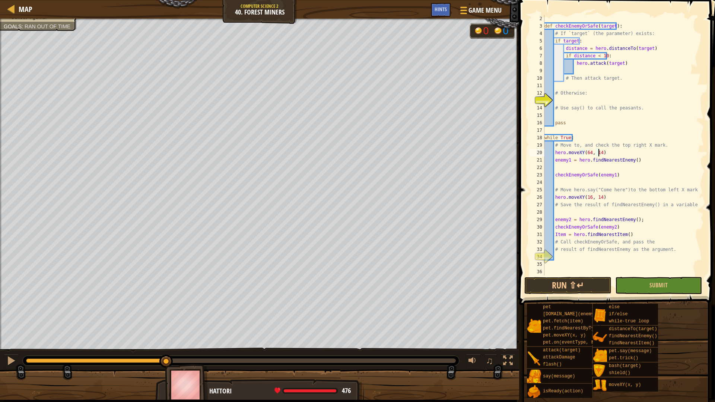
scroll to position [3, 4]
click at [587, 154] on div "def checkEnemyOrSafe ( target ) : # If `target` (the parameter) exists: if targ…" at bounding box center [620, 153] width 155 height 276
click at [590, 197] on div "def checkEnemyOrSafe ( target ) : # If `target` (the parameter) exists: if targ…" at bounding box center [620, 153] width 155 height 276
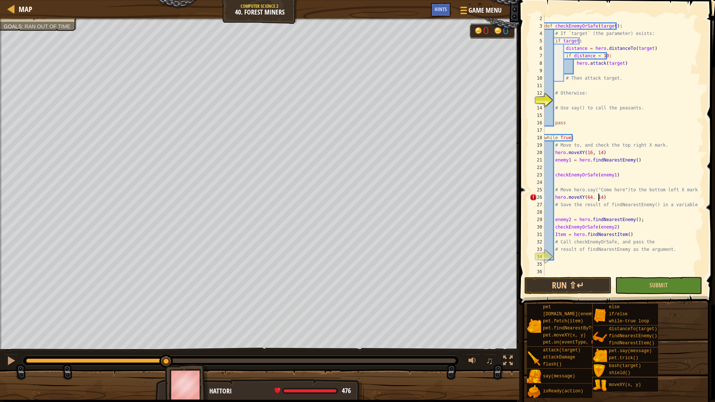
click at [622, 196] on div "def checkEnemyOrSafe ( target ) : # If `target` (the parameter) exists: if targ…" at bounding box center [620, 153] width 155 height 276
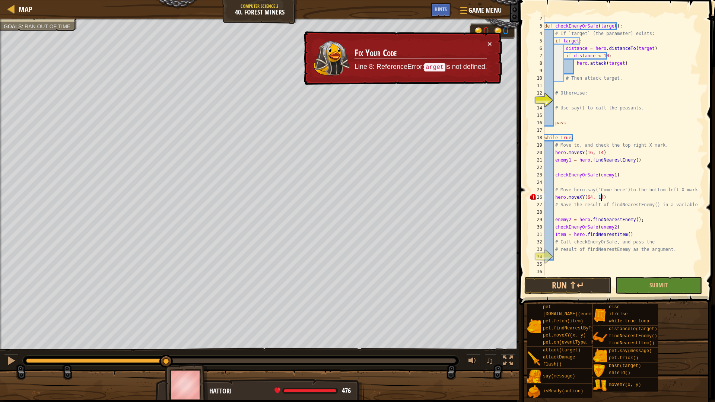
click at [591, 198] on div "def checkEnemyOrSafe ( target ) : # If `target` (the parameter) exists: if targ…" at bounding box center [620, 153] width 155 height 276
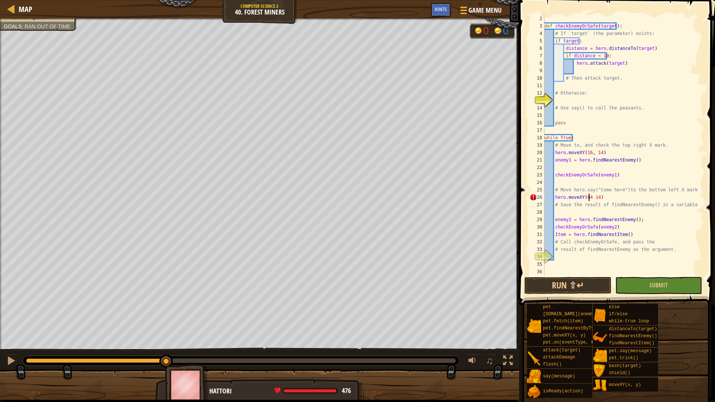
scroll to position [3, 4]
type textarea "hero.moveXY(64, 14)"
click at [682, 184] on div "def checkEnemyOrSafe ( target ) : # If `target` (the parameter) exists: if targ…" at bounding box center [620, 153] width 155 height 276
click at [612, 154] on div "def checkEnemyOrSafe ( target ) : # If `target` (the parameter) exists: if targ…" at bounding box center [620, 153] width 155 height 276
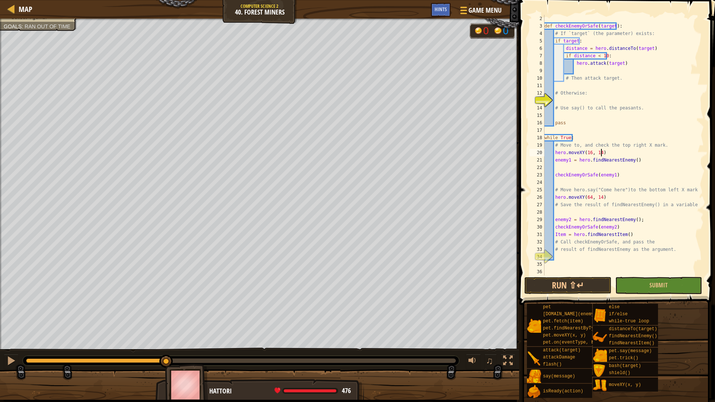
type textarea "hero.moveXY(16, 14)"
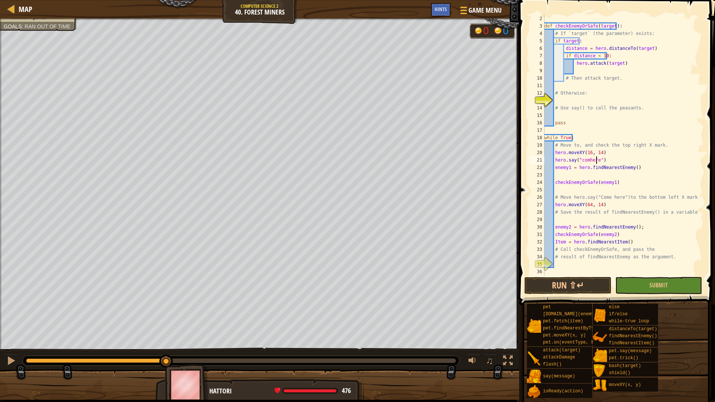
scroll to position [3, 4]
click at [587, 162] on div "def checkEnemyOrSafe ( target ) : # If `target` (the parameter) exists: if targ…" at bounding box center [620, 153] width 155 height 276
type textarea "hero.say("comehere")"
click at [563, 102] on div "def checkEnemyOrSafe ( target ) : # If `target` (the parameter) exists: if targ…" at bounding box center [620, 153] width 155 height 276
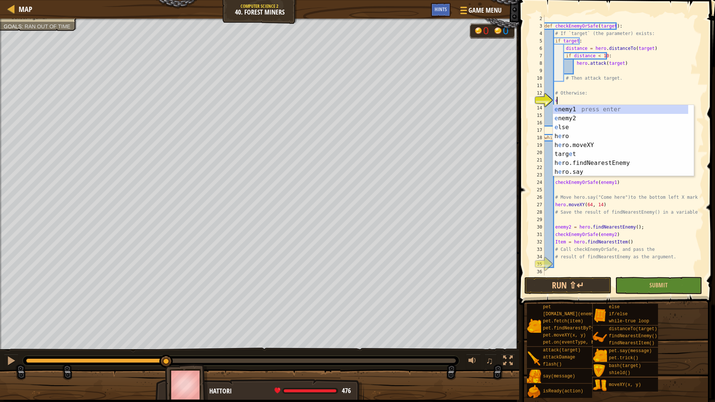
scroll to position [3, 1]
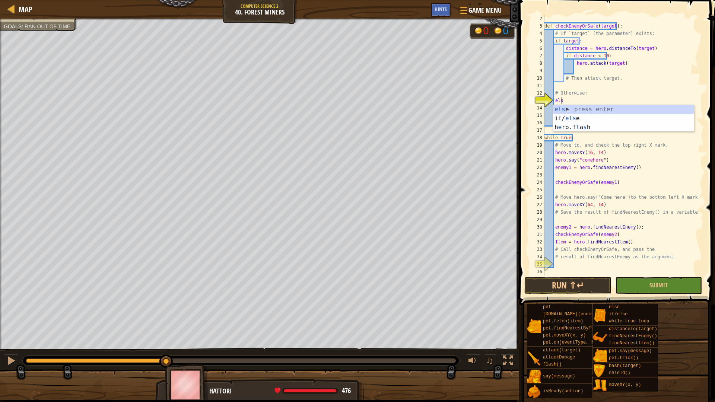
type textarea "else"
click at [569, 108] on div "else press enter if/ else press enter" at bounding box center [623, 123] width 141 height 36
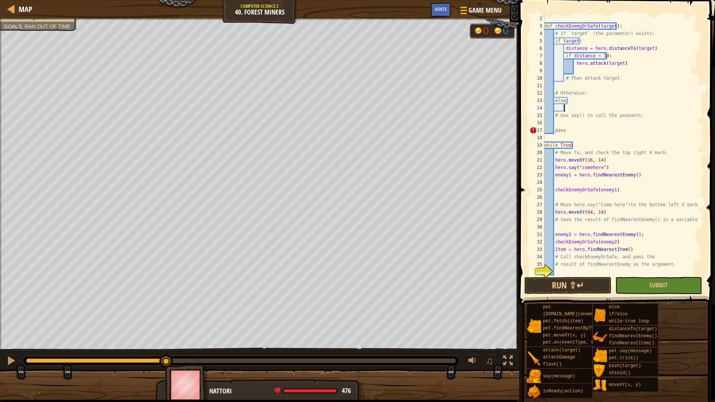
click at [602, 165] on div "def checkEnemyOrSafe ( target ) : # If `target` (the parameter) exists: if targ…" at bounding box center [620, 153] width 155 height 276
type textarea "hero.say("comehere")"
drag, startPoint x: 606, startPoint y: 166, endPoint x: 554, endPoint y: 170, distance: 52.7
click at [554, 170] on div "def checkEnemyOrSafe ( target ) : # If `target` (the parameter) exists: if targ…" at bounding box center [620, 153] width 155 height 276
click at [566, 106] on div "def checkEnemyOrSafe ( target ) : # If `target` (the parameter) exists: if targ…" at bounding box center [620, 153] width 155 height 276
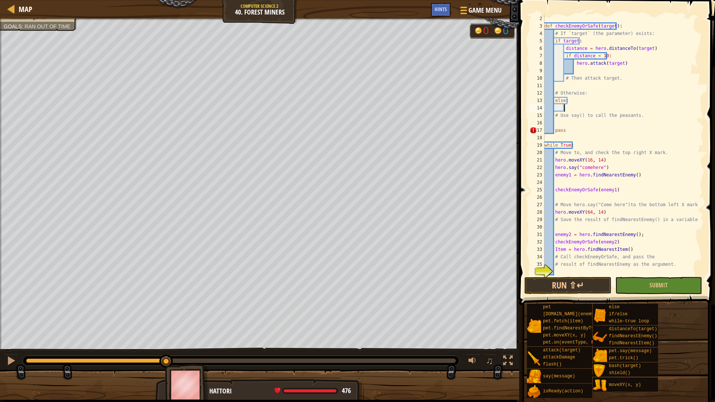
paste textarea "hero.say("comehere")"
type textarea "hero.say("comehere")"
click at [554, 170] on div "def checkEnemyOrSafe ( target ) : # If `target` (the parameter) exists: if targ…" at bounding box center [620, 153] width 155 height 276
type textarea "hero.say("comehere")"
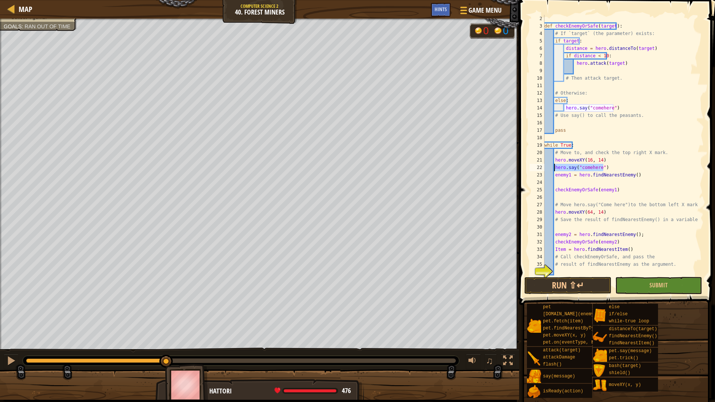
scroll to position [3, 0]
click at [583, 286] on button "Run ⇧↵" at bounding box center [568, 285] width 87 height 17
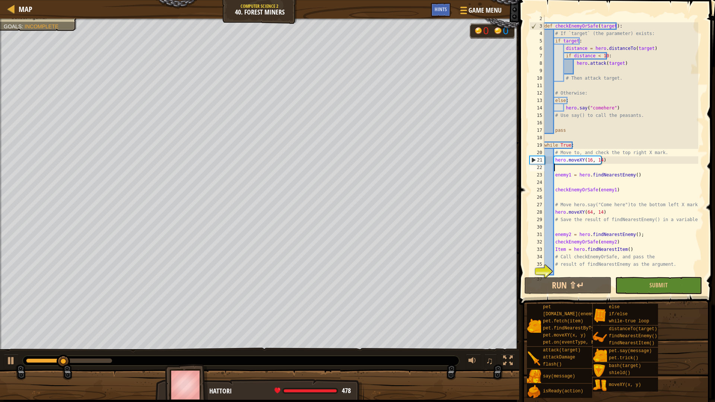
click at [0, 358] on div "♫" at bounding box center [259, 359] width 519 height 22
click at [5, 359] on button at bounding box center [11, 361] width 15 height 15
drag, startPoint x: 634, startPoint y: 249, endPoint x: 553, endPoint y: 251, distance: 80.9
click at [553, 251] on div "def checkEnemyOrSafe ( target ) : # If `target` (the parameter) exists: if targ…" at bounding box center [620, 153] width 155 height 276
type textarea "Item = hero.findNearestItem()"
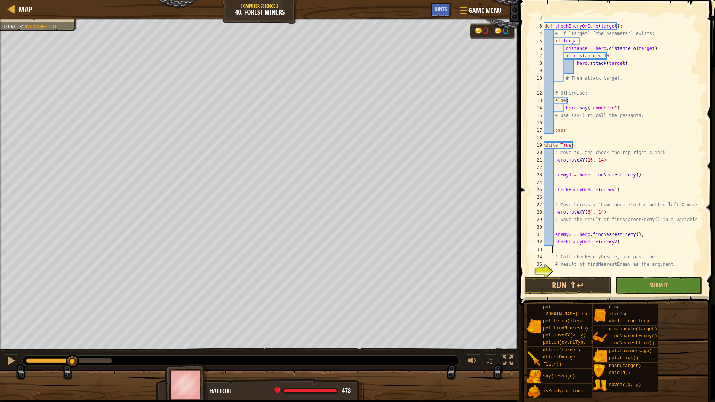
click at [608, 244] on div "def checkEnemyOrSafe ( target ) : # If `target` (the parameter) exists: if targ…" at bounding box center [620, 153] width 155 height 276
click at [592, 159] on div "def checkEnemyOrSafe ( target ) : # If `target` (the parameter) exists: if targ…" at bounding box center [620, 153] width 155 height 276
click at [588, 159] on div "def checkEnemyOrSafe ( target ) : # If `target` (the parameter) exists: if targ…" at bounding box center [620, 153] width 155 height 276
click at [545, 285] on button "Run ⇧↵" at bounding box center [568, 285] width 87 height 17
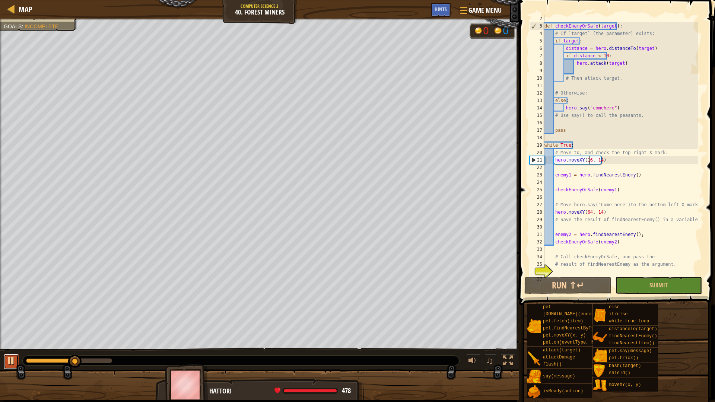
click at [8, 358] on div at bounding box center [11, 361] width 10 height 10
click at [596, 211] on div "def checkEnemyOrSafe ( target ) : # If `target` (the parameter) exists: if targ…" at bounding box center [620, 153] width 155 height 276
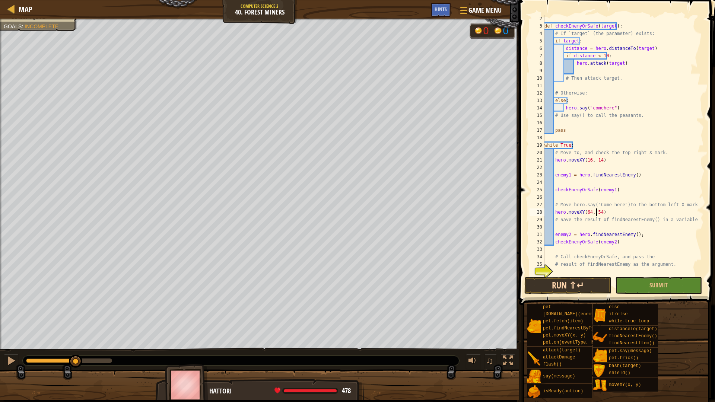
type textarea "hero.moveXY(64, 54)"
click at [567, 283] on button "Run ⇧↵" at bounding box center [568, 285] width 87 height 17
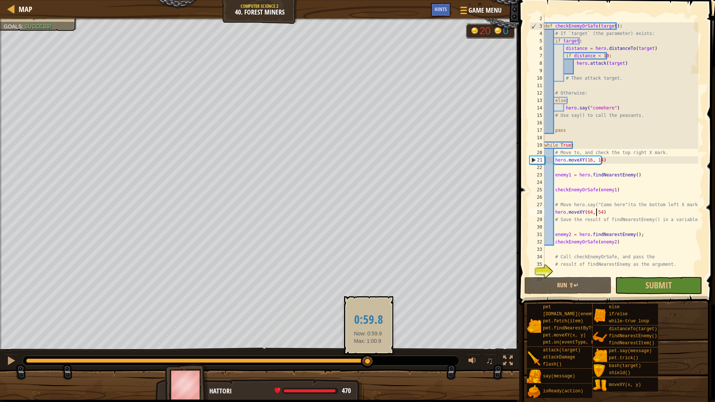
click at [368, 361] on div at bounding box center [200, 361] width 348 height 4
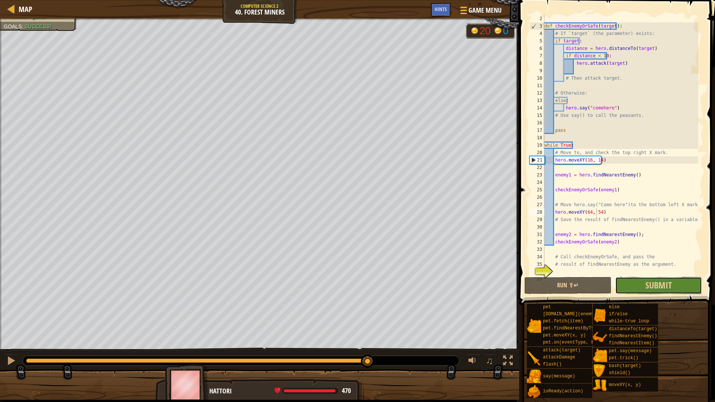
click at [659, 278] on button "Submit" at bounding box center [658, 285] width 87 height 17
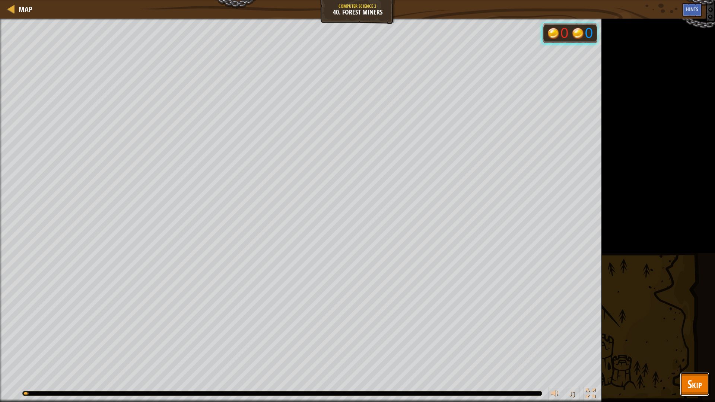
click at [691, 389] on span "Skip" at bounding box center [695, 384] width 15 height 15
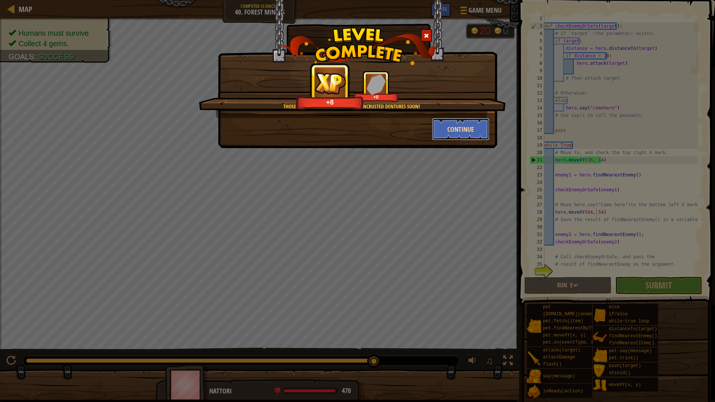
click at [466, 132] on button "Continue" at bounding box center [461, 129] width 58 height 22
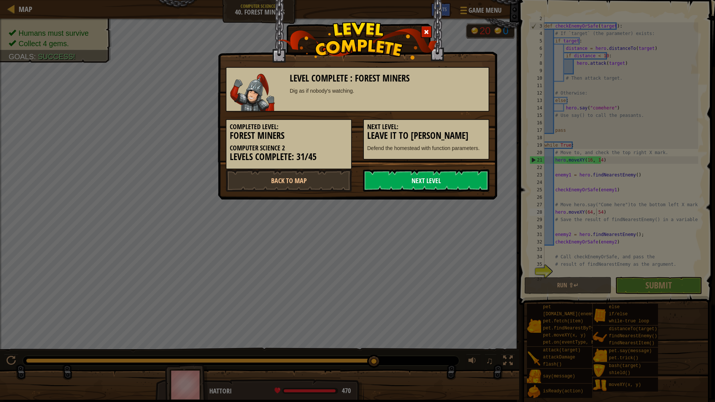
click at [449, 176] on link "Next Level" at bounding box center [426, 181] width 126 height 22
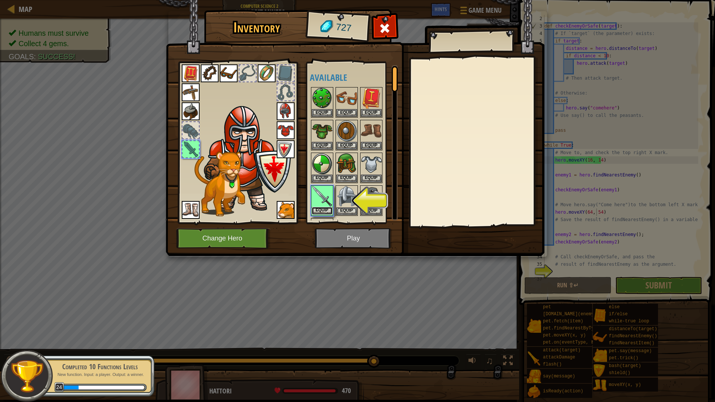
click at [319, 208] on button "Equip" at bounding box center [322, 211] width 21 height 8
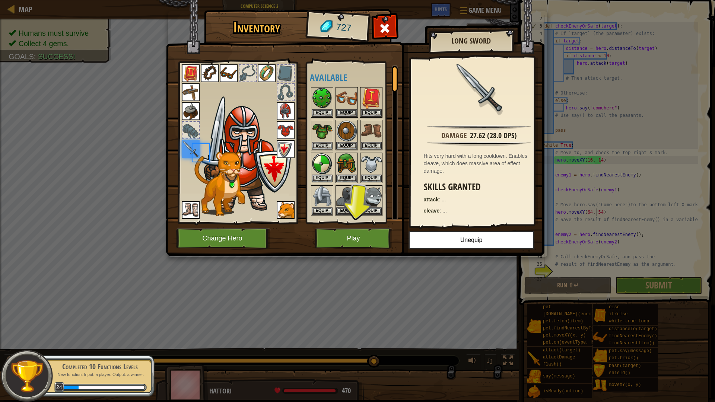
click at [341, 225] on img at bounding box center [355, 121] width 379 height 270
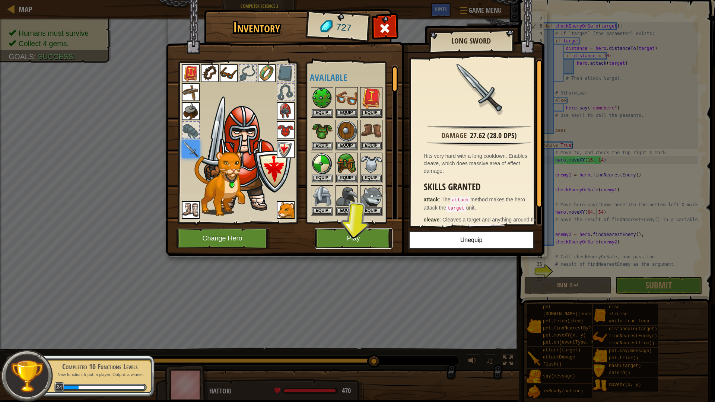
click at [345, 234] on button "Play" at bounding box center [354, 238] width 78 height 20
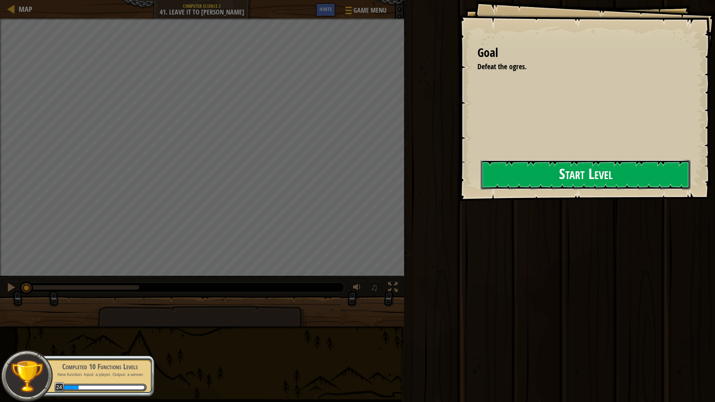
click at [611, 177] on button "Start Level" at bounding box center [586, 174] width 210 height 29
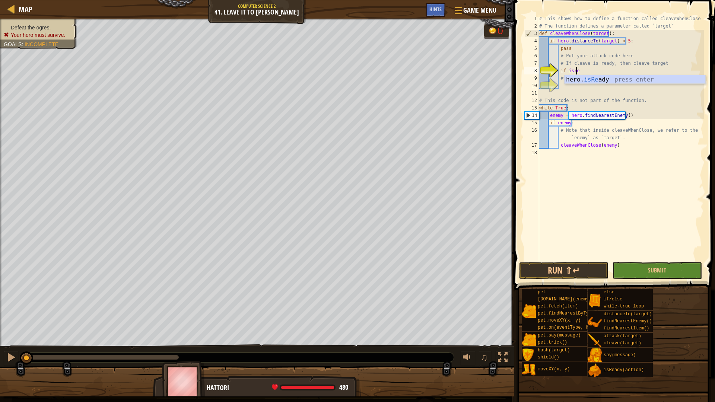
scroll to position [3, 3]
type textarea "if hero.isReady("cleave")"
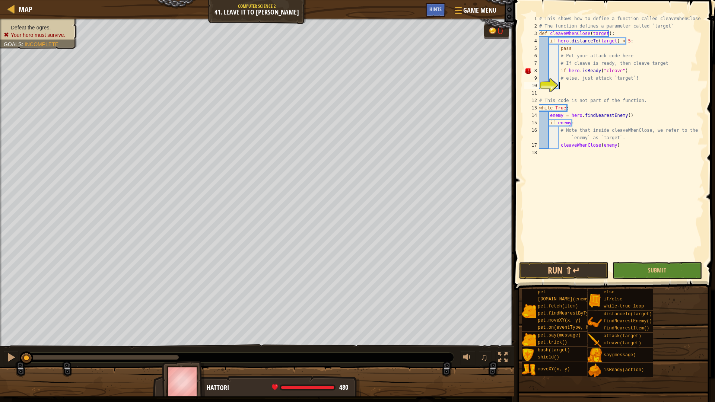
click at [606, 83] on div "# This shows how to define a function called cleaveWhenClose # The function def…" at bounding box center [621, 145] width 166 height 261
click at [632, 73] on div "# This shows how to define a function called cleaveWhenClose # The function def…" at bounding box center [621, 145] width 166 height 261
type textarea "if hero.isReady("cleave"):"
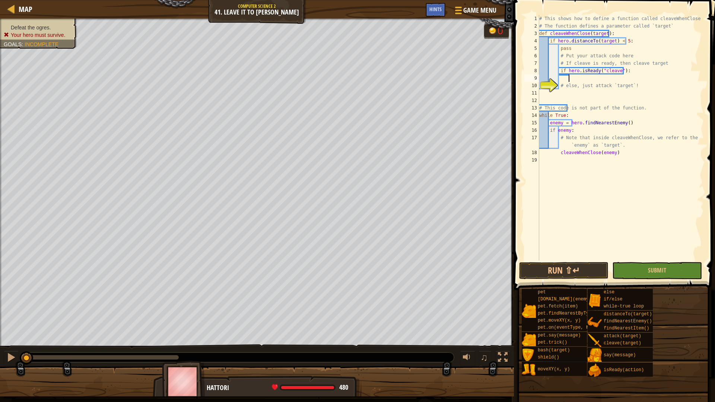
scroll to position [3, 2]
click at [658, 88] on div "cl eaveWhenClose(target) press enter hero. cl eave press enter" at bounding box center [637, 101] width 141 height 36
type textarea "cleaveWhenClose(target)"
click at [641, 81] on div "# This shows how to define a function called cleaveWhenClose # The function def…" at bounding box center [621, 145] width 166 height 261
drag, startPoint x: 630, startPoint y: 77, endPoint x: 569, endPoint y: 81, distance: 61.2
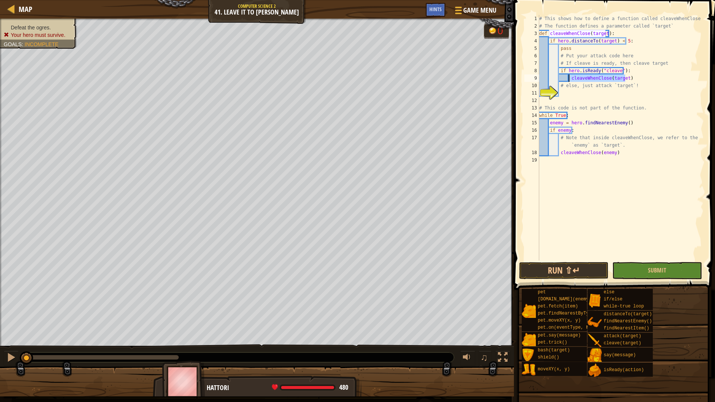
click at [569, 81] on div "# This shows how to define a function called cleaveWhenClose # The function def…" at bounding box center [621, 145] width 166 height 261
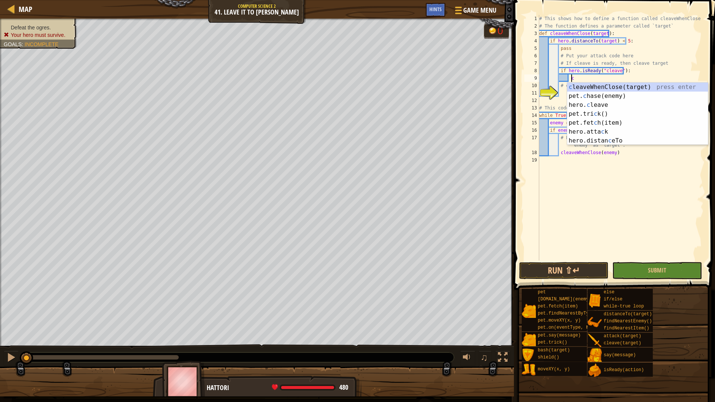
scroll to position [3, 3]
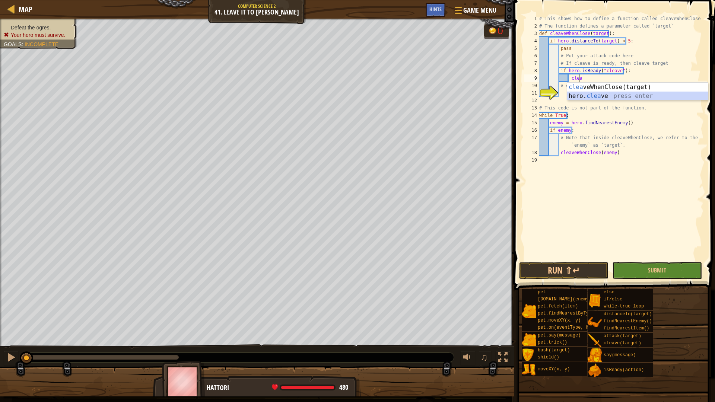
click at [598, 99] on div "clea veWhenClose(target) press enter hero. clea ve press enter" at bounding box center [637, 101] width 141 height 36
click at [610, 85] on div "# This shows how to define a function called cleaveWhenClose # The function def…" at bounding box center [621, 145] width 166 height 261
type textarea "# else, just attack `target`!"
drag, startPoint x: 611, startPoint y: 92, endPoint x: 606, endPoint y: 93, distance: 5.6
click at [609, 93] on div "# This shows how to define a function called cleaveWhenClose # The function def…" at bounding box center [621, 145] width 166 height 261
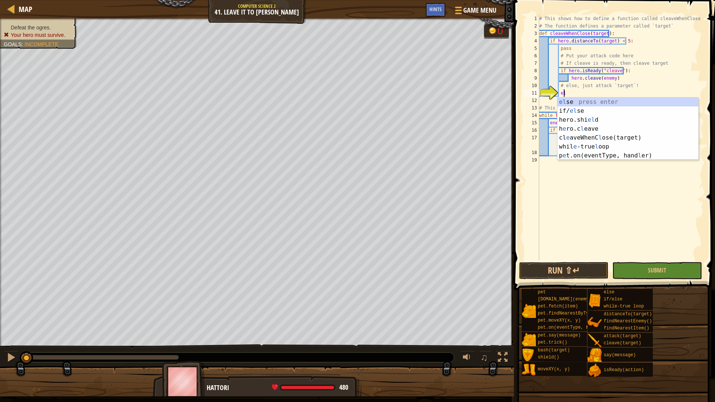
scroll to position [3, 2]
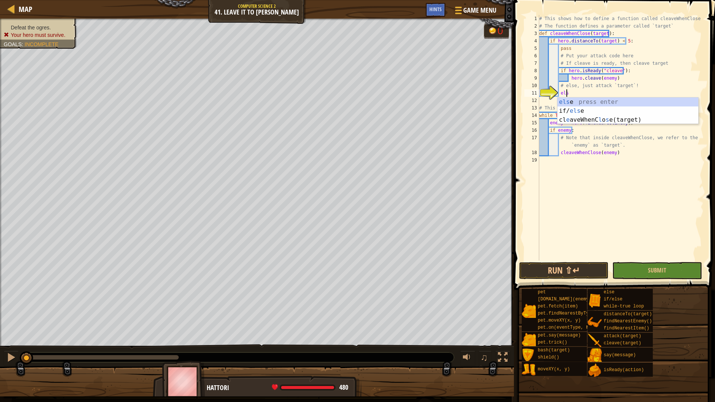
type textarea "else"
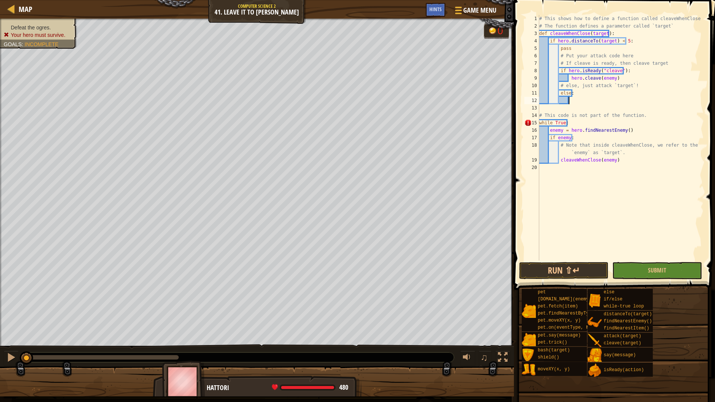
scroll to position [3, 2]
click at [582, 134] on div "# This shows how to define a function called cleaveWhenClose # The function def…" at bounding box center [621, 145] width 166 height 261
click at [608, 102] on div "# This shows how to define a function called cleaveWhenClose # The function def…" at bounding box center [621, 145] width 166 height 261
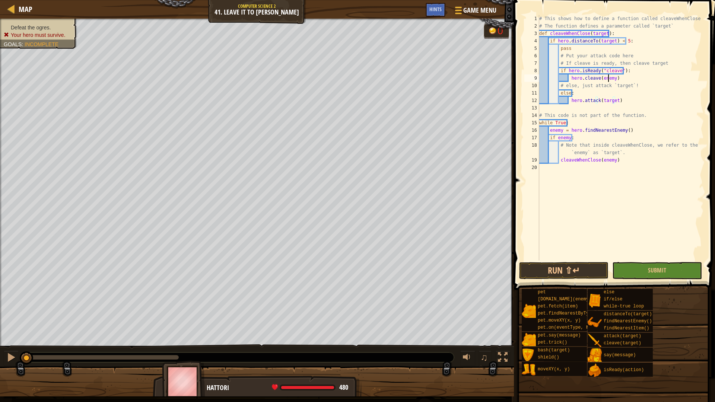
click at [607, 76] on div "# This shows how to define a function called cleaveWhenClose # The function def…" at bounding box center [621, 145] width 166 height 261
type textarea "hero.cleave(target)"
click at [574, 278] on button "Run ⇧↵" at bounding box center [563, 270] width 89 height 17
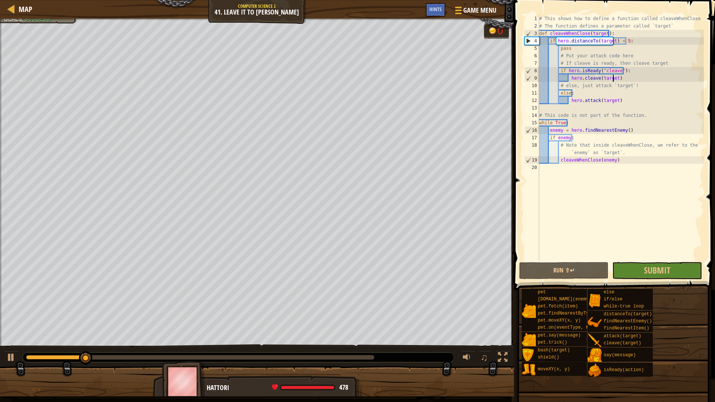
click at [358, 353] on div at bounding box center [238, 358] width 431 height 10
click at [359, 358] on div at bounding box center [200, 357] width 348 height 4
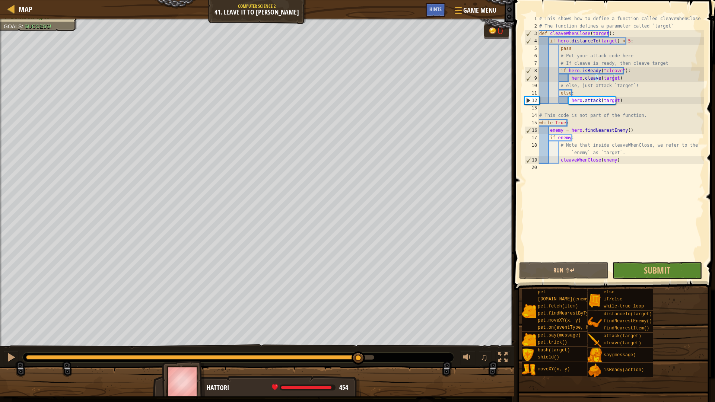
click at [687, 261] on span at bounding box center [615, 134] width 207 height 312
click at [686, 271] on button "Submit" at bounding box center [656, 270] width 89 height 17
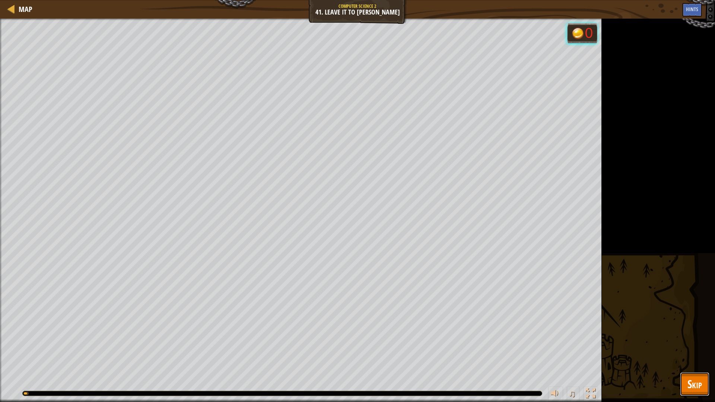
click at [689, 379] on span "Skip" at bounding box center [695, 384] width 15 height 15
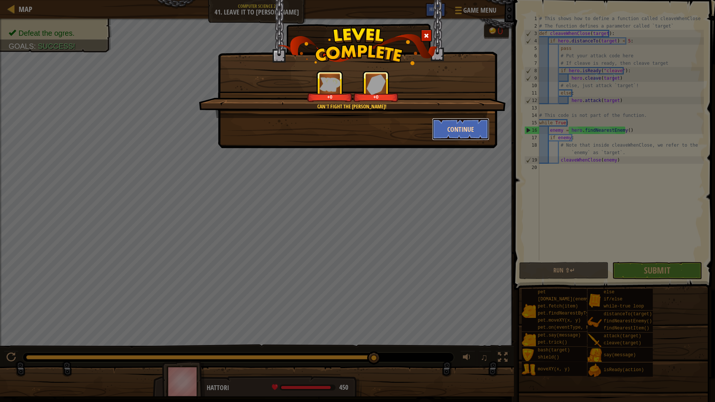
click at [460, 124] on button "Continue" at bounding box center [461, 129] width 58 height 22
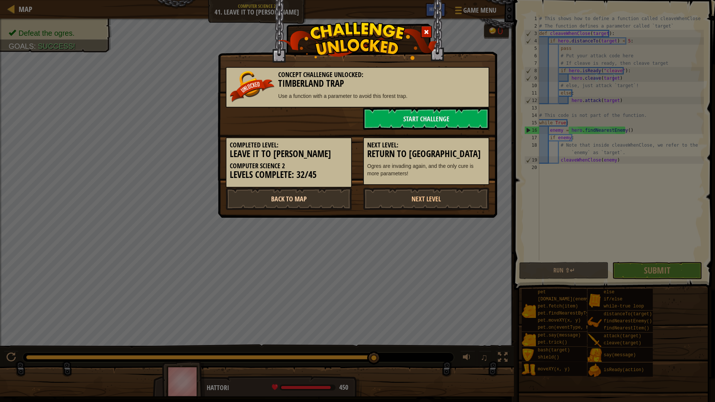
drag, startPoint x: 436, startPoint y: 205, endPoint x: 345, endPoint y: 208, distance: 91.7
click at [349, 208] on div "Back to Map Next Level" at bounding box center [357, 199] width 275 height 22
click at [329, 205] on link "Back to Map" at bounding box center [289, 199] width 126 height 22
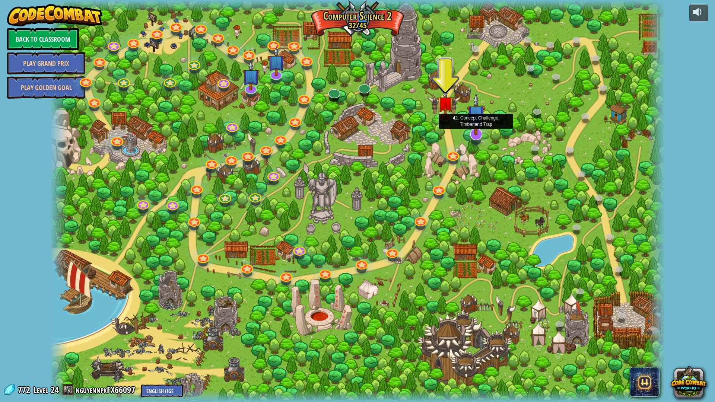
click at [482, 134] on img at bounding box center [476, 114] width 18 height 42
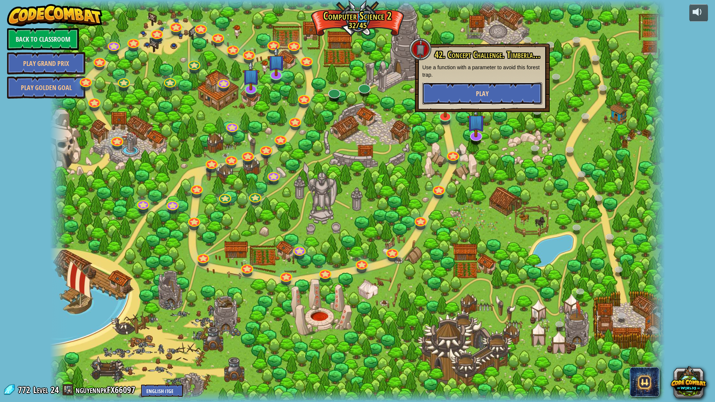
click at [496, 94] on button "Play" at bounding box center [482, 93] width 120 height 22
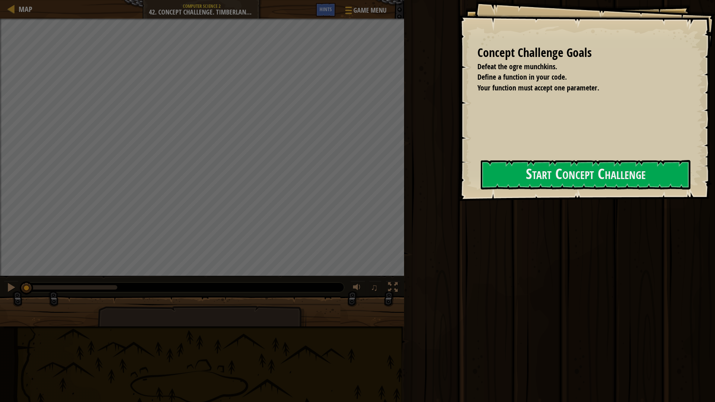
click at [555, 206] on div at bounding box center [586, 205] width 210 height 17
click at [565, 168] on button "Start Concept Challenge" at bounding box center [586, 174] width 210 height 29
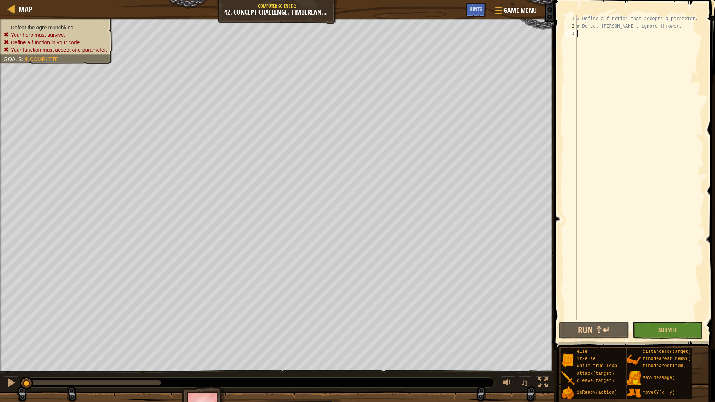
click at [598, 35] on div "# Define a function that accepts a parameter. # Defeat munchkins, ignore throwe…" at bounding box center [640, 175] width 129 height 320
type textarea "def Attack:"
click at [598, 333] on button "Run ⇧↵" at bounding box center [594, 330] width 70 height 17
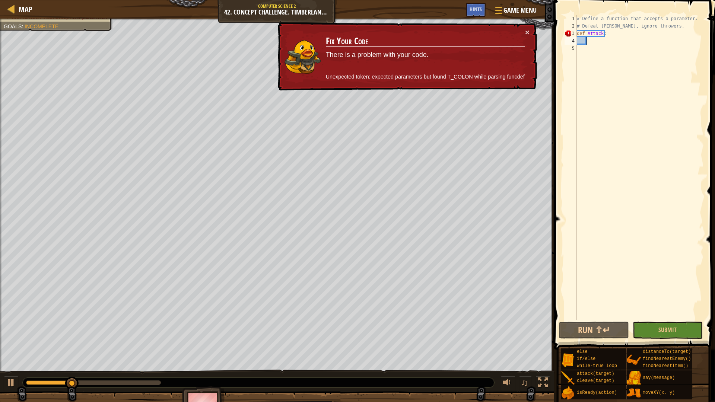
click at [610, 47] on div "# Define a function that accepts a parameter. # Defeat munchkins, ignore throwe…" at bounding box center [640, 175] width 129 height 320
click at [609, 46] on div "# Define a function that accepts a parameter. # Defeat munchkins, ignore throwe…" at bounding box center [640, 175] width 129 height 320
click at [608, 44] on div "# Define a function that accepts a parameter. # Defeat munchkins, ignore throwe…" at bounding box center [640, 175] width 129 height 320
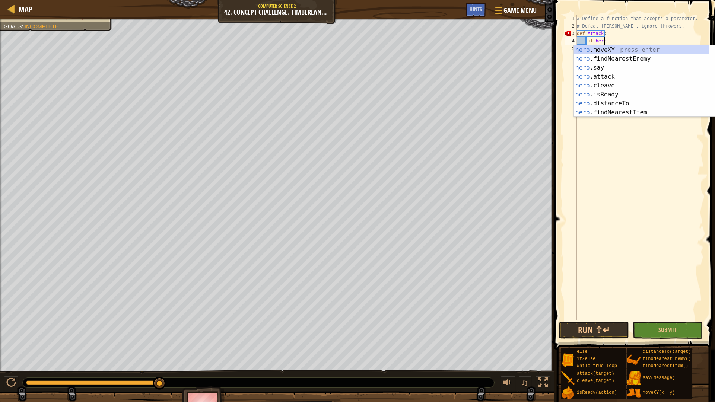
scroll to position [3, 2]
type textarea "if hero"
click at [9, 13] on div at bounding box center [11, 8] width 9 height 9
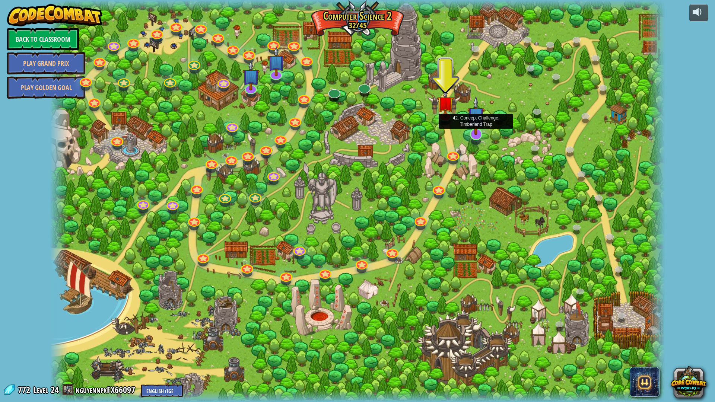
click at [469, 134] on img at bounding box center [476, 115] width 17 height 39
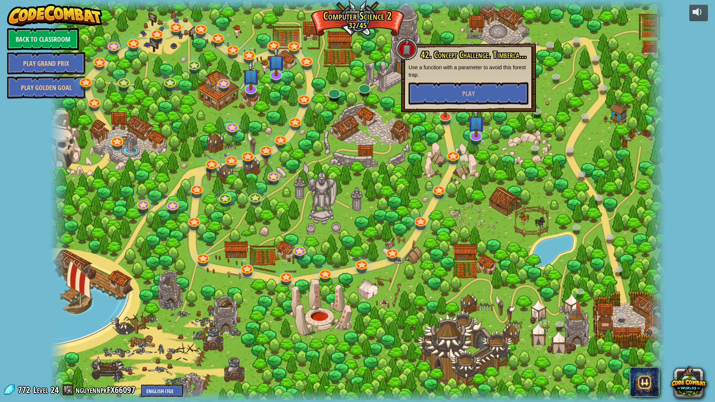
click at [440, 174] on div at bounding box center [357, 201] width 615 height 402
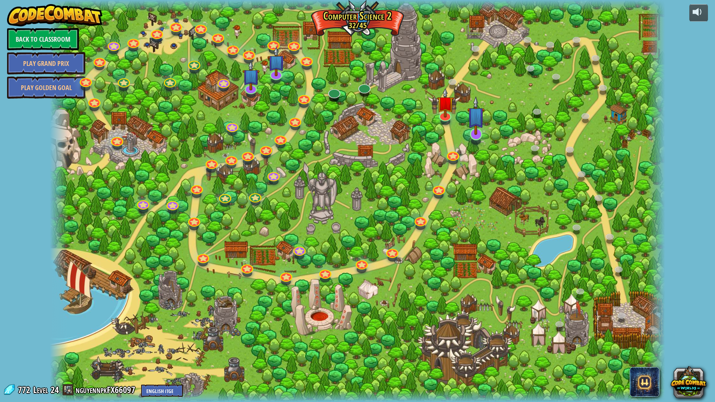
click at [471, 140] on div "8. Picnic Buster Protect the picnickers from patrolling ogres. Play 9. If-strav…" at bounding box center [357, 201] width 615 height 402
click at [476, 133] on img at bounding box center [476, 115] width 17 height 39
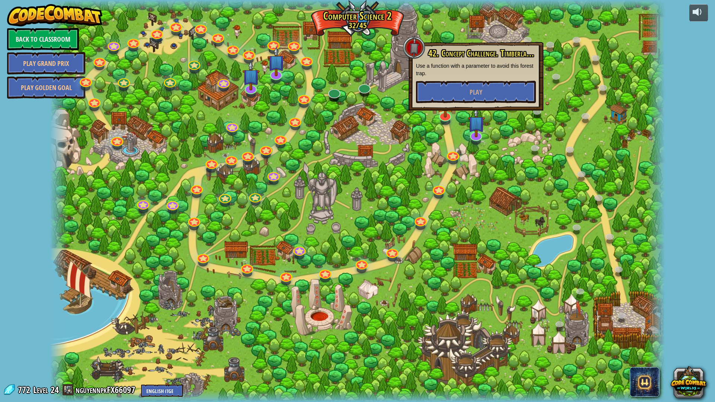
click at [479, 103] on div "42. Concept Challenge. Timberland Trap Use a function with a parameter to avoid…" at bounding box center [476, 76] width 135 height 69
click at [482, 97] on button "Play" at bounding box center [476, 92] width 120 height 22
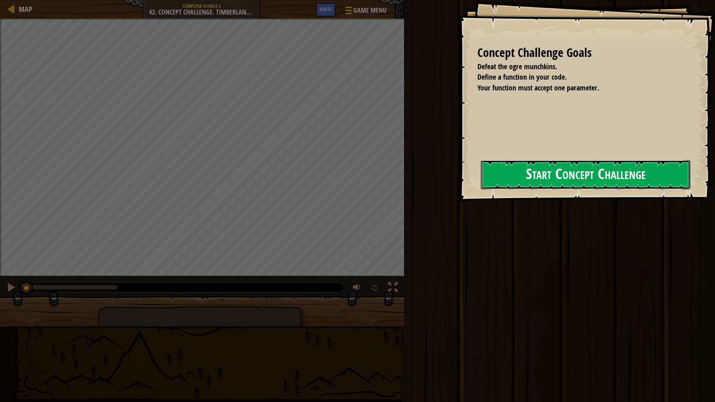
click at [592, 166] on button "Start Concept Challenge" at bounding box center [586, 174] width 210 height 29
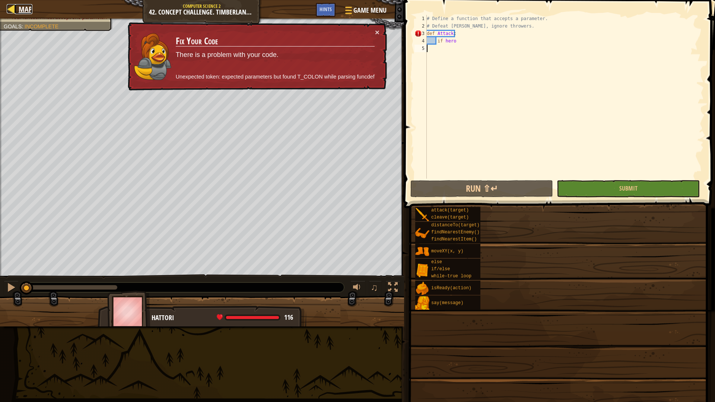
click at [19, 10] on span "Map" at bounding box center [26, 9] width 14 height 10
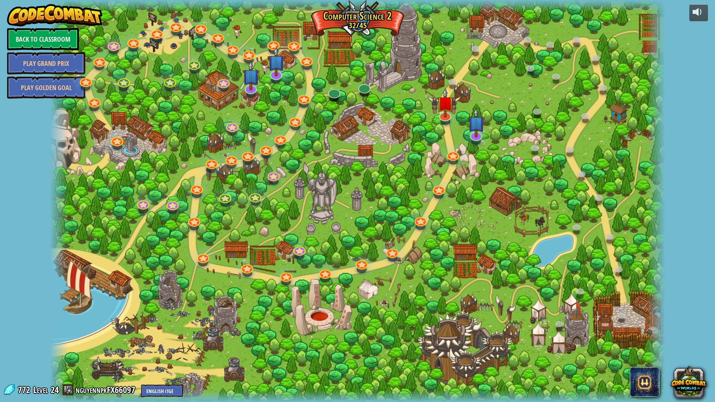
click at [455, 161] on div at bounding box center [454, 160] width 10 height 7
click at [439, 189] on link at bounding box center [437, 187] width 15 height 15
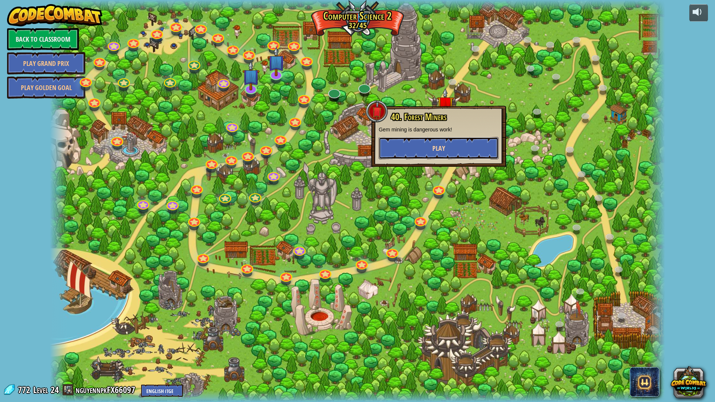
click at [444, 151] on span "Play" at bounding box center [439, 148] width 13 height 9
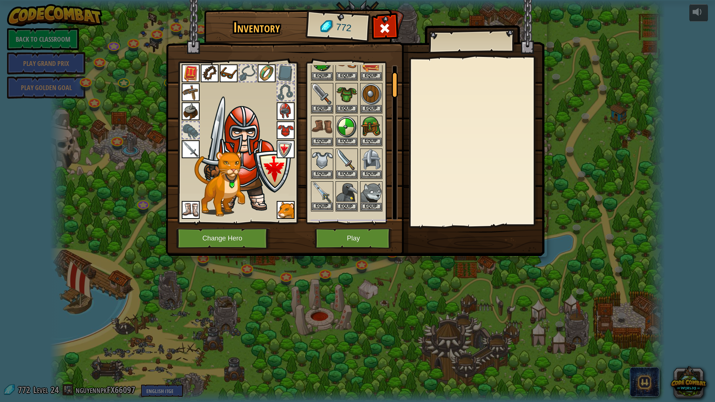
scroll to position [37, 0]
click at [322, 204] on button "Equip" at bounding box center [322, 206] width 21 height 8
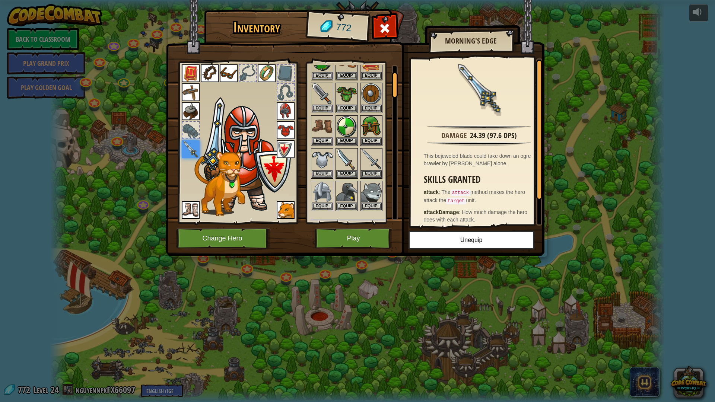
click at [555, 71] on div "Inventory 772 Available Equip Equip Equip Equip Equip Equip Equip Equip Equip E…" at bounding box center [357, 201] width 715 height 402
click at [382, 29] on span at bounding box center [385, 28] width 12 height 12
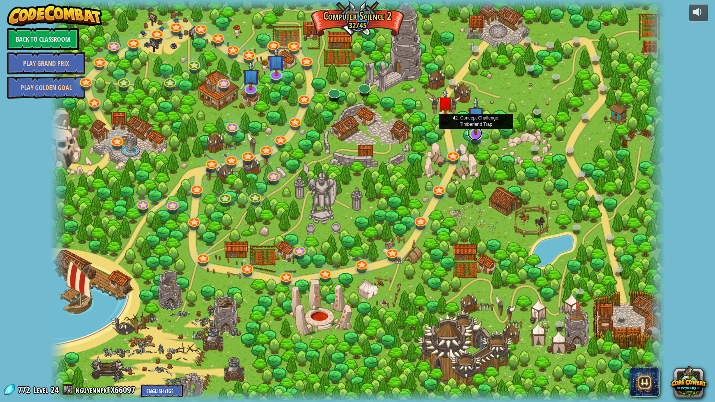
click at [472, 138] on link at bounding box center [475, 133] width 15 height 15
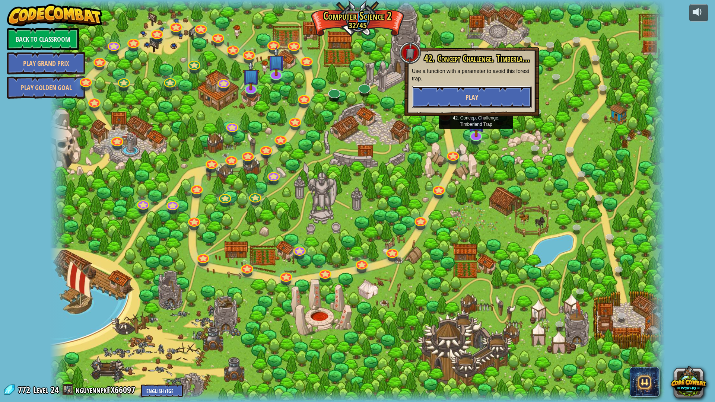
click at [504, 91] on button "Play" at bounding box center [472, 97] width 120 height 22
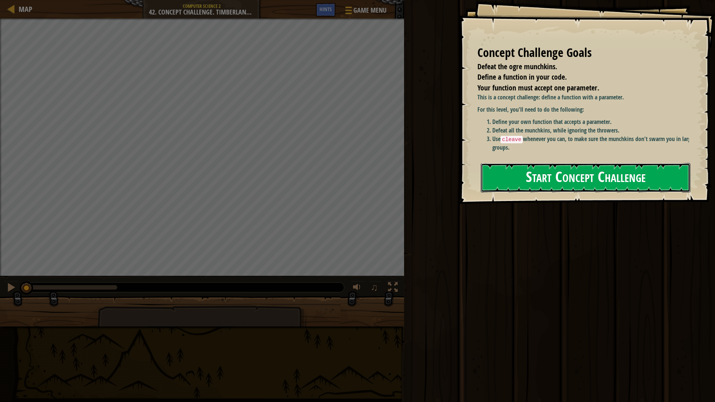
click at [607, 173] on button "Start Concept Challenge" at bounding box center [586, 177] width 210 height 29
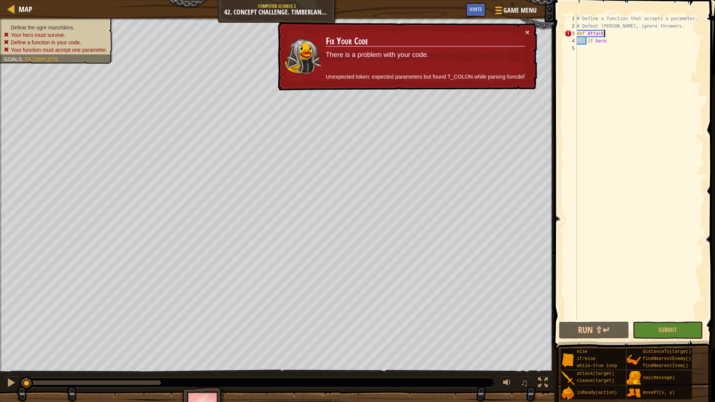
click at [607, 33] on div "# Define a function that accepts a parameter. # Defeat munchkins, ignore throwe…" at bounding box center [640, 175] width 129 height 320
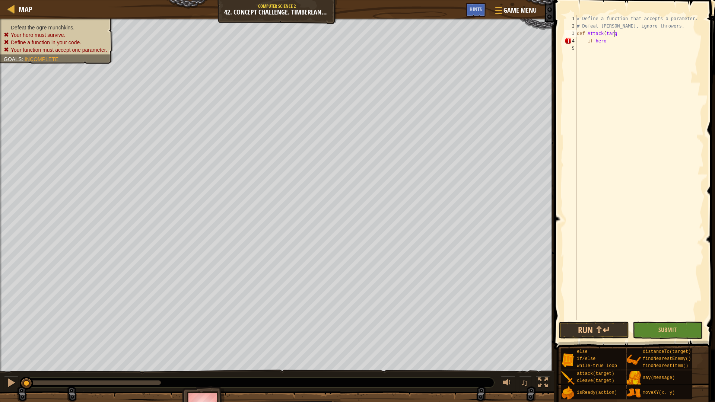
scroll to position [3, 3]
type textarea "def Attack(target):"
click at [607, 102] on div "# Define a function that accepts a parameter. # Defeat munchkins, ignore throwe…" at bounding box center [640, 175] width 129 height 320
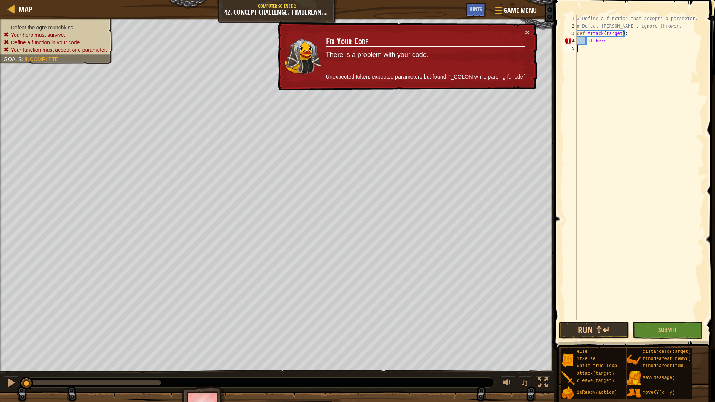
click at [629, 40] on div "# Define a function that accepts a parameter. # Defeat munchkins, ignore throwe…" at bounding box center [640, 175] width 129 height 320
type textarea "if hero"
click at [23, 9] on span "Map" at bounding box center [26, 9] width 14 height 10
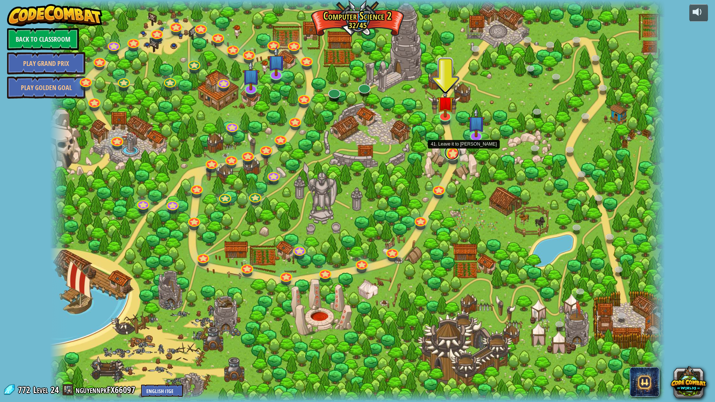
click at [451, 156] on link at bounding box center [451, 152] width 15 height 15
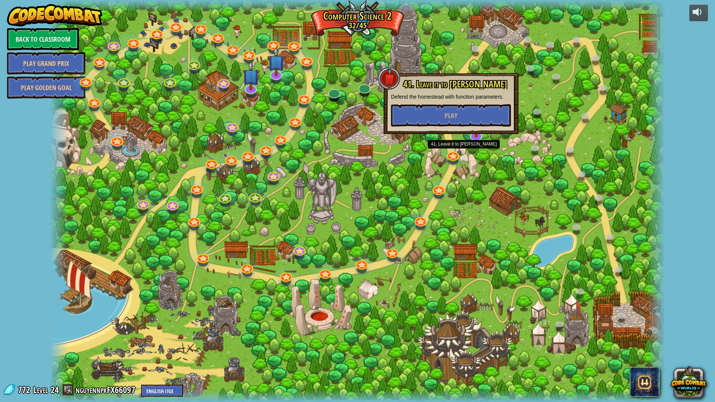
click at [444, 186] on div at bounding box center [357, 201] width 615 height 402
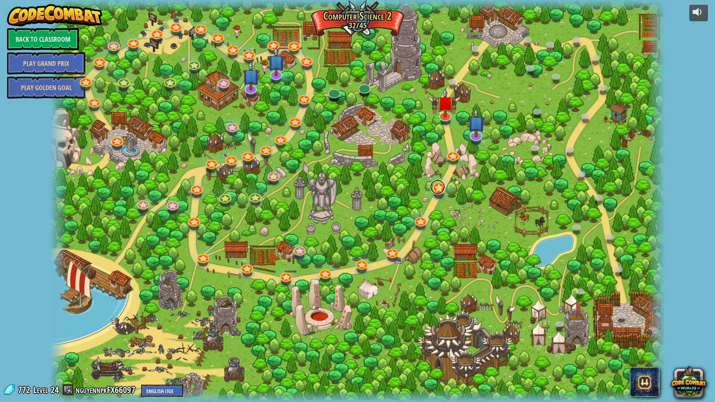
click at [442, 187] on link at bounding box center [437, 187] width 15 height 15
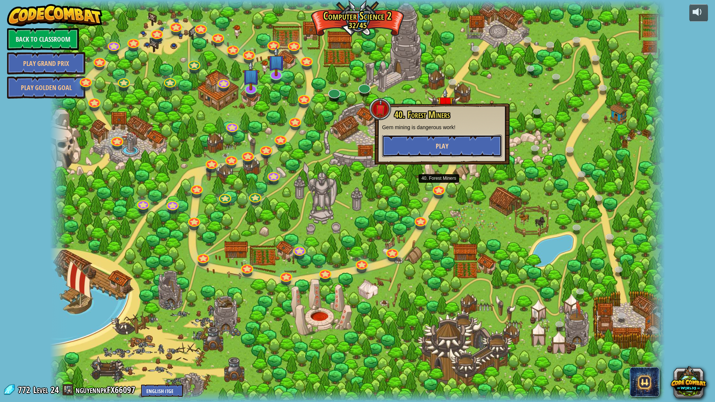
click at [452, 149] on button "Play" at bounding box center [442, 146] width 120 height 22
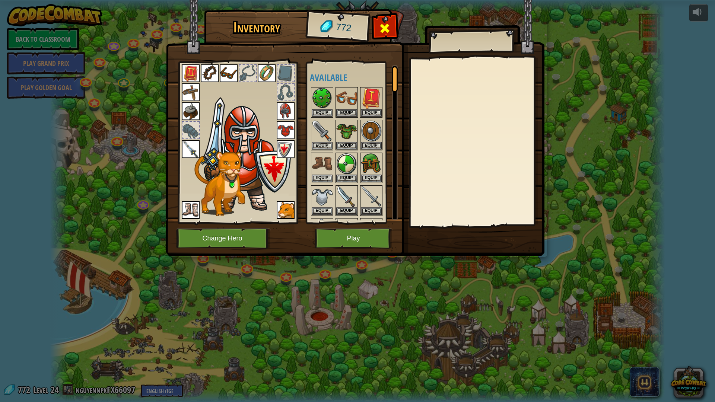
click at [387, 29] on span at bounding box center [385, 28] width 12 height 12
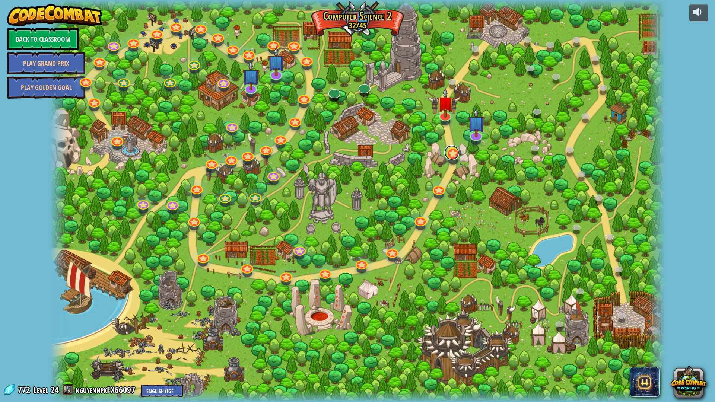
click at [450, 150] on link at bounding box center [451, 152] width 15 height 15
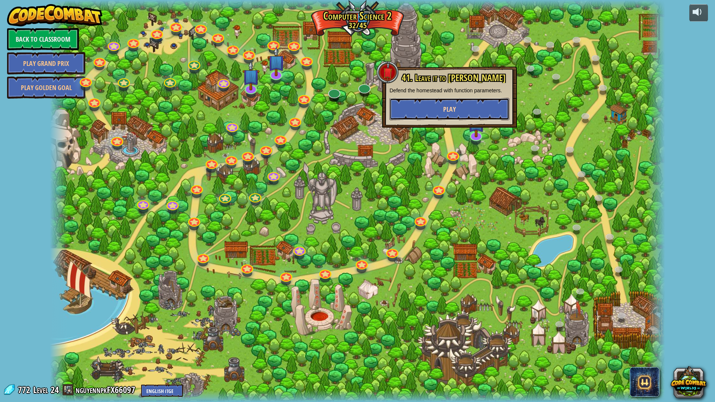
click at [452, 104] on button "Play" at bounding box center [450, 109] width 120 height 22
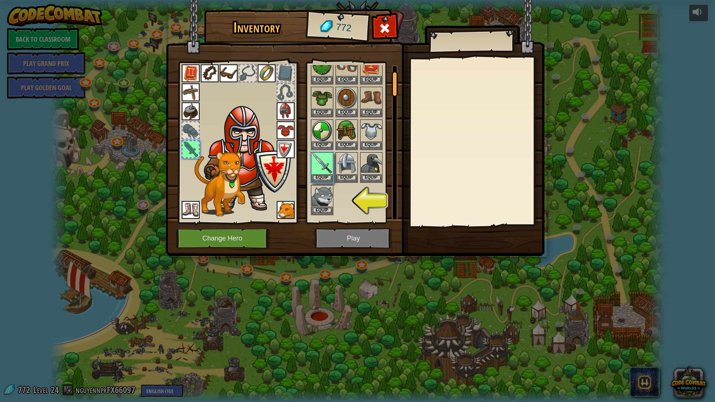
scroll to position [37, 0]
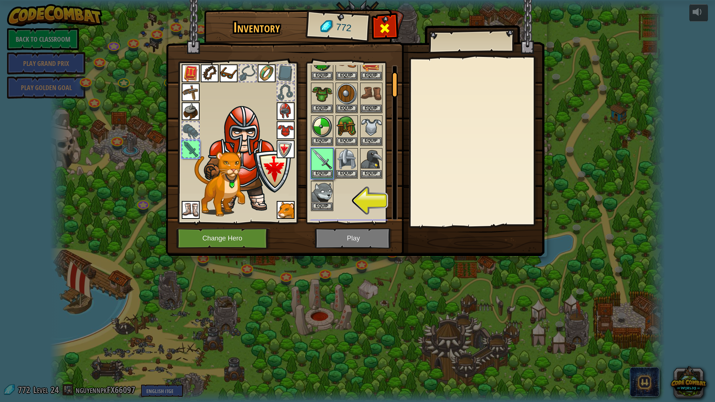
click at [387, 29] on span at bounding box center [385, 28] width 12 height 12
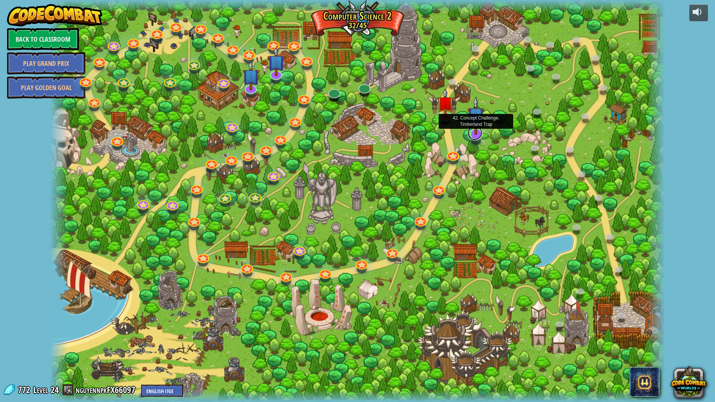
click at [474, 138] on link at bounding box center [475, 133] width 15 height 15
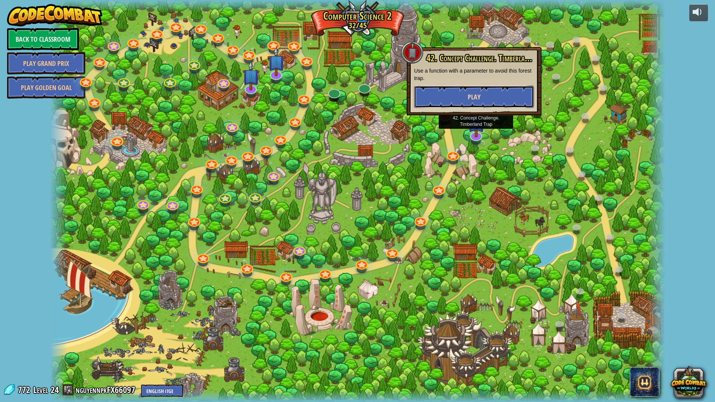
click at [472, 102] on button "Play" at bounding box center [474, 97] width 120 height 22
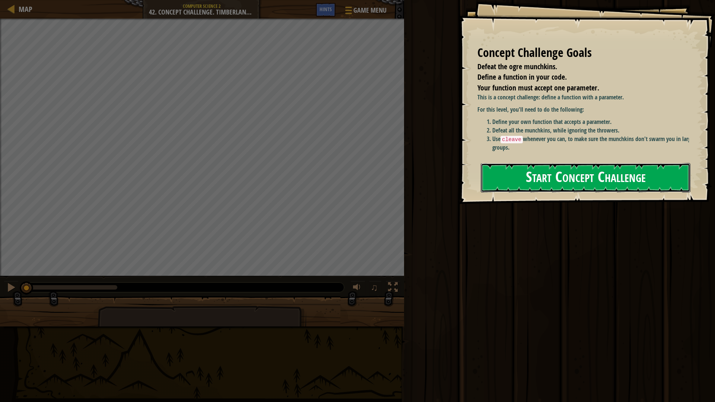
click at [544, 177] on button "Start Concept Challenge" at bounding box center [586, 177] width 210 height 29
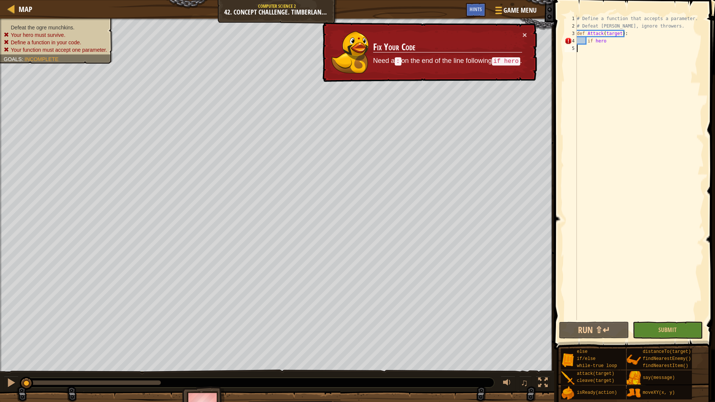
click at [618, 40] on div "# Define a function that accepts a parameter. # Defeat munchkins, ignore throwe…" at bounding box center [640, 175] width 129 height 320
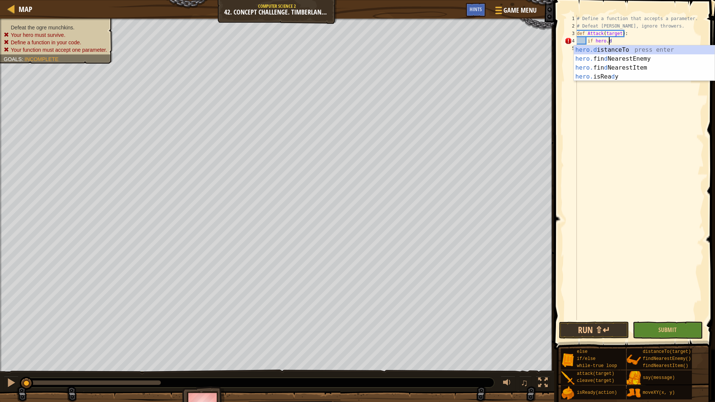
scroll to position [3, 2]
click at [633, 49] on div "hero.d istanceTo press enter hero. fin d NearestEnemy press enter hero. fin d N…" at bounding box center [644, 72] width 141 height 54
type textarea "if hero.distanceTo(target)"
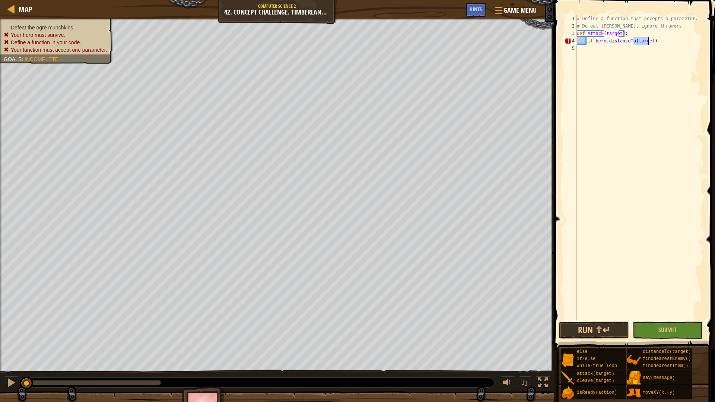
click at [652, 45] on div "# Define a function that accepts a parameter. # Defeat munchkins, ignore throwe…" at bounding box center [640, 175] width 129 height 320
click at [657, 41] on div "# Define a function that accepts a parameter. # Defeat munchkins, ignore throwe…" at bounding box center [640, 175] width 129 height 320
type textarea "if hero.distanceTo(target) < 5:"
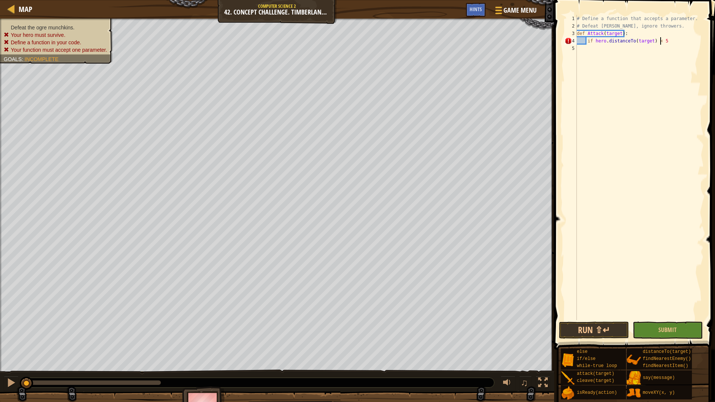
scroll to position [3, 7]
click at [669, 41] on div "# Define a function that accepts a parameter. # Defeat munchkins, ignore throwe…" at bounding box center [640, 175] width 129 height 320
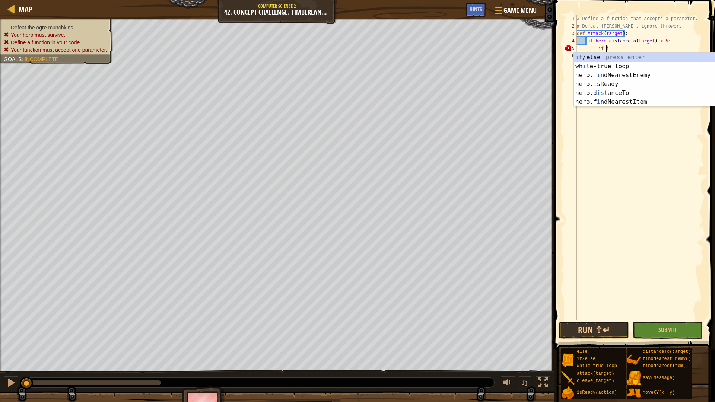
scroll to position [3, 2]
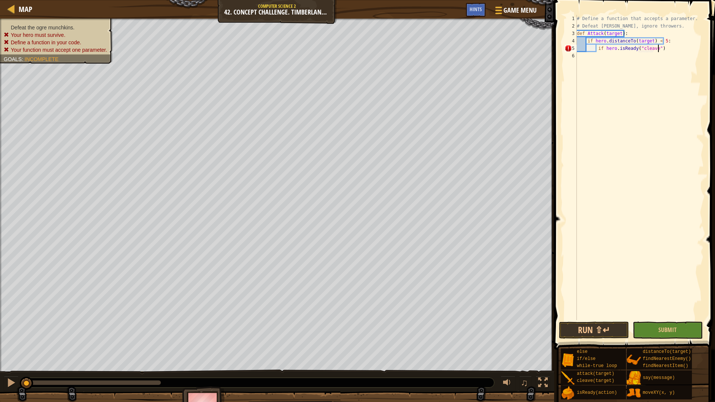
click at [664, 48] on div "# Define a function that accepts a parameter. # Defeat munchkins, ignore throwe…" at bounding box center [640, 175] width 129 height 320
type textarea "if hero.isReady("cleave"):"
click at [652, 56] on div "# Define a function that accepts a parameter. # Defeat munchkins, ignore throwe…" at bounding box center [640, 175] width 129 height 320
click at [643, 57] on div "# Define a function that accepts a parameter. # Defeat munchkins, ignore throwe…" at bounding box center [640, 175] width 129 height 320
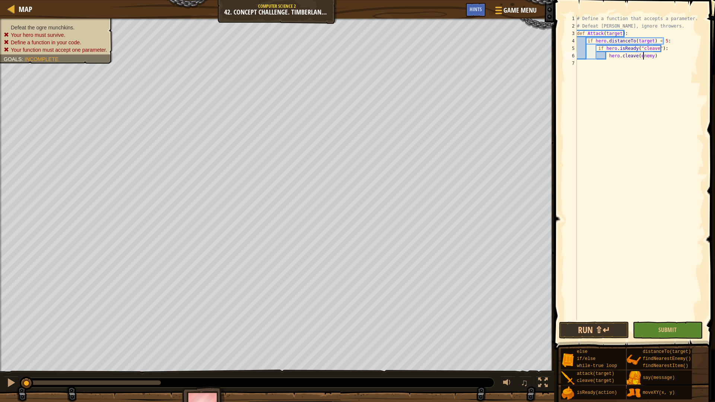
click at [643, 57] on div "# Define a function that accepts a parameter. # Defeat munchkins, ignore throwe…" at bounding box center [640, 175] width 129 height 320
type textarea "hero.cleave(target)"
click at [670, 57] on div "# Define a function that accepts a parameter. # Defeat munchkins, ignore throwe…" at bounding box center [640, 175] width 129 height 320
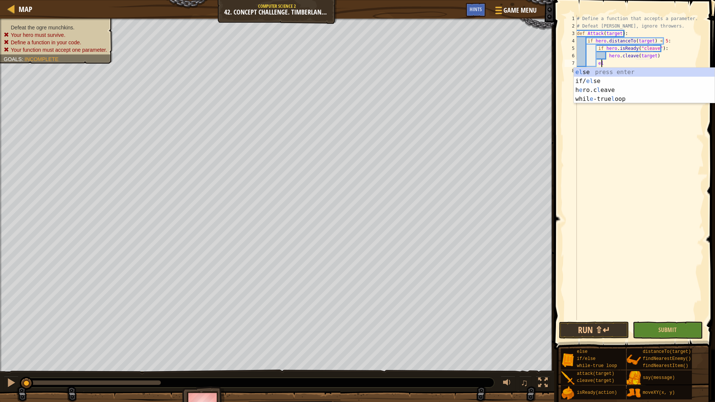
scroll to position [3, 2]
type textarea "else"
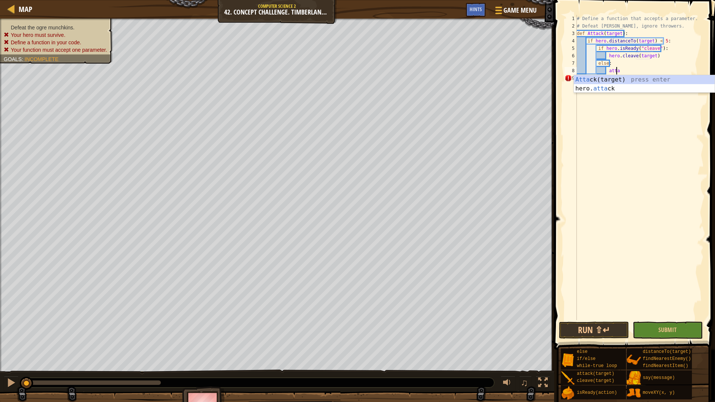
type textarea "attac"
click at [614, 93] on div "# Define a function that accepts a parameter. # Defeat munchkins, ignore throwe…" at bounding box center [640, 175] width 129 height 320
click at [624, 81] on div "# Define a function that accepts a parameter. # Defeat munchkins, ignore throwe…" at bounding box center [640, 175] width 129 height 320
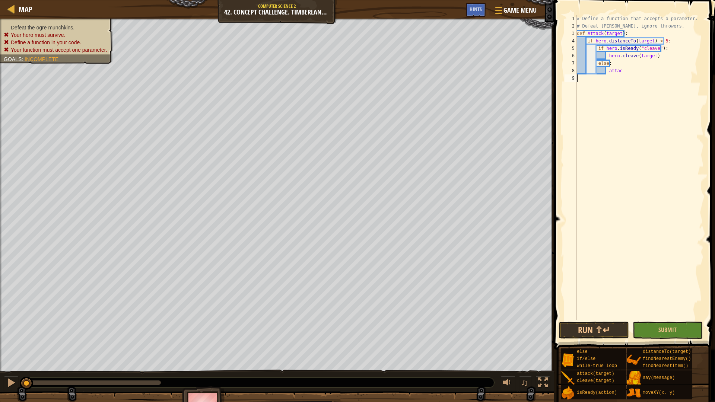
click at [630, 73] on div "# Define a function that accepts a parameter. # Defeat munchkins, ignore throwe…" at bounding box center [640, 175] width 129 height 320
drag, startPoint x: 648, startPoint y: 76, endPoint x: 611, endPoint y: 73, distance: 37.8
click at [611, 73] on div "# Define a function that accepts a parameter. # Defeat munchkins, ignore throwe…" at bounding box center [640, 175] width 129 height 320
drag, startPoint x: 649, startPoint y: 70, endPoint x: 611, endPoint y: 70, distance: 38.4
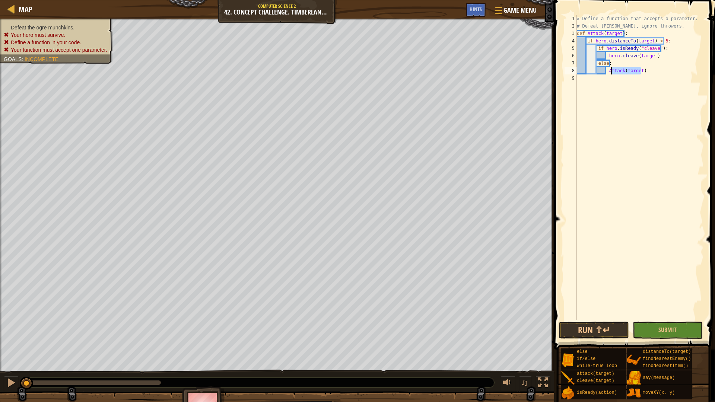
click at [611, 70] on div "# Define a function that accepts a parameter. # Defeat munchkins, ignore throwe…" at bounding box center [640, 175] width 129 height 320
type textarea "A"
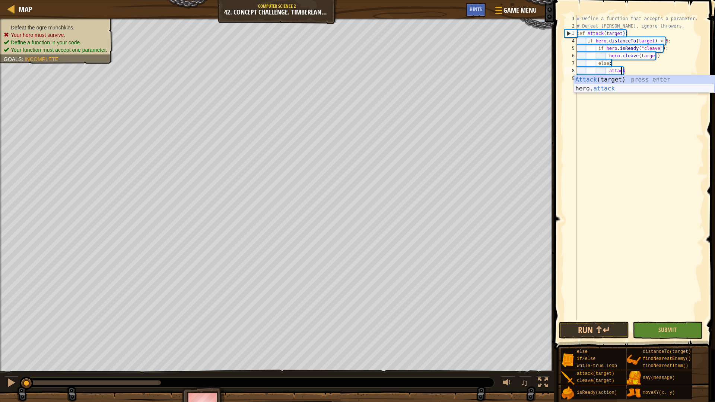
click at [600, 91] on div "Attack (target) press enter hero. attack press enter" at bounding box center [644, 93] width 141 height 36
type textarea "hero.attack(enemy)"
click at [668, 88] on div "# Define a function that accepts a parameter. # Defeat munchkins, ignore throwe…" at bounding box center [640, 175] width 129 height 320
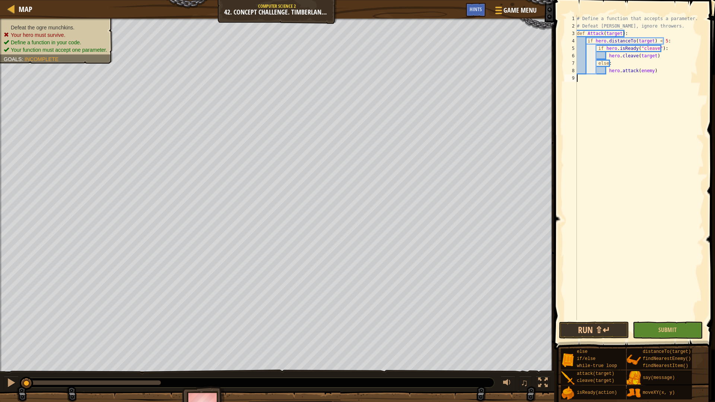
click at [668, 76] on div "# Define a function that accepts a parameter. # Defeat munchkins, ignore throwe…" at bounding box center [640, 175] width 129 height 320
click at [656, 73] on div "# Define a function that accepts a parameter. # Defeat munchkins, ignore throwe…" at bounding box center [640, 175] width 129 height 320
type textarea "hero.attack(enemy)"
click at [655, 71] on div "# Define a function that accepts a parameter. # Defeat munchkins, ignore throwe…" at bounding box center [640, 175] width 129 height 320
click at [656, 104] on div "# Define a function that accepts a parameter. # Defeat munchkins, ignore throwe…" at bounding box center [641, 175] width 126 height 320
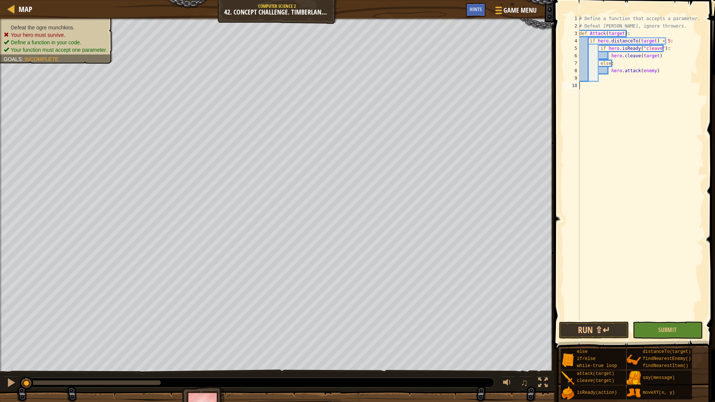
click at [603, 98] on div "# Define a function that accepts a parameter. # Defeat munchkins, ignore throwe…" at bounding box center [641, 175] width 126 height 320
click at [596, 94] on div "# Define a function that accepts a parameter. # Defeat munchkins, ignore throwe…" at bounding box center [641, 175] width 126 height 320
click at [592, 86] on div "# Define a function that accepts a parameter. # Defeat munchkins, ignore throwe…" at bounding box center [641, 175] width 126 height 320
type textarea "whi"
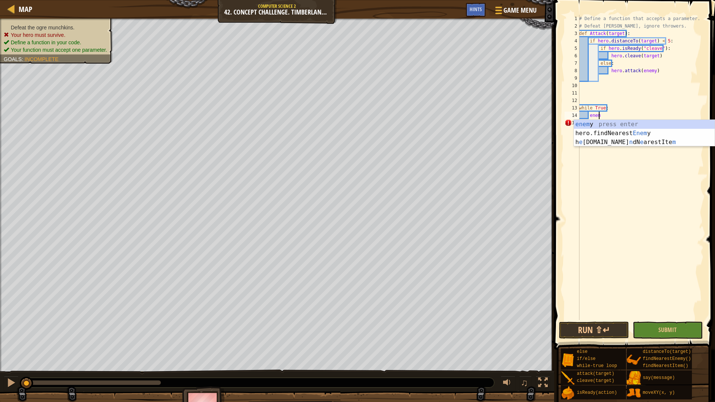
scroll to position [3, 1]
type textarea "enemy"
click at [627, 134] on div "enemy press enter hero.findNearest Enemy press enter" at bounding box center [644, 138] width 141 height 36
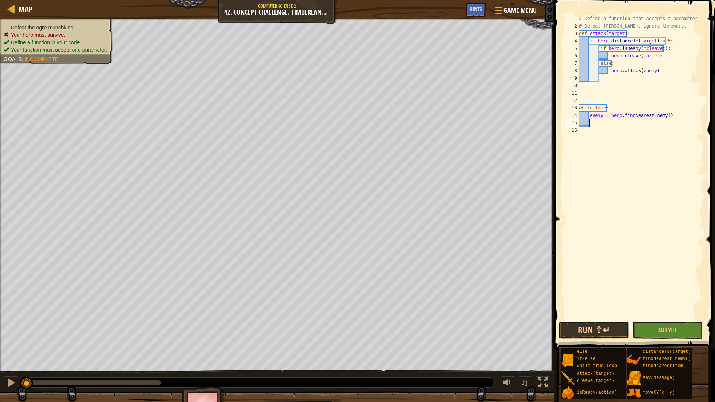
scroll to position [3, 0]
click at [642, 73] on div "# Define a function that accepts a parameter. # Defeat munchkins, ignore throwe…" at bounding box center [641, 175] width 126 height 320
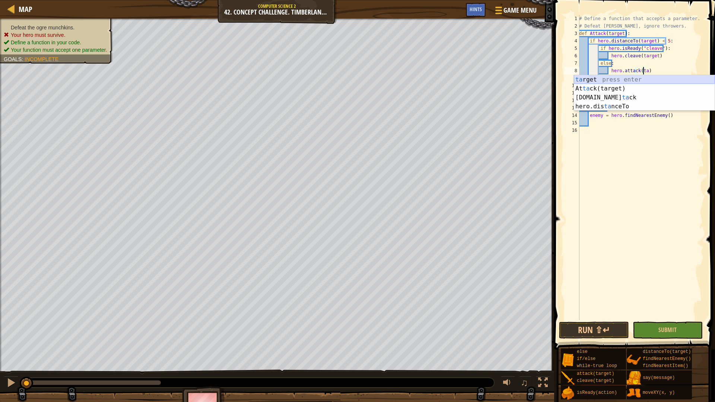
scroll to position [3, 5]
click at [621, 81] on div "tar get press enter Attack( tar get) press enter" at bounding box center [644, 93] width 141 height 36
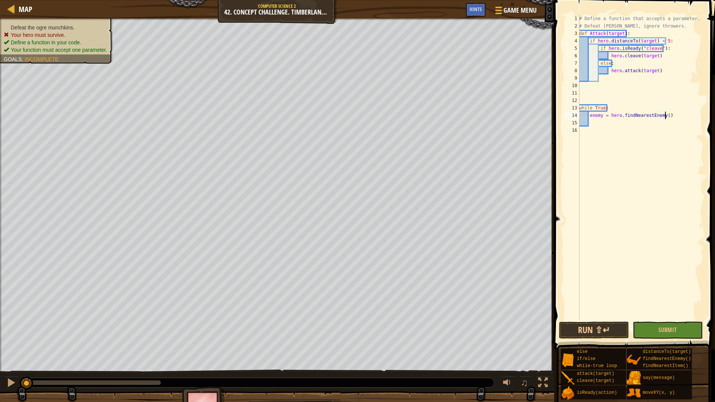
click at [675, 114] on div "# Define a function that accepts a parameter. # Defeat munchkins, ignore throwe…" at bounding box center [641, 175] width 126 height 320
type textarea "enemy = hero.findNearestEnemy()"
click at [621, 123] on div "# Define a function that accepts a parameter. # Defeat munchkins, ignore throwe…" at bounding box center [641, 175] width 126 height 320
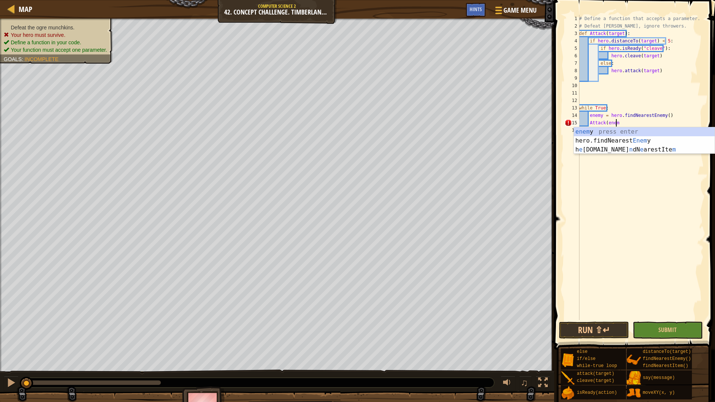
scroll to position [3, 3]
type textarea "Attack(enemy)"
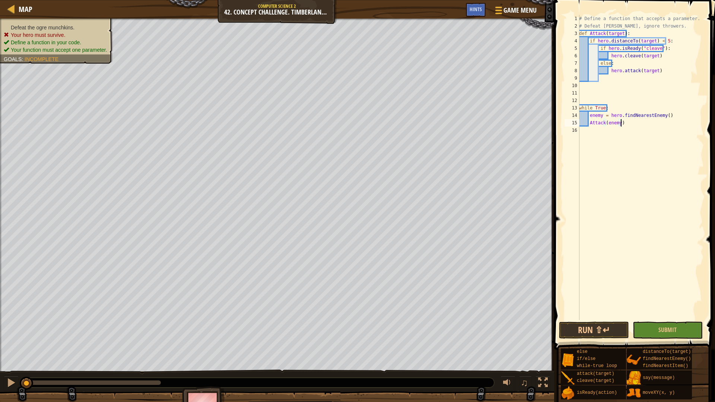
click at [618, 171] on div "# Define a function that accepts a parameter. # Defeat munchkins, ignore throwe…" at bounding box center [641, 175] width 126 height 320
click at [591, 329] on button "Run ⇧↵" at bounding box center [594, 330] width 70 height 17
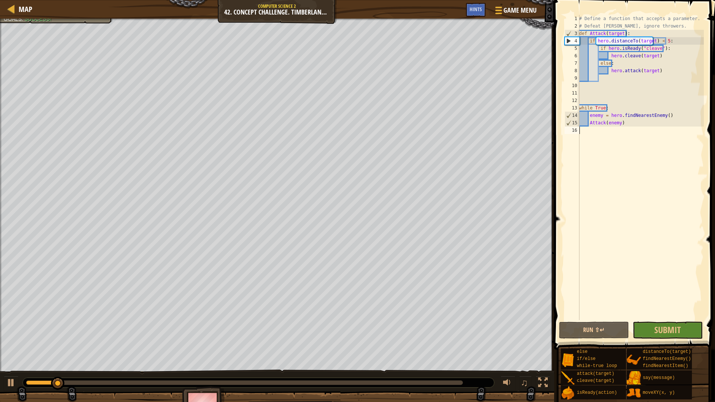
click at [439, 383] on div "0:31.1 Now: 0:02.4 Max: 0:33.1" at bounding box center [244, 383] width 437 height 4
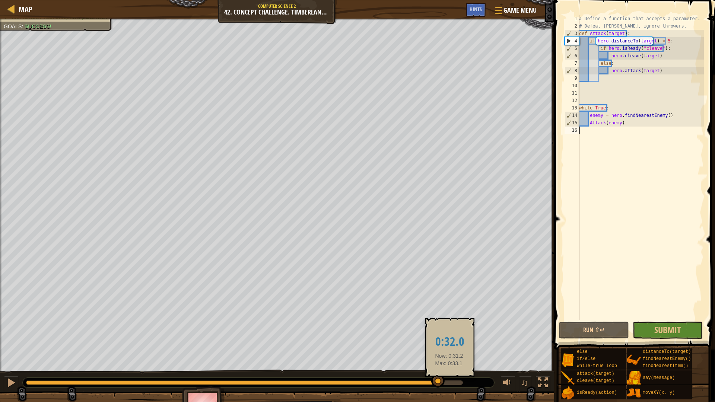
click at [450, 382] on div at bounding box center [244, 383] width 437 height 4
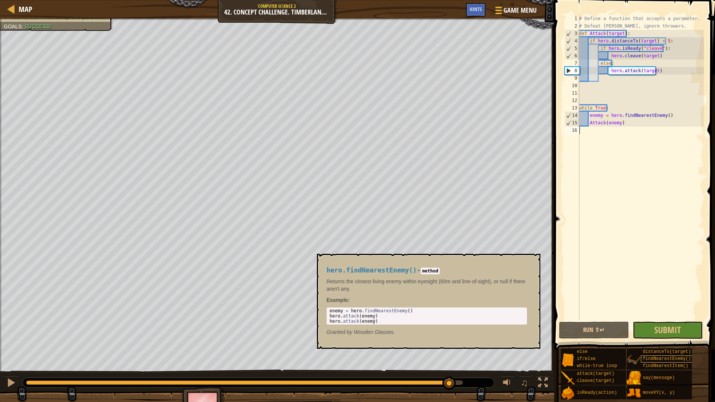
click at [683, 361] on span "findNearestEnemy()" at bounding box center [667, 359] width 48 height 5
click at [677, 335] on span "Submit" at bounding box center [668, 330] width 26 height 12
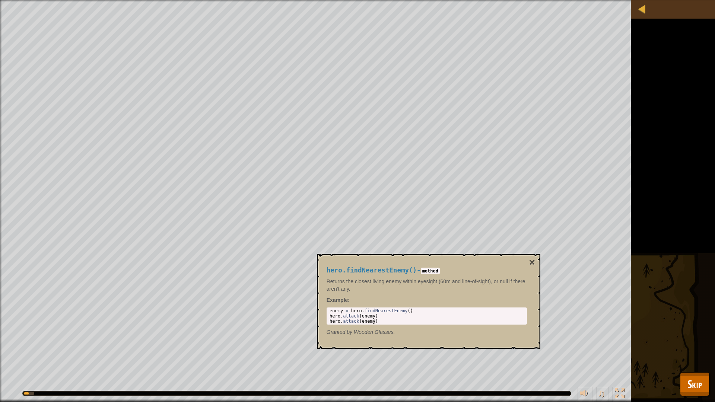
click at [707, 400] on div "Defeat the ogre munchkins. Define a function in your code. Your function must a…" at bounding box center [357, 201] width 715 height 402
click at [697, 385] on span "Skip" at bounding box center [695, 384] width 15 height 15
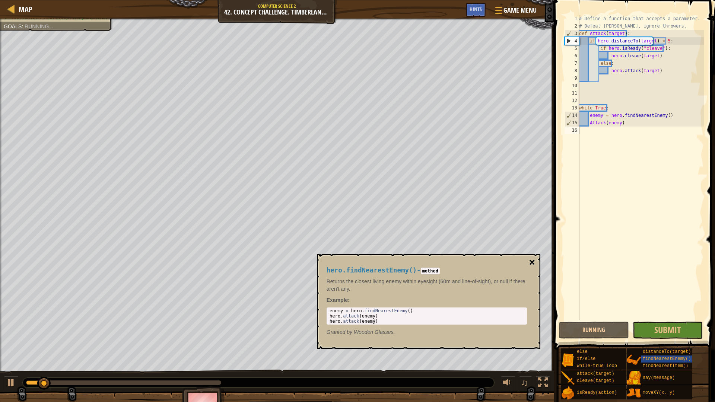
click at [533, 262] on button "×" at bounding box center [532, 262] width 6 height 10
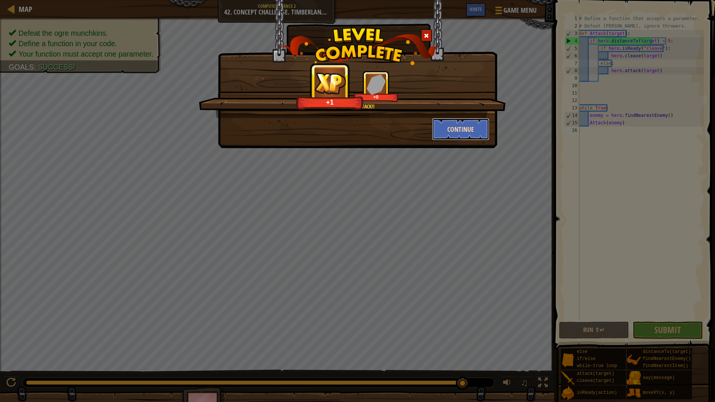
click at [456, 132] on button "Continue" at bounding box center [461, 129] width 58 height 22
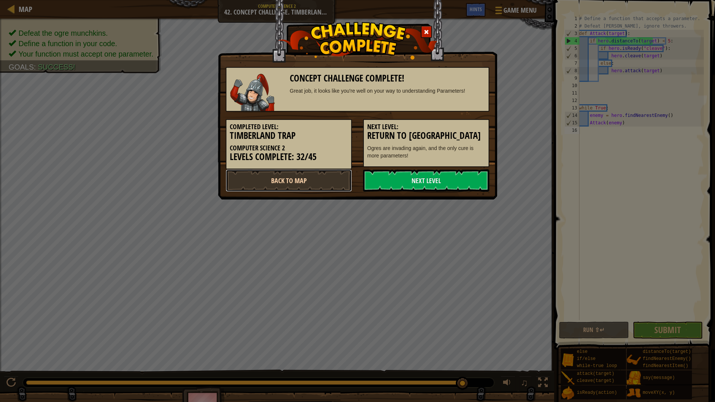
click at [336, 184] on link "Back to Map" at bounding box center [289, 181] width 126 height 22
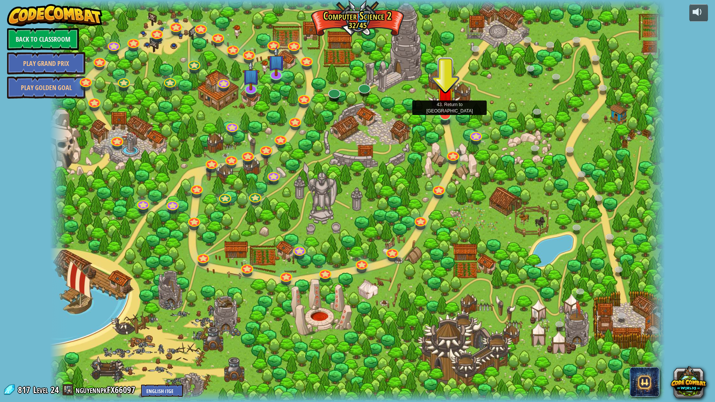
click at [447, 113] on img at bounding box center [445, 95] width 17 height 39
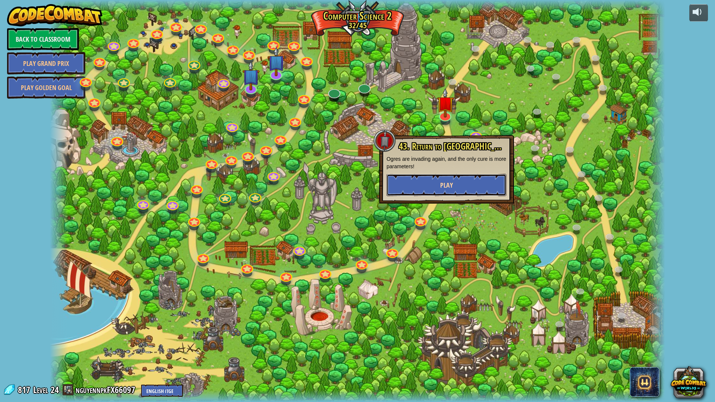
click at [444, 184] on span "Play" at bounding box center [446, 185] width 13 height 9
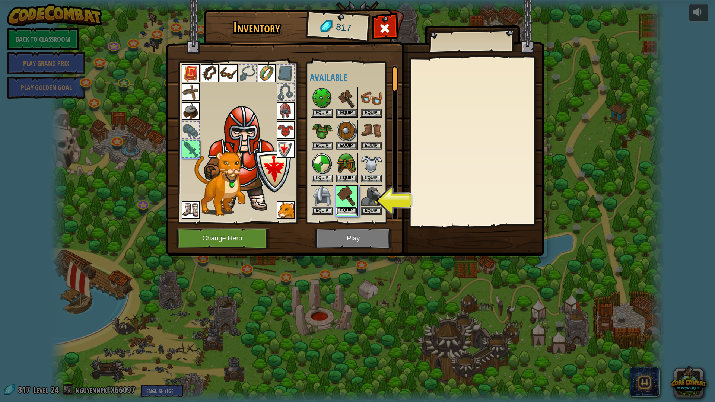
click at [351, 215] on button "Equip" at bounding box center [346, 211] width 21 height 8
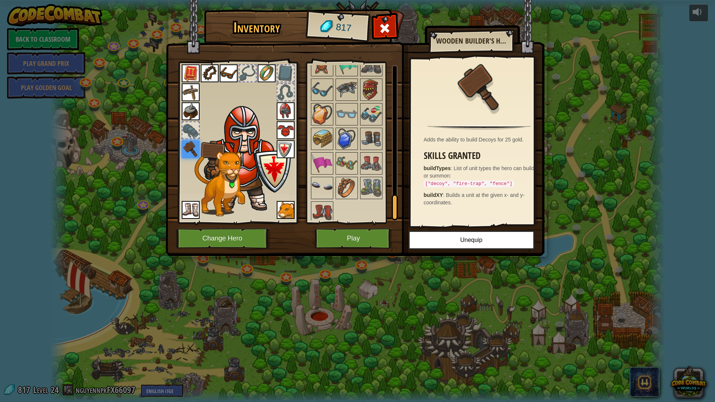
scroll to position [837, 0]
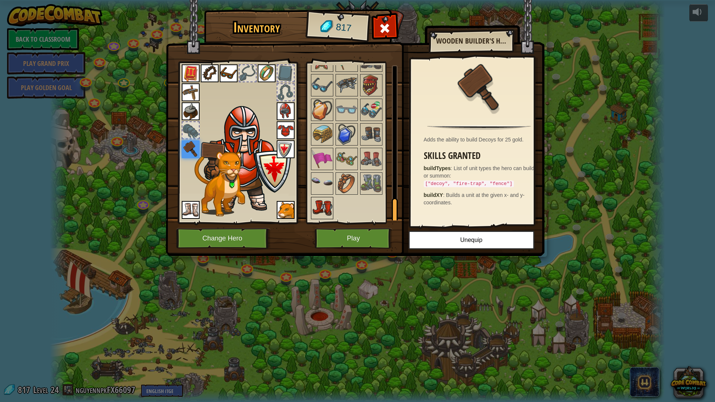
click at [332, 209] on div at bounding box center [322, 208] width 22 height 22
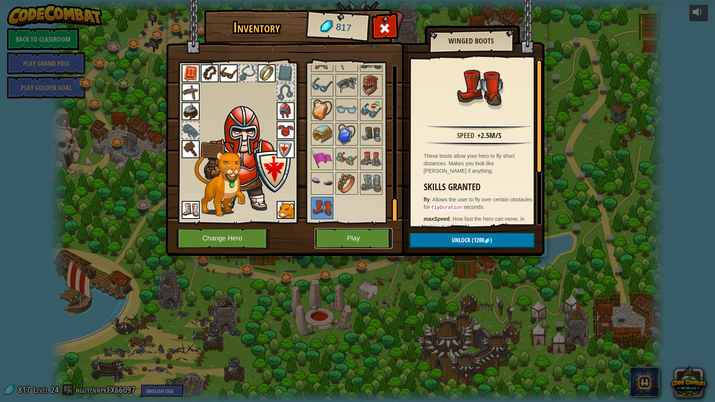
click at [353, 244] on button "Play" at bounding box center [354, 238] width 78 height 20
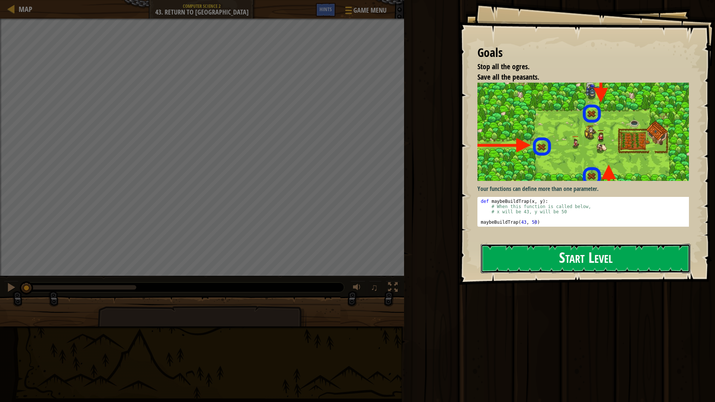
click at [524, 272] on button "Start Level" at bounding box center [586, 258] width 210 height 29
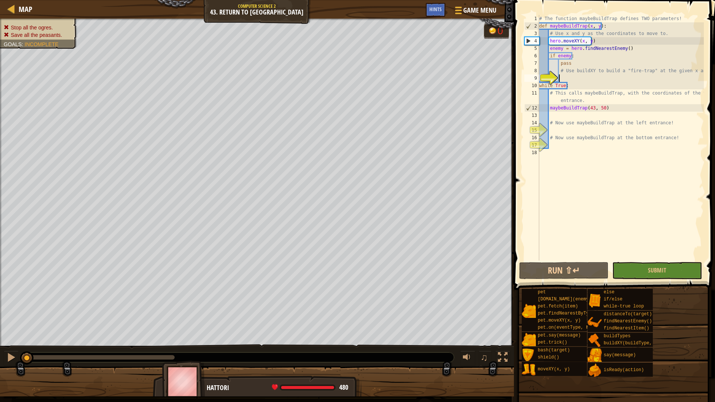
click at [581, 81] on div "# The function maybeBuildTrap defines TWO parameters! def maybeBuildTrap ( x , …" at bounding box center [621, 145] width 166 height 261
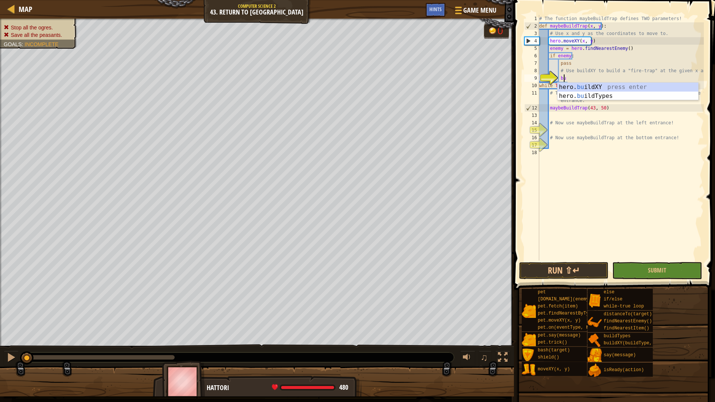
scroll to position [3, 2]
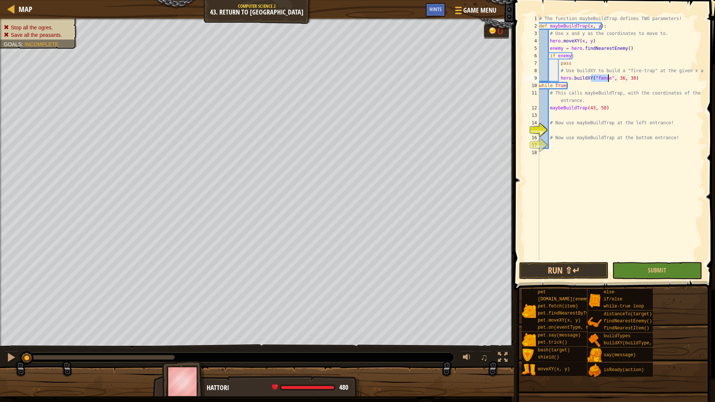
click at [618, 79] on div "# The function maybeBuildTrap defines TWO parameters! def maybeBuildTrap ( x , …" at bounding box center [621, 145] width 166 height 261
click at [605, 77] on div "# The function maybeBuildTrap defines TWO parameters! def maybeBuildTrap ( x , …" at bounding box center [621, 145] width 166 height 261
click at [629, 79] on div "# The function maybeBuildTrap defines TWO parameters! def maybeBuildTrap ( x , …" at bounding box center [621, 145] width 166 height 261
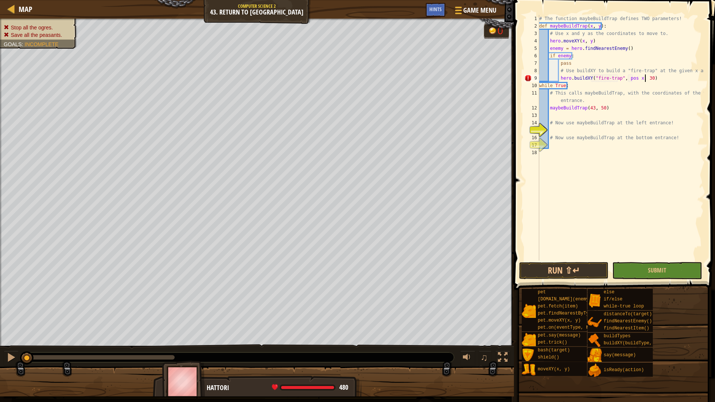
click at [644, 80] on div "# The function maybeBuildTrap defines TWO parameters! def maybeBuildTrap ( x , …" at bounding box center [621, 145] width 166 height 261
click at [668, 110] on div "# The function maybeBuildTrap defines TWO parameters! def maybeBuildTrap ( x , …" at bounding box center [621, 145] width 166 height 261
click at [609, 102] on div "# The function maybeBuildTrap defines TWO parameters! def maybeBuildTrap ( x , …" at bounding box center [621, 145] width 166 height 261
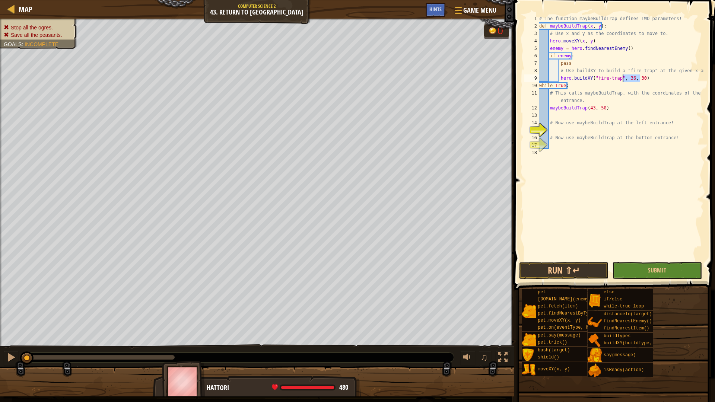
drag, startPoint x: 643, startPoint y: 79, endPoint x: 622, endPoint y: 79, distance: 20.9
click at [622, 79] on div "# The function maybeBuildTrap defines TWO parameters! def maybeBuildTrap ( x , …" at bounding box center [621, 145] width 166 height 261
type textarea "hero.buildXY("fire-trap", x, y)"
click at [671, 132] on div "# The function maybeBuildTrap defines TWO parameters! def maybeBuildTrap ( x , …" at bounding box center [621, 145] width 166 height 261
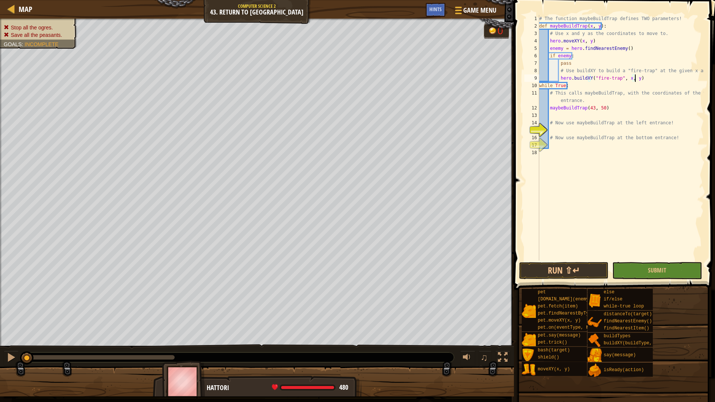
scroll to position [3, 0]
click at [584, 143] on div "# The function maybeBuildTrap defines TWO parameters! def maybeBuildTrap ( x , …" at bounding box center [621, 145] width 166 height 261
click at [586, 131] on div "# The function maybeBuildTrap defines TWO parameters! def maybeBuildTrap ( x , …" at bounding box center [621, 145] width 166 height 261
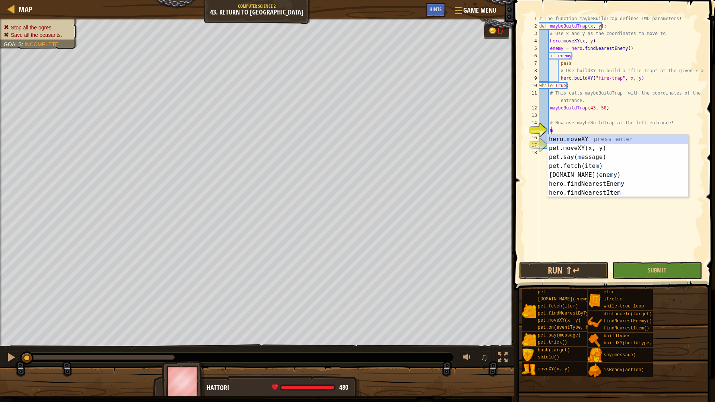
scroll to position [3, 1]
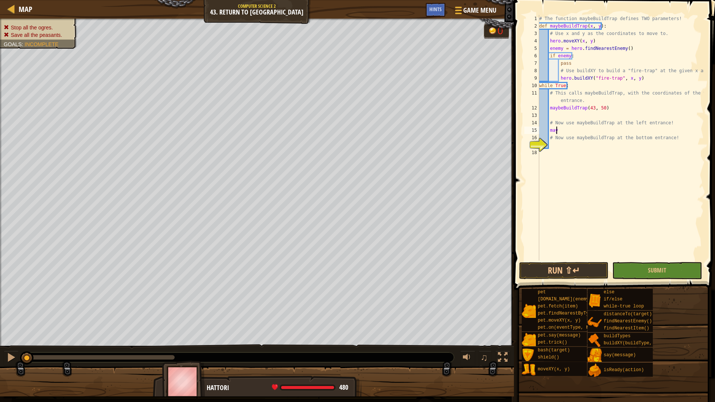
type textarea "m"
drag, startPoint x: 593, startPoint y: 108, endPoint x: 550, endPoint y: 108, distance: 43.2
click at [550, 108] on div "# The function maybeBuildTrap defines TWO parameters! def maybeBuildTrap ( x , …" at bounding box center [621, 145] width 166 height 261
type textarea "maybeBuildTrap(43, 50)"
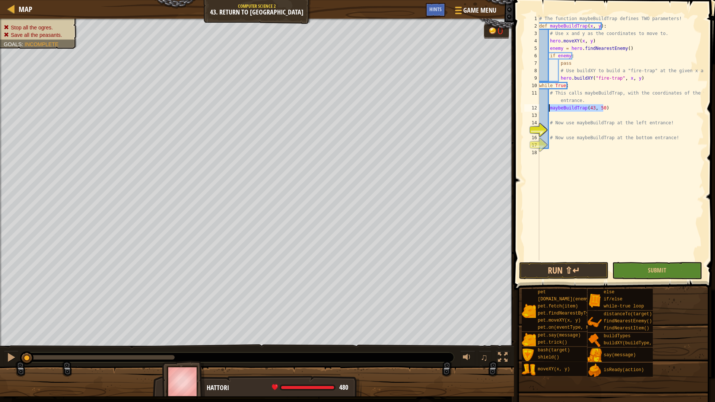
click at [560, 132] on div "# The function maybeBuildTrap defines TWO parameters! def maybeBuildTrap ( x , …" at bounding box center [621, 145] width 166 height 261
click at [590, 129] on div "# The function maybeBuildTrap defines TWO parameters! def maybeBuildTrap ( x , …" at bounding box center [621, 145] width 166 height 261
click at [596, 130] on div "# The function maybeBuildTrap defines TWO parameters! def maybeBuildTrap ( x , …" at bounding box center [621, 145] width 166 height 261
click at [599, 130] on div "# The function maybeBuildTrap defines TWO parameters! def maybeBuildTrap ( x , …" at bounding box center [621, 145] width 166 height 261
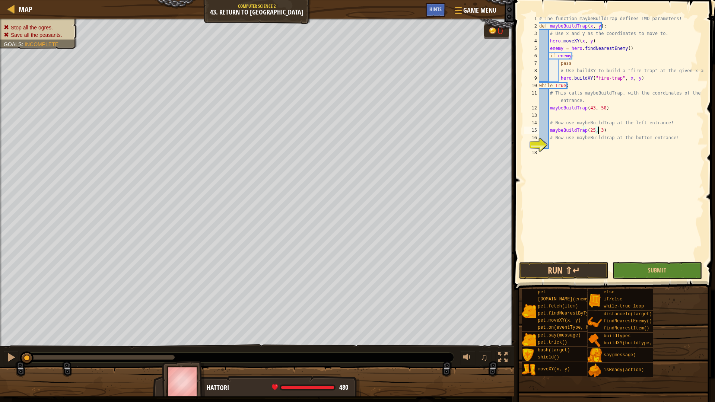
scroll to position [3, 5]
type textarea "maybeBuildTrap(25, 34)"
drag, startPoint x: 614, startPoint y: 129, endPoint x: 548, endPoint y: 129, distance: 65.6
click at [548, 129] on div "# The function maybeBuildTrap defines TWO parameters! def maybeBuildTrap ( x , …" at bounding box center [621, 145] width 166 height 261
click at [561, 143] on div "# The function maybeBuildTrap defines TWO parameters! def maybeBuildTrap ( x , …" at bounding box center [621, 145] width 166 height 261
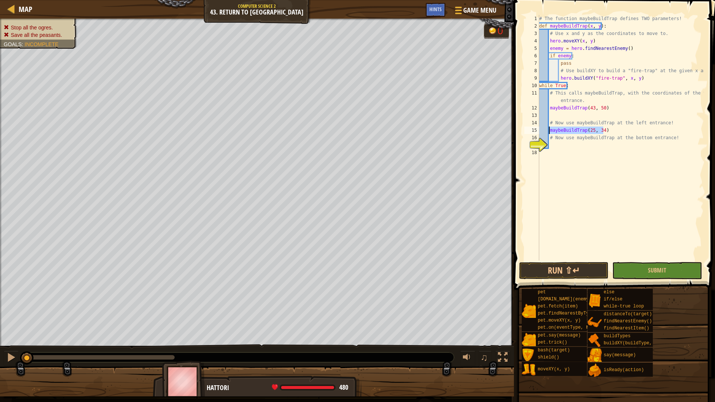
scroll to position [3, 0]
click at [600, 145] on div "# The function maybeBuildTrap defines TWO parameters! def maybeBuildTrap ( x , …" at bounding box center [621, 145] width 166 height 261
click at [591, 145] on div "# The function maybeBuildTrap defines TWO parameters! def maybeBuildTrap ( x , …" at bounding box center [621, 145] width 166 height 261
click at [563, 276] on button "Run ⇧↵" at bounding box center [563, 270] width 89 height 17
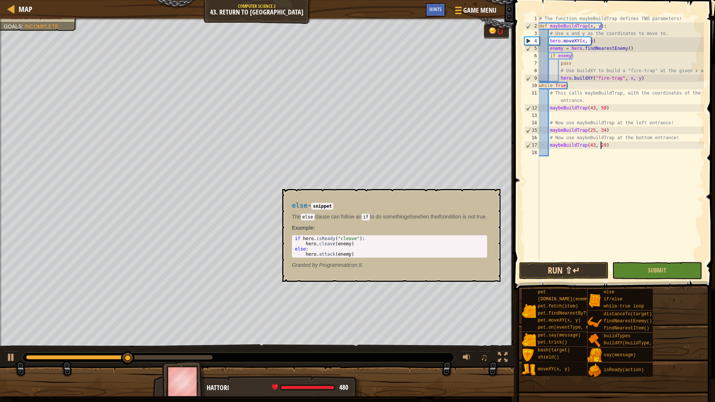
type textarea "maybeBuildTrap(43, 20)"
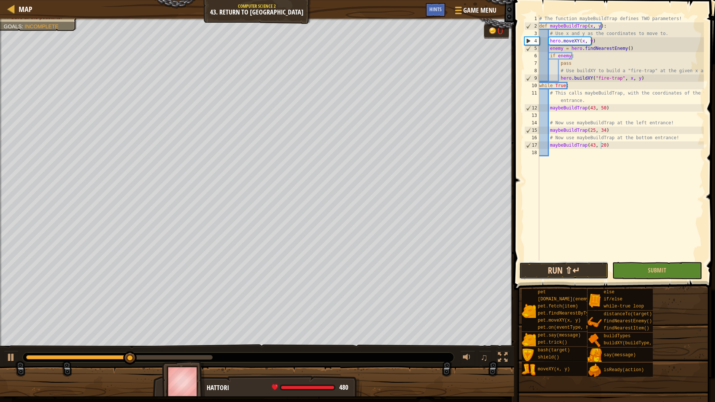
click at [570, 266] on button "Run ⇧↵" at bounding box center [563, 270] width 89 height 17
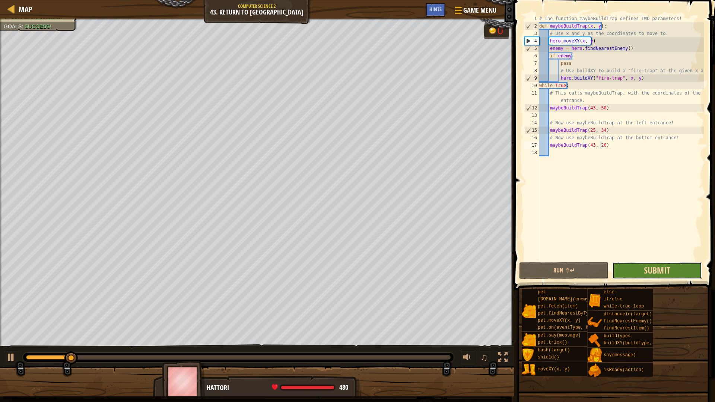
click at [649, 276] on span "Submit" at bounding box center [657, 271] width 26 height 12
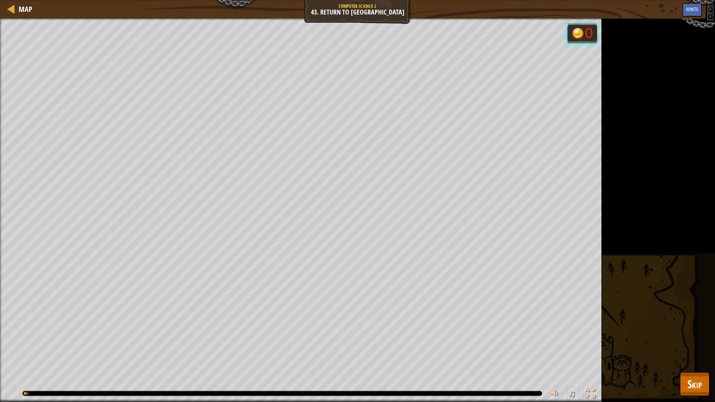
click at [715, 401] on div "Stop all the ogres. Save all the peasants. Goals : Running... 0 ♫ Hattori 480 x…" at bounding box center [357, 211] width 715 height 384
click at [699, 387] on span "Skip" at bounding box center [695, 384] width 15 height 15
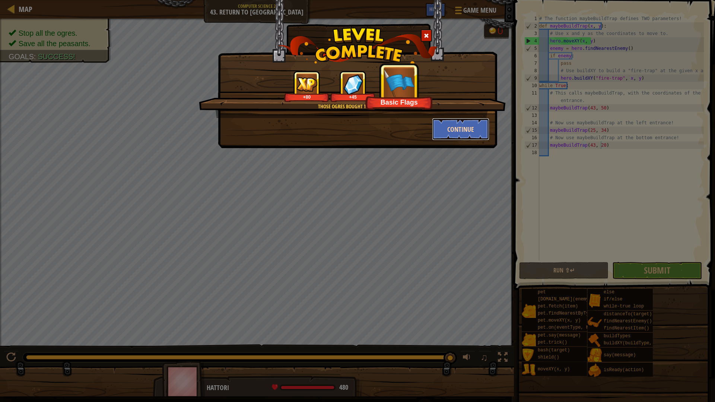
click at [462, 133] on button "Continue" at bounding box center [461, 129] width 58 height 22
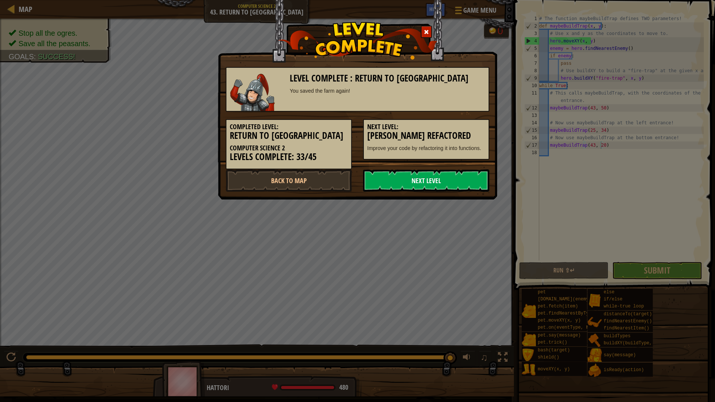
click at [399, 182] on link "Next Level" at bounding box center [426, 181] width 126 height 22
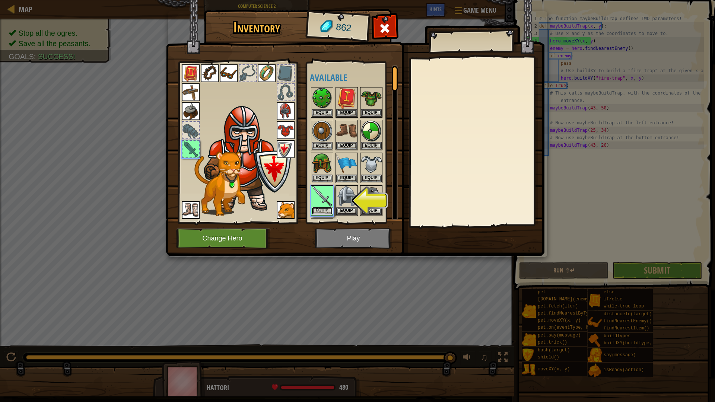
click at [321, 213] on button "Equip" at bounding box center [322, 211] width 21 height 8
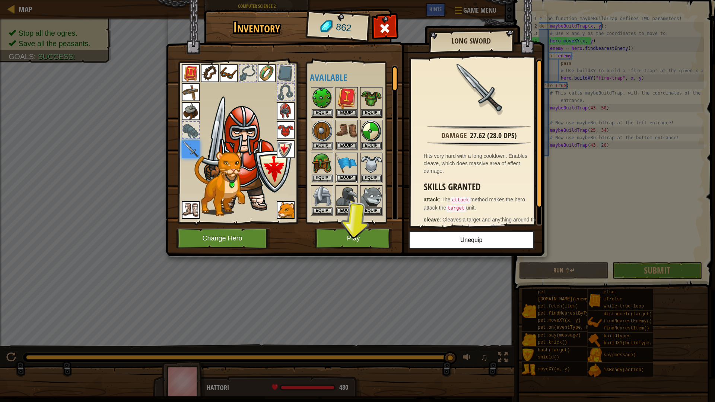
click at [351, 177] on button "Equip" at bounding box center [346, 178] width 21 height 8
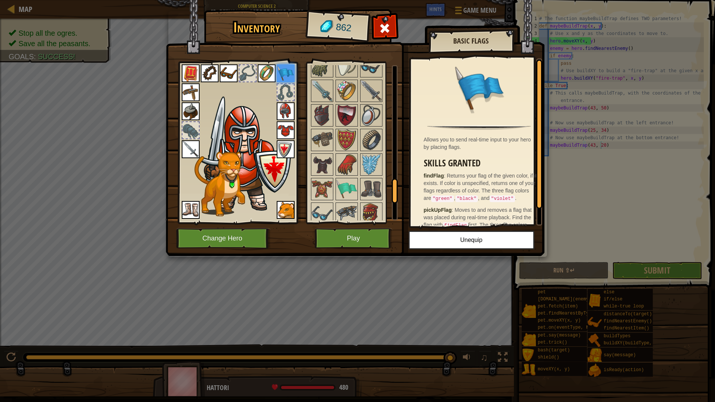
scroll to position [861, 0]
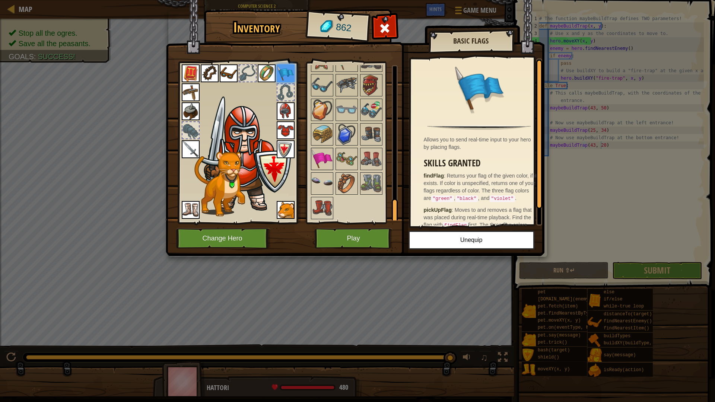
click at [326, 167] on img at bounding box center [322, 159] width 21 height 21
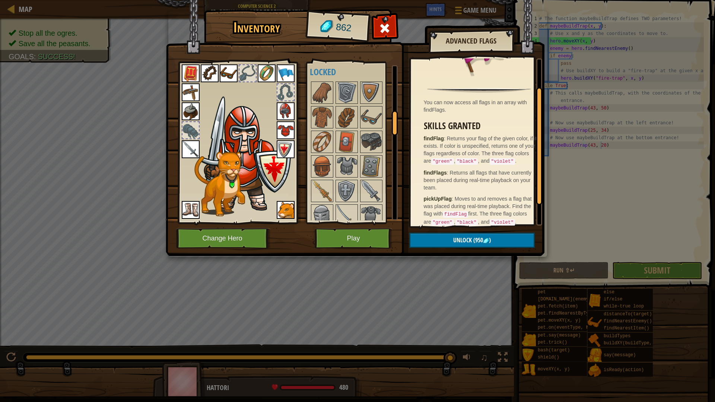
scroll to position [69, 0]
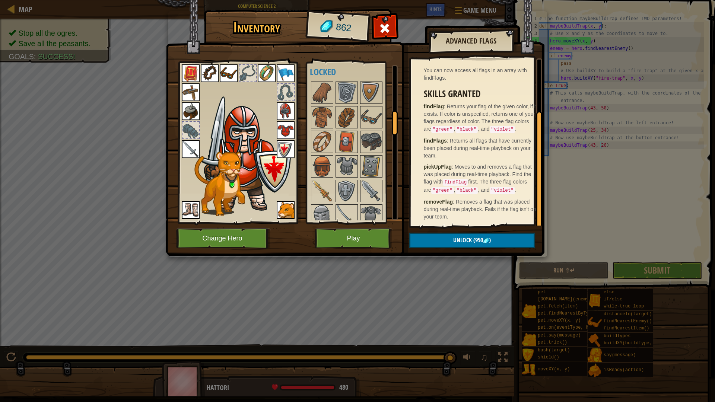
click at [286, 70] on img at bounding box center [286, 73] width 18 height 18
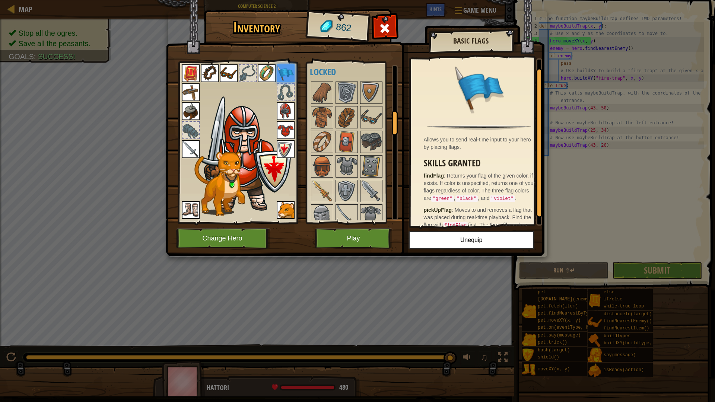
scroll to position [17, 0]
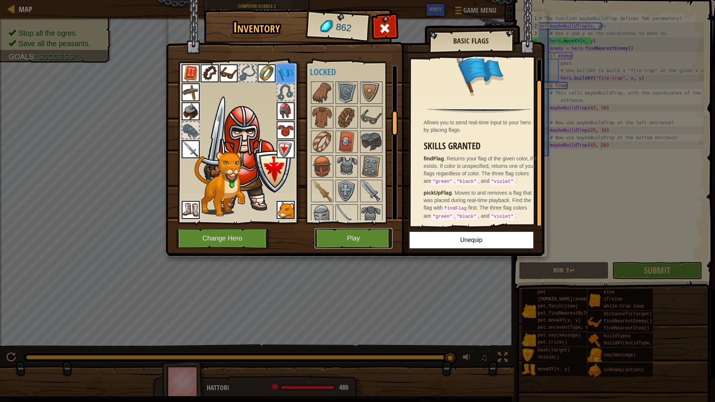
click at [370, 237] on button "Play" at bounding box center [354, 238] width 78 height 20
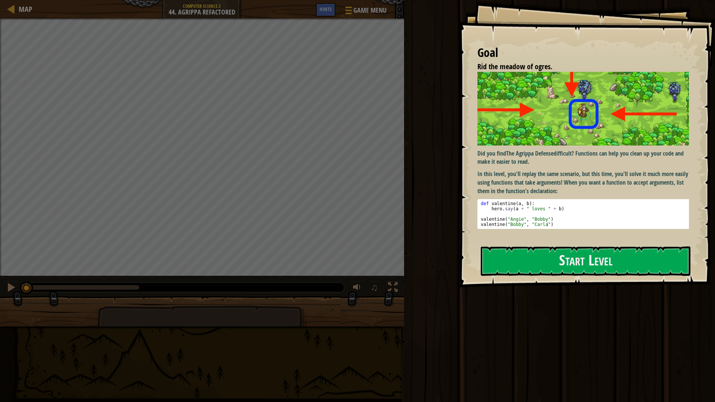
click at [533, 281] on div "Goal Rid the meadow of ogres. Did you find The Agrippa Defense difficult? Funct…" at bounding box center [587, 144] width 256 height 288
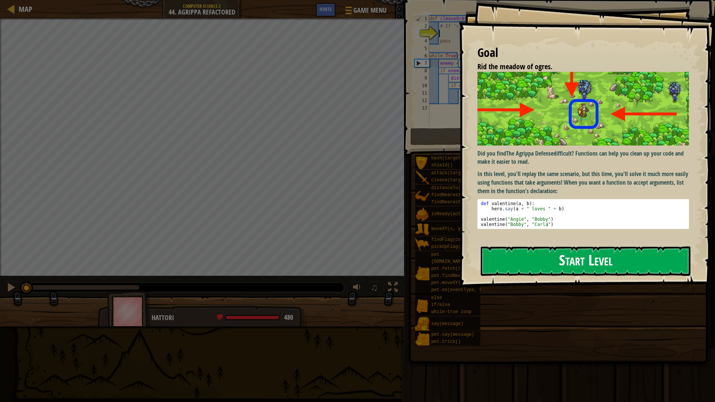
click at [529, 264] on button "Start Level" at bounding box center [586, 261] width 210 height 29
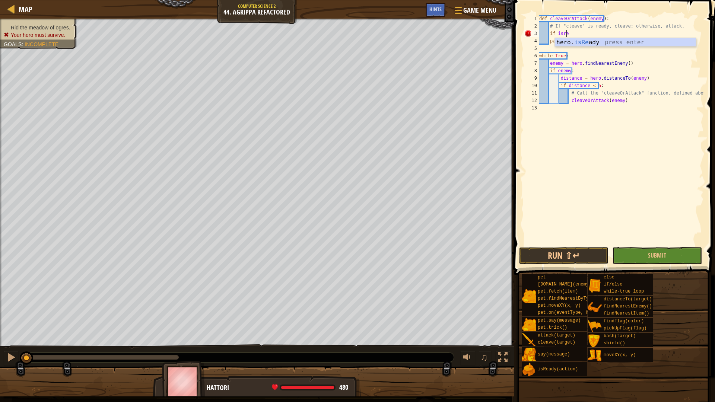
scroll to position [3, 2]
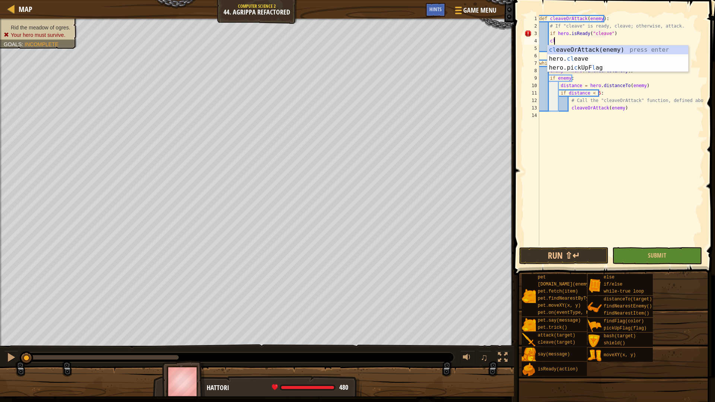
type textarea "c"
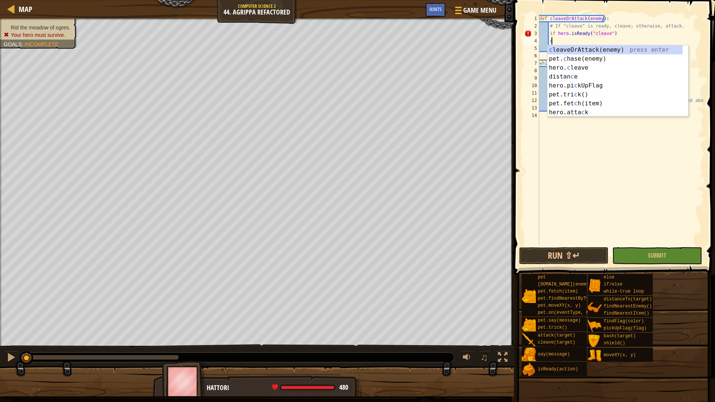
scroll to position [3, 0]
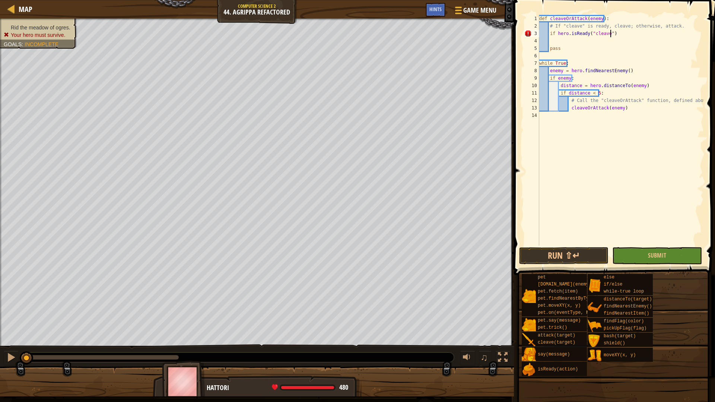
click at [617, 37] on div "def cleaveOrAttack ( enemy ) : # If "cleave" is ready, cleave; otherwise, attac…" at bounding box center [621, 138] width 166 height 246
click at [633, 33] on div "def cleaveOrAttack ( enemy ) : # If "cleave" is ready, cleave; otherwise, attac…" at bounding box center [621, 130] width 166 height 231
type textarea "if hero.isReady("cleave"):"
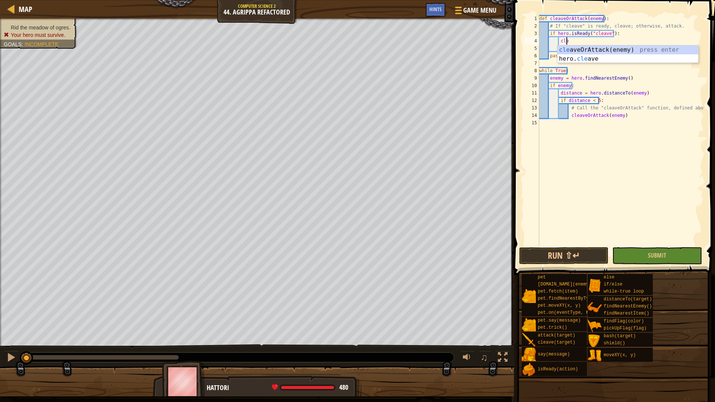
scroll to position [3, 2]
click at [603, 61] on div "cleav eOrAttack(enemy) press enter hero. cleav e press enter" at bounding box center [628, 63] width 141 height 36
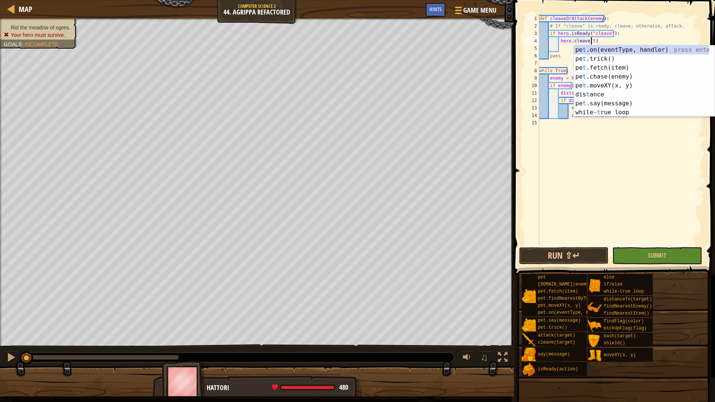
scroll to position [3, 4]
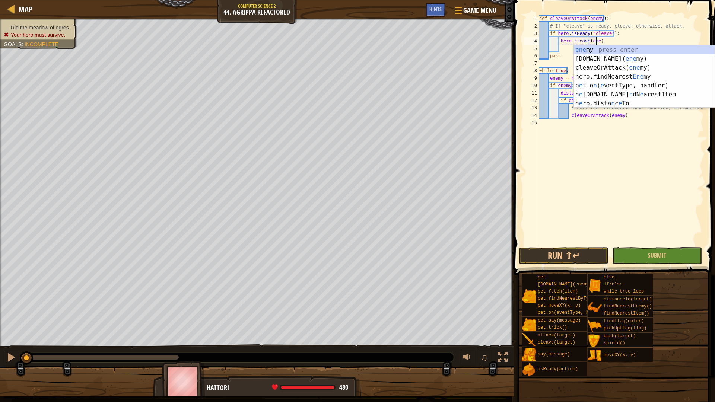
type textarea "hero.cleave(enemy)"
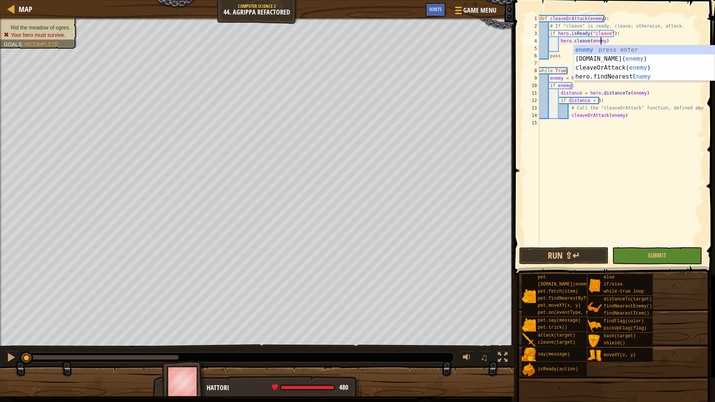
scroll to position [3, 5]
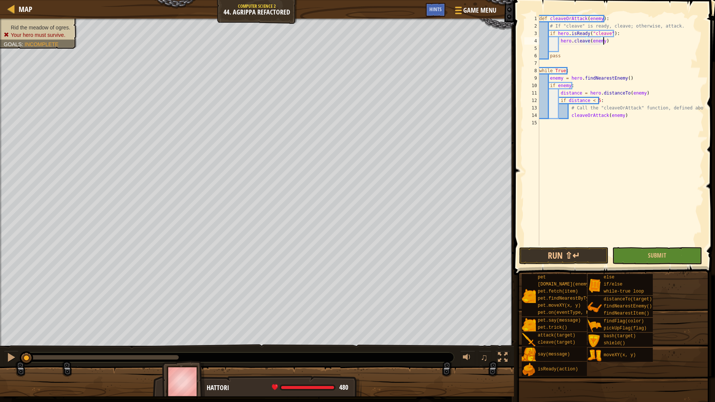
click at [616, 44] on div "def cleaveOrAttack ( enemy ) : # If "cleave" is ready, cleave; otherwise, attac…" at bounding box center [621, 138] width 166 height 246
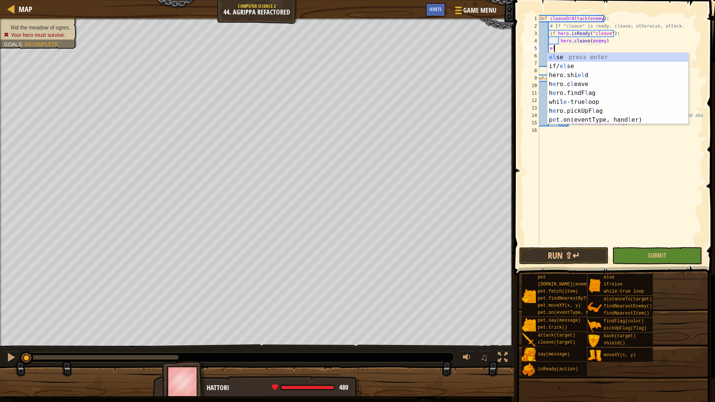
type textarea "else"
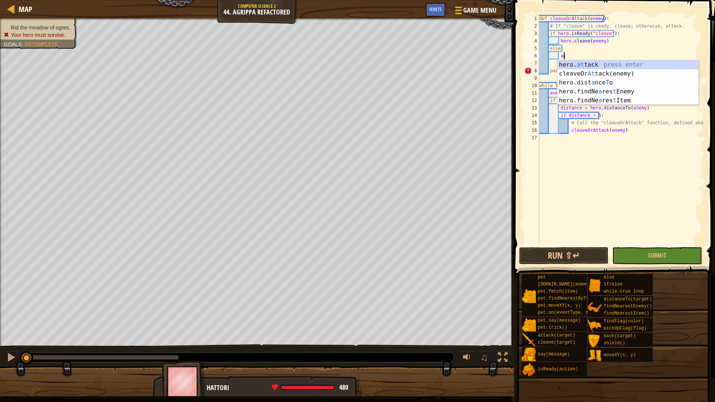
scroll to position [3, 2]
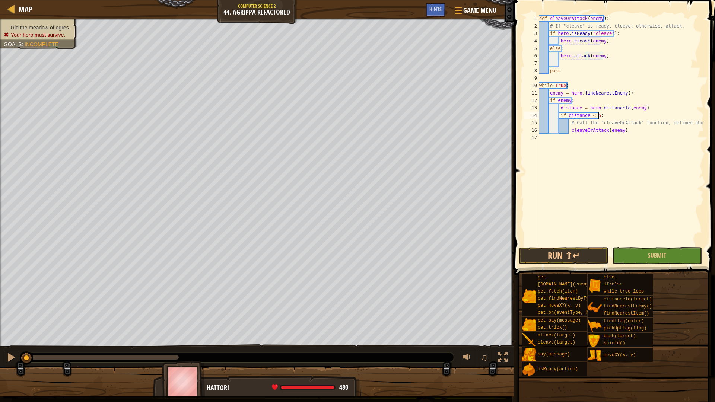
click at [636, 114] on div "def cleaveOrAttack ( enemy ) : # If "cleave" is ready, cleave; otherwise, attac…" at bounding box center [621, 138] width 166 height 246
type textarea "if distance < 5:"
click at [558, 265] on span at bounding box center [615, 126] width 207 height 297
click at [558, 256] on button "Run ⇧↵" at bounding box center [563, 255] width 89 height 17
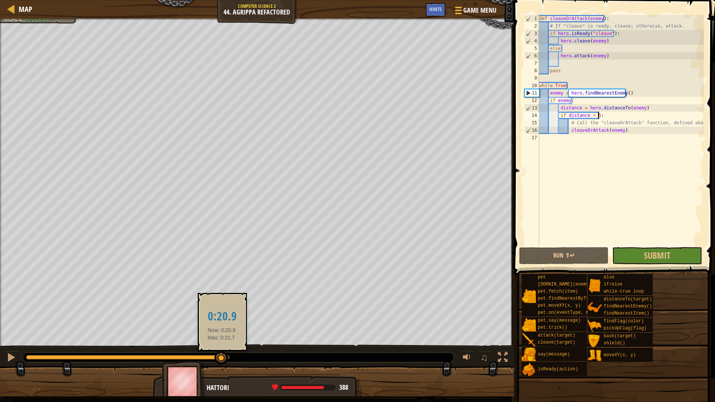
drag, startPoint x: 212, startPoint y: 360, endPoint x: 228, endPoint y: 360, distance: 15.3
click at [227, 360] on div at bounding box center [128, 357] width 204 height 4
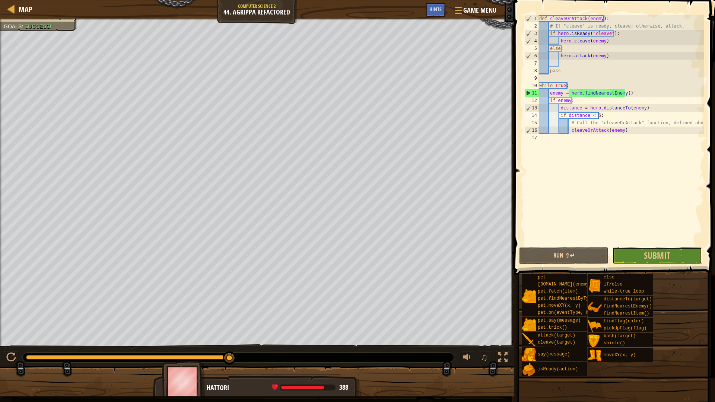
click at [665, 263] on button "Submit" at bounding box center [656, 255] width 89 height 17
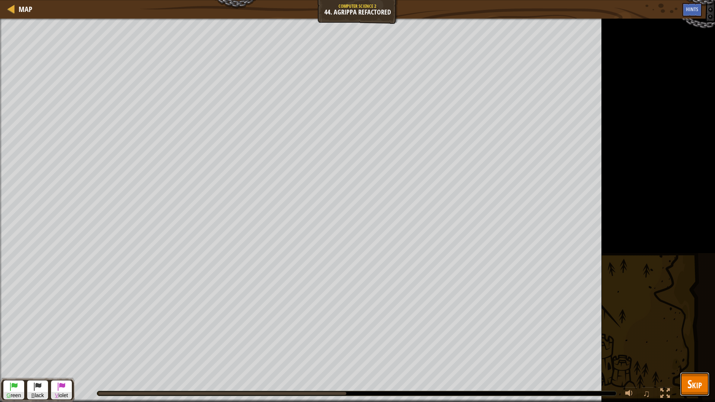
click at [694, 388] on span "Skip" at bounding box center [695, 384] width 15 height 15
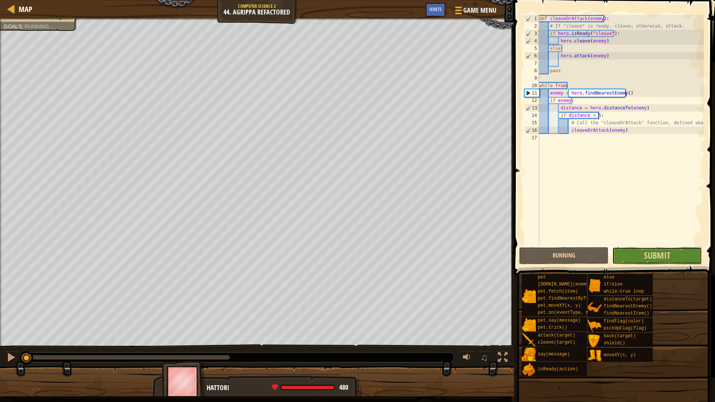
click at [650, 263] on button "Submit" at bounding box center [656, 255] width 89 height 17
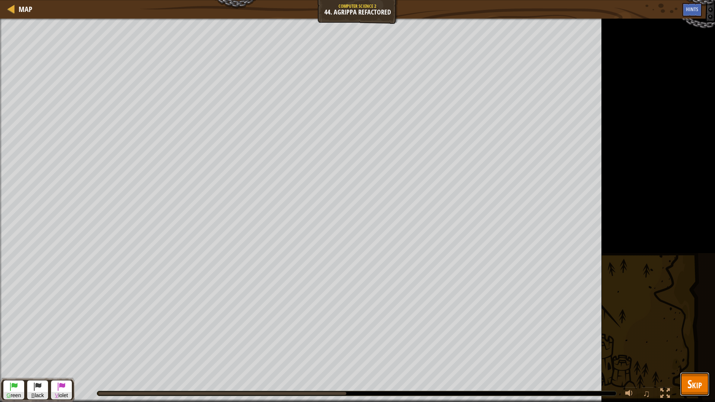
click at [696, 384] on span "Skip" at bounding box center [695, 384] width 15 height 15
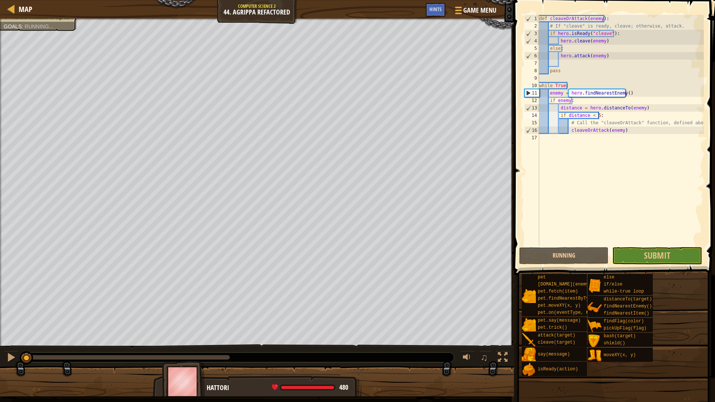
click at [661, 266] on span at bounding box center [615, 126] width 207 height 297
click at [663, 263] on button "Submit" at bounding box center [656, 255] width 89 height 17
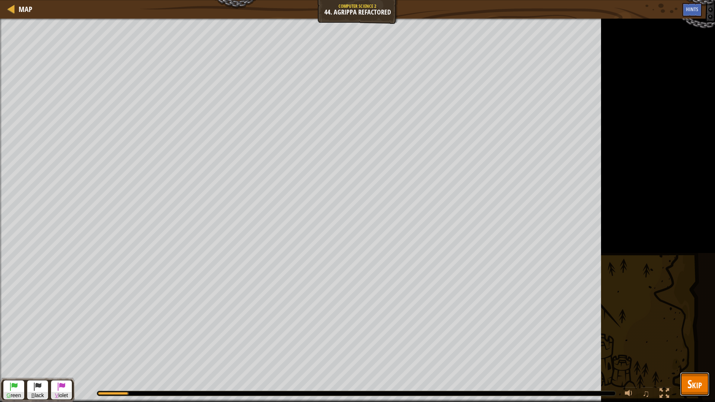
click at [693, 382] on span "Skip" at bounding box center [695, 383] width 15 height 15
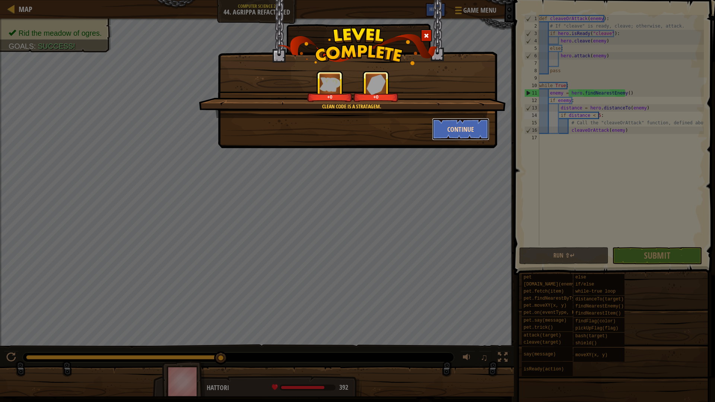
click at [456, 128] on button "Continue" at bounding box center [461, 129] width 58 height 22
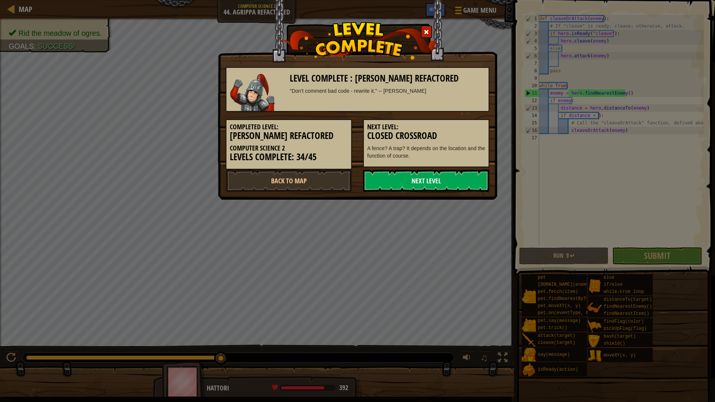
click at [414, 174] on link "Next Level" at bounding box center [426, 181] width 126 height 22
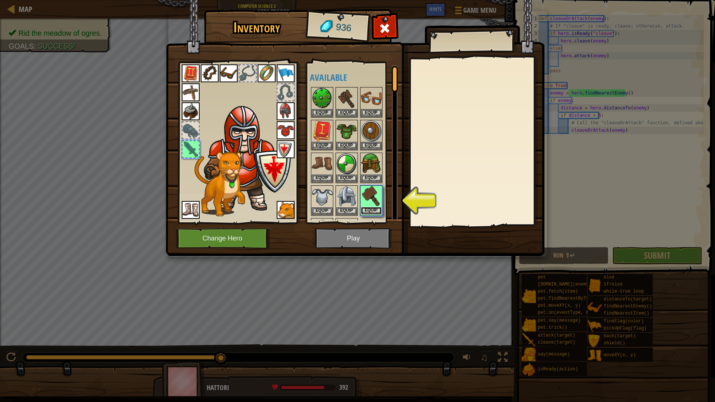
click at [375, 212] on button "Equip" at bounding box center [371, 211] width 21 height 8
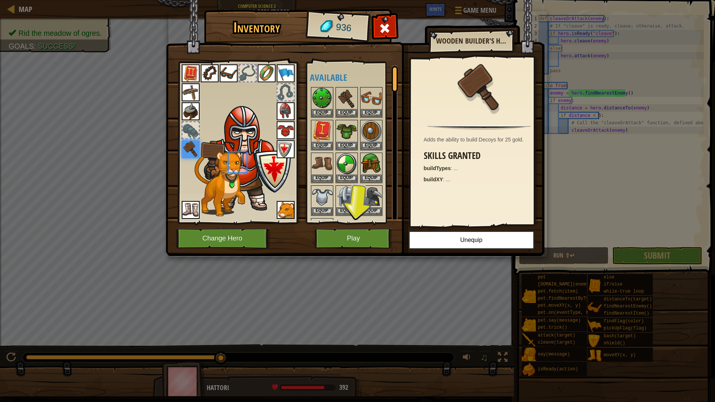
click at [367, 228] on img at bounding box center [355, 121] width 379 height 270
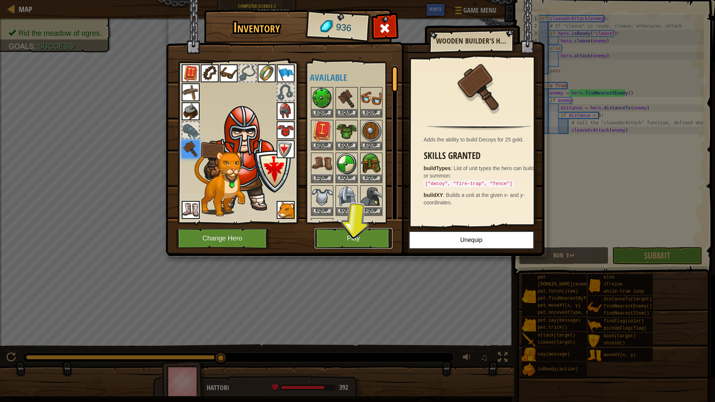
click at [364, 241] on button "Play" at bounding box center [354, 238] width 78 height 20
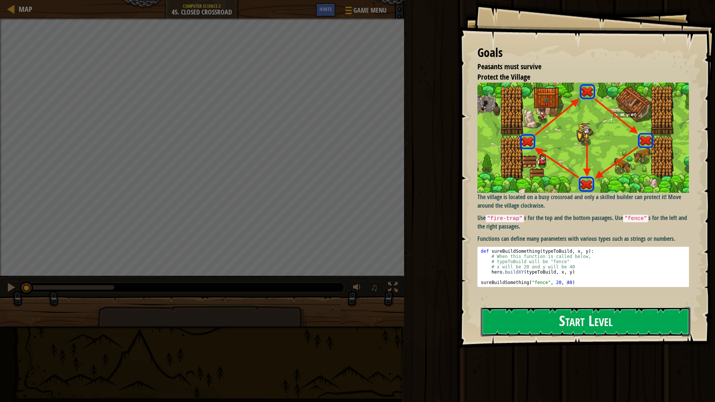
click at [582, 172] on div "Goals Peasants must survive Protect the Village The village is located on a bus…" at bounding box center [587, 174] width 256 height 348
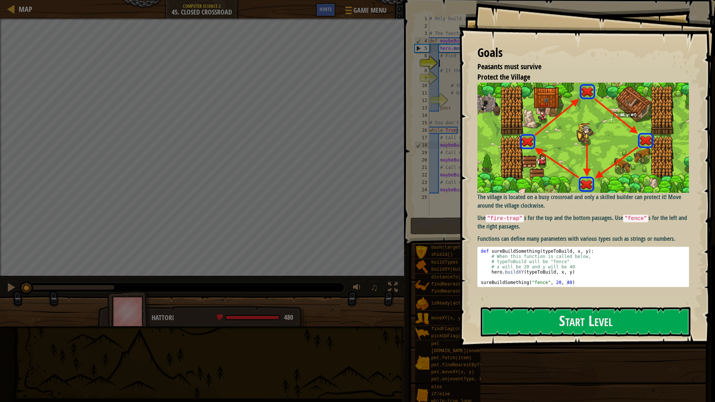
type textarea "sureBuildSomething("fence", 20, 40)"
drag, startPoint x: 523, startPoint y: 283, endPoint x: 519, endPoint y: 295, distance: 12.6
click at [523, 285] on div "The village is located on a busy crossroad and only a skilled builder can prote…" at bounding box center [586, 191] width 217 height 217
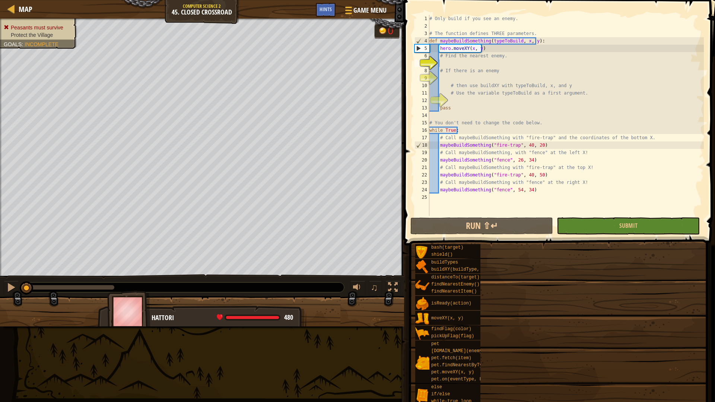
drag, startPoint x: 519, startPoint y: 295, endPoint x: 511, endPoint y: 332, distance: 37.8
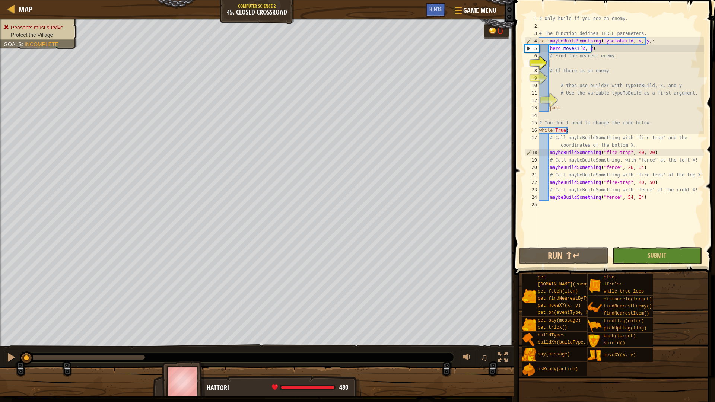
click at [572, 60] on div "# Only build if you see an enemy. # The function defines THREE parameters. def …" at bounding box center [621, 138] width 166 height 246
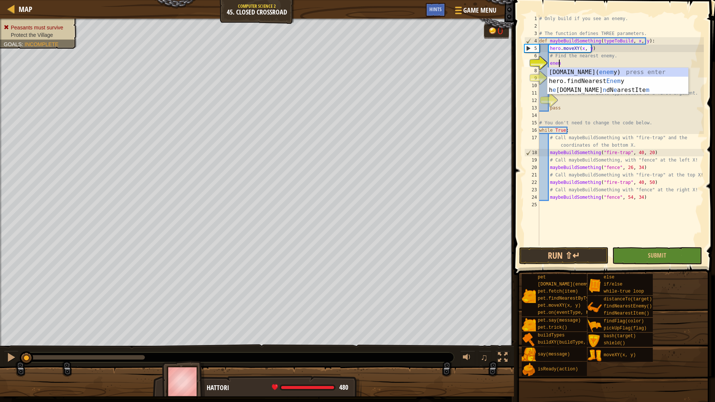
scroll to position [3, 1]
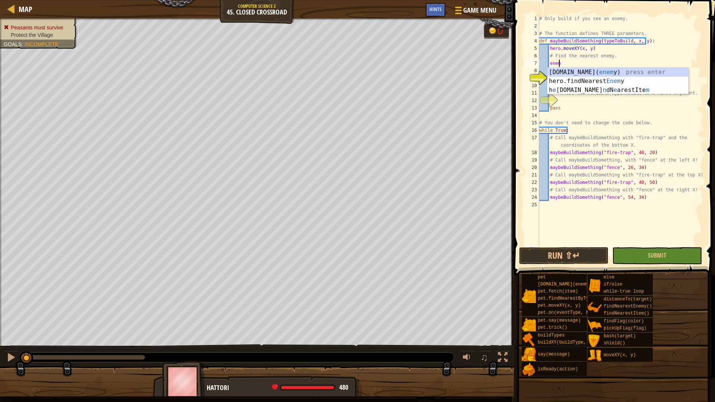
type textarea "e"
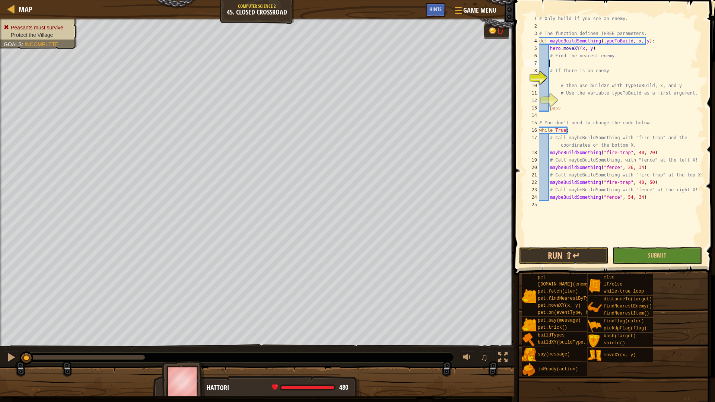
scroll to position [3, 0]
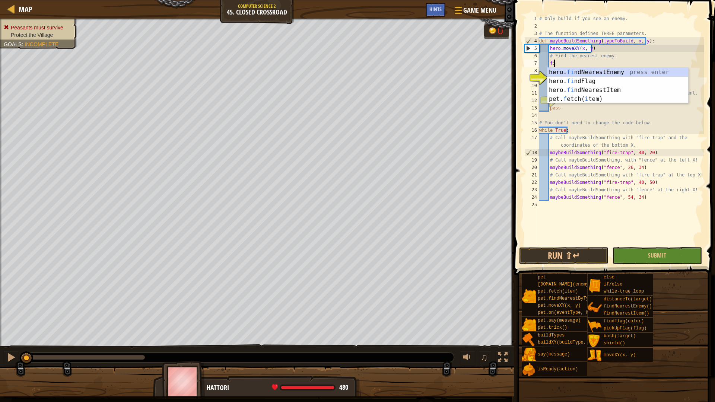
type textarea "fin"
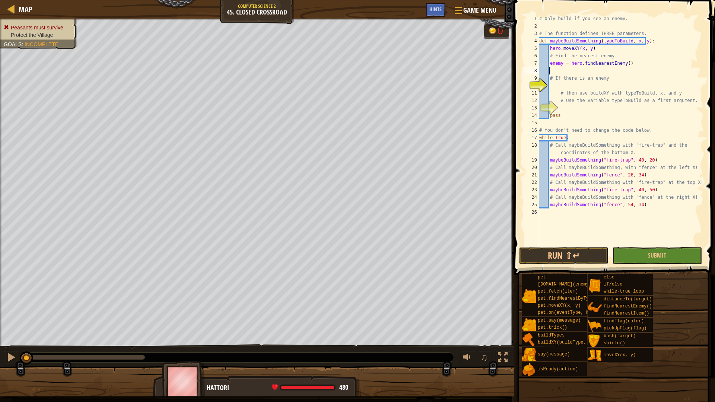
click at [567, 81] on div "# Only build if you see an enemy. # The function defines THREE parameters. def …" at bounding box center [621, 138] width 166 height 246
type textarea "# If there is an enemy"
click at [566, 86] on div "# Only build if you see an enemy. # The function defines THREE parameters. def …" at bounding box center [621, 138] width 166 height 246
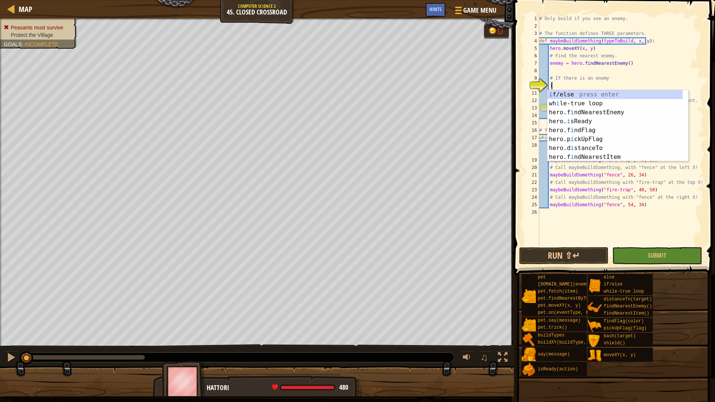
scroll to position [3, 1]
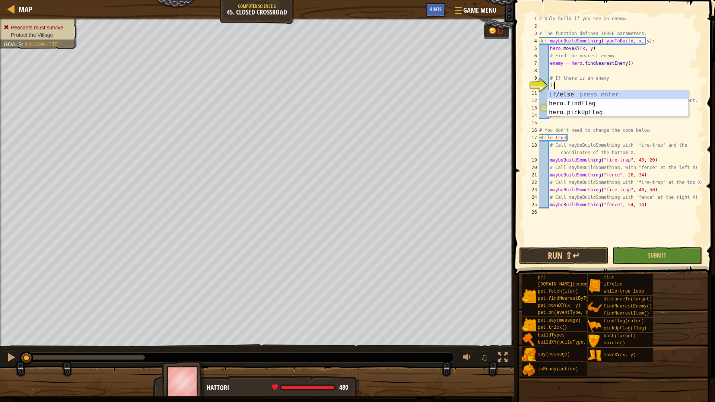
type textarea "if enemy:"
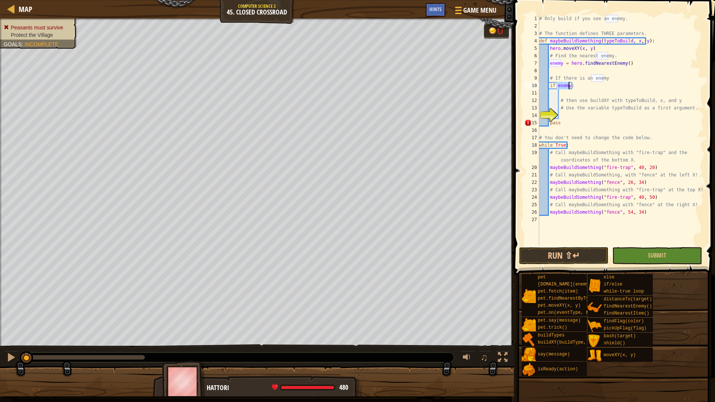
click at [567, 118] on div "# Only build if you see an enemy. # The function defines THREE parameters. def …" at bounding box center [621, 138] width 166 height 246
click at [572, 116] on div "# Only build if you see an enemy. # The function defines THREE parameters. def …" at bounding box center [621, 138] width 166 height 246
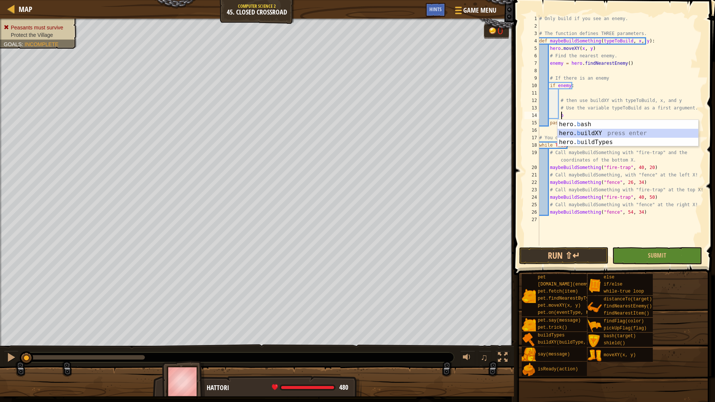
click at [583, 135] on div "hero. b ash press enter hero. b uildXY press enter hero. b uildTypes press enter" at bounding box center [628, 142] width 141 height 45
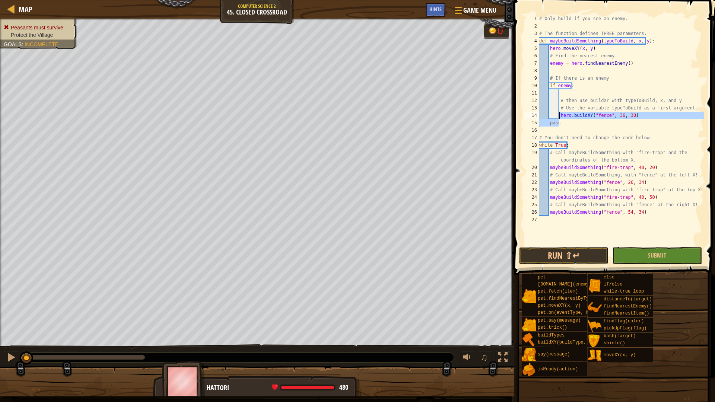
drag, startPoint x: 625, startPoint y: 117, endPoint x: 558, endPoint y: 115, distance: 67.1
click at [558, 115] on div "# Only build if you see an enemy. # The function defines THREE parameters. def …" at bounding box center [621, 138] width 166 height 246
type textarea "hero.buildXY("fence", 36, 30) pass"
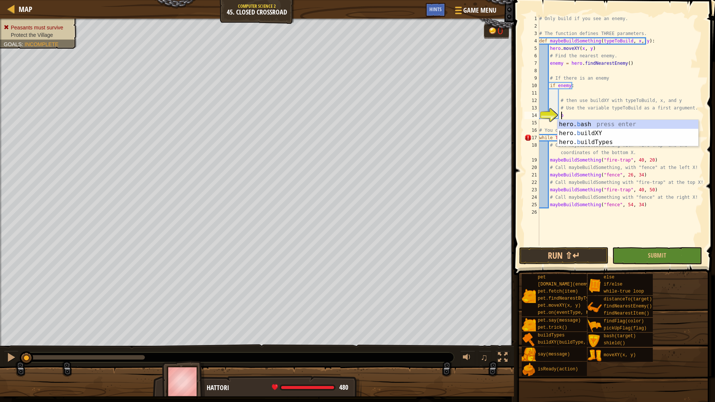
scroll to position [3, 1]
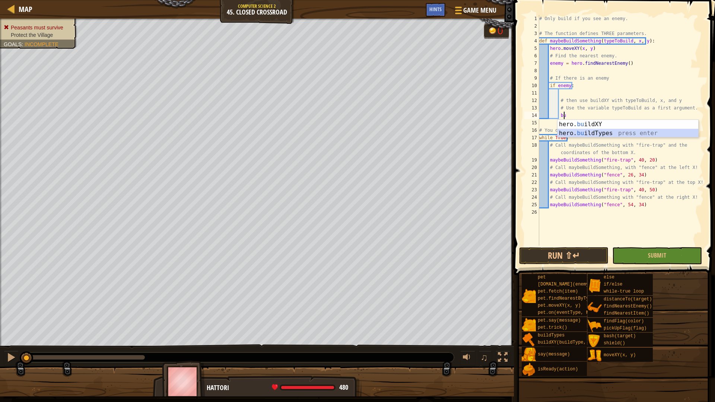
click at [592, 134] on div "hero. bu ildXY press enter hero. bu ildTypes press enter" at bounding box center [628, 138] width 141 height 36
click at [633, 108] on div "# Only build if you see an enemy. # The function defines THREE parameters. def …" at bounding box center [621, 138] width 166 height 246
type textarea "# Use the variable typeToBuild as a first argument."
click at [635, 126] on div "# Only build if you see an enemy. # The function defines THREE parameters. def …" at bounding box center [621, 138] width 166 height 246
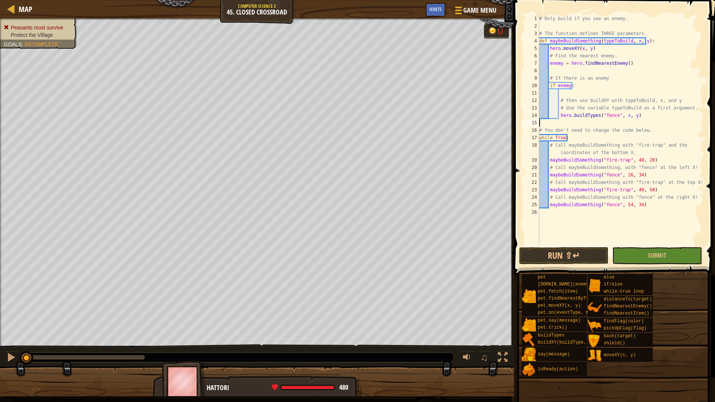
scroll to position [3, 0]
click at [548, 253] on button "Run ⇧↵" at bounding box center [563, 255] width 89 height 17
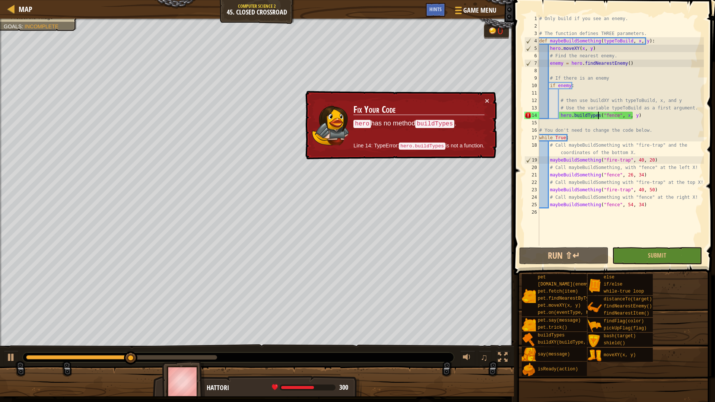
click at [598, 117] on div "# Only build if you see an enemy. # The function defines THREE parameters. def …" at bounding box center [621, 138] width 166 height 246
click at [596, 117] on div "# Only build if you see an enemy. # The function defines THREE parameters. def …" at bounding box center [621, 138] width 166 height 246
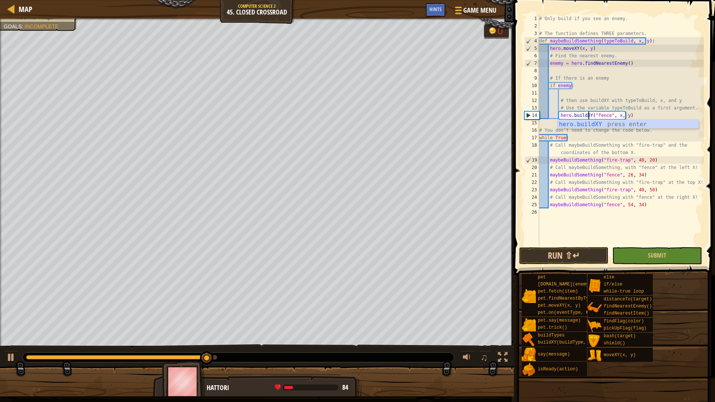
scroll to position [3, 4]
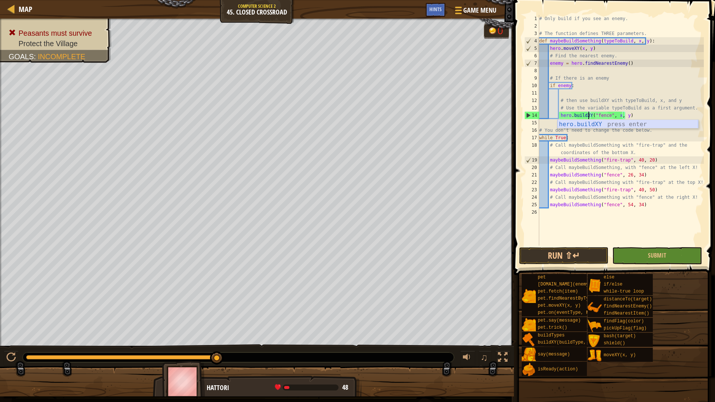
click at [598, 123] on div "hero.buildXY press enter" at bounding box center [628, 133] width 141 height 27
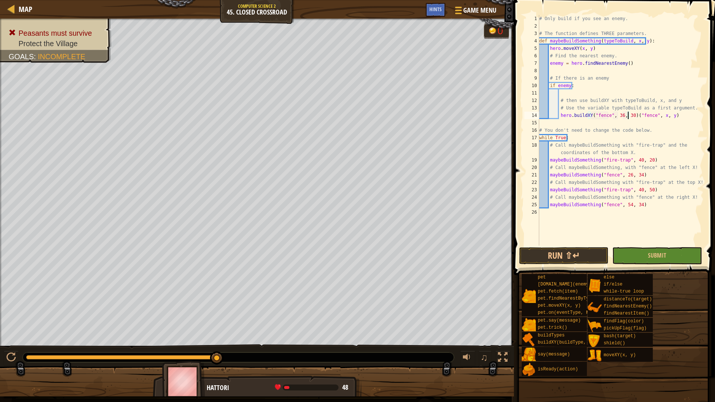
click at [628, 117] on div "# Only build if you see an enemy. # The function defines THREE parameters. def …" at bounding box center [621, 138] width 166 height 246
click at [629, 117] on div "# Only build if you see an enemy. # The function defines THREE parameters. def …" at bounding box center [621, 138] width 166 height 246
drag, startPoint x: 629, startPoint y: 117, endPoint x: 598, endPoint y: 119, distance: 31.0
click at [598, 119] on div "# Only build if you see an enemy. # The function defines THREE parameters. def …" at bounding box center [621, 138] width 166 height 246
click at [599, 114] on div "# Only build if you see an enemy. # The function defines THREE parameters. def …" at bounding box center [621, 130] width 166 height 231
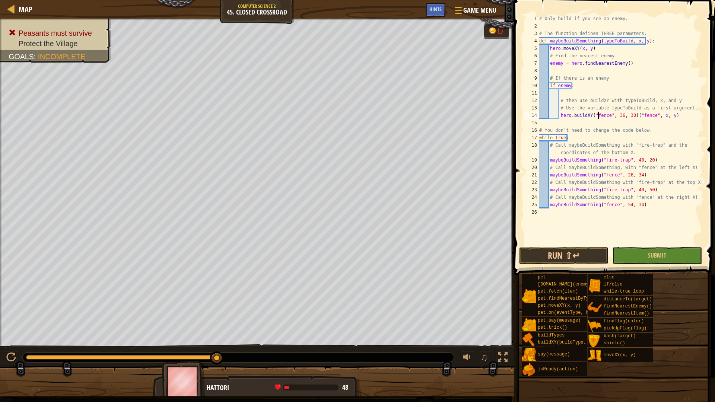
click at [599, 114] on div "# Only build if you see an enemy. # The function defines THREE parameters. def …" at bounding box center [621, 138] width 166 height 246
drag, startPoint x: 589, startPoint y: 115, endPoint x: 629, endPoint y: 115, distance: 39.5
click at [629, 115] on div "# Only build if you see an enemy. # The function defines THREE parameters. def …" at bounding box center [621, 138] width 166 height 246
click at [567, 259] on button "Run ⇧↵" at bounding box center [563, 255] width 89 height 17
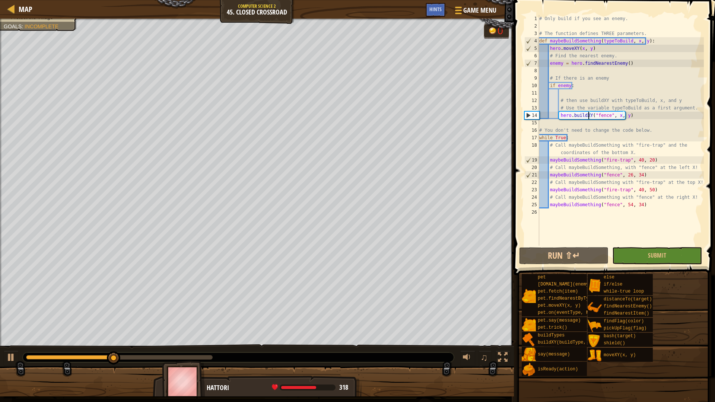
click at [604, 117] on div "# Only build if you see an enemy. # The function defines THREE parameters. def …" at bounding box center [621, 138] width 166 height 246
click at [564, 253] on button "Run ⇧↵" at bounding box center [563, 255] width 89 height 17
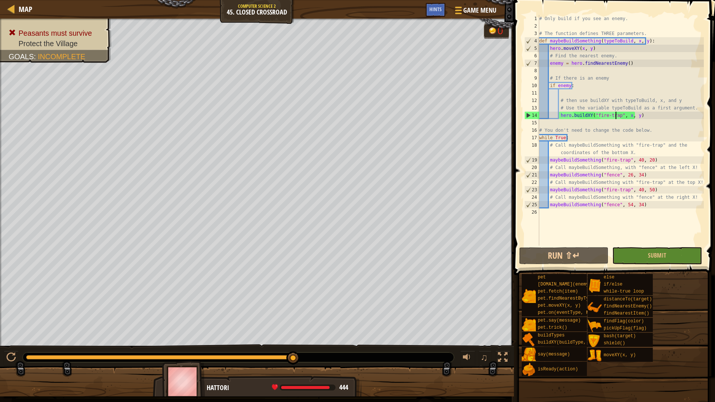
click at [622, 136] on div "# Only build if you see an enemy. # The function defines THREE parameters. def …" at bounding box center [621, 138] width 166 height 246
click at [651, 127] on div "# Only build if you see an enemy. # The function defines THREE parameters. def …" at bounding box center [621, 138] width 166 height 246
click at [652, 145] on div "# Only build if you see an enemy. # The function defines THREE parameters. def …" at bounding box center [621, 138] width 166 height 246
click at [595, 189] on div "# Only build if you see an enemy. # The function defines THREE parameters. def …" at bounding box center [621, 138] width 166 height 246
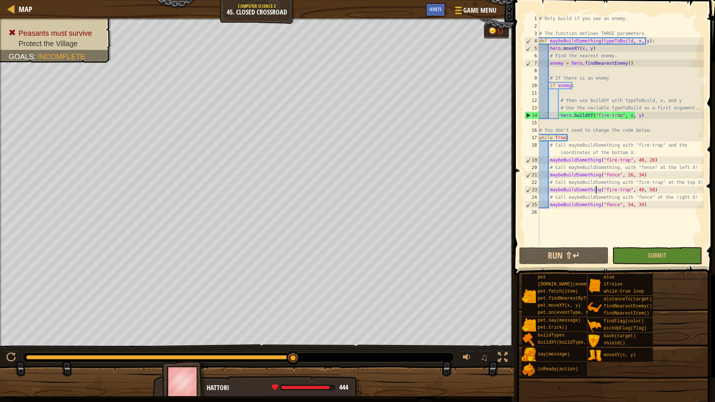
click at [623, 164] on div "# Only build if you see an enemy. # The function defines THREE parameters. def …" at bounding box center [621, 138] width 166 height 246
click at [610, 119] on div "# Only build if you see an enemy. # The function defines THREE parameters. def …" at bounding box center [621, 138] width 166 height 246
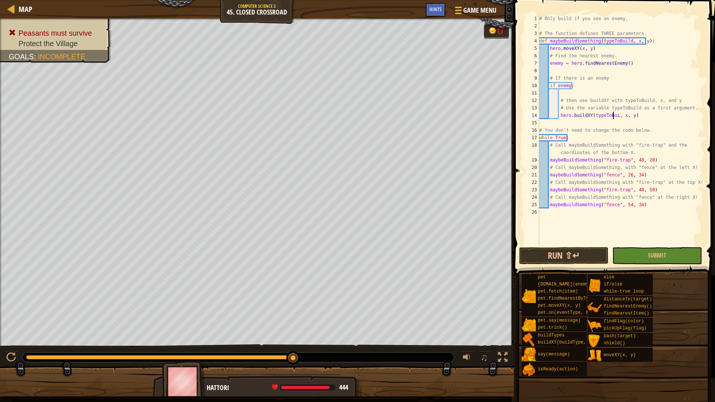
scroll to position [3, 6]
type textarea "hero.buildXY(typeToBuild, x, y)"
click at [545, 249] on button "Run ⇧↵" at bounding box center [563, 255] width 89 height 17
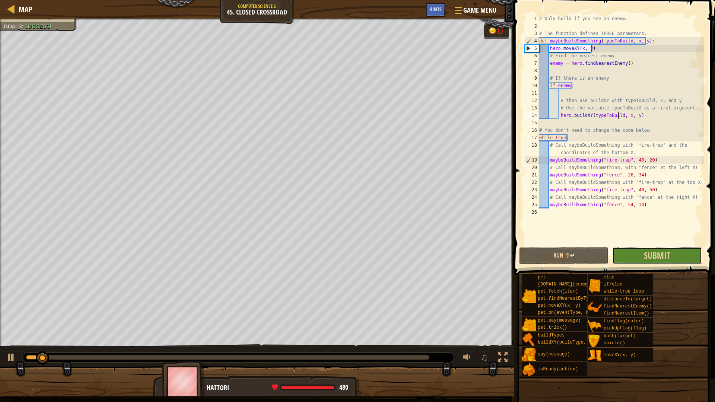
click at [671, 257] on button "Submit" at bounding box center [656, 255] width 89 height 17
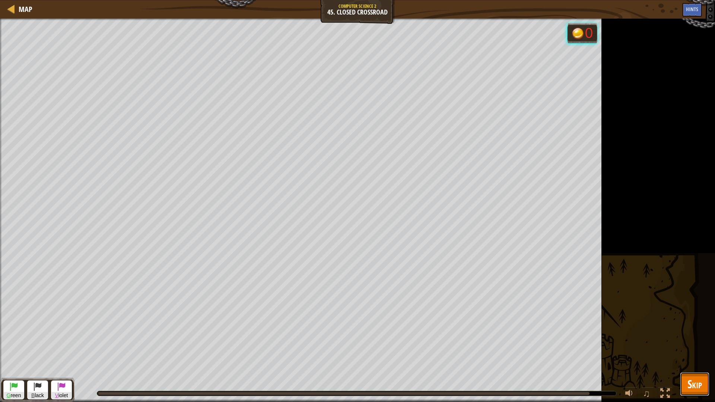
click at [702, 383] on span "Skip" at bounding box center [695, 384] width 15 height 15
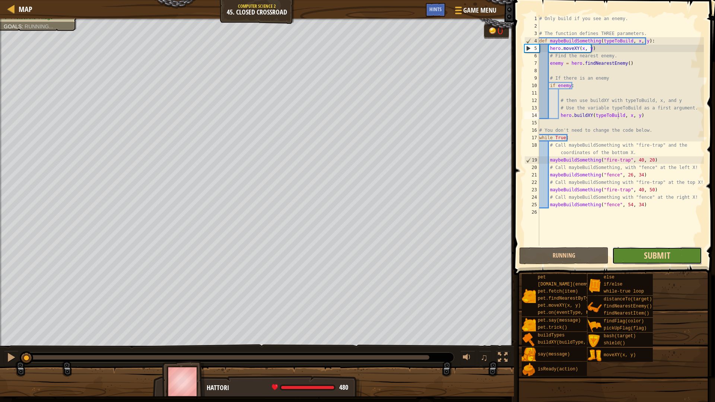
click at [664, 254] on span "Submit" at bounding box center [657, 256] width 26 height 12
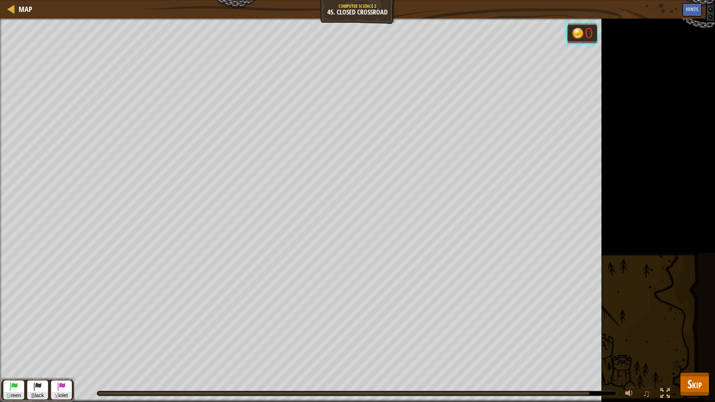
click at [135, 261] on div "Peasants must survive Protect the Village Goals : Running... G reen B lack V io…" at bounding box center [357, 211] width 715 height 384
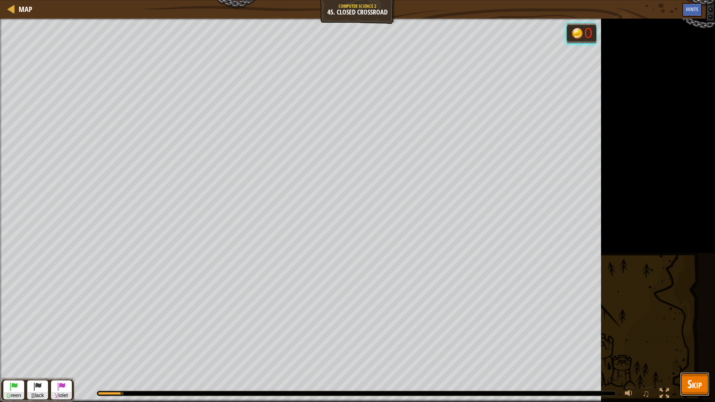
click at [697, 385] on span "Skip" at bounding box center [695, 383] width 15 height 15
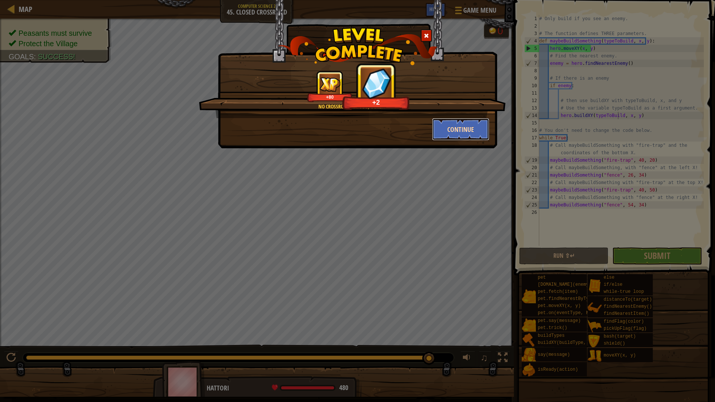
click at [454, 136] on button "Continue" at bounding box center [461, 129] width 58 height 22
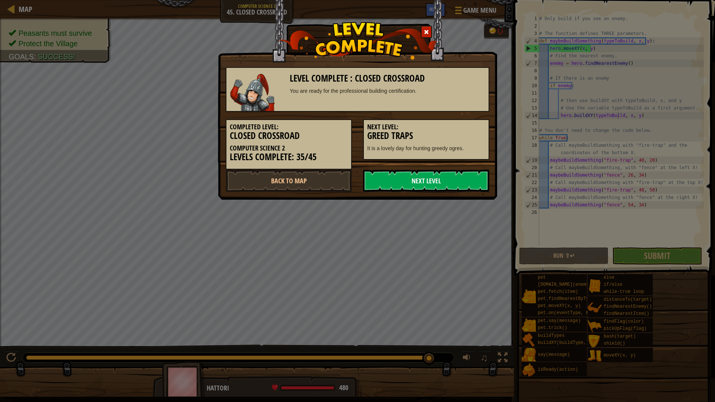
click at [453, 175] on link "Next Level" at bounding box center [426, 181] width 126 height 22
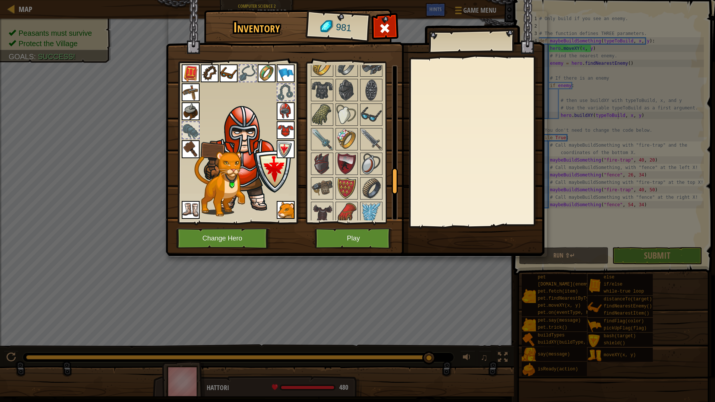
scroll to position [635, 0]
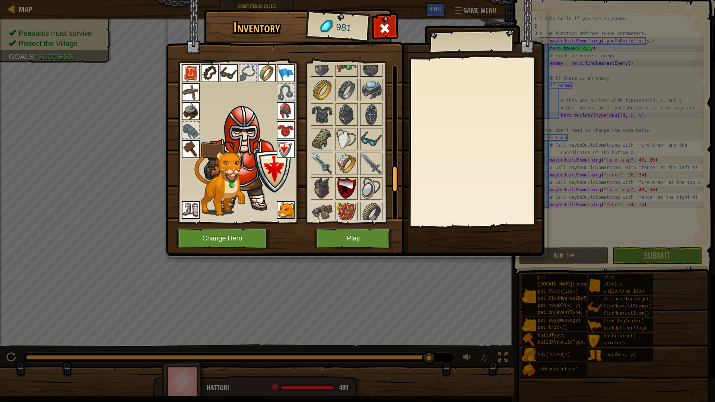
click at [350, 196] on img at bounding box center [346, 188] width 21 height 21
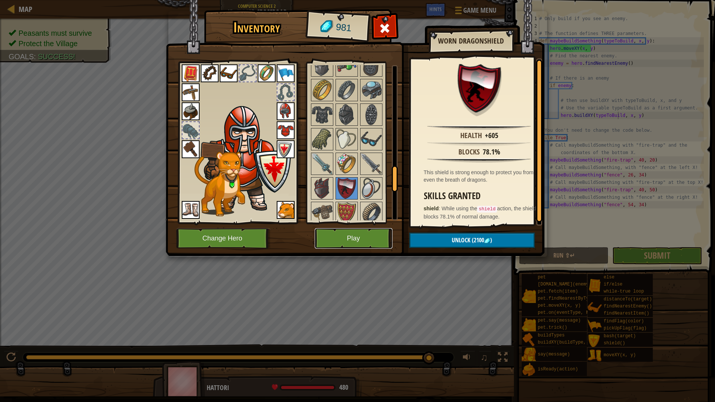
click at [349, 234] on button "Play" at bounding box center [354, 238] width 78 height 20
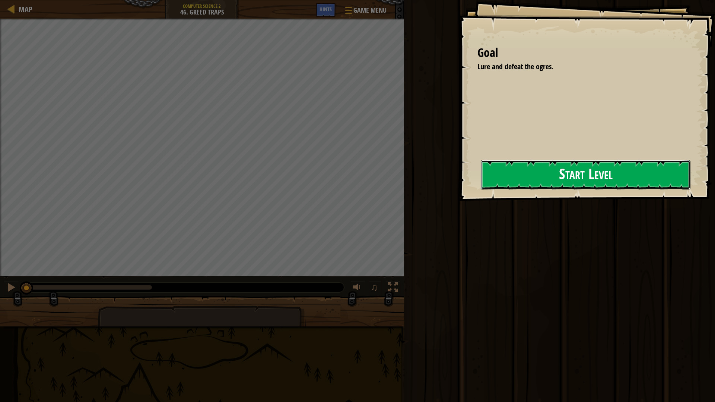
click at [539, 172] on button "Start Level" at bounding box center [586, 174] width 210 height 29
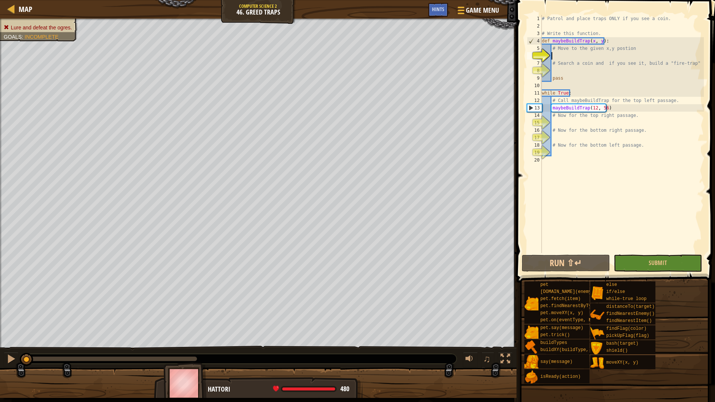
click at [583, 57] on div "# Patrol and place traps ONLY if you see a coin. # Write this function. def may…" at bounding box center [623, 141] width 164 height 253
type textarea "# Search a coin and if you see it, build a "fire-trap""
click at [583, 56] on div "# Patrol and place traps ONLY if you see a coin. # Write this function. def may…" at bounding box center [623, 134] width 164 height 238
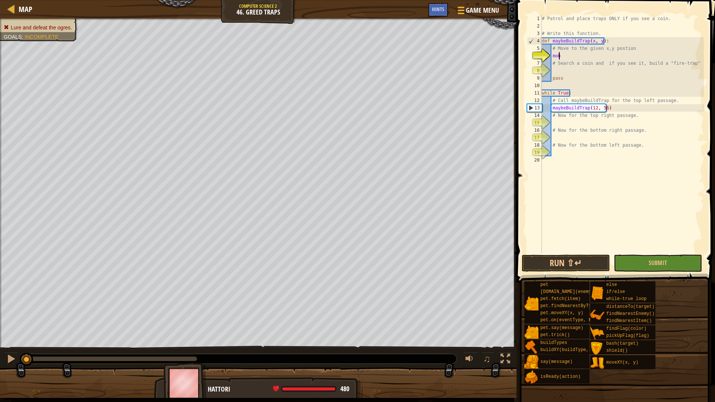
scroll to position [3, 1]
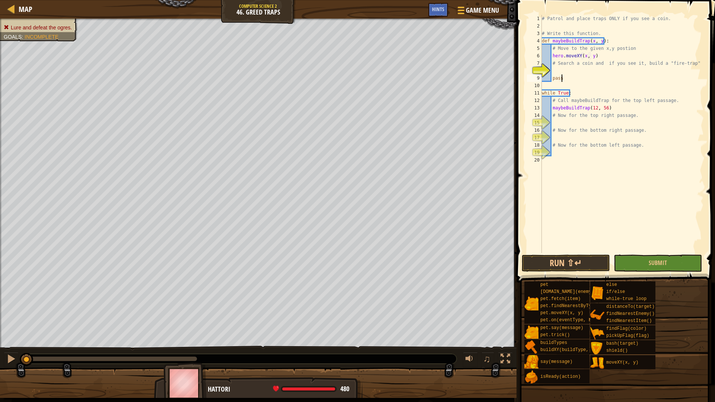
click at [577, 77] on div "# Patrol and place traps ONLY if you see a coin. # Write this function. def may…" at bounding box center [623, 141] width 164 height 253
type textarea "pass"
click at [575, 73] on div "# Patrol and place traps ONLY if you see a coin. # Write this function. def may…" at bounding box center [623, 141] width 164 height 253
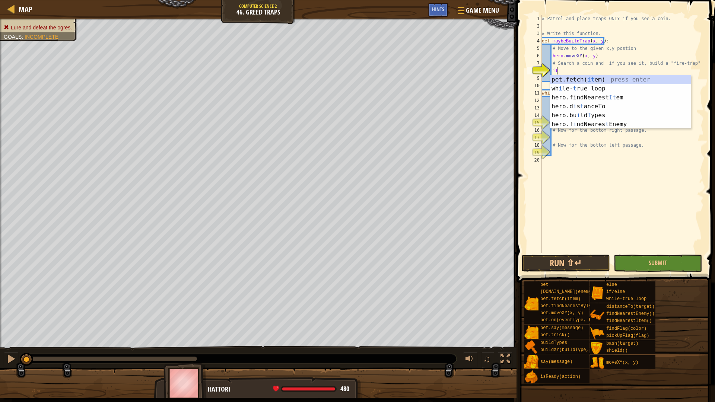
type textarea "item"
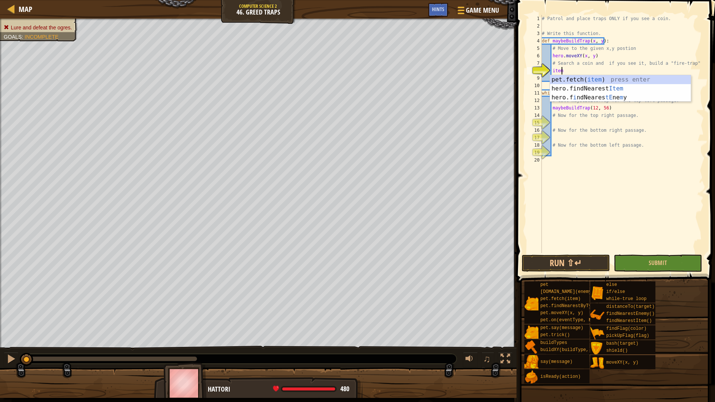
scroll to position [3, 1]
click at [612, 89] on div "pet.fetch( item ) press enter hero.findNearest Item press enter hero.f i ndNear…" at bounding box center [620, 97] width 141 height 45
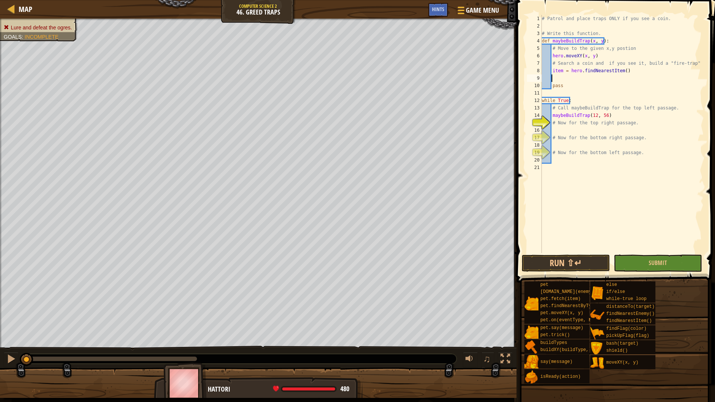
scroll to position [3, 0]
click at [607, 79] on div "# Patrol and place traps ONLY if you see a coin. # Write this function. def may…" at bounding box center [623, 141] width 164 height 253
click at [561, 74] on div "# Patrol and place traps ONLY if you see a coin. # Write this function. def may…" at bounding box center [623, 141] width 164 height 253
click at [553, 74] on div "# Patrol and place traps ONLY if you see a coin. # Write this function. def may…" at bounding box center [623, 141] width 164 height 253
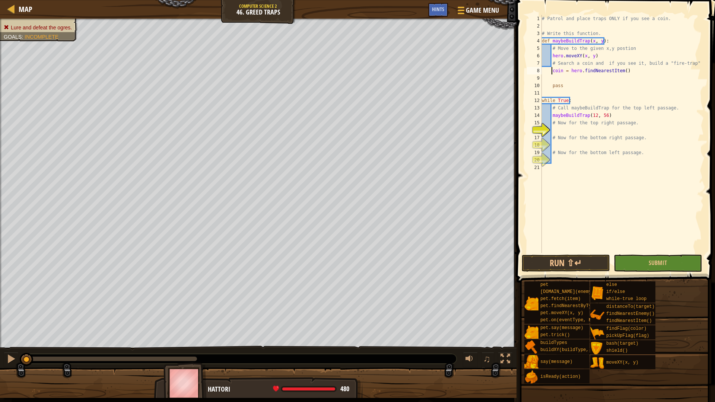
click at [546, 74] on div "# Patrol and place traps ONLY if you see a coin. # Write this function. def may…" at bounding box center [623, 141] width 164 height 253
click at [552, 72] on div "# Patrol and place traps ONLY if you see a coin. # Write this function. def may…" at bounding box center [623, 141] width 164 height 253
type textarea "coin = hero.findNearestItem()"
click at [569, 80] on div "# Patrol and place traps ONLY if you see a coin. # Write this function. def may…" at bounding box center [623, 141] width 164 height 253
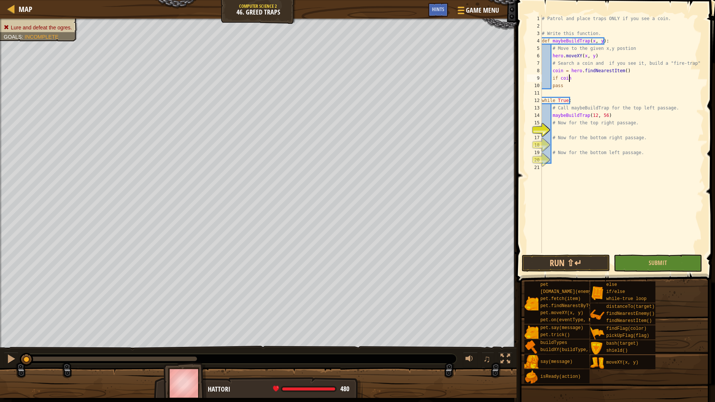
type textarea "if coin:"
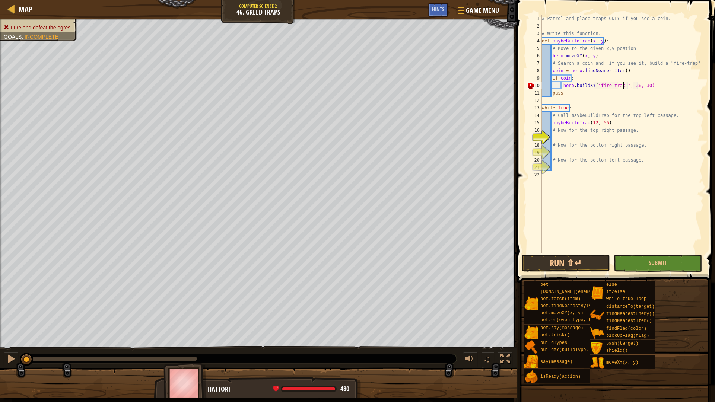
scroll to position [3, 7]
click at [640, 86] on div "# Patrol and place traps ONLY if you see a coin. # Write this function. def may…" at bounding box center [623, 141] width 164 height 253
click at [630, 89] on div "# Patrol and place traps ONLY if you see a coin. # Write this function. def may…" at bounding box center [623, 141] width 164 height 253
click at [658, 106] on div "# Patrol and place traps ONLY if you see a coin. # Write this function. def may…" at bounding box center [623, 141] width 164 height 253
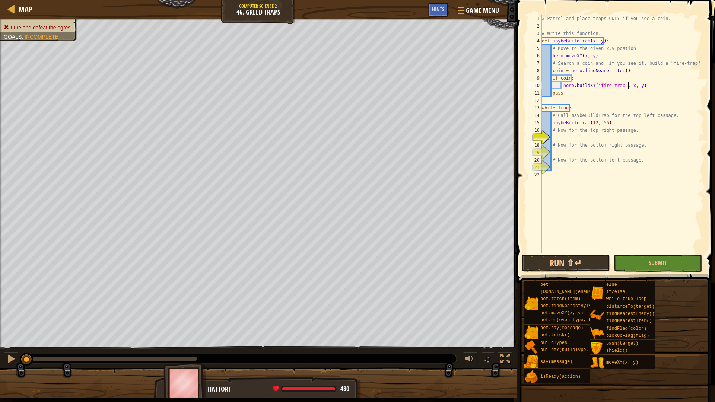
type textarea "while True:"
click at [583, 140] on div "# Patrol and place traps ONLY if you see a coin. # Write this function. def may…" at bounding box center [623, 141] width 164 height 253
drag, startPoint x: 607, startPoint y: 121, endPoint x: 551, endPoint y: 121, distance: 55.9
click at [551, 121] on div "# Patrol and place traps ONLY if you see a coin. # Write this function. def may…" at bounding box center [623, 141] width 164 height 253
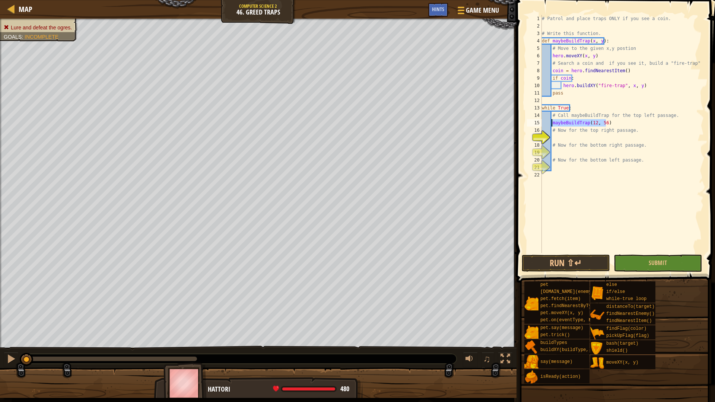
type textarea "maybeBuildTrap(12, 56)"
click at [559, 139] on div "# Patrol and place traps ONLY if you see a coin. # Write this function. def may…" at bounding box center [623, 141] width 164 height 253
paste textarea "maybeBuildTrap(12, 56)"
click at [593, 135] on div "# Patrol and place traps ONLY if you see a coin. # Write this function. def may…" at bounding box center [623, 141] width 164 height 253
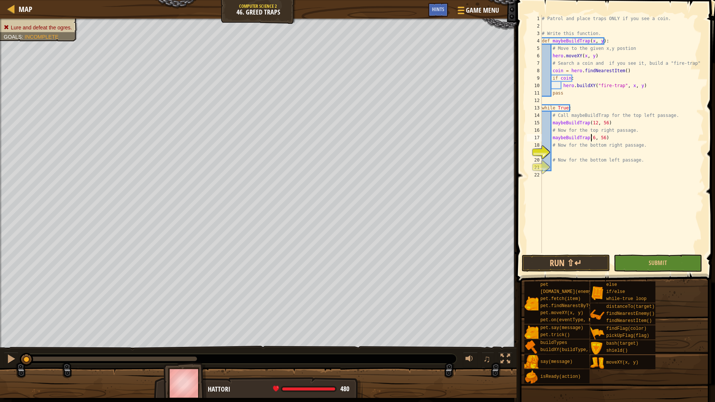
type textarea "maybeBuildTrap(68, 56)"
click at [607, 150] on div "# Patrol and place traps ONLY if you see a coin. # Write this function. def may…" at bounding box center [623, 141] width 164 height 253
paste textarea "maybeBuildTrap(12, 56)"
click at [604, 154] on div "# Patrol and place traps ONLY if you see a coin. # Write this function. def may…" at bounding box center [623, 141] width 164 height 253
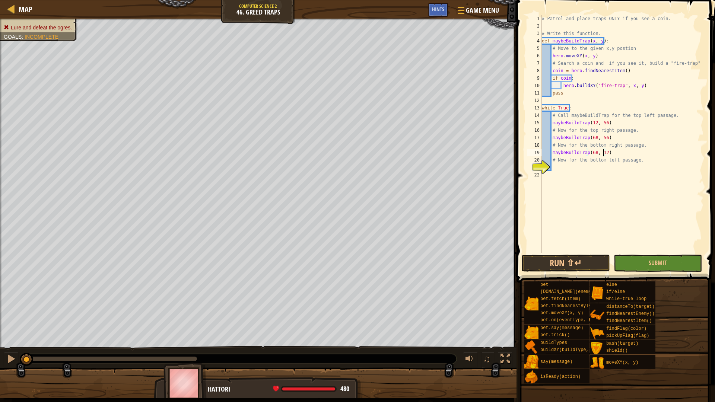
scroll to position [3, 5]
type textarea "maybeBuildTrap(68, 12))"
click at [609, 168] on div "# Patrol and place traps ONLY if you see a coin. # Write this function. def may…" at bounding box center [623, 141] width 164 height 253
click at [617, 155] on div "# Patrol and place traps ONLY if you see a coin. # Write this function. def may…" at bounding box center [623, 141] width 164 height 253
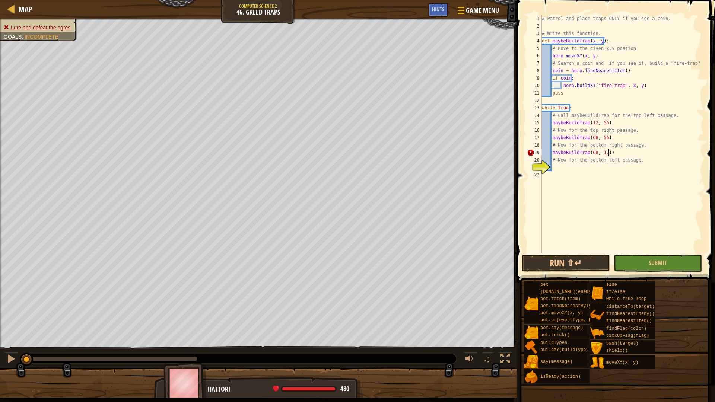
type textarea "maybeBuildTrap(68, 12)"
click at [590, 175] on div "# Patrol and place traps ONLY if you see a coin. # Write this function. def may…" at bounding box center [623, 141] width 164 height 253
click at [593, 167] on div "# Patrol and place traps ONLY if you see a coin. # Write this function. def may…" at bounding box center [623, 141] width 164 height 253
paste textarea "maybeBuildTrap(12, 56)"
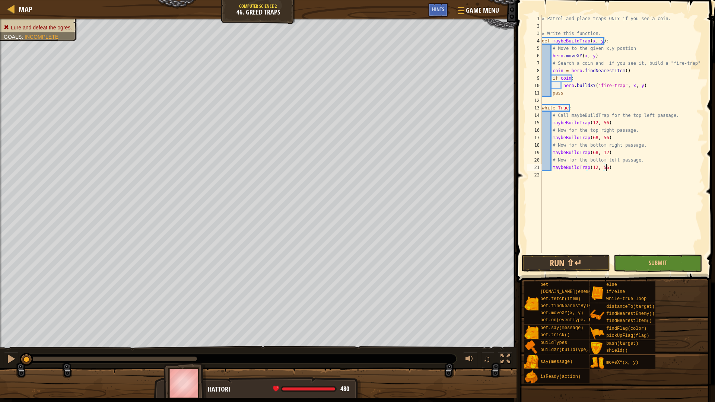
click at [604, 169] on div "# Patrol and place traps ONLY if you see a coin. # Write this function. def may…" at bounding box center [623, 141] width 164 height 253
type textarea "maybeBuildTrap(12, 12)"
click at [577, 261] on button "Run ⇧↵" at bounding box center [566, 263] width 88 height 17
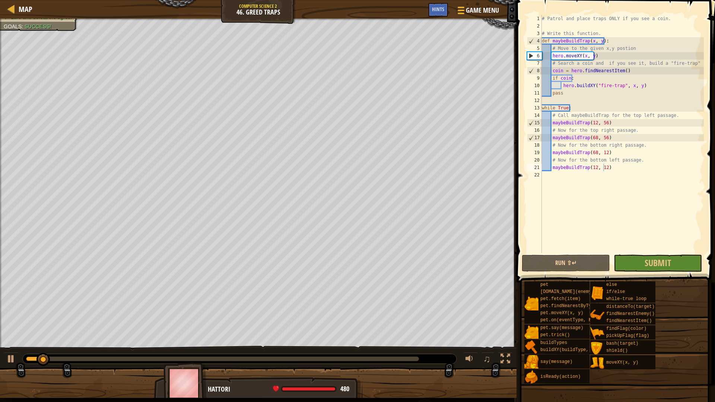
click at [693, 254] on span at bounding box center [616, 130] width 205 height 305
click at [683, 263] on button "Submit" at bounding box center [658, 263] width 88 height 17
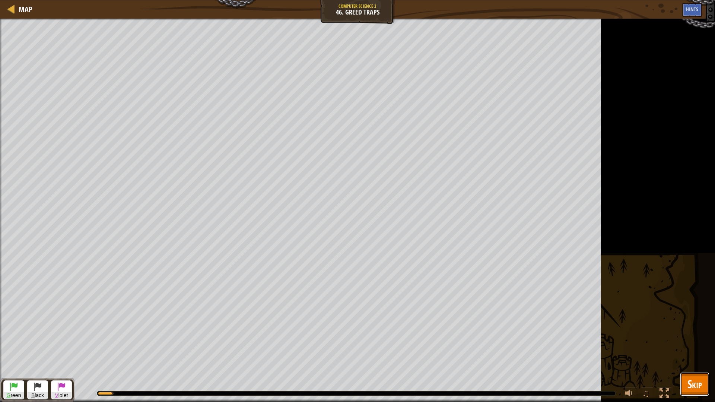
click at [694, 381] on span "Skip" at bounding box center [695, 383] width 15 height 15
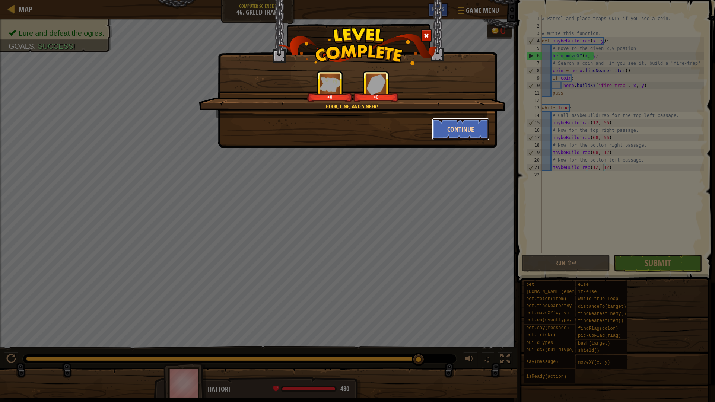
click at [461, 127] on button "Continue" at bounding box center [461, 129] width 58 height 22
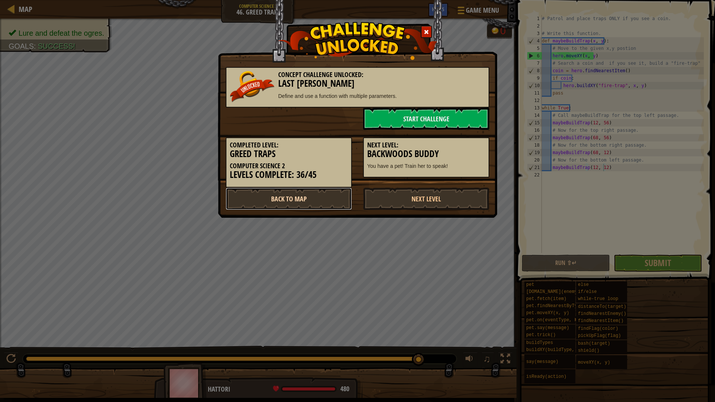
click at [330, 198] on link "Back to Map" at bounding box center [289, 199] width 126 height 22
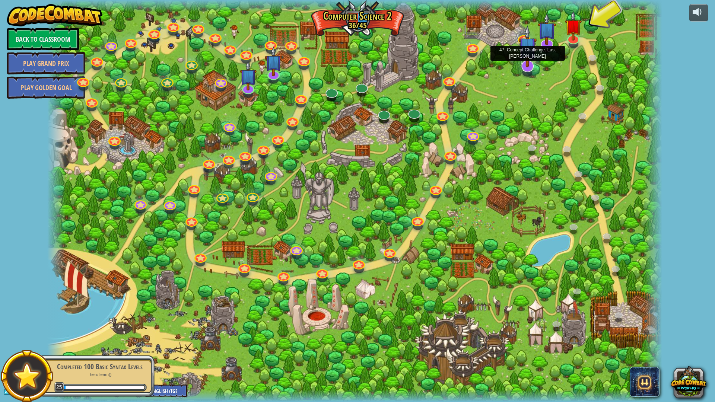
click at [525, 66] on img at bounding box center [528, 46] width 18 height 42
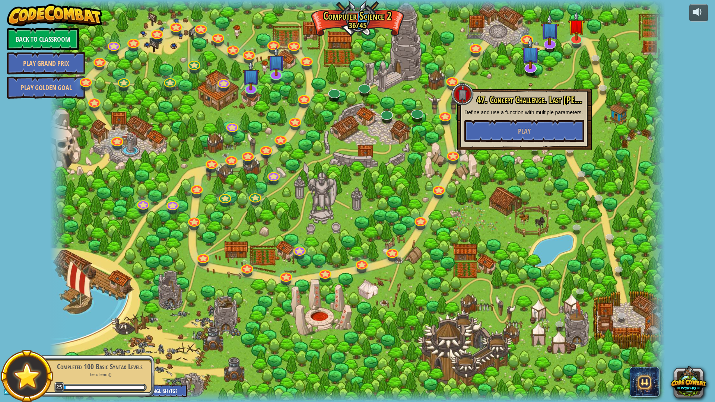
click at [542, 119] on div "47. Concept Challenge. Last Cannon Define and use a function with multiple para…" at bounding box center [525, 118] width 120 height 47
click at [539, 128] on button "Play" at bounding box center [525, 131] width 120 height 22
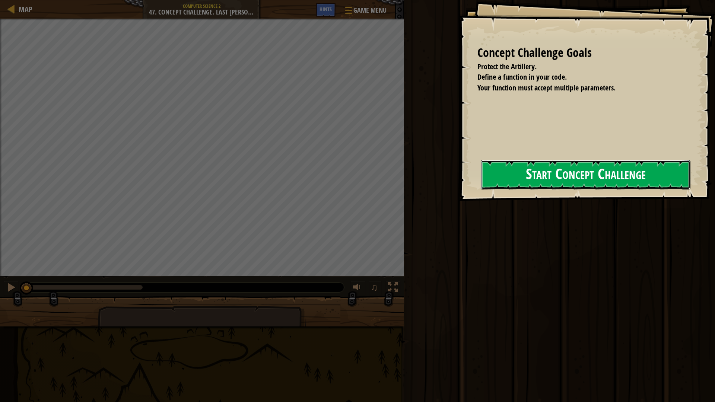
click at [590, 178] on button "Start Concept Challenge" at bounding box center [586, 174] width 210 height 29
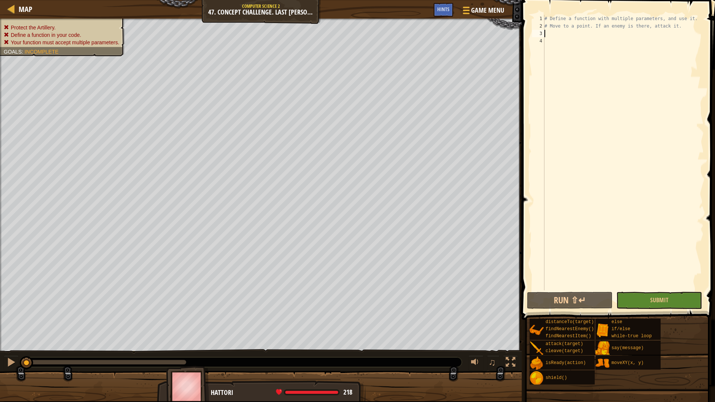
click at [593, 30] on div "# Define a function with multiple parameters, and use it. # Move to a point. If…" at bounding box center [623, 160] width 161 height 291
click at [580, 37] on div "# Define a function with multiple parameters, and use it. # Move to a point. If…" at bounding box center [623, 160] width 161 height 291
click at [576, 34] on div "# Define a function with multiple parameters, and use it. # Move to a point. If…" at bounding box center [623, 160] width 161 height 291
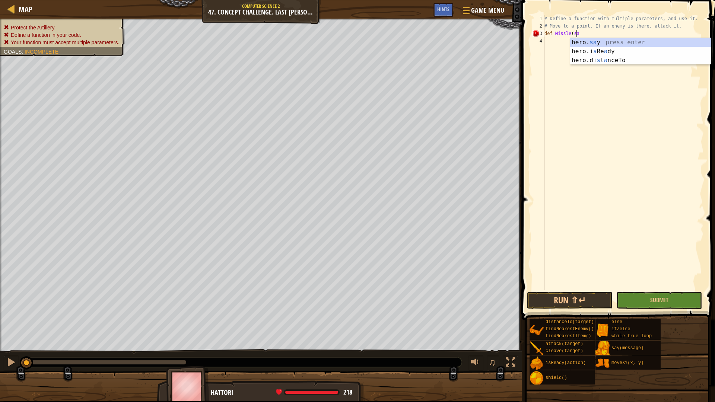
scroll to position [3, 3]
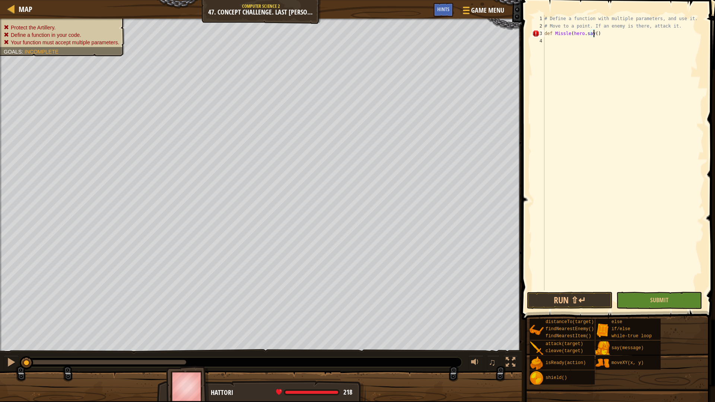
click at [611, 36] on div "# Define a function with multiple parameters, and use it. # Move to a point. If…" at bounding box center [623, 160] width 161 height 291
click at [594, 35] on div "# Define a function with multiple parameters, and use it. # Move to a point. If…" at bounding box center [623, 160] width 161 height 291
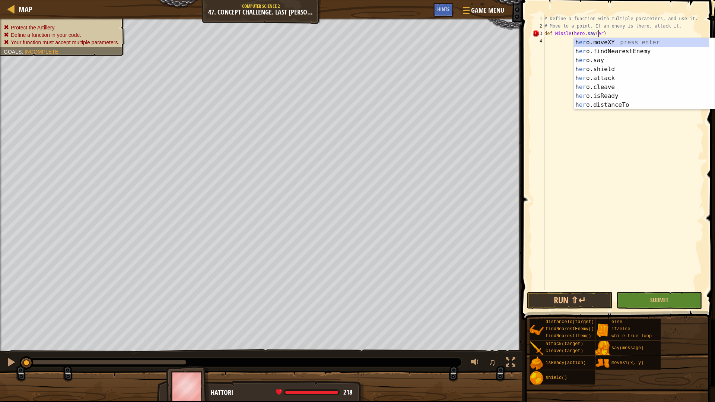
scroll to position [3, 4]
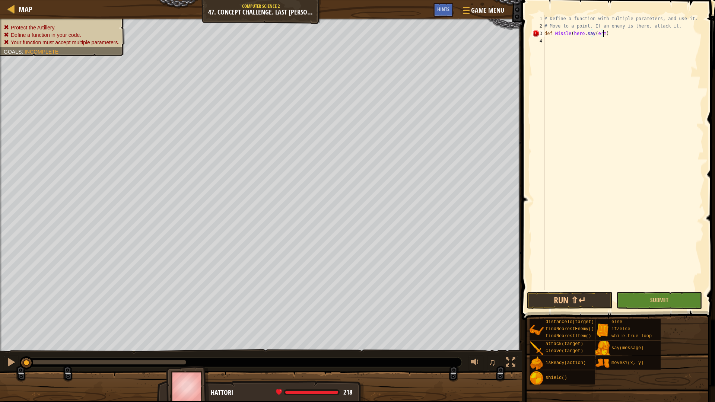
click at [620, 34] on div "# Define a function with multiple parameters, and use it. # Move to a point. If…" at bounding box center [623, 160] width 161 height 291
type textarea "def Missle(hero.say(erm), x, y):"
click at [590, 56] on div "# Define a function with multiple parameters, and use it. # Move to a point. If…" at bounding box center [623, 160] width 161 height 291
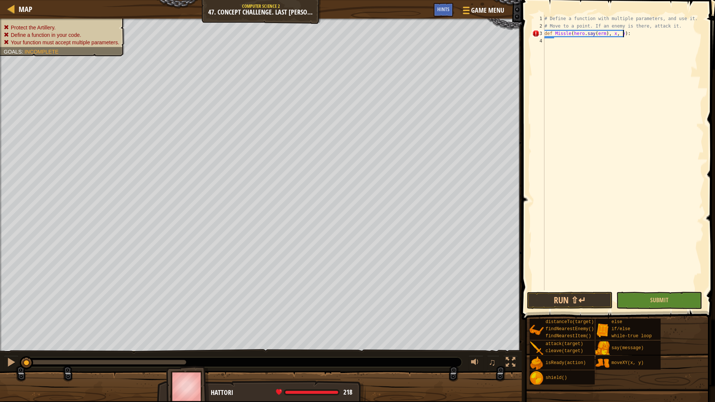
scroll to position [3, 0]
click at [636, 40] on div "# Define a function with multiple parameters, and use it. # Move to a point. If…" at bounding box center [623, 160] width 161 height 291
click at [565, 42] on div "# Define a function with multiple parameters, and use it. # Move to a point. If…" at bounding box center [623, 160] width 161 height 291
click at [573, 33] on div "# Define a function with multiple parameters, and use it. # Move to a point. If…" at bounding box center [623, 160] width 161 height 291
type textarea "def Missle hero.say(erm), x, y):"
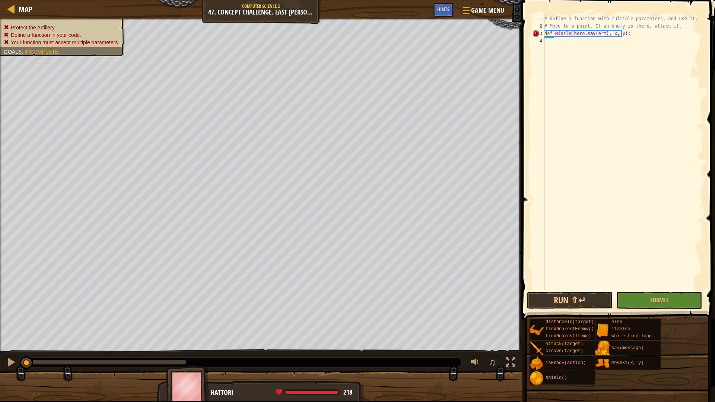
click at [587, 73] on div "# Define a function with multiple parameters, and use it. # Move to a point. If…" at bounding box center [623, 160] width 161 height 291
drag, startPoint x: 568, startPoint y: 29, endPoint x: 570, endPoint y: 33, distance: 4.3
click at [570, 33] on div "# Define a function with multiple parameters, and use it. # Move to a point. If…" at bounding box center [623, 160] width 161 height 291
click at [570, 33] on div "# Define a function with multiple parameters, and use it. # Move to a point. If…" at bounding box center [623, 153] width 161 height 276
type textarea "def Missle, hero.say(erm), x, y):"
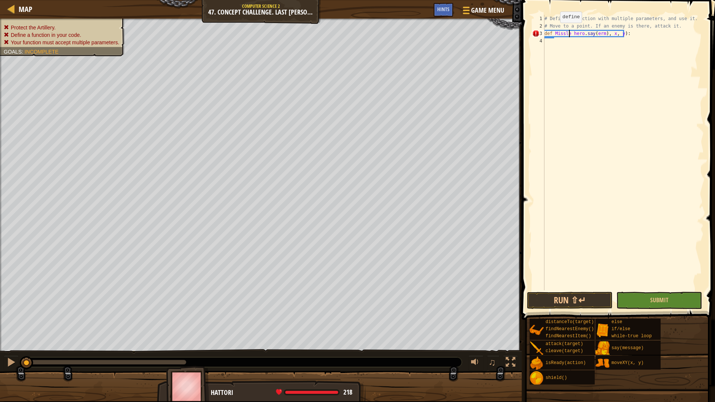
scroll to position [3, 3]
click at [586, 85] on div "# Define a function with multiple parameters, and use it. # Move to a point. If…" at bounding box center [623, 160] width 161 height 291
click at [444, 10] on span "Hints" at bounding box center [443, 9] width 12 height 7
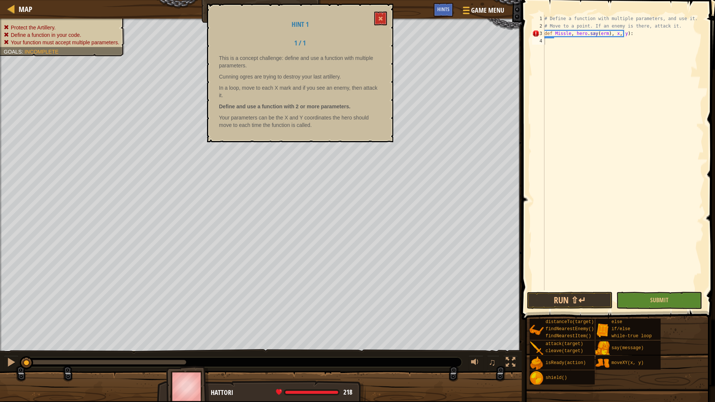
click at [388, 16] on div "Hint 1 1 / 1 This is a concept challenge: define and use a function with multip…" at bounding box center [300, 73] width 186 height 139
click at [378, 13] on button at bounding box center [380, 19] width 13 height 14
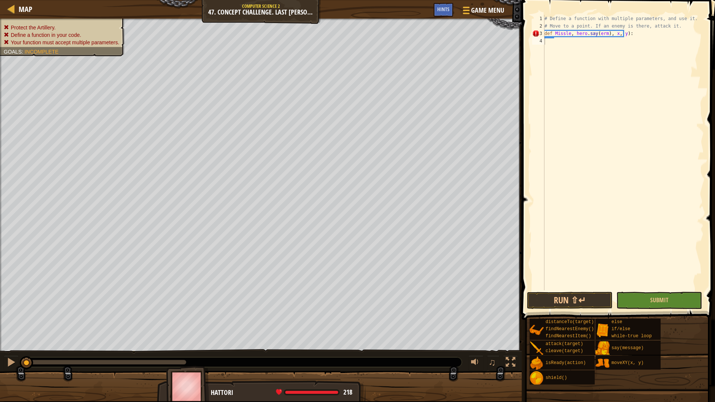
click at [34, 12] on div "Map Computer Science 2 47. Concept Challenge. Last Cannon Game Menu Done Hints" at bounding box center [261, 9] width 522 height 19
click at [26, 3] on div "Map" at bounding box center [24, 9] width 18 height 19
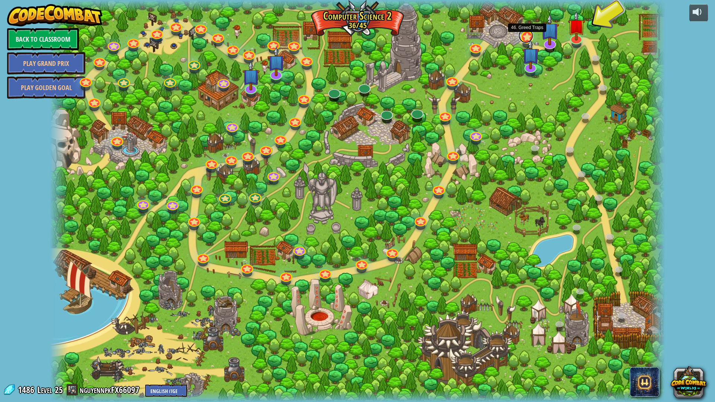
click at [528, 35] on link at bounding box center [526, 35] width 15 height 15
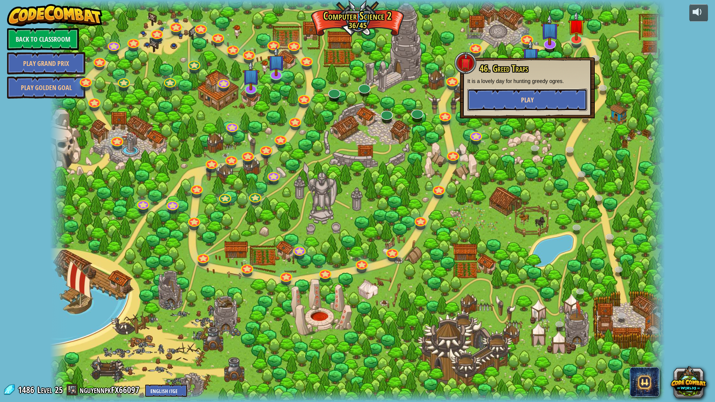
click at [537, 102] on button "Play" at bounding box center [528, 100] width 120 height 22
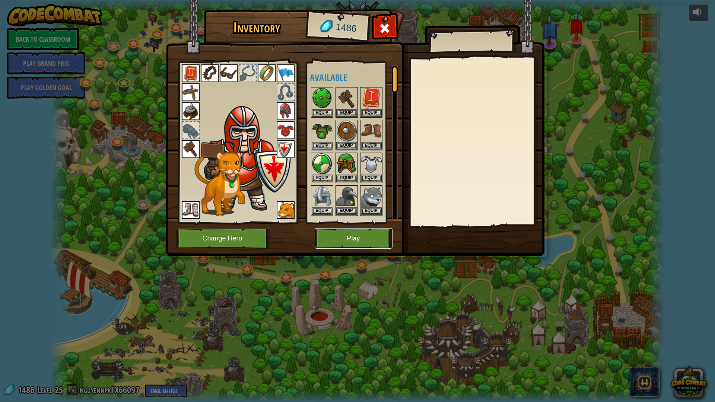
click at [360, 248] on button "Play" at bounding box center [354, 238] width 78 height 20
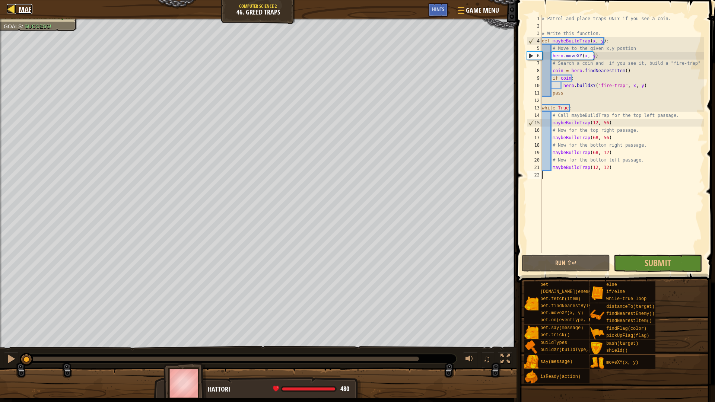
click at [28, 14] on span "Map" at bounding box center [26, 9] width 14 height 10
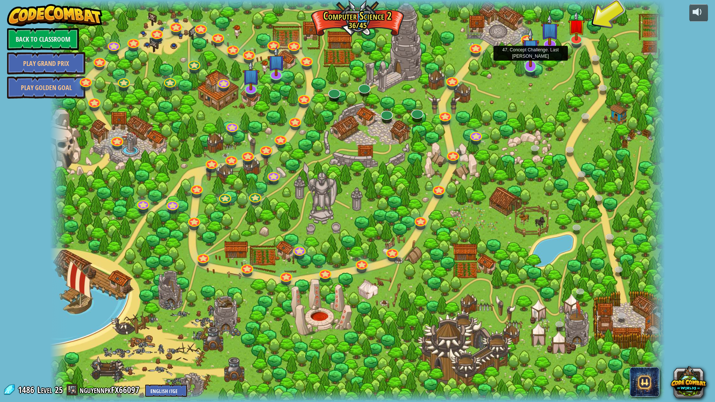
click at [532, 64] on img at bounding box center [530, 47] width 17 height 39
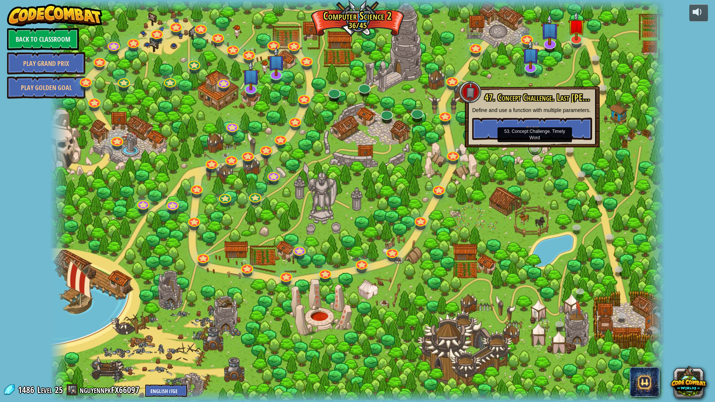
click at [537, 153] on link at bounding box center [535, 148] width 15 height 15
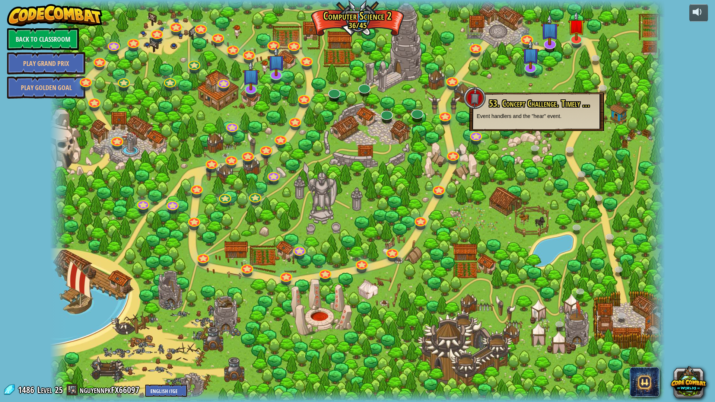
click at [546, 131] on div "53. Concept Challenge. Timely Word (Locked) Event handlers and the "hear" event." at bounding box center [536, 111] width 135 height 39
click at [546, 118] on p "Event handlers and the "hear" event." at bounding box center [537, 116] width 120 height 7
click at [529, 67] on link at bounding box center [529, 64] width 15 height 15
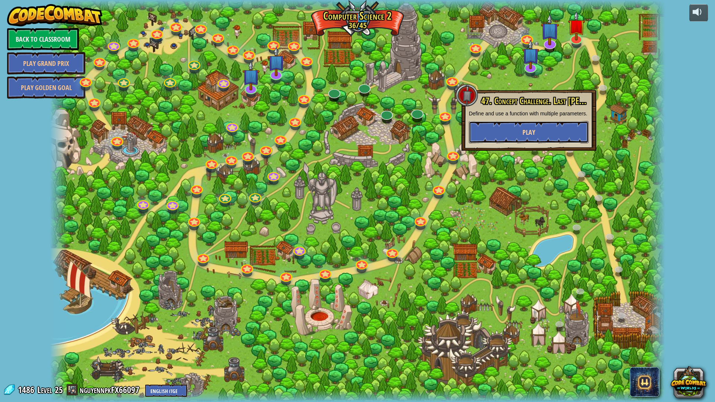
click at [539, 123] on button "Play" at bounding box center [529, 132] width 120 height 22
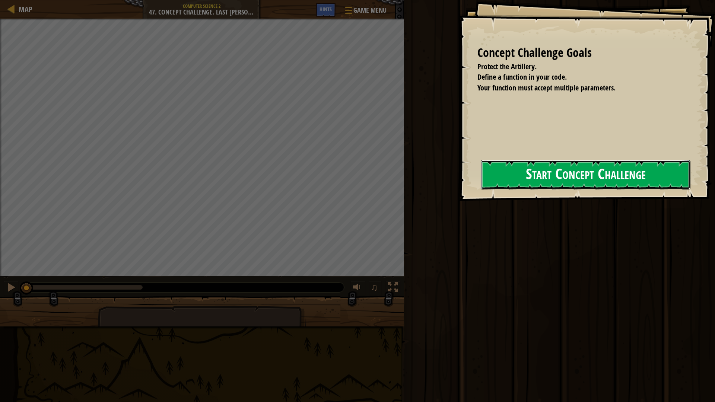
click at [541, 170] on button "Start Concept Challenge" at bounding box center [586, 174] width 210 height 29
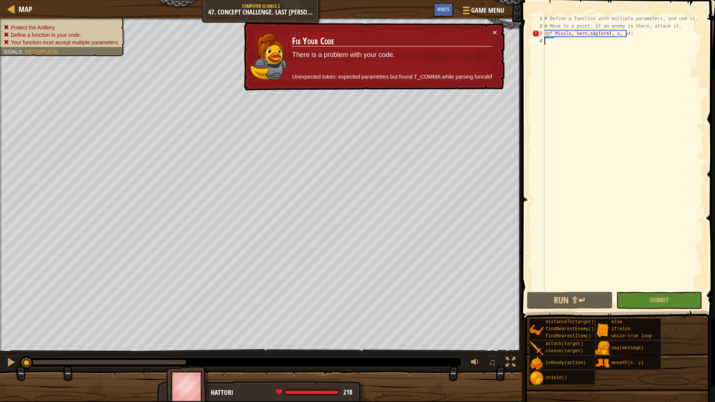
drag, startPoint x: 567, startPoint y: 31, endPoint x: 571, endPoint y: 31, distance: 4.1
click at [569, 31] on div "# Define a function with multiple parameters, and use it. # Move to a point. If…" at bounding box center [623, 160] width 161 height 291
click at [575, 31] on div "# Define a function with multiple parameters, and use it. # Move to a point. If…" at bounding box center [623, 160] width 161 height 291
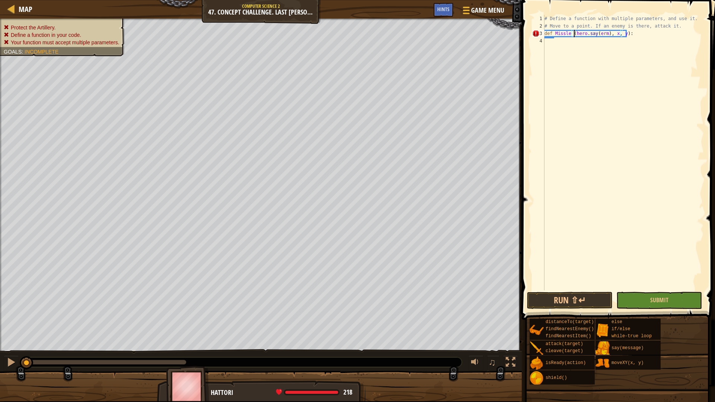
scroll to position [3, 3]
click at [623, 36] on div "# Define a function with multiple parameters, and use it. # Move to a point. If…" at bounding box center [623, 160] width 161 height 291
type textarea "def Missle (hero.say(erm), x, y)):"
click at [626, 60] on div "# Define a function with multiple parameters, and use it. # Move to a point. If…" at bounding box center [623, 160] width 161 height 291
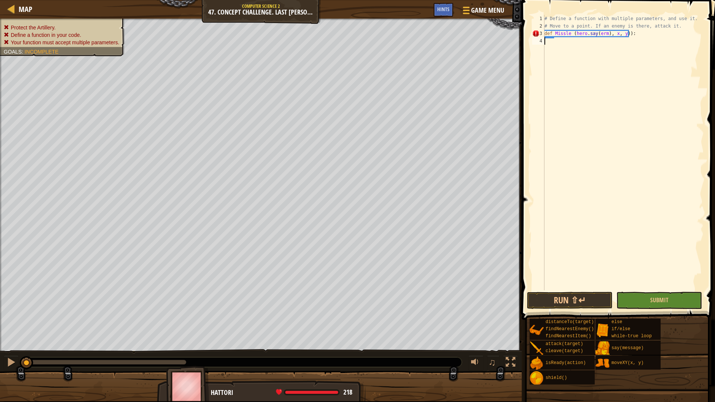
scroll to position [3, 0]
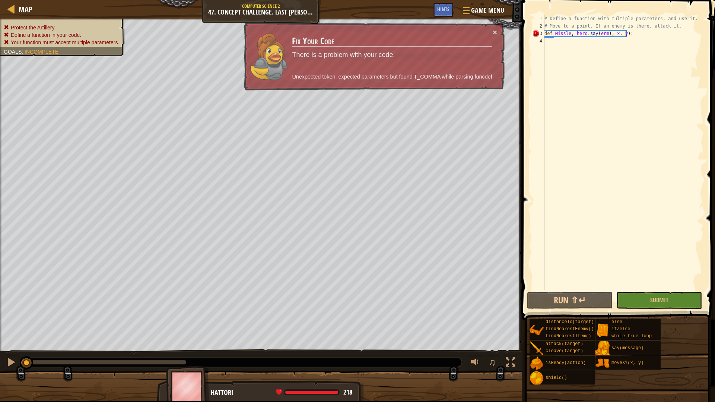
drag, startPoint x: 633, startPoint y: 36, endPoint x: 619, endPoint y: 35, distance: 14.2
click at [633, 35] on div "# Define a function with multiple parameters, and use it. # Move to a point. If…" at bounding box center [623, 160] width 161 height 291
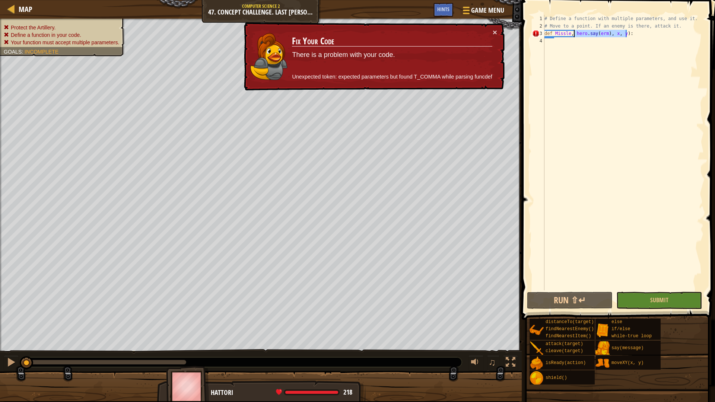
drag, startPoint x: 619, startPoint y: 35, endPoint x: 575, endPoint y: 36, distance: 44.0
click at [575, 36] on div "# Define a function with multiple parameters, and use it. # Move to a point. If…" at bounding box center [623, 160] width 161 height 291
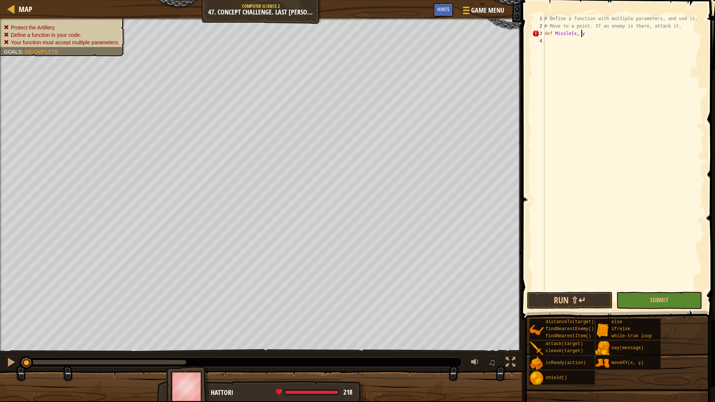
scroll to position [3, 3]
type textarea "def Missle(x, y):"
click at [580, 43] on div "# Define a function with multiple parameters, and use it. # Move to a point. If…" at bounding box center [623, 160] width 161 height 291
type textarea "i"
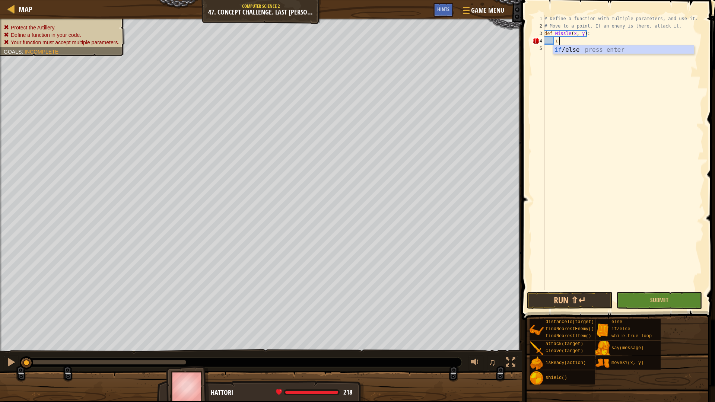
type textarea "i"
type textarea "e"
click at [571, 34] on div "# Define a function with multiple parameters, and use it. # Move to a point. If…" at bounding box center [623, 160] width 161 height 291
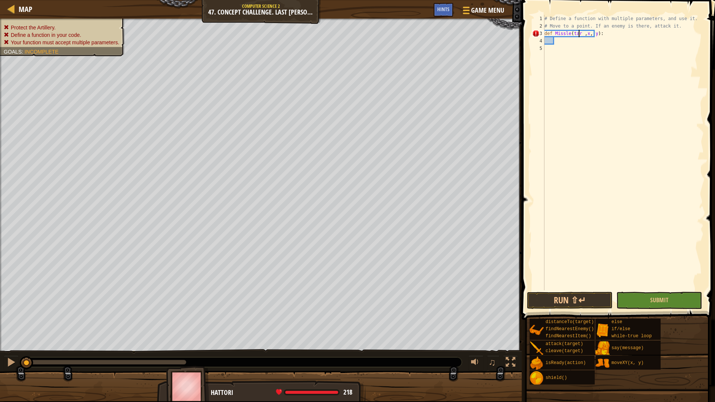
scroll to position [3, 3]
type textarea "def Missle(target ,x, y):"
click at [579, 38] on div "# Define a function with multiple parameters, and use it. # Move to a point. If…" at bounding box center [623, 160] width 161 height 291
type textarea "if target:"
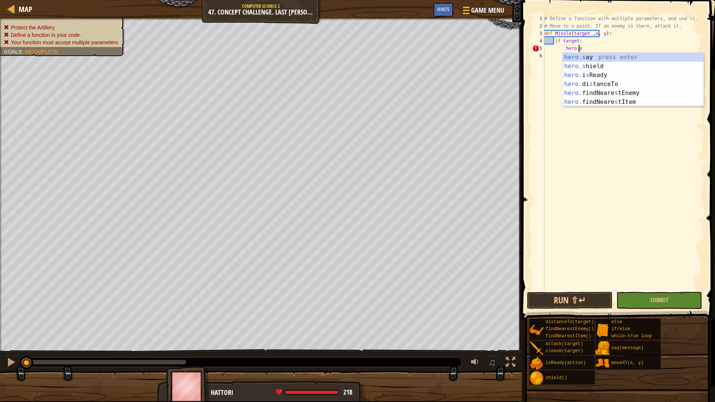
scroll to position [3, 3]
click at [605, 58] on div "hero.s ay press enter hero.s hield press enter hero. i s Ready press enter hero…" at bounding box center [633, 89] width 141 height 72
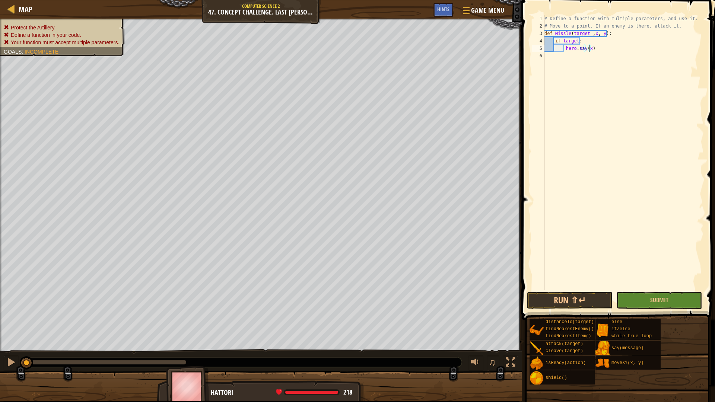
scroll to position [3, 4]
type textarea "hero.say(x, y)"
click at [604, 62] on div "# Define a function with multiple parameters, and use it. # Move to a point. If…" at bounding box center [623, 160] width 161 height 291
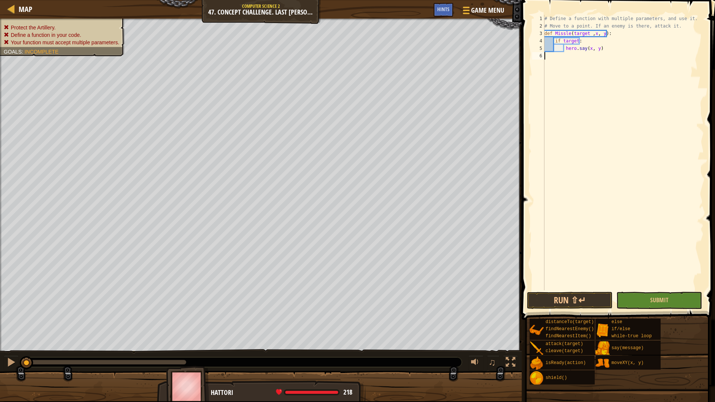
click at [589, 54] on div "# Define a function with multiple parameters, and use it. # Move to a point. If…" at bounding box center [623, 160] width 161 height 291
click at [597, 51] on div "# Define a function with multiple parameters, and use it. # Move to a point. If…" at bounding box center [623, 160] width 161 height 291
type textarea "hero.say(x, y)"
click at [579, 63] on div "# Define a function with multiple parameters, and use it. # Move to a point. If…" at bounding box center [623, 160] width 161 height 291
type textarea "wh"
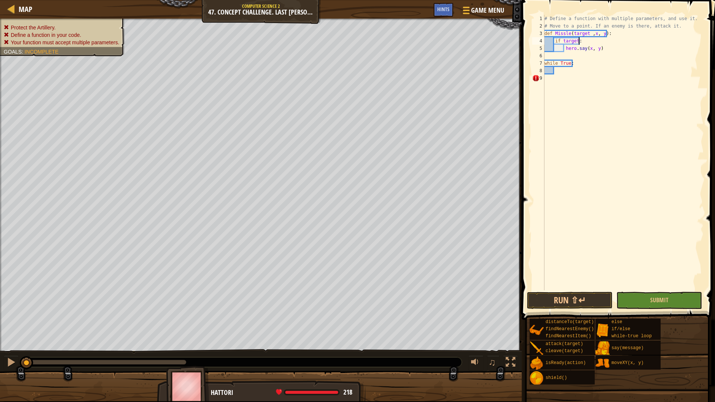
click at [589, 43] on div "# Define a function with multiple parameters, and use it. # Move to a point. If…" at bounding box center [623, 160] width 161 height 291
click at [599, 47] on div "# Define a function with multiple parameters, and use it. # Move to a point. If…" at bounding box center [623, 160] width 161 height 291
click at [582, 41] on div "# Define a function with multiple parameters, and use it. # Move to a point. If…" at bounding box center [623, 160] width 161 height 291
click at [623, 34] on div "# Define a function with multiple parameters, and use it. # Move to a point. If…" at bounding box center [623, 160] width 161 height 291
click at [607, 43] on div "# Define a function with multiple parameters, and use it. # Move to a point. If…" at bounding box center [623, 160] width 161 height 291
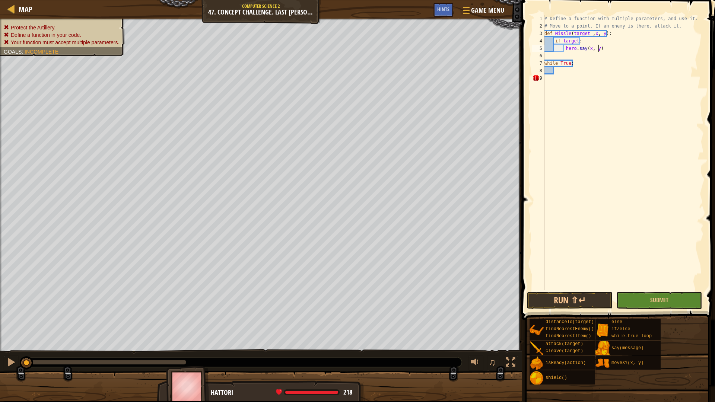
click at [604, 45] on div "# Define a function with multiple parameters, and use it. # Move to a point. If…" at bounding box center [623, 160] width 161 height 291
click at [593, 43] on div "# Define a function with multiple parameters, and use it. # Move to a point. If…" at bounding box center [623, 160] width 161 height 291
type textarea "if target:"
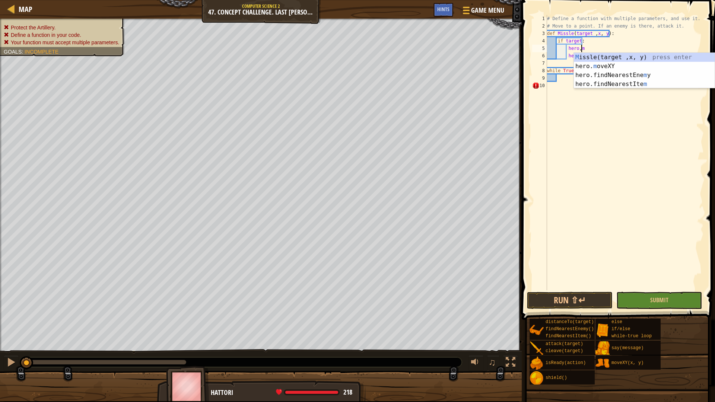
scroll to position [3, 3]
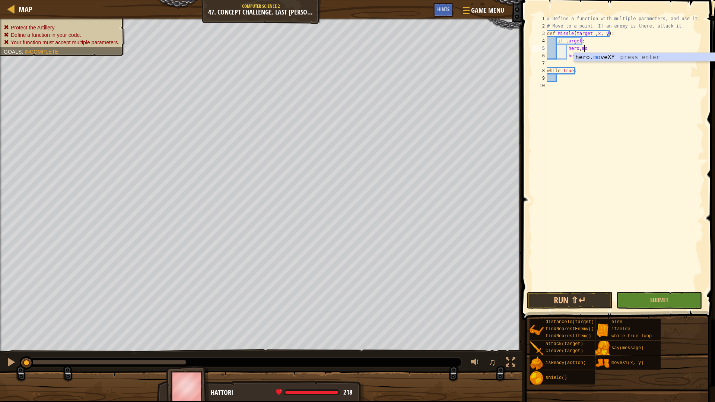
type textarea "hero.moveXY(x, y)"
click at [571, 76] on div "# Define a function with multiple parameters, and use it. # Move to a point. If…" at bounding box center [625, 160] width 159 height 291
click at [570, 36] on div "# Define a function with multiple parameters, and use it. # Move to a point. If…" at bounding box center [625, 160] width 159 height 291
type textarea "def Missle(target ,x, y):"
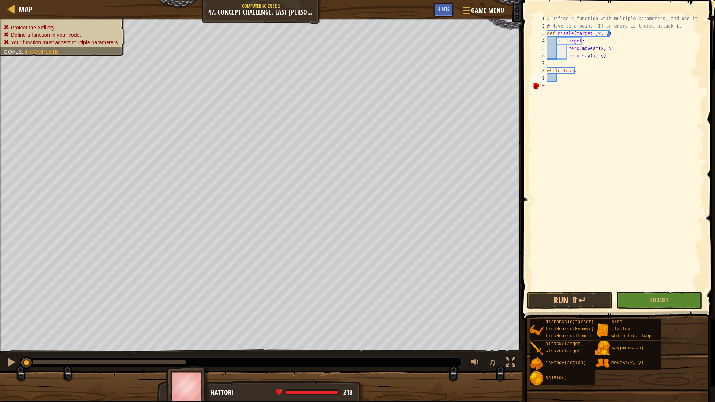
click at [558, 79] on div "# Define a function with multiple parameters, and use it. # Move to a point. If…" at bounding box center [625, 160] width 159 height 291
click at [590, 294] on button "Run ⇧↵" at bounding box center [570, 300] width 86 height 17
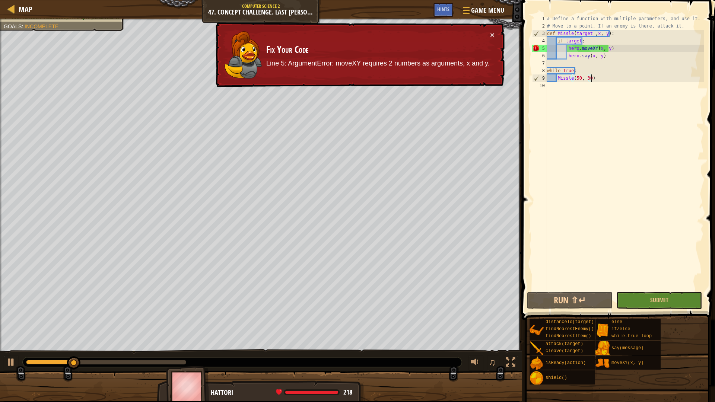
click at [597, 48] on div "# Define a function with multiple parameters, and use it. # Move to a point. If…" at bounding box center [625, 160] width 159 height 291
click at [598, 48] on div "# Define a function with multiple parameters, and use it. # Move to a point. If…" at bounding box center [625, 160] width 159 height 291
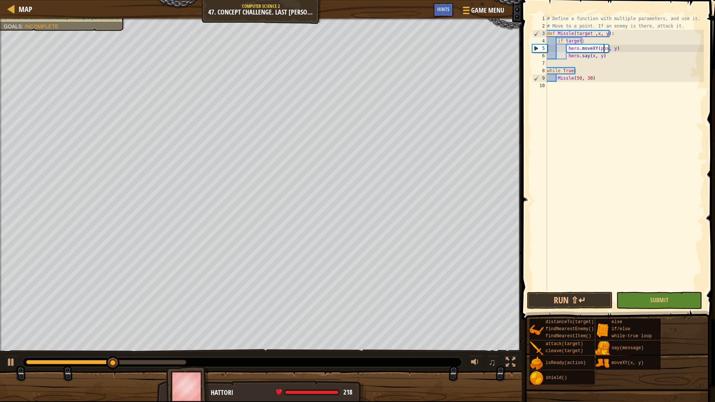
scroll to position [3, 5]
click at [616, 47] on div "# Define a function with multiple parameters, and use it. # Move to a point. If…" at bounding box center [625, 160] width 159 height 291
type textarea "hero.moveXY(pos x, pos y)"
drag, startPoint x: 604, startPoint y: 197, endPoint x: 601, endPoint y: 199, distance: 3.8
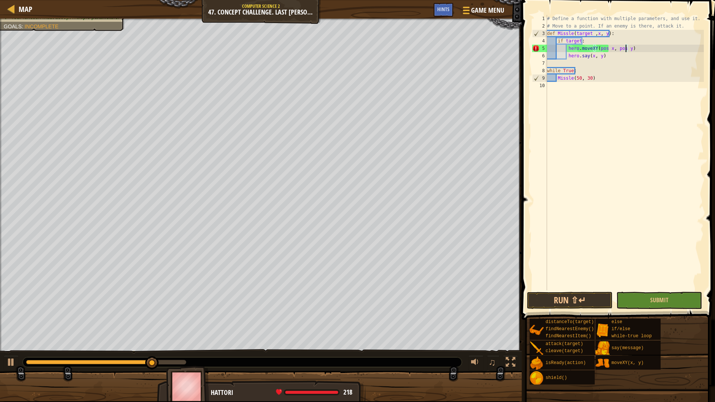
click at [604, 197] on div "# Define a function with multiple parameters, and use it. # Move to a point. If…" at bounding box center [625, 160] width 159 height 291
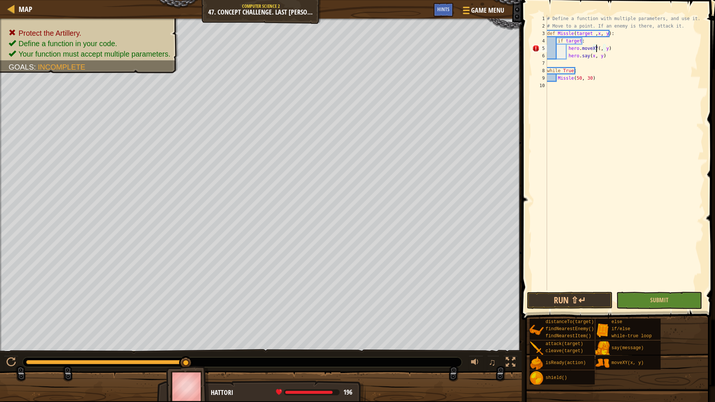
type textarea "hero.moveXY(x, y)"
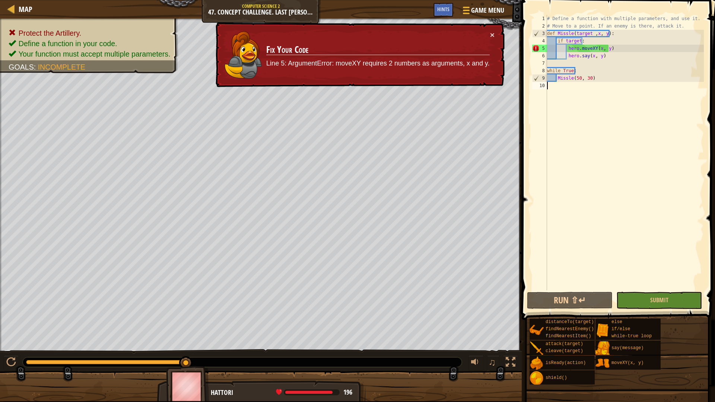
click at [582, 155] on div "# Define a function with multiple parameters, and use it. # Move to a point. If…" at bounding box center [625, 160] width 159 height 291
drag, startPoint x: 614, startPoint y: 47, endPoint x: 567, endPoint y: 48, distance: 47.3
click at [567, 48] on div "# Define a function with multiple parameters, and use it. # Move to a point. If…" at bounding box center [625, 160] width 159 height 291
type textarea "hero.moveXY(x, y)"
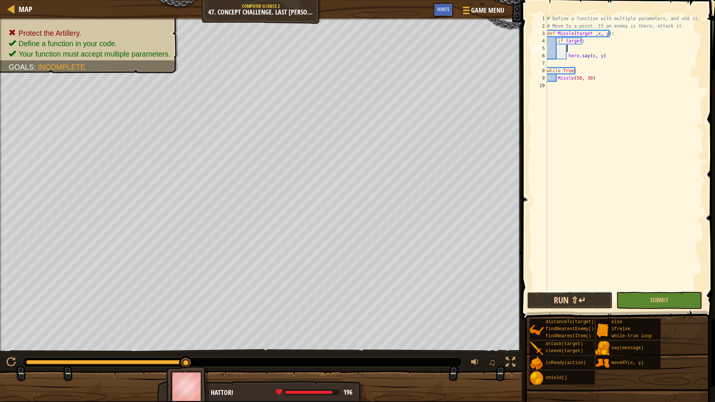
click at [574, 298] on button "Run ⇧↵" at bounding box center [570, 300] width 86 height 17
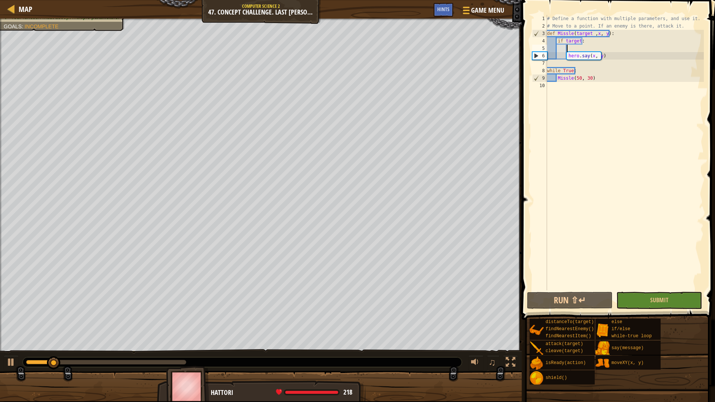
click at [594, 80] on div "# Define a function with multiple parameters, and use it. # Move to a point. If…" at bounding box center [625, 160] width 159 height 291
type textarea "Missle(50, 30)"
drag, startPoint x: 594, startPoint y: 80, endPoint x: 557, endPoint y: 80, distance: 37.3
click at [557, 80] on div "# Define a function with multiple parameters, and use it. # Move to a point. If…" at bounding box center [625, 160] width 159 height 291
click at [596, 80] on div "# Define a function with multiple parameters, and use it. # Move to a point. If…" at bounding box center [625, 153] width 158 height 276
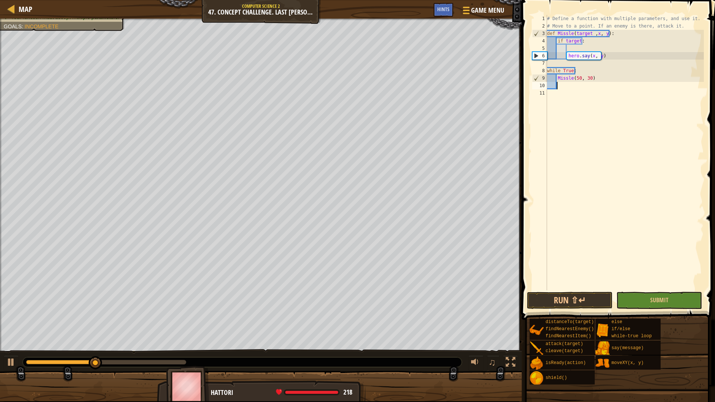
paste textarea "Missle(50, 30)"
drag, startPoint x: 588, startPoint y: 85, endPoint x: 584, endPoint y: 86, distance: 4.6
click at [584, 86] on div "# Define a function with multiple parameters, and use it. # Move to a point. If…" at bounding box center [625, 160] width 159 height 291
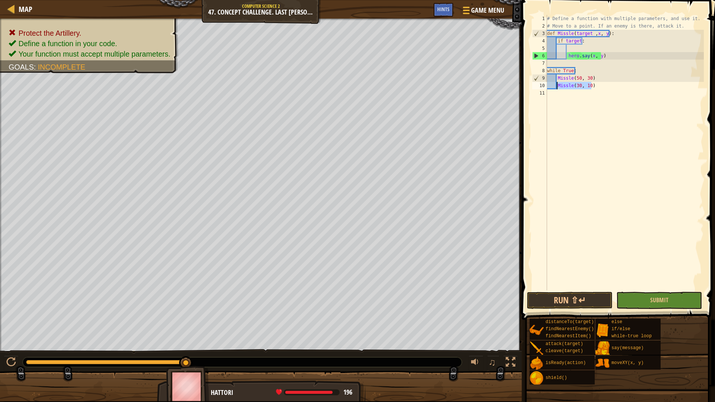
drag, startPoint x: 613, startPoint y: 87, endPoint x: 557, endPoint y: 84, distance: 56.0
click at [557, 84] on div "# Define a function with multiple parameters, and use it. # Move to a point. If…" at bounding box center [625, 160] width 159 height 291
type textarea "Missle(30, 10)"
click at [605, 88] on div "# Define a function with multiple parameters, and use it. # Move to a point. If…" at bounding box center [625, 153] width 158 height 276
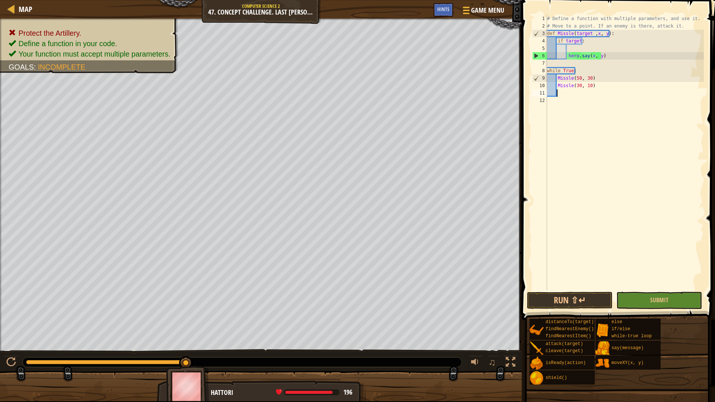
paste textarea "Missle(30, 10)"
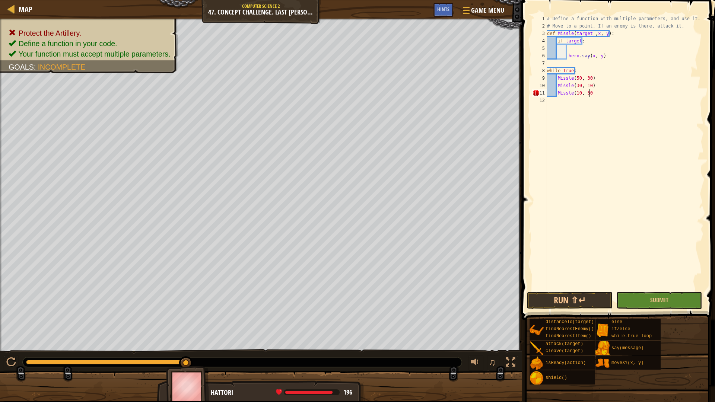
scroll to position [3, 3]
click at [569, 302] on button "Run ⇧↵" at bounding box center [570, 300] width 86 height 17
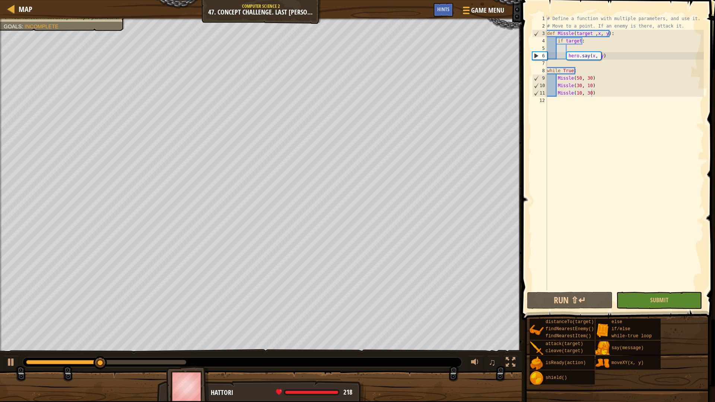
click at [433, 9] on div "Map Computer Science 2 47. Concept Challenge. Last Cannon Game Menu Done Hints" at bounding box center [261, 9] width 522 height 19
click at [438, 9] on div "Hints" at bounding box center [444, 10] width 20 height 14
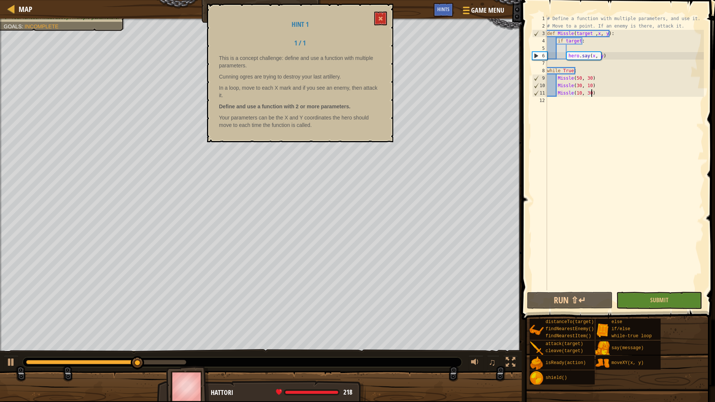
click at [393, 21] on div "Hint 1 1 / 1 This is a concept challenge: define and use a function with multip…" at bounding box center [300, 73] width 186 height 139
click at [379, 21] on span at bounding box center [380, 18] width 5 height 5
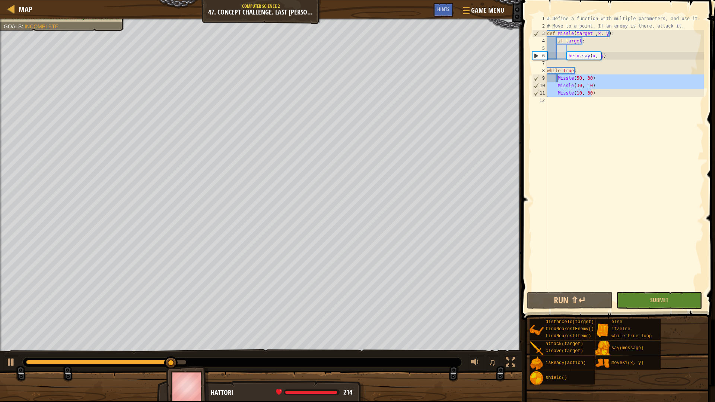
drag, startPoint x: 594, startPoint y: 95, endPoint x: 557, endPoint y: 75, distance: 42.3
click at [557, 75] on div "# Define a function with multiple parameters, and use it. # Move to a point. If…" at bounding box center [625, 160] width 159 height 291
type textarea "Missle(50, 30) Missle(30, 10)"
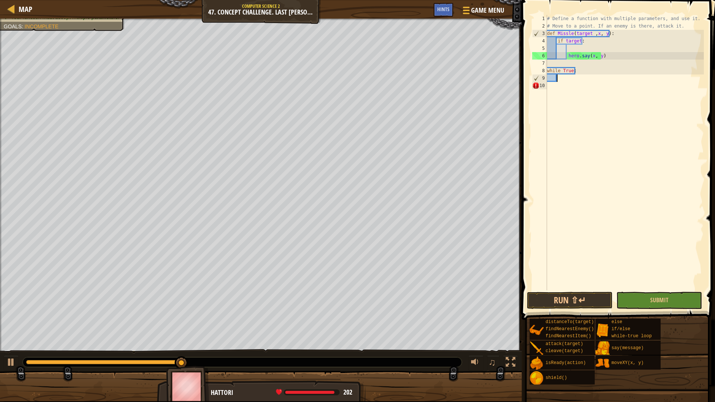
click at [596, 56] on div "# Define a function with multiple parameters, and use it. # Move to a point. If…" at bounding box center [625, 160] width 159 height 291
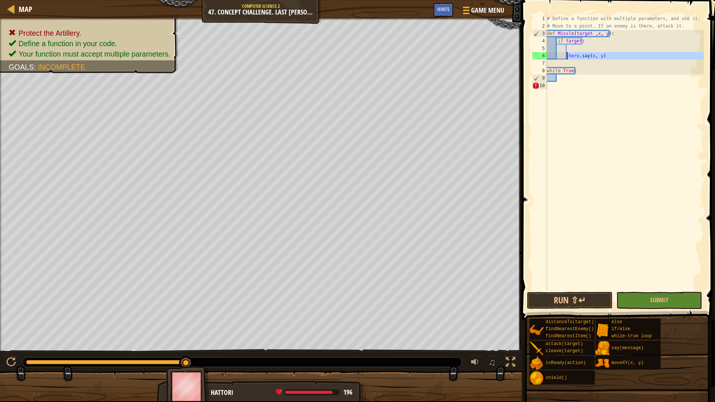
drag, startPoint x: 597, startPoint y: 59, endPoint x: 566, endPoint y: 56, distance: 31.1
click at [566, 56] on div "# Define a function with multiple parameters, and use it. # Move to a point. If…" at bounding box center [625, 160] width 159 height 291
type textarea "hero.say(x, y)"
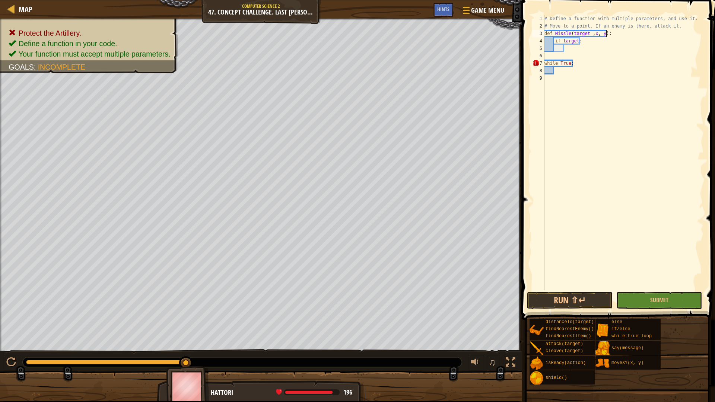
click at [630, 36] on div "# Define a function with multiple parameters, and use it. # Move to a point. If…" at bounding box center [623, 160] width 161 height 291
type textarea "def Missle(target ,x, y):"
click at [572, 67] on div "# Define a function with multiple parameters, and use it. # Move to a point. If…" at bounding box center [625, 160] width 159 height 291
type textarea "while True:"
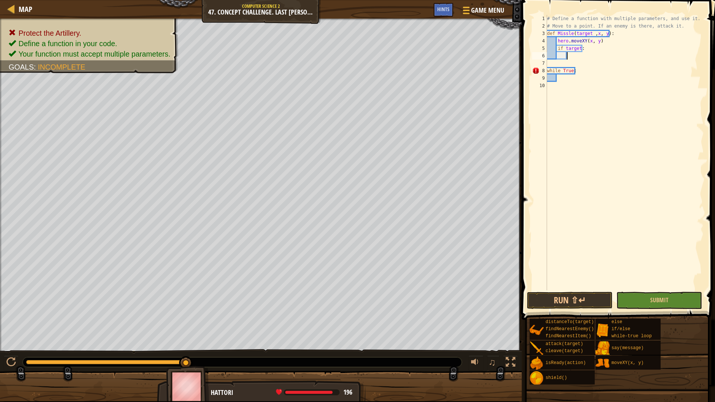
click at [596, 54] on div "# Define a function with multiple parameters, and use it. # Move to a point. If…" at bounding box center [625, 160] width 159 height 291
click at [621, 42] on div "# Define a function with multiple parameters, and use it. # Move to a point. If…" at bounding box center [625, 160] width 159 height 291
type textarea "hero.moveXY(x, y)"
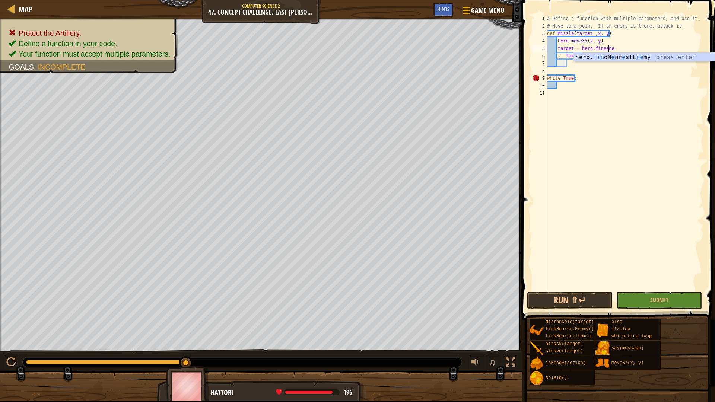
type textarea "target = hero.findNearestEnemy()"
click at [628, 61] on div "# Define a function with multiple parameters, and use it. # Move to a point. If…" at bounding box center [625, 160] width 159 height 291
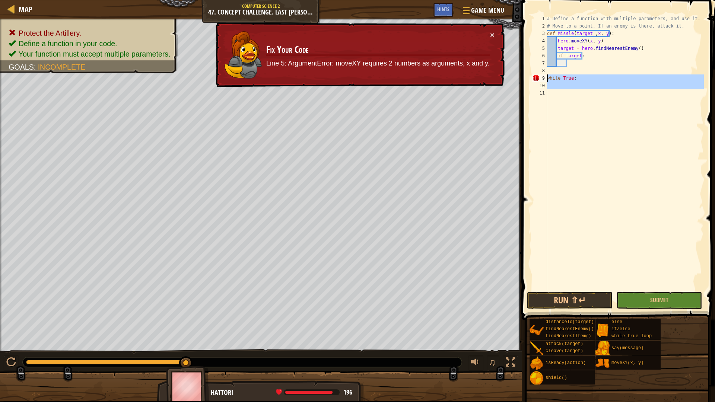
drag, startPoint x: 567, startPoint y: 94, endPoint x: 544, endPoint y: 77, distance: 28.8
click at [544, 77] on div "1 2 3 4 5 6 7 8 9 10 11 # Define a function with multiple parameters, and use i…" at bounding box center [617, 153] width 173 height 276
type textarea "while True:"
click at [621, 71] on div "# Define a function with multiple parameters, and use it. # Move to a point. If…" at bounding box center [625, 160] width 159 height 291
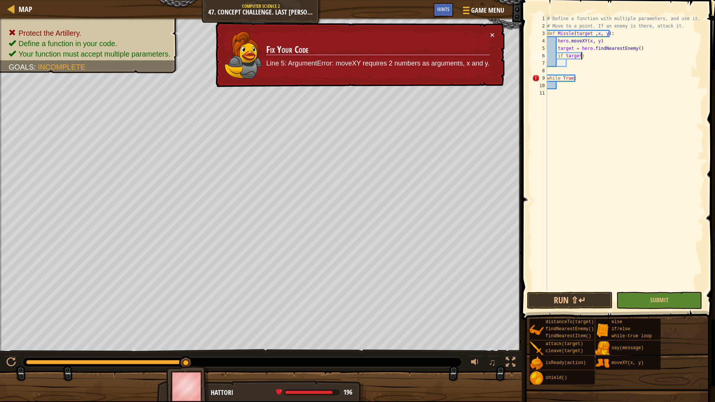
click at [604, 58] on div "# Define a function with multiple parameters, and use it. # Move to a point. If…" at bounding box center [625, 160] width 159 height 291
click at [492, 35] on button "×" at bounding box center [492, 37] width 5 height 8
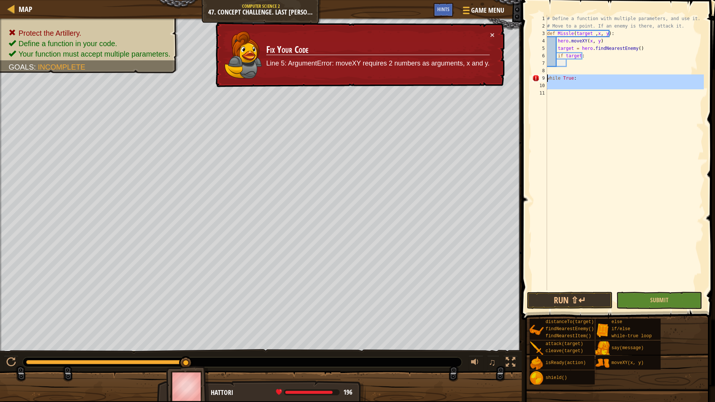
drag, startPoint x: 567, startPoint y: 94, endPoint x: 547, endPoint y: 76, distance: 27.0
click at [547, 76] on div "if target: 1 2 3 4 5 6 7 8 9 10 11 # Define a function with multiple parameters…" at bounding box center [617, 153] width 173 height 276
type textarea "while True:"
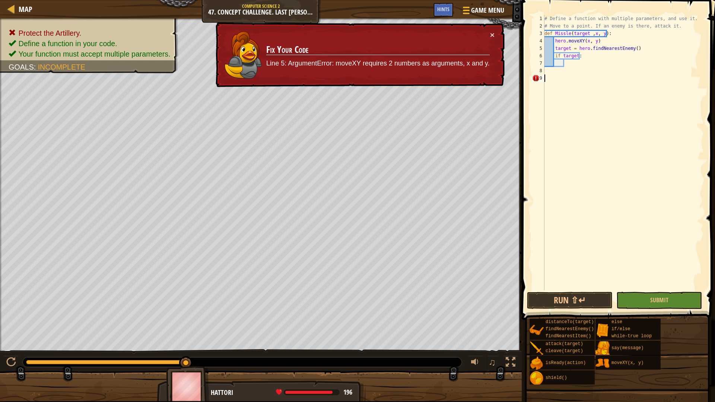
click at [580, 65] on div "# Define a function with multiple parameters, and use it. # Move to a point. If…" at bounding box center [623, 160] width 161 height 291
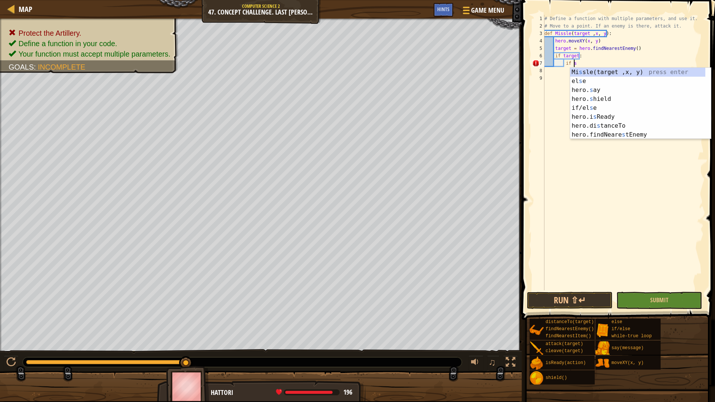
scroll to position [3, 2]
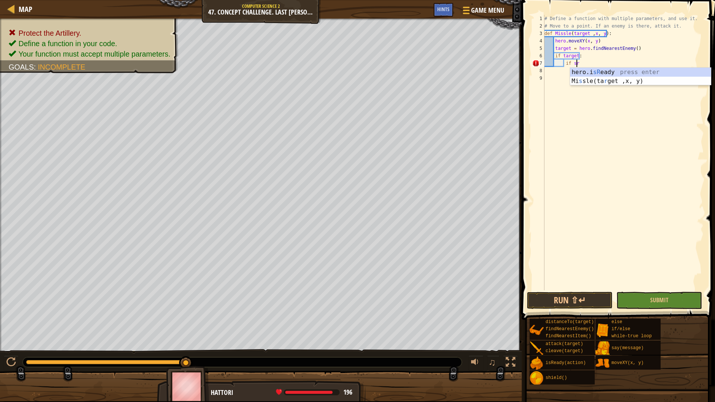
type textarea "if hero.isReady("cleave")"
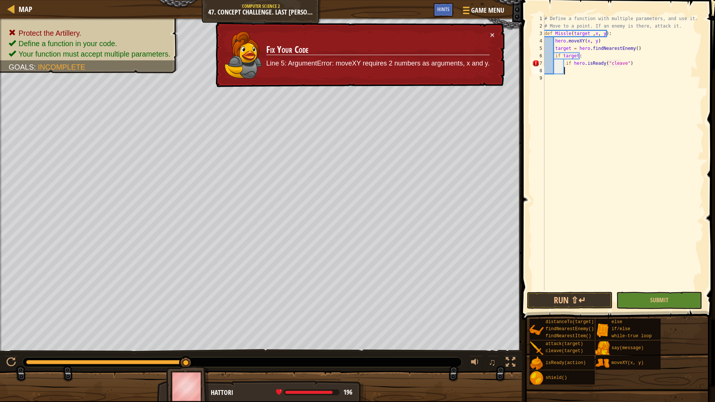
click at [589, 70] on div "# Define a function with multiple parameters, and use it. # Move to a point. If…" at bounding box center [623, 160] width 161 height 291
click at [490, 33] on button "×" at bounding box center [492, 36] width 4 height 8
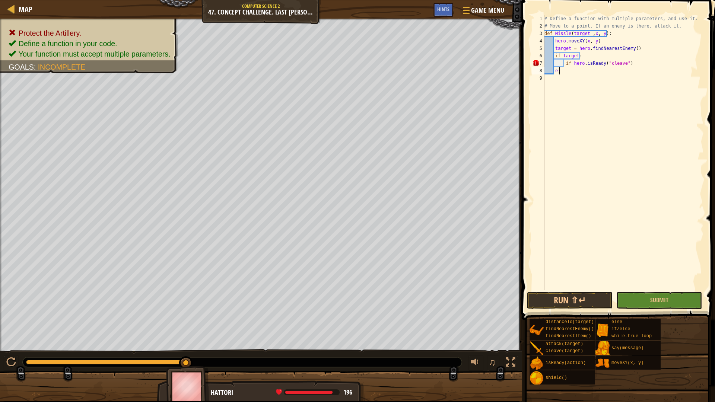
type textarea "e"
click at [634, 65] on div "# Define a function with multiple parameters, and use it. # Move to a point. If…" at bounding box center [623, 160] width 161 height 291
type textarea "if hero.isReady("cleave"):"
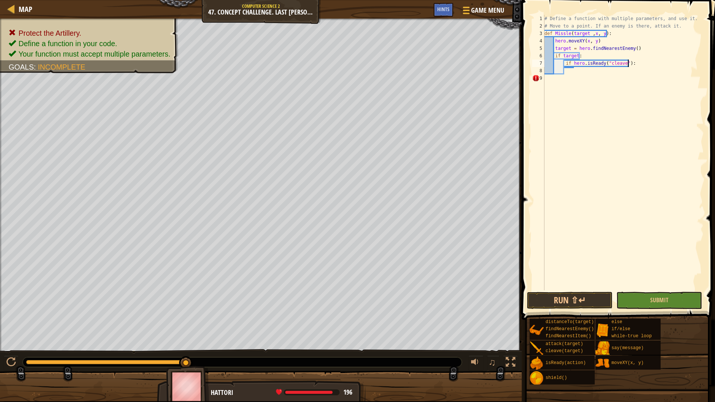
click at [607, 71] on div "# Define a function with multiple parameters, and use it. # Move to a point. If…" at bounding box center [623, 160] width 161 height 291
type textarea "hero.cleave(target)"
click at [628, 73] on div "# Define a function with multiple parameters, and use it. # Move to a point. If…" at bounding box center [623, 160] width 161 height 291
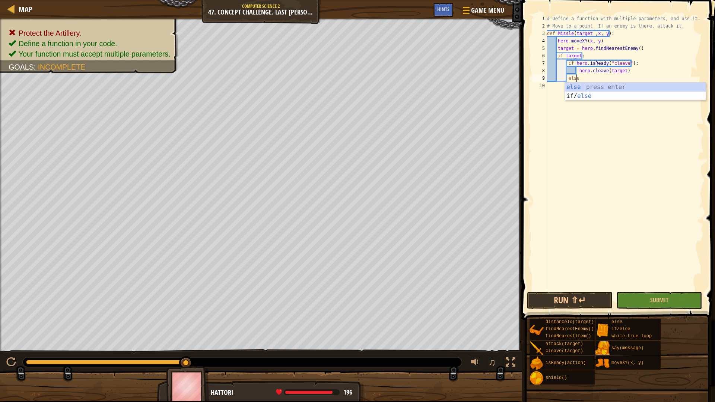
type textarea "else:"
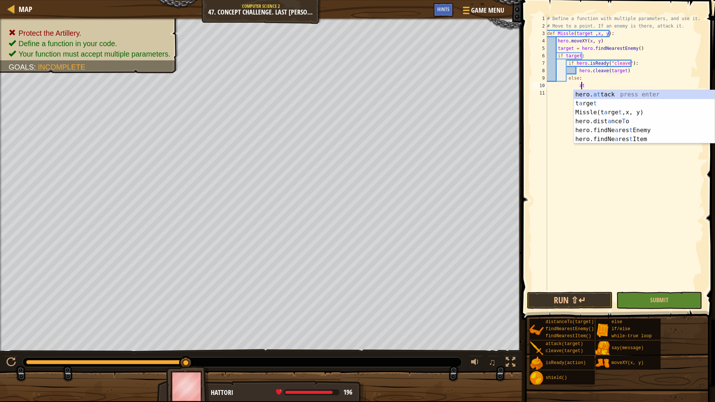
scroll to position [3, 3]
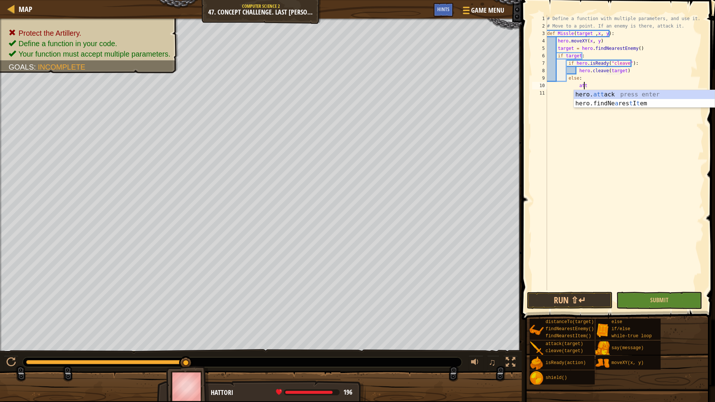
type textarea "hero.attack(enemy)"
click at [645, 103] on div "# Define a function with multiple parameters, and use it. # Move to a point. If…" at bounding box center [625, 160] width 159 height 291
click at [628, 85] on div "# Define a function with multiple parameters, and use it. # Move to a point. If…" at bounding box center [625, 160] width 159 height 291
type textarea "hero.attack(enemy)"
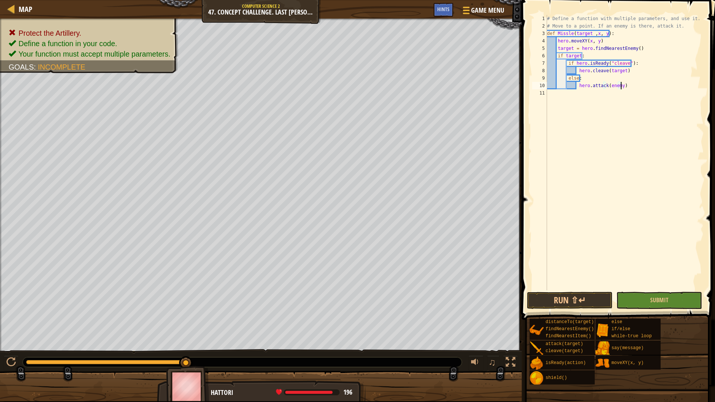
click at [596, 101] on div "# Define a function with multiple parameters, and use it. # Move to a point. If…" at bounding box center [625, 160] width 159 height 291
type textarea "whi"
click at [617, 116] on div "# Define a function with multiple parameters, and use it. # Move to a point. If…" at bounding box center [625, 160] width 159 height 291
drag, startPoint x: 600, startPoint y: 114, endPoint x: 571, endPoint y: 115, distance: 29.1
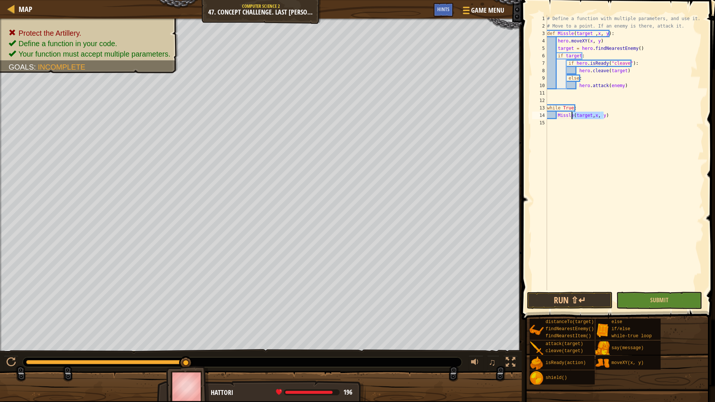
click at [571, 115] on div "# Define a function with multiple parameters, and use it. # Move to a point. If…" at bounding box center [625, 160] width 159 height 291
click at [584, 105] on div "# Define a function with multiple parameters, and use it. # Move to a point. If…" at bounding box center [625, 160] width 159 height 291
type textarea "while True:"
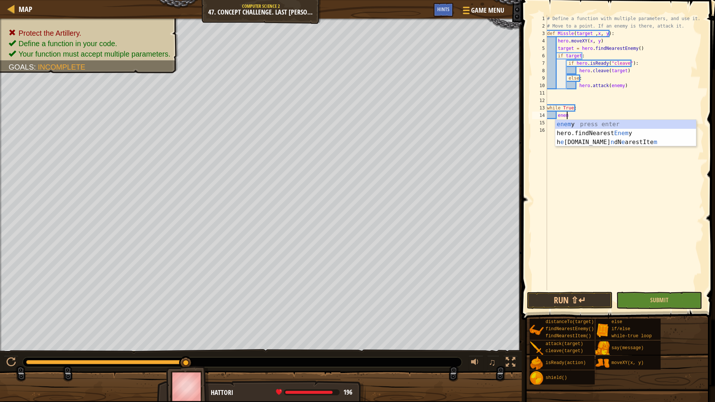
type textarea "enemy"
click at [580, 123] on div "enemy press enter hero.findNearest Enemy press enter" at bounding box center [625, 138] width 141 height 36
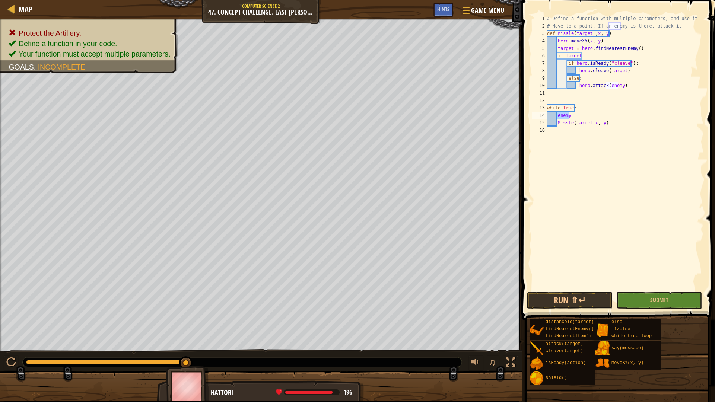
drag, startPoint x: 583, startPoint y: 115, endPoint x: 558, endPoint y: 116, distance: 24.6
click at [558, 116] on div "# Define a function with multiple parameters, and use it. # Move to a point. If…" at bounding box center [625, 160] width 159 height 291
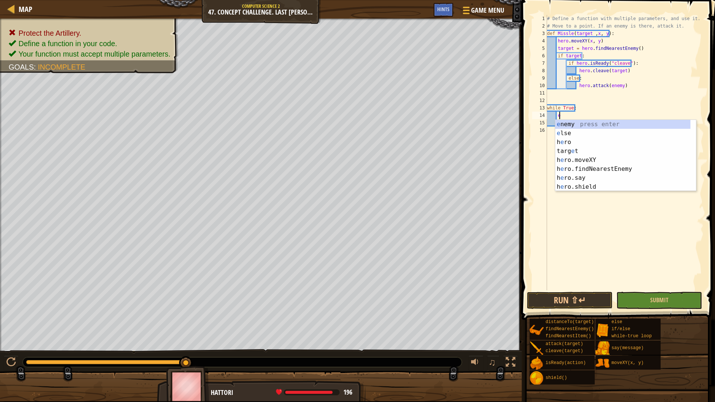
scroll to position [3, 1]
type textarea "en"
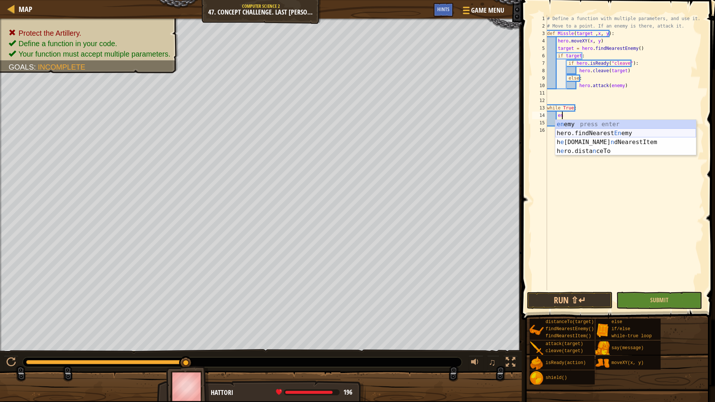
click at [614, 130] on div "en emy press enter hero.findNearest En emy press enter h e ro.fi n dNearestItem…" at bounding box center [625, 147] width 141 height 54
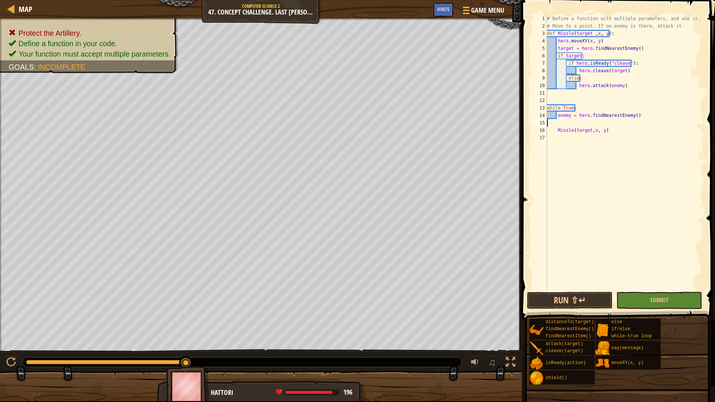
scroll to position [3, 0]
click at [588, 124] on div "# Define a function with multiple parameters, and use it. # Move to a point. If…" at bounding box center [625, 160] width 159 height 291
click at [593, 124] on div "# Define a function with multiple parameters, and use it. # Move to a point. If…" at bounding box center [625, 160] width 159 height 291
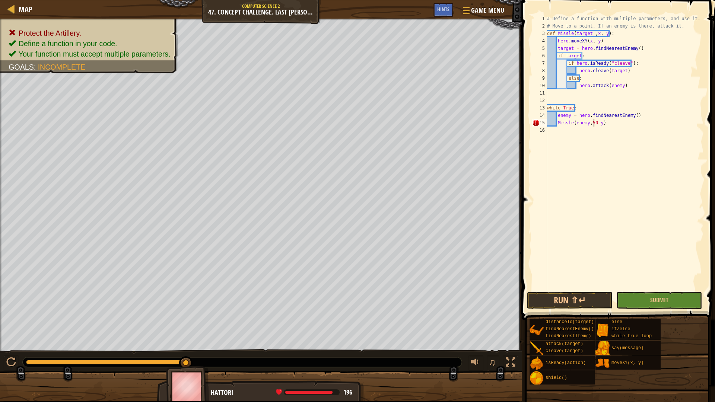
click at [600, 125] on div "# Define a function with multiple parameters, and use it. # Move to a point. If…" at bounding box center [625, 160] width 159 height 291
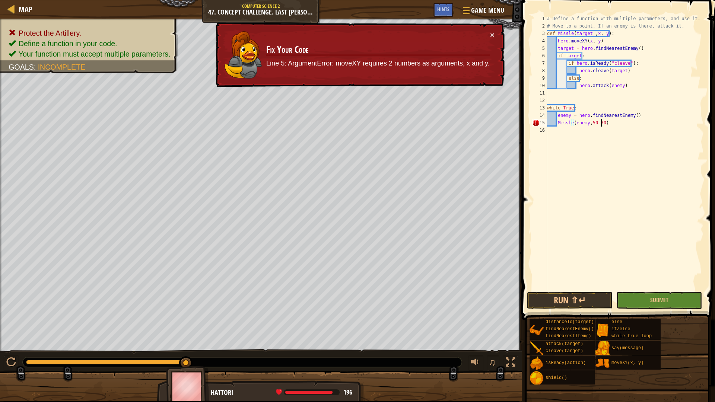
click at [594, 123] on div "# Define a function with multiple parameters, and use it. # Move to a point. If…" at bounding box center [625, 160] width 159 height 291
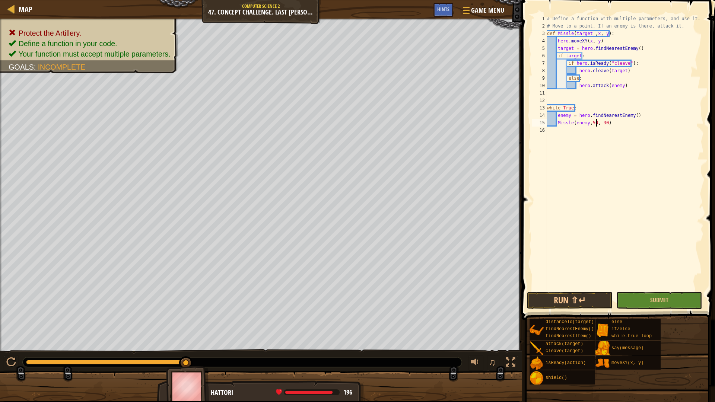
click at [614, 125] on div "# Define a function with multiple parameters, and use it. # Move to a point. If…" at bounding box center [625, 160] width 159 height 291
drag, startPoint x: 612, startPoint y: 125, endPoint x: 557, endPoint y: 122, distance: 54.8
click at [557, 122] on div "# Define a function with multiple parameters, and use it. # Move to a point. If…" at bounding box center [625, 160] width 159 height 291
type textarea "Missle(enemy,50, 30)"
click at [621, 124] on div "# Define a function with multiple parameters, and use it. # Move to a point. If…" at bounding box center [625, 153] width 158 height 276
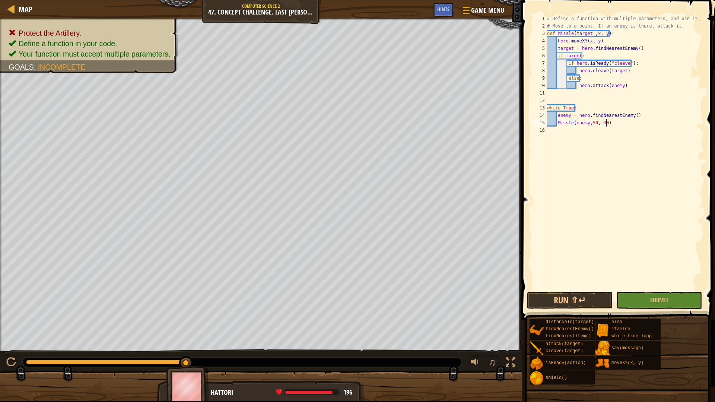
scroll to position [3, 0]
paste textarea "Missle(enemy,50, 30)"
click at [594, 132] on div "# Define a function with multiple parameters, and use it. # Move to a point. If…" at bounding box center [625, 160] width 159 height 291
click at [601, 131] on div "# Define a function with multiple parameters, and use it. # Move to a point. If…" at bounding box center [625, 160] width 159 height 291
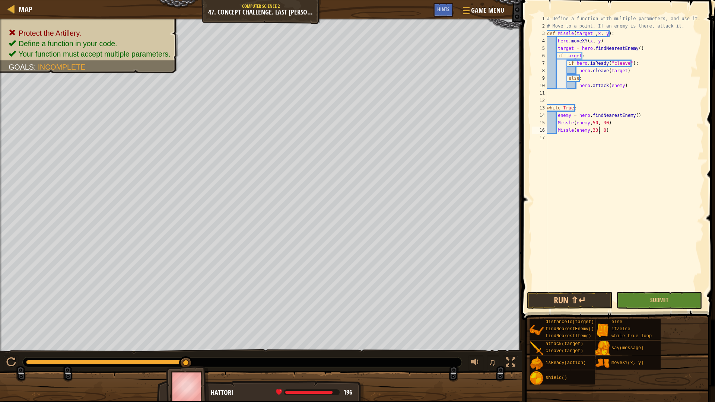
type textarea "Missle(enemy,30, 10)"
drag, startPoint x: 620, startPoint y: 131, endPoint x: 558, endPoint y: 131, distance: 61.5
click at [558, 131] on div "# Define a function with multiple parameters, and use it. # Move to a point. If…" at bounding box center [625, 160] width 159 height 291
click at [560, 140] on div "# Define a function with multiple parameters, and use it. # Move to a point. If…" at bounding box center [625, 160] width 159 height 291
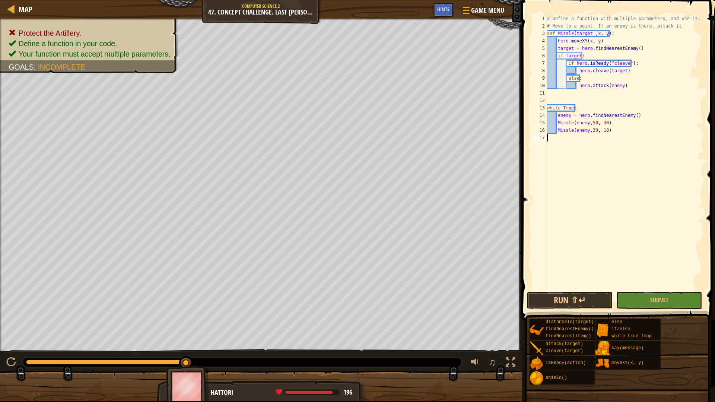
scroll to position [3, 0]
click at [567, 137] on div "# Define a function with multiple parameters, and use it. # Move to a point. If…" at bounding box center [625, 160] width 159 height 291
paste textarea "Missle(enemy,30, 10)"
click at [590, 136] on div "# Define a function with multiple parameters, and use it. # Move to a point. If…" at bounding box center [625, 160] width 159 height 291
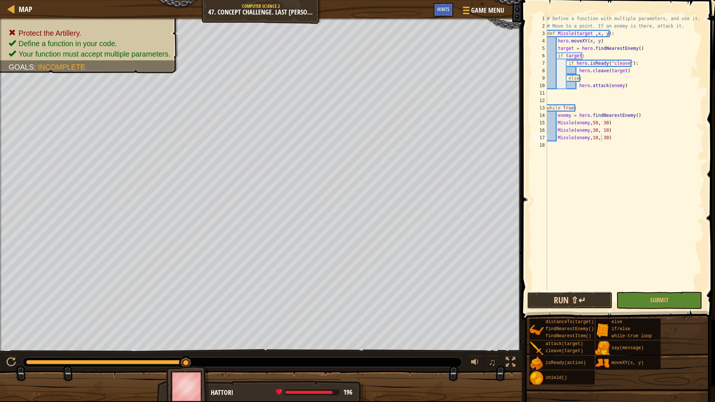
click at [562, 300] on button "Run ⇧↵" at bounding box center [570, 300] width 86 height 17
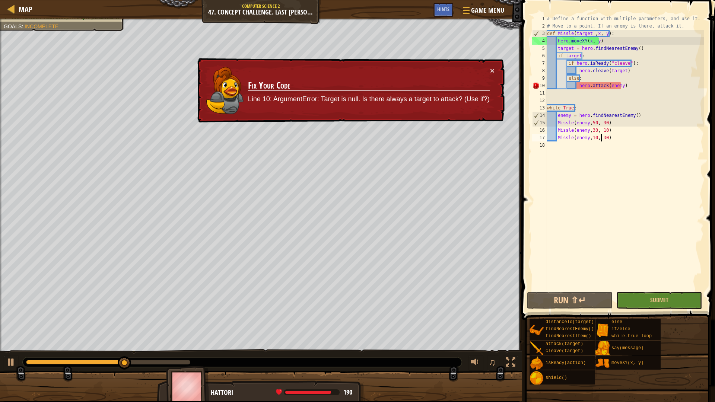
click at [614, 84] on div "# Define a function with multiple parameters, and use it. # Move to a point. If…" at bounding box center [625, 160] width 159 height 291
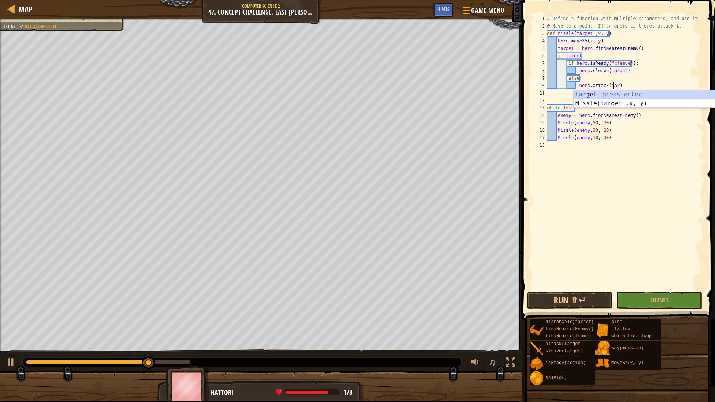
scroll to position [3, 6]
type textarea "hero.attack(target)"
click at [569, 307] on button "Run ⇧↵" at bounding box center [570, 300] width 86 height 17
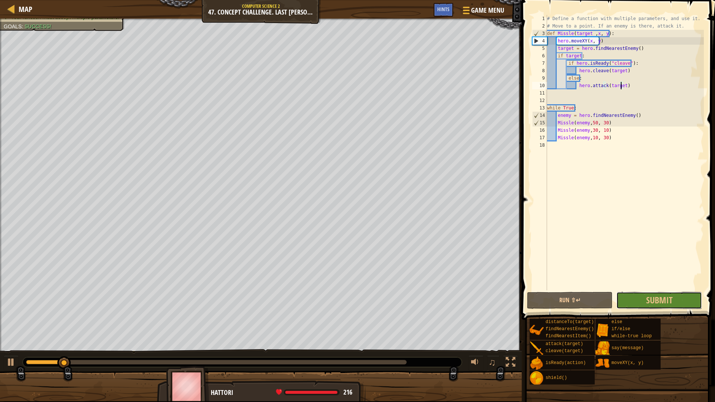
click at [649, 308] on button "Submit" at bounding box center [660, 300] width 86 height 17
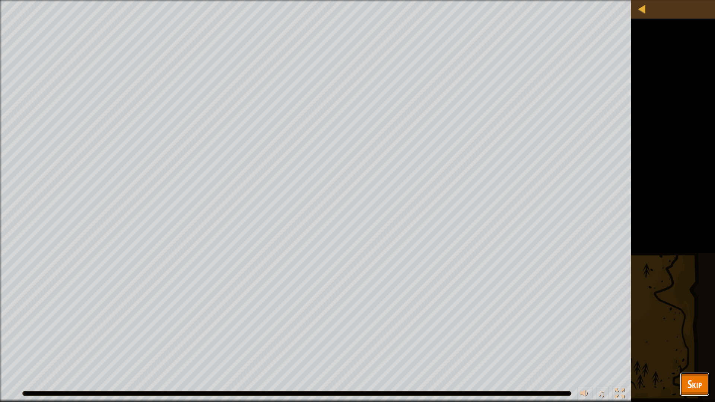
click at [699, 377] on span "Skip" at bounding box center [695, 384] width 15 height 15
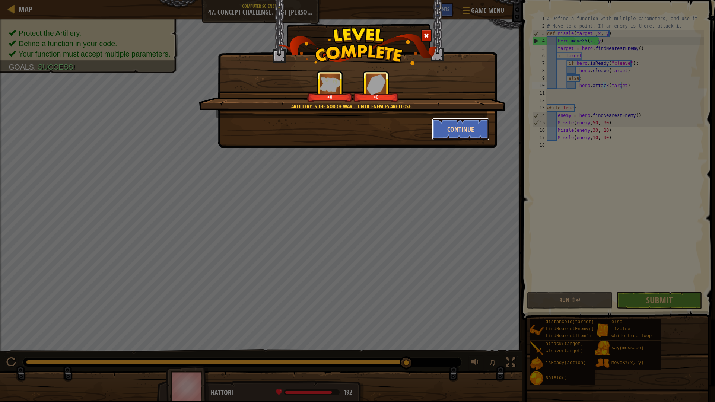
click at [457, 126] on button "Continue" at bounding box center [461, 129] width 58 height 22
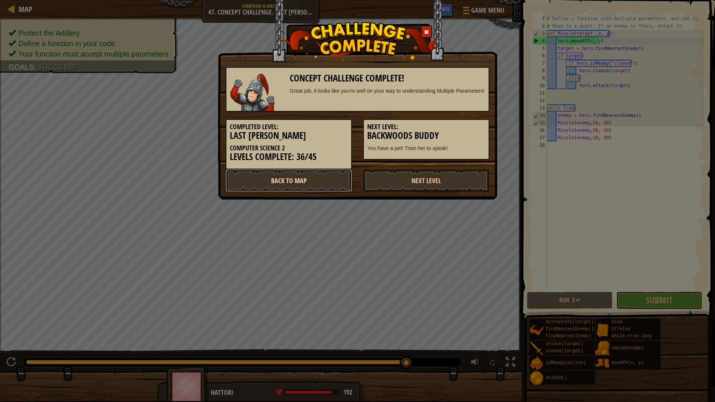
click at [321, 179] on link "Back to Map" at bounding box center [289, 181] width 126 height 22
